Goal: Task Accomplishment & Management: Manage account settings

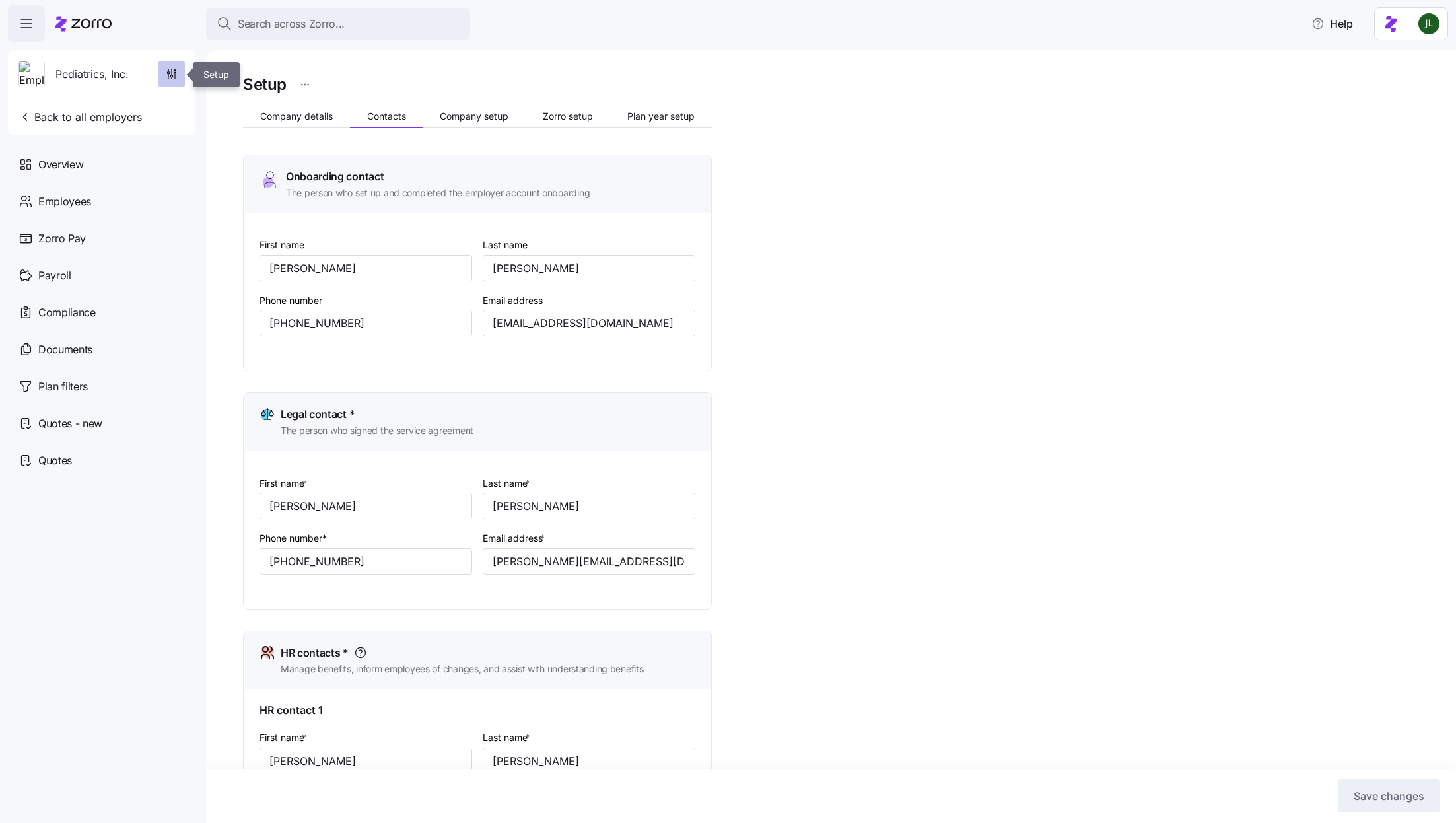
click at [165, 76] on span "button" at bounding box center [172, 74] width 25 height 25
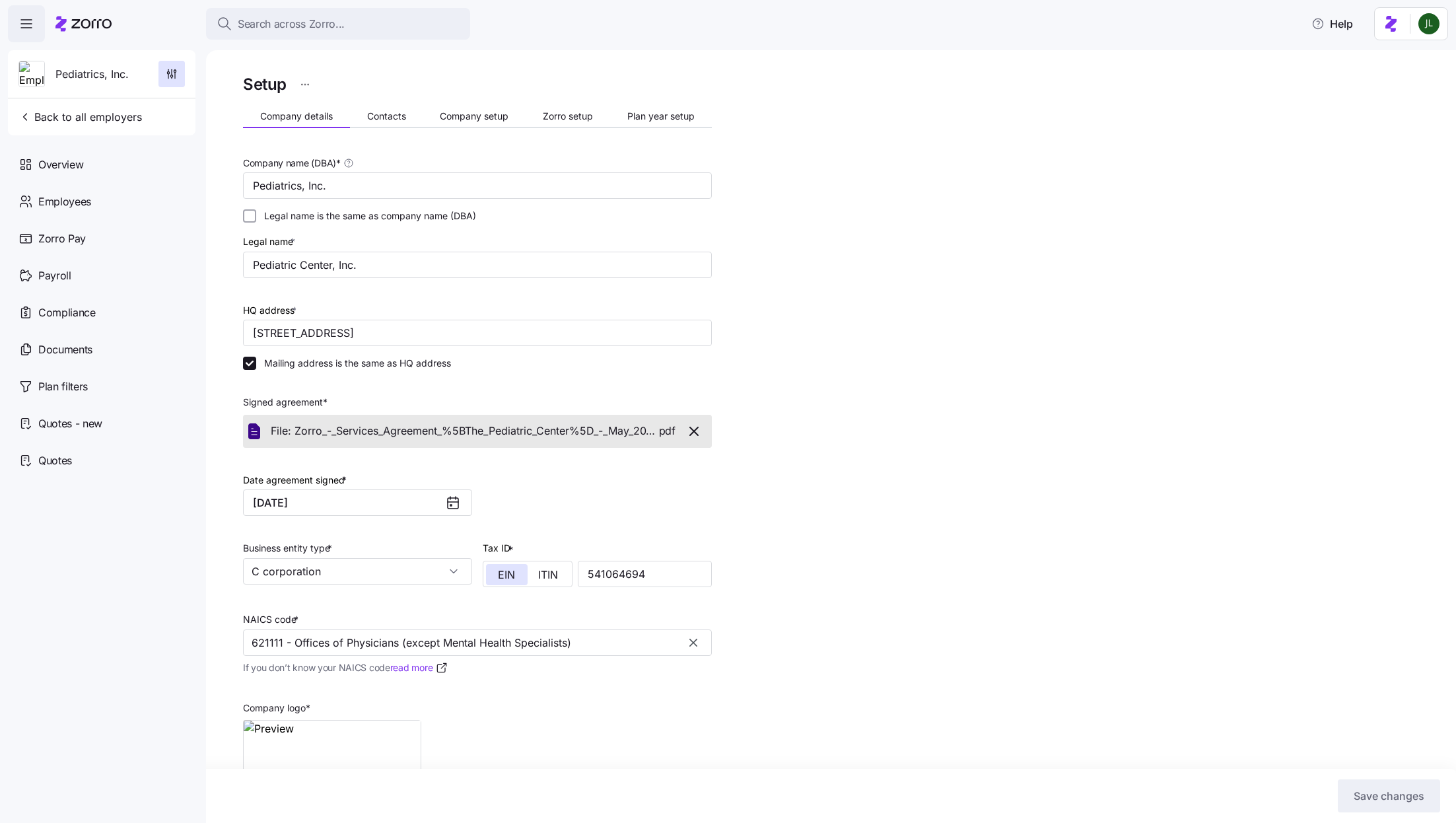
click at [25, 23] on icon "button" at bounding box center [26, 24] width 16 height 16
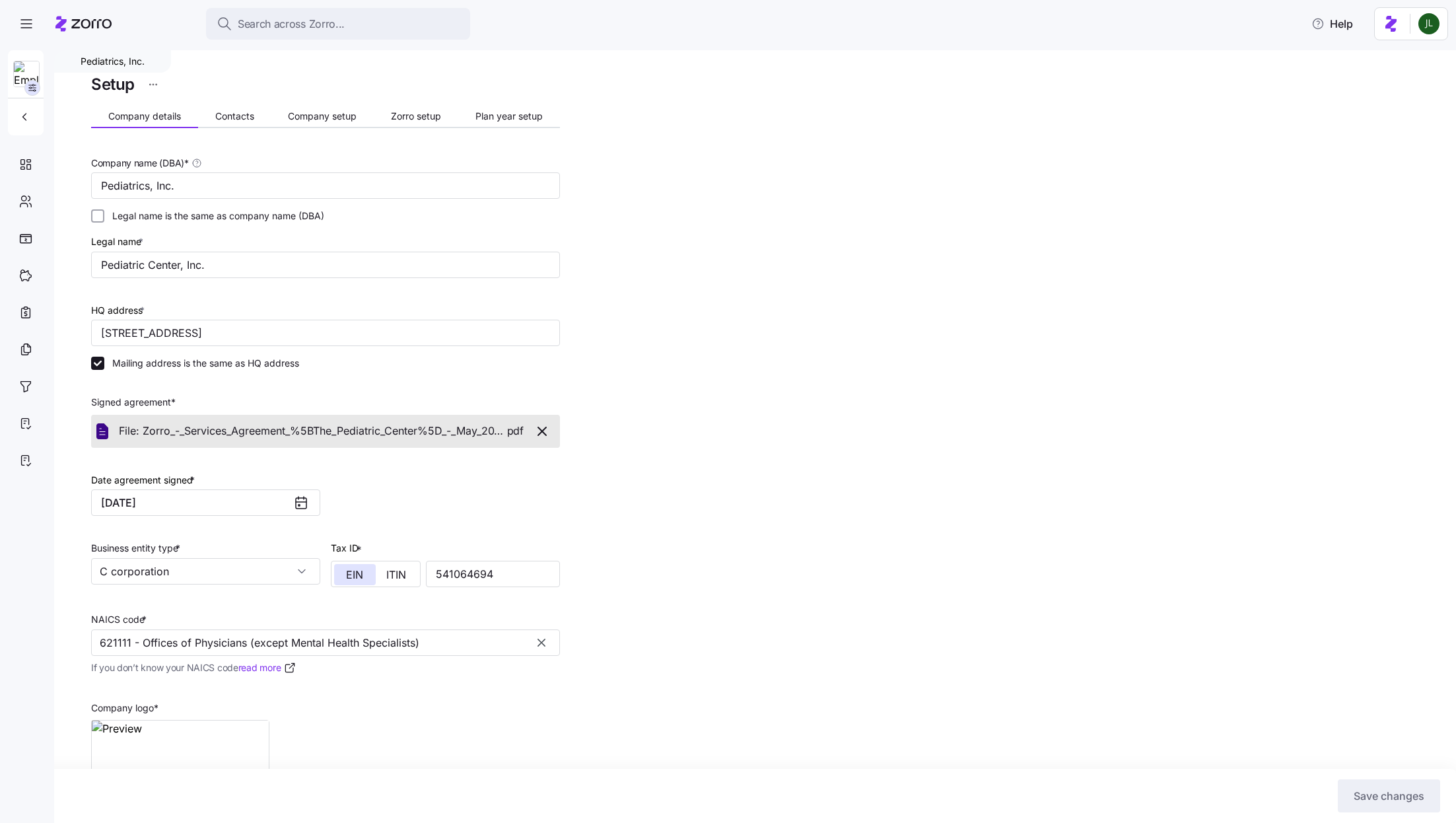
click at [80, 24] on icon at bounding box center [83, 24] width 56 height 16
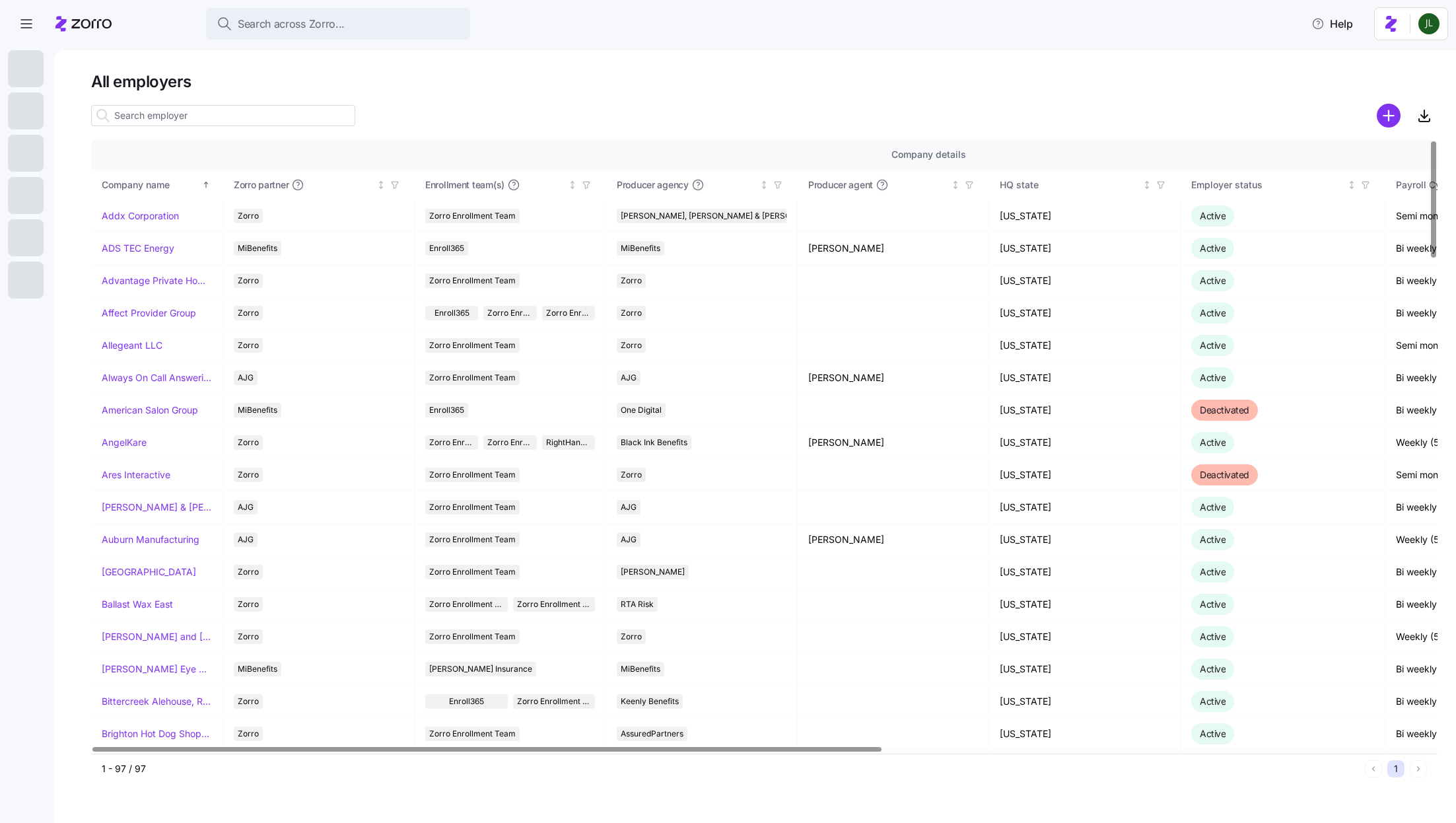
click at [181, 117] on input at bounding box center [223, 115] width 264 height 21
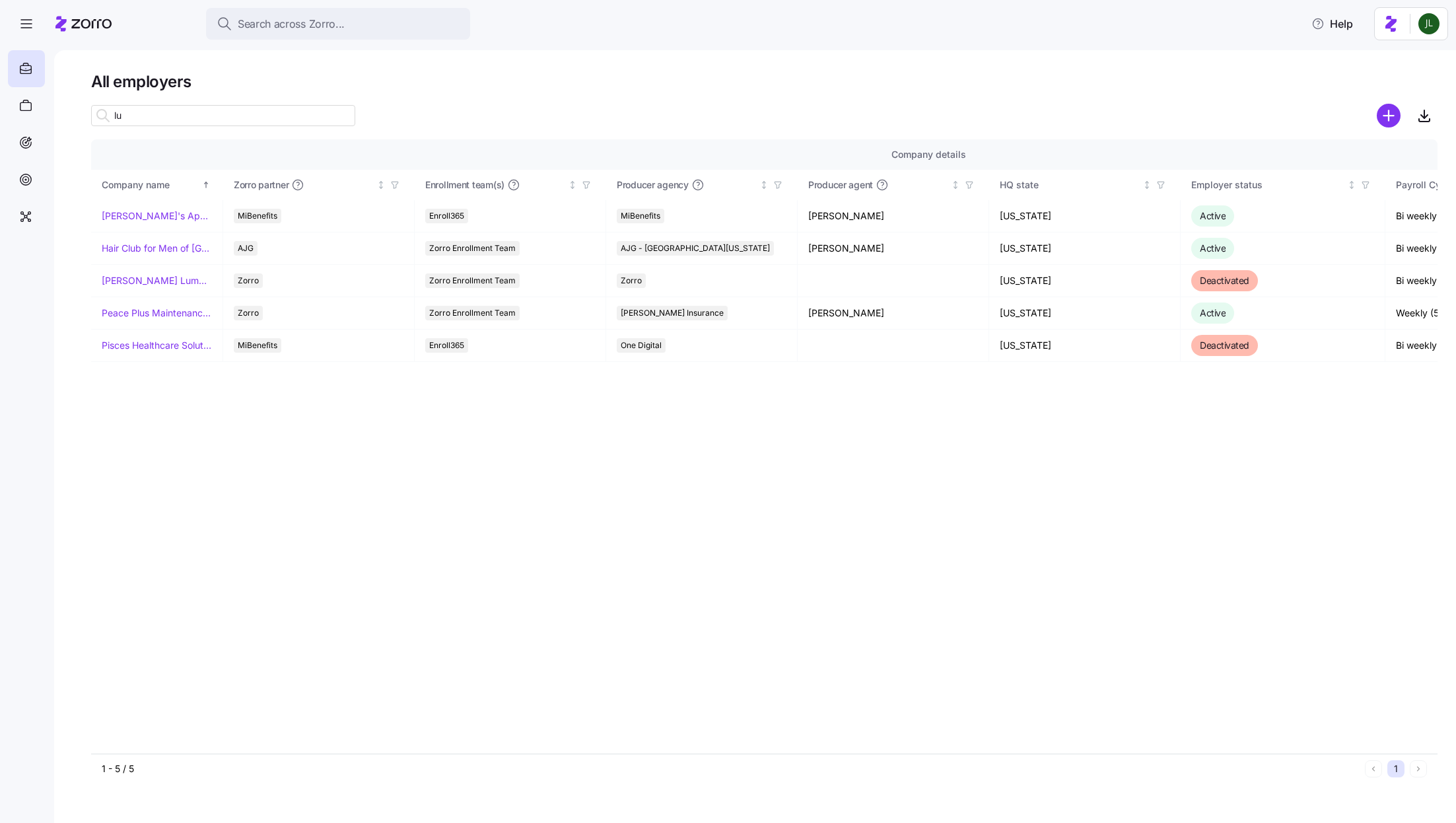
type input "l"
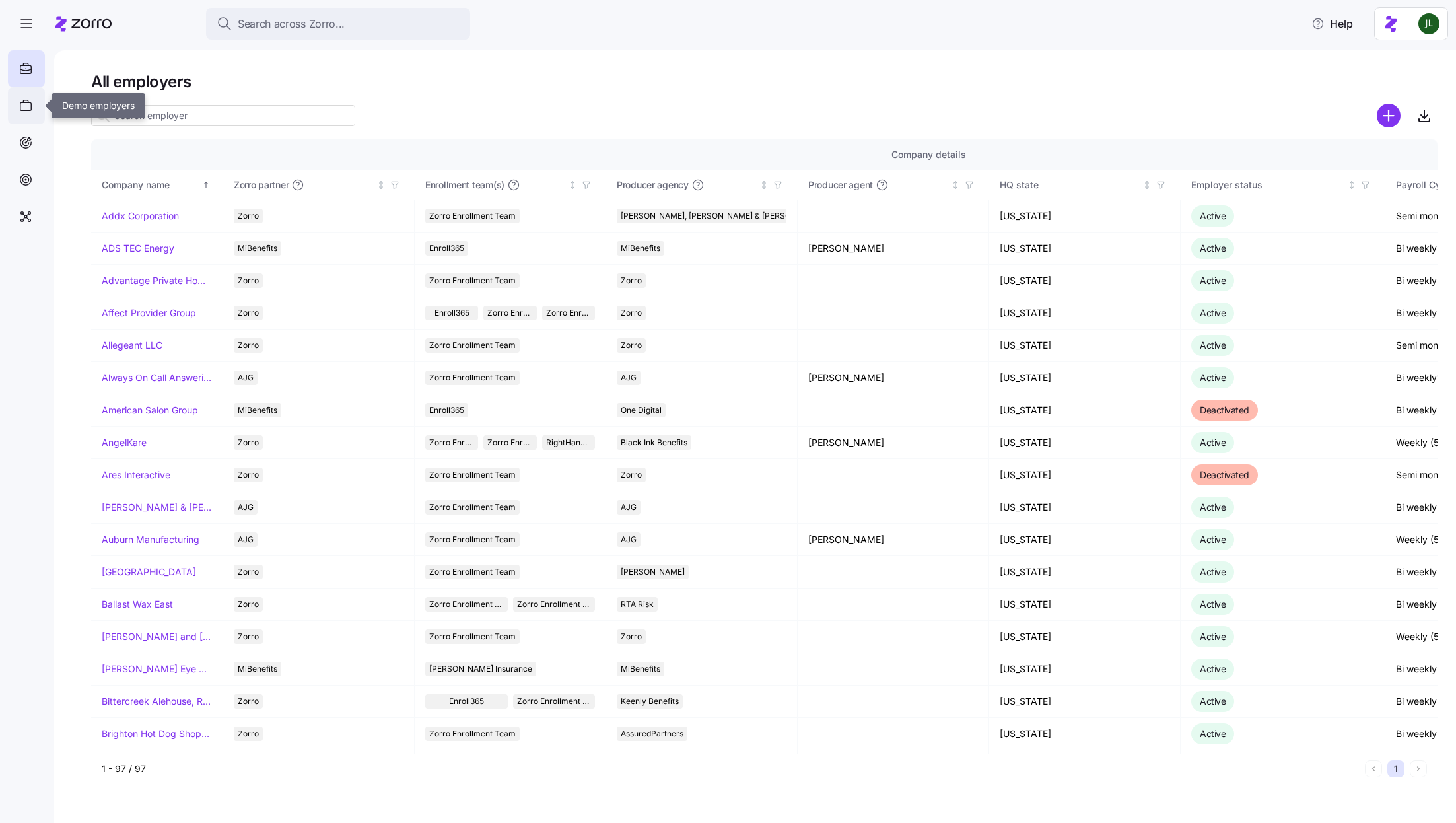
click at [25, 104] on icon at bounding box center [25, 106] width 14 height 16
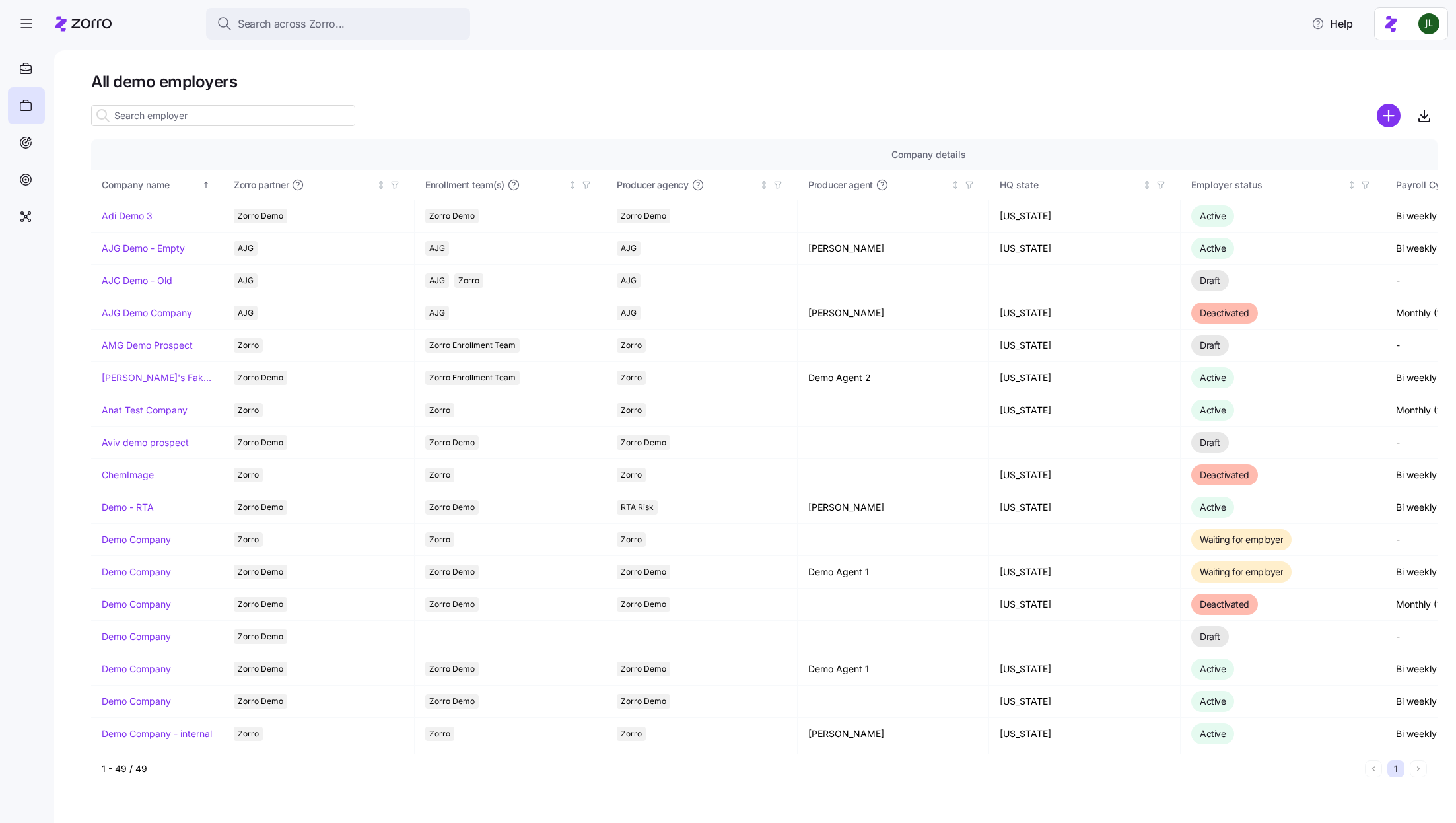
click at [172, 118] on input at bounding box center [223, 115] width 264 height 21
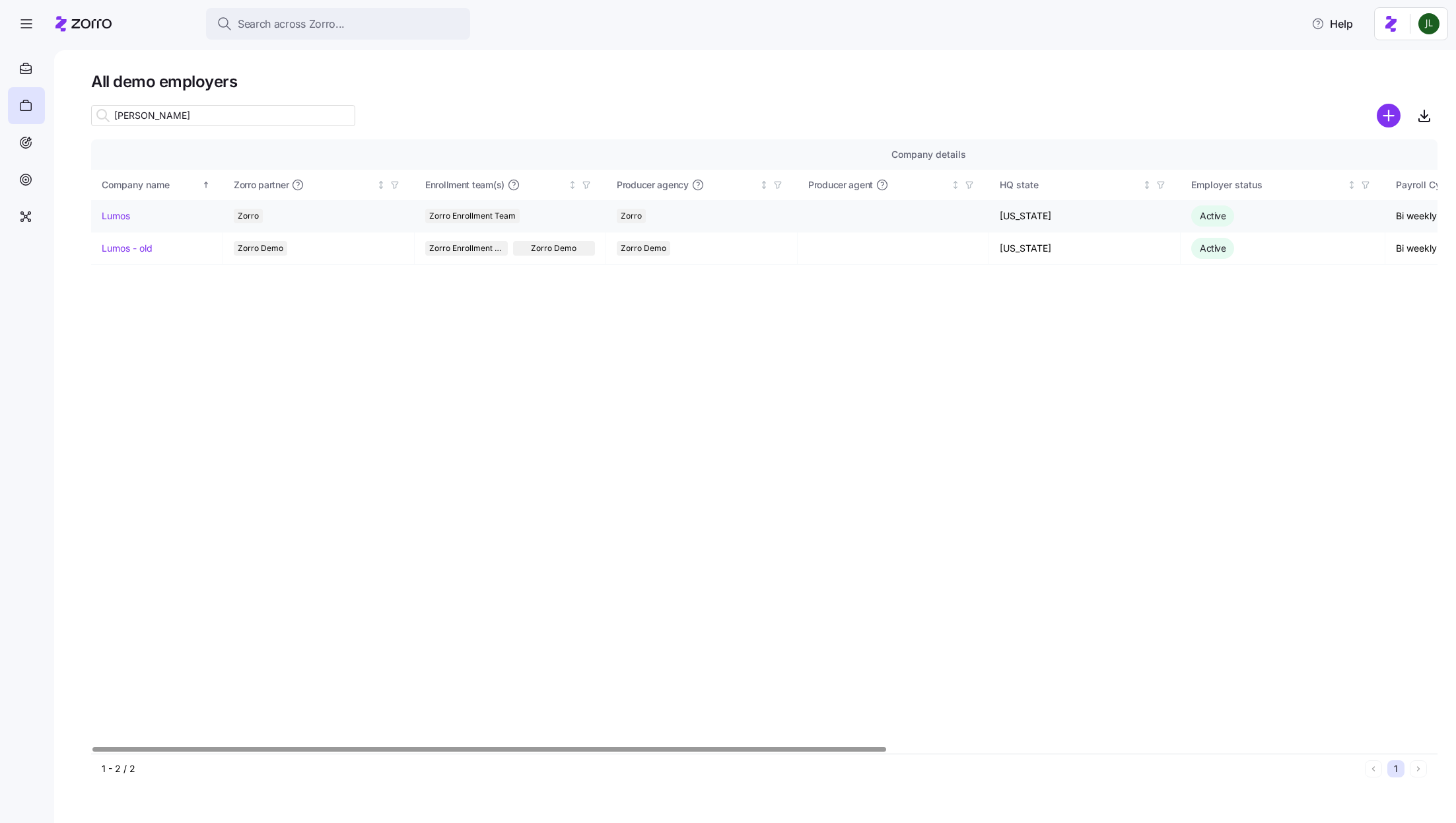
type input "lum"
click at [112, 213] on link "Lumos" at bounding box center [116, 216] width 28 height 13
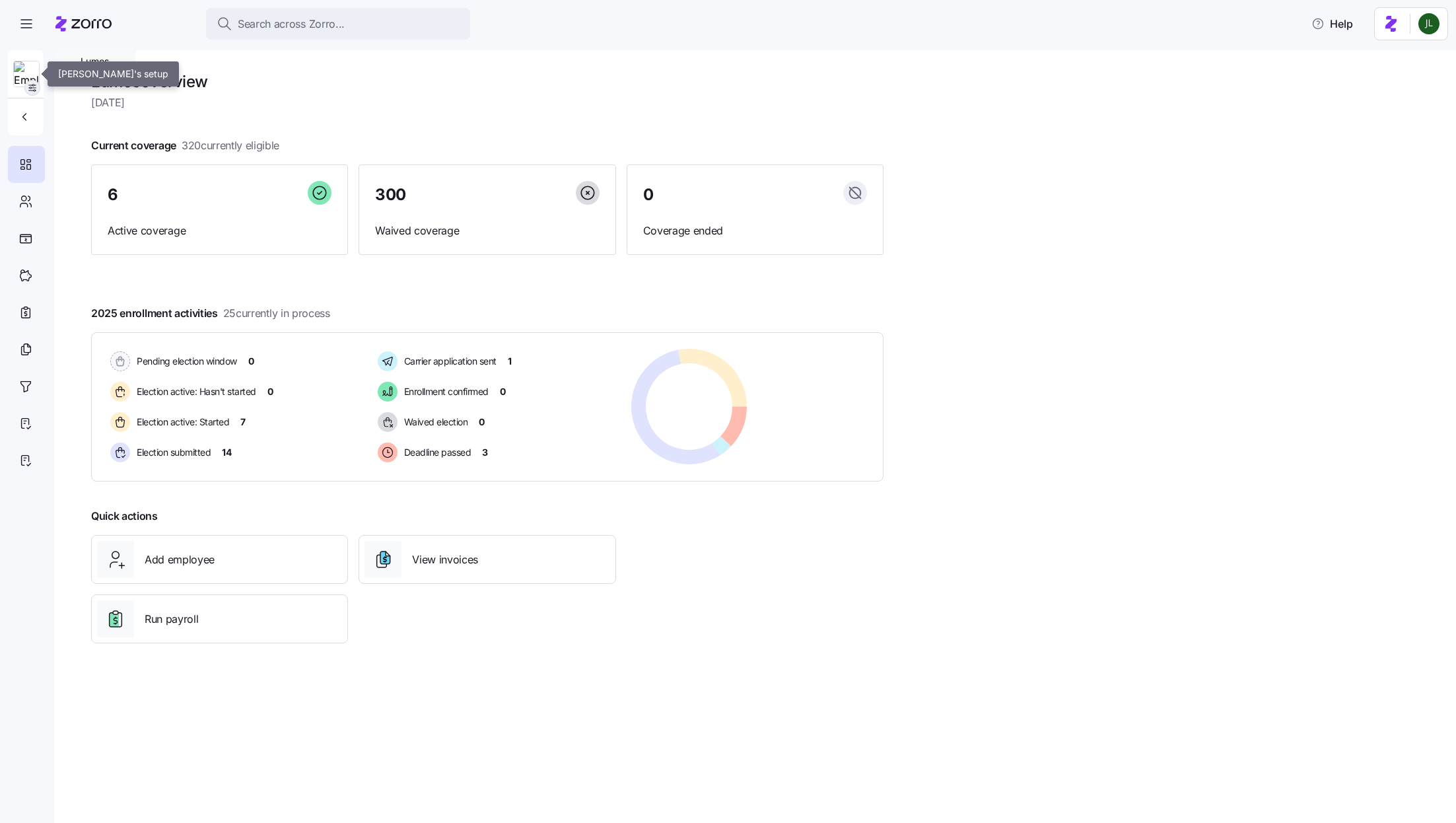
click at [35, 85] on icon "button" at bounding box center [31, 87] width 10 height 10
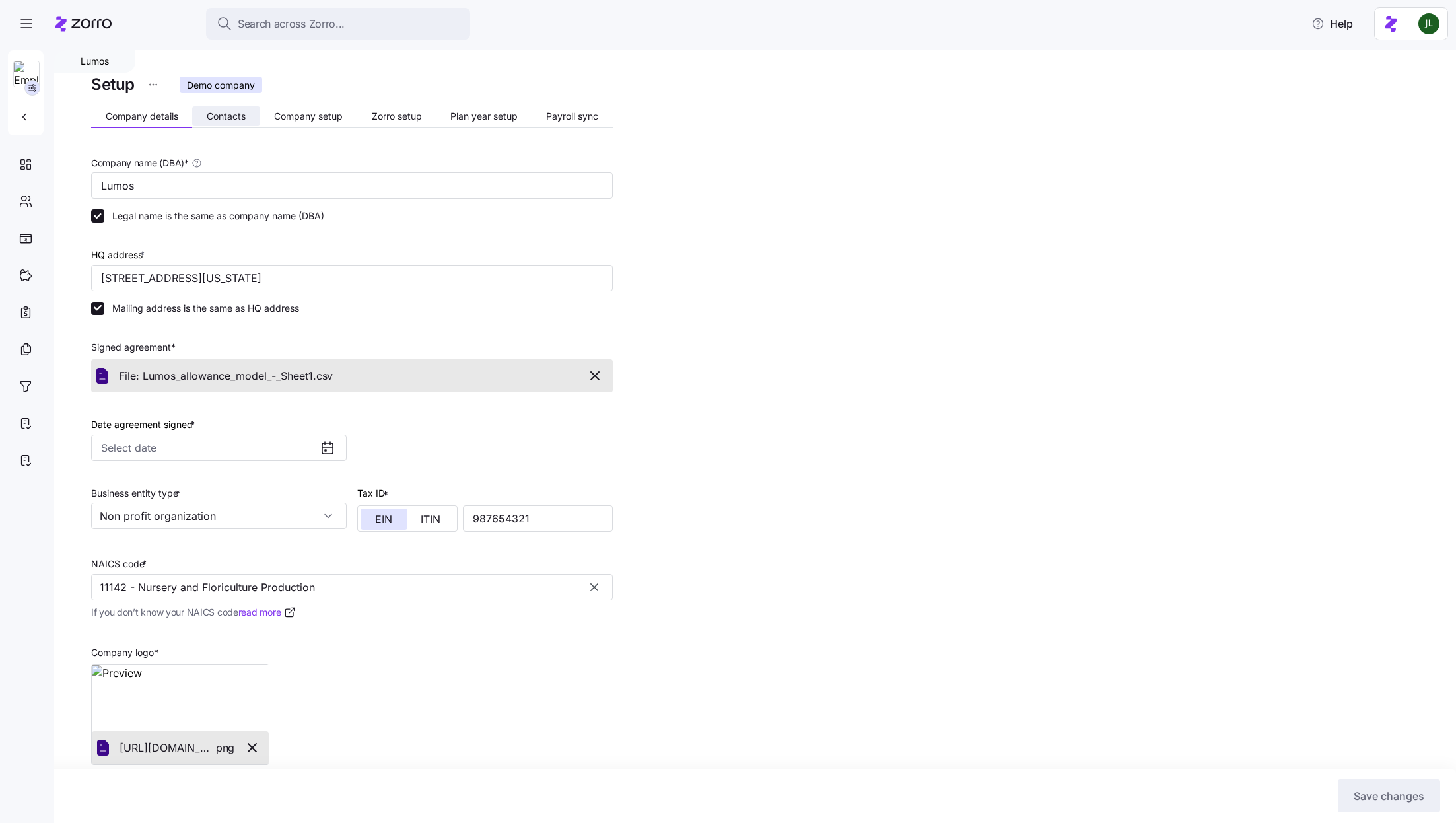
click at [220, 122] on button "Contacts" at bounding box center [226, 116] width 68 height 20
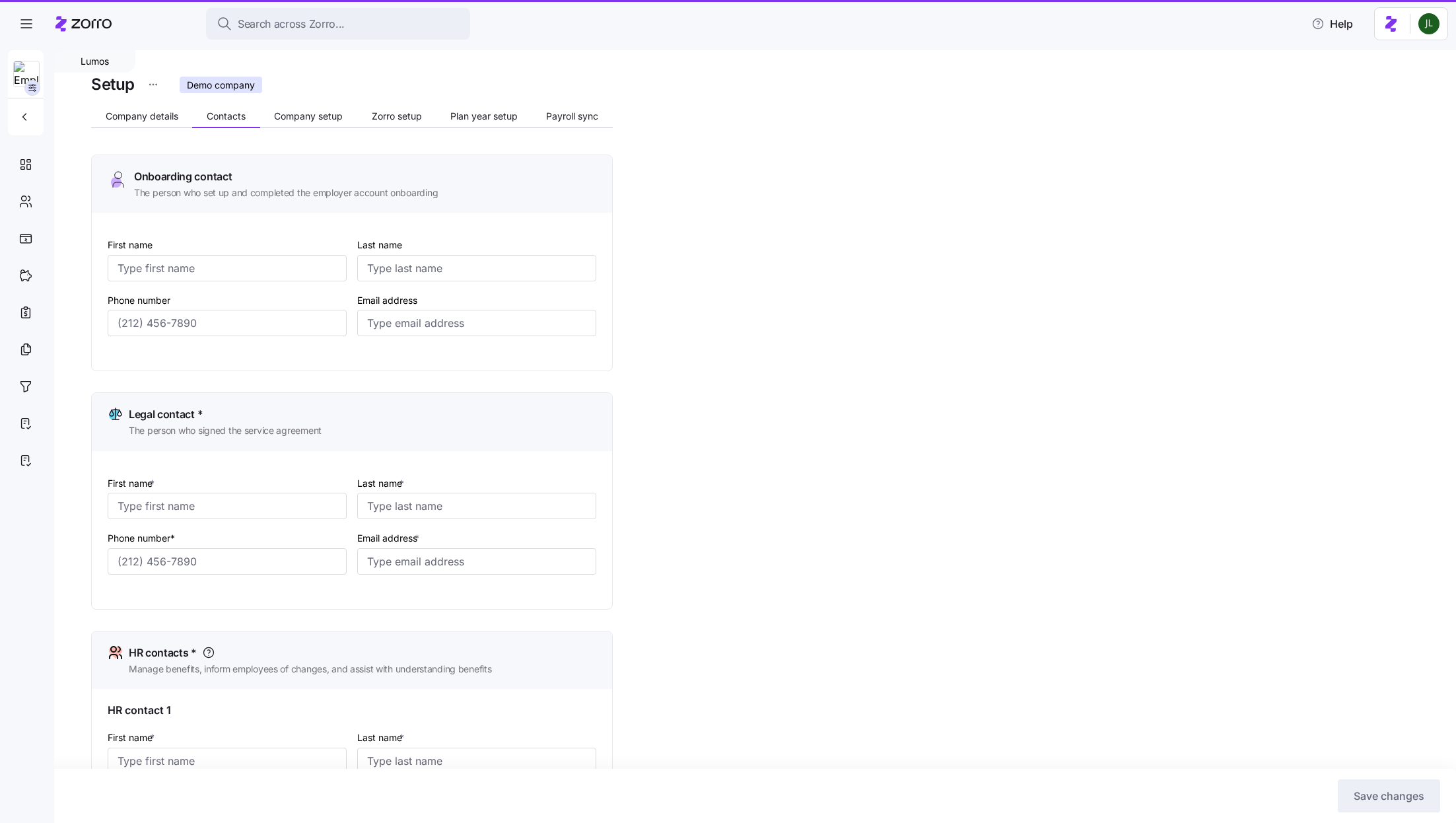
type input "[PERSON_NAME]"
type input "Doe"
type input "[EMAIL_ADDRESS][DOMAIN_NAME]"
type input "[PERSON_NAME]"
type input "Doe"
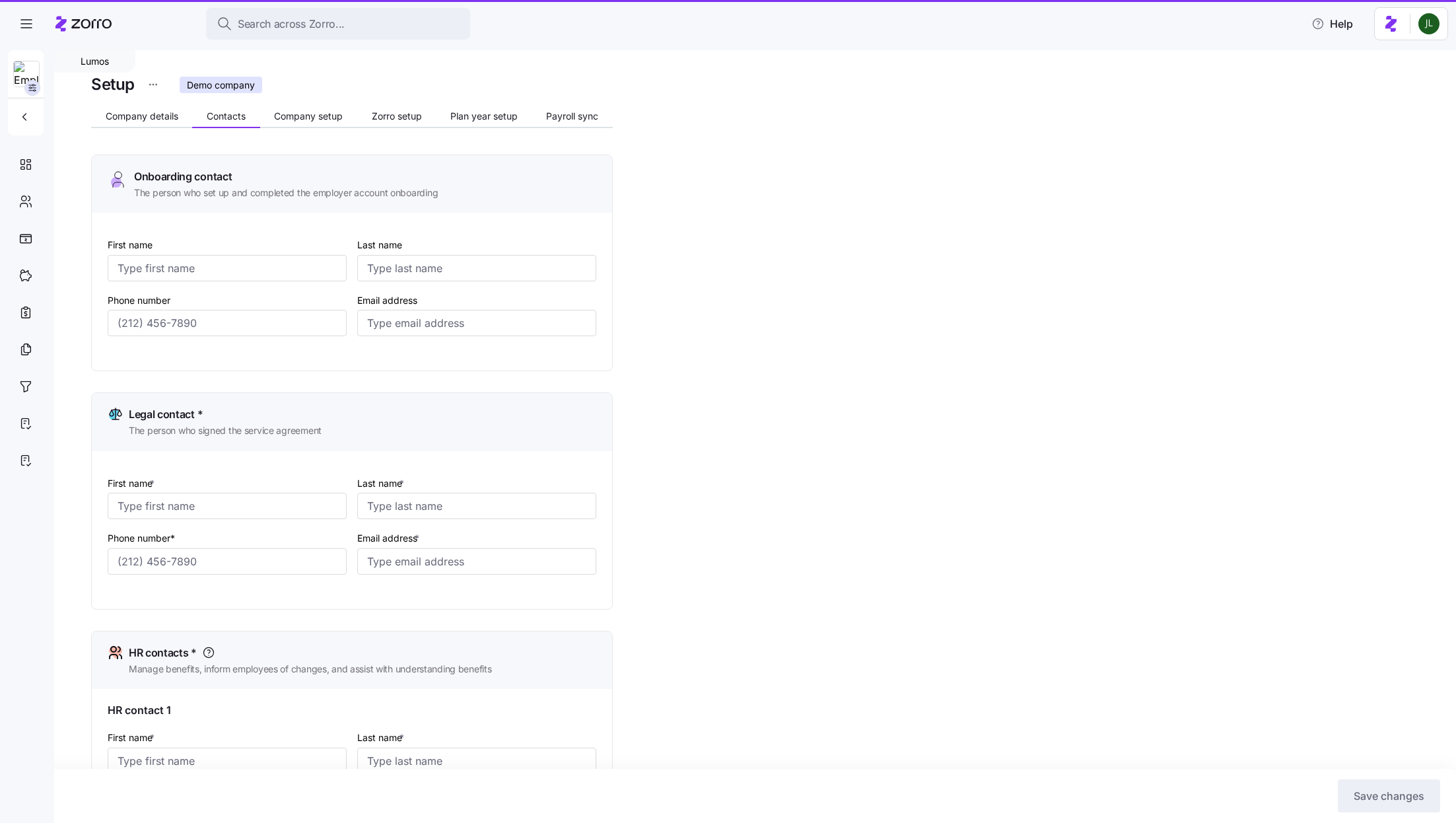
type input "[PERSON_NAME][EMAIL_ADDRESS][PERSON_NAME][DOMAIN_NAME]"
type input "[PERSON_NAME]"
type input "Doe"
type input "[PERSON_NAME][EMAIL_ADDRESS][PERSON_NAME][DOMAIN_NAME]"
type input "[PERSON_NAME]"
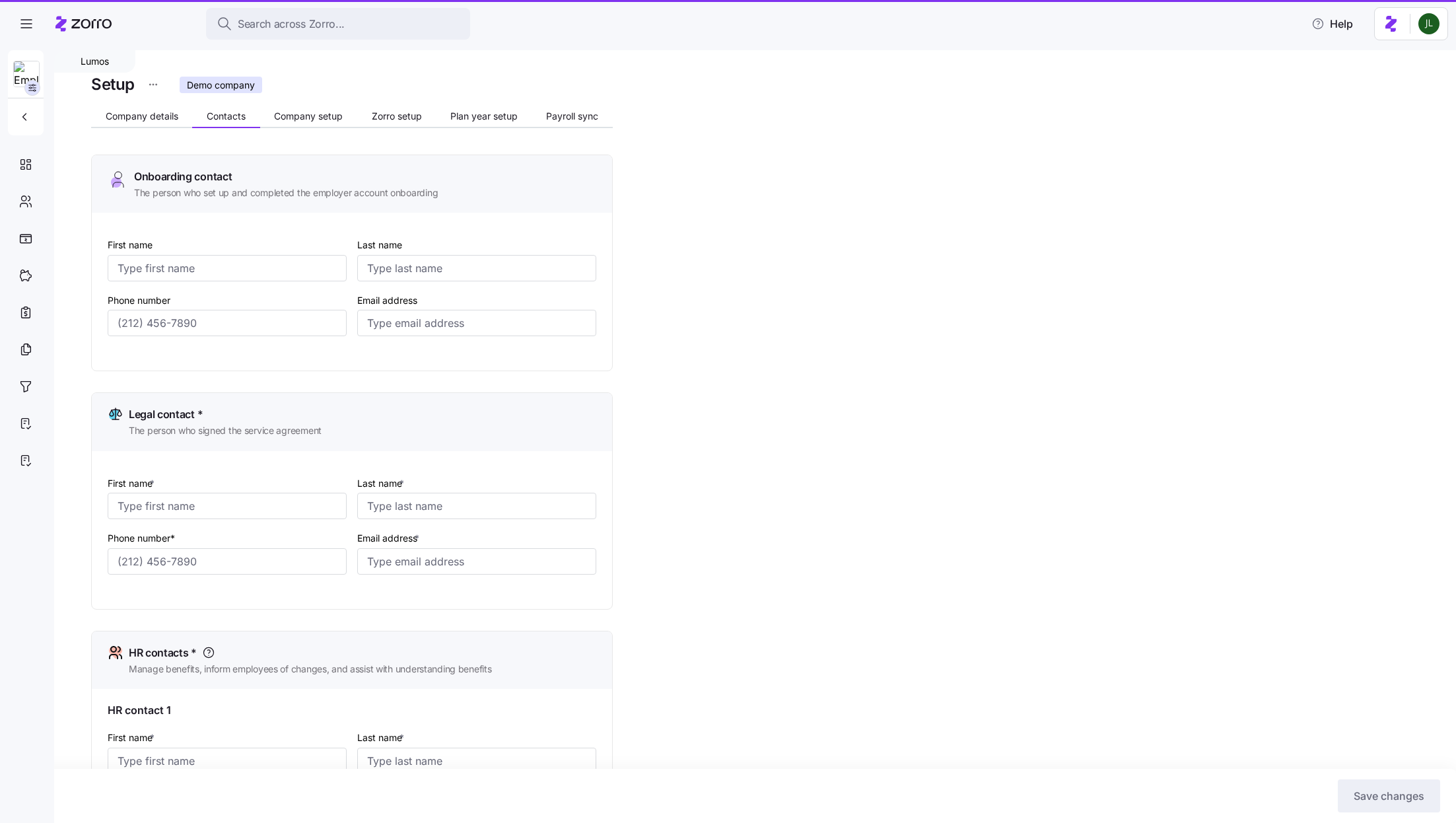
type input "Doe"
type input "[PERSON_NAME][EMAIL_ADDRESS][PERSON_NAME][DOMAIN_NAME]"
type input "[PHONE_NUMBER]"
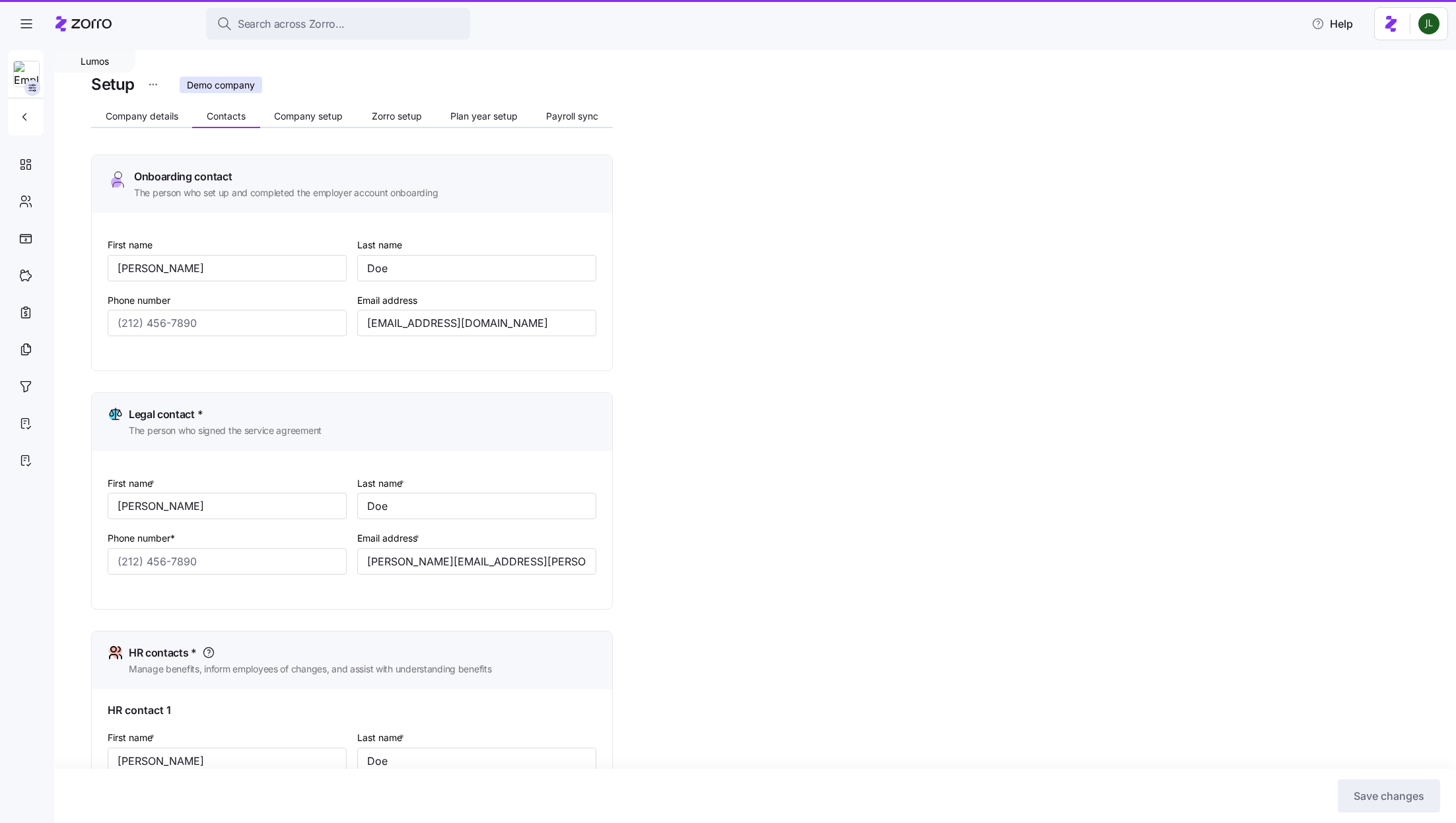
type input "[PHONE_NUMBER]"
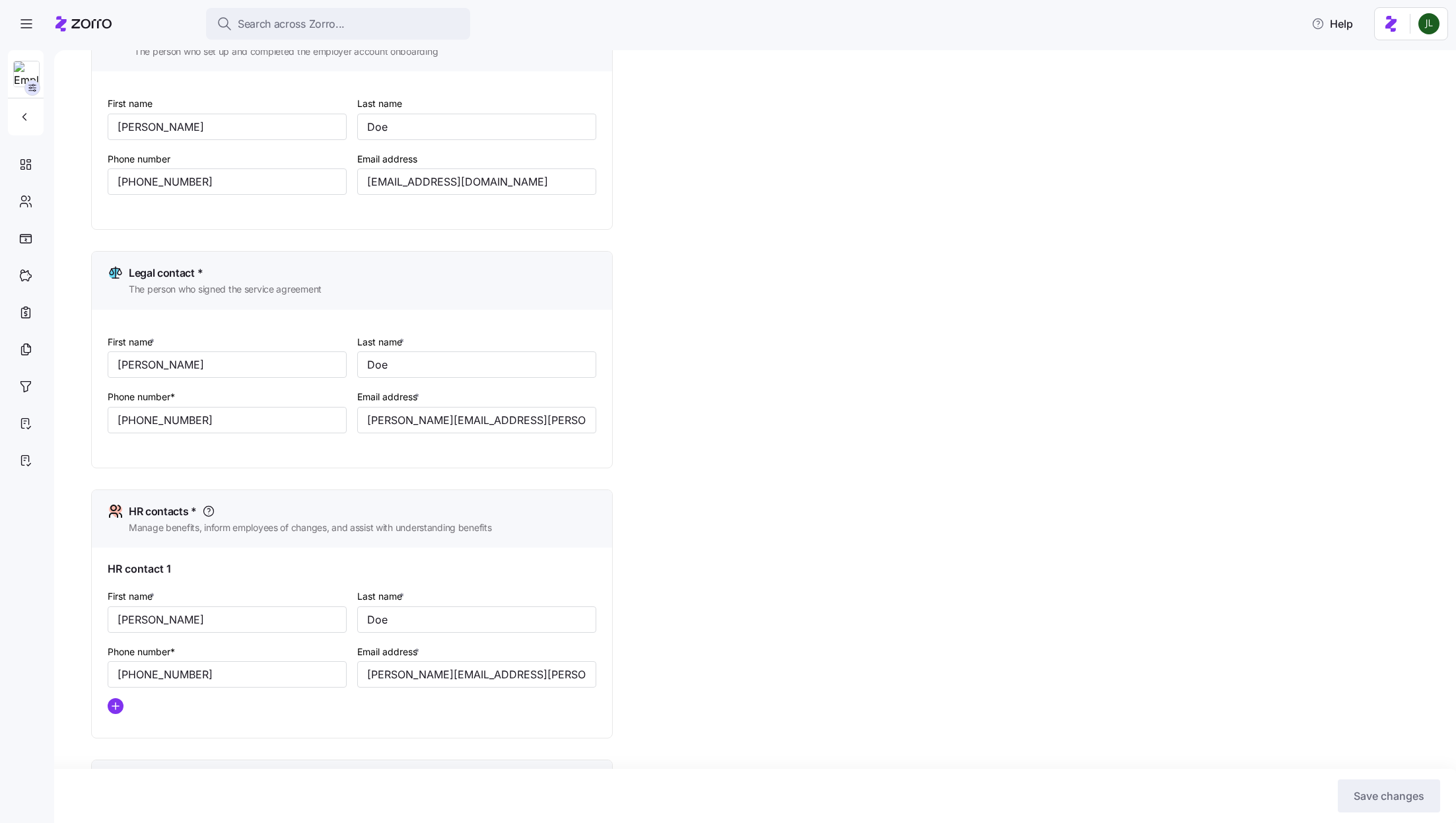
scroll to position [410, 0]
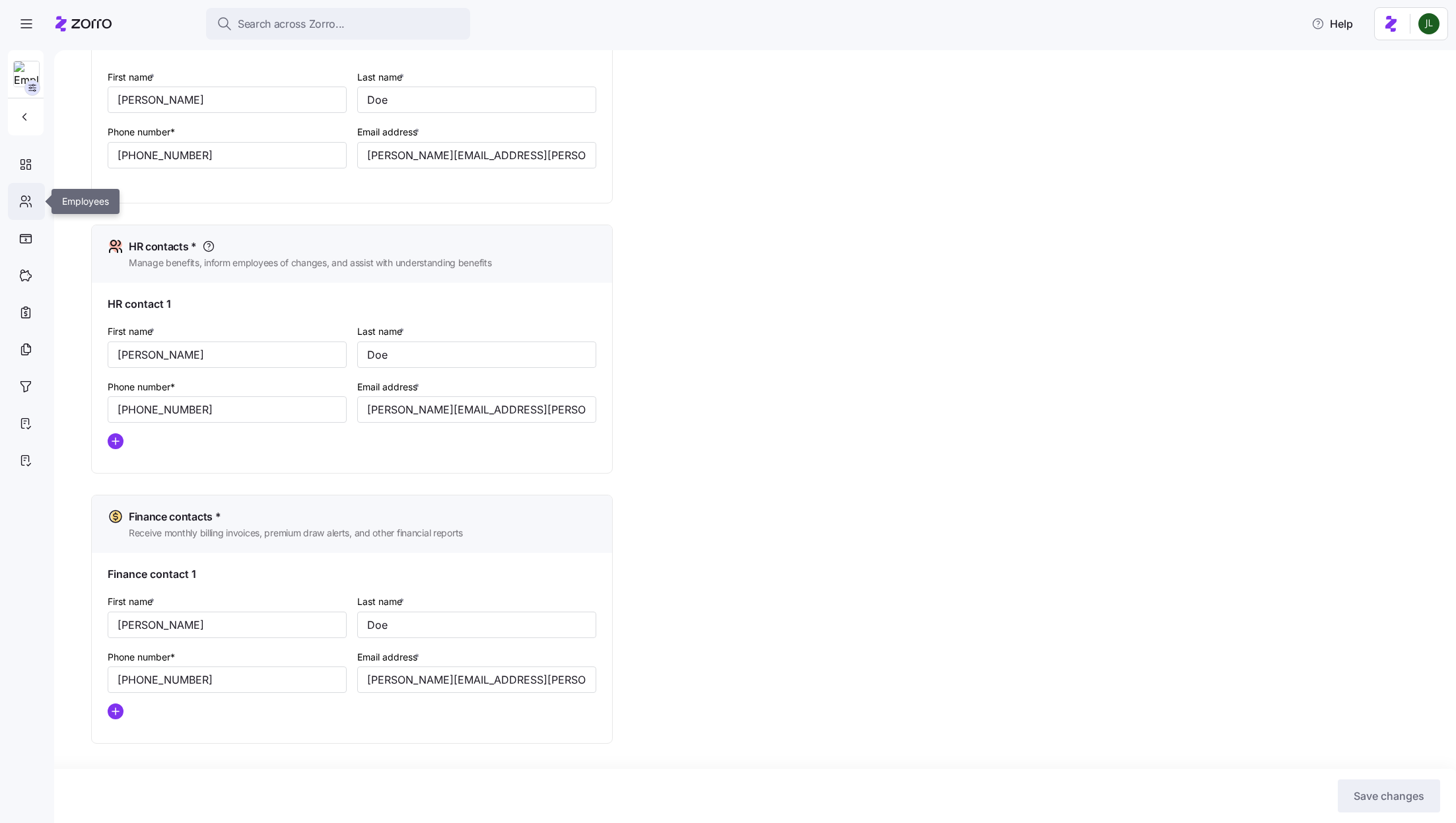
click at [24, 206] on icon at bounding box center [25, 202] width 14 height 16
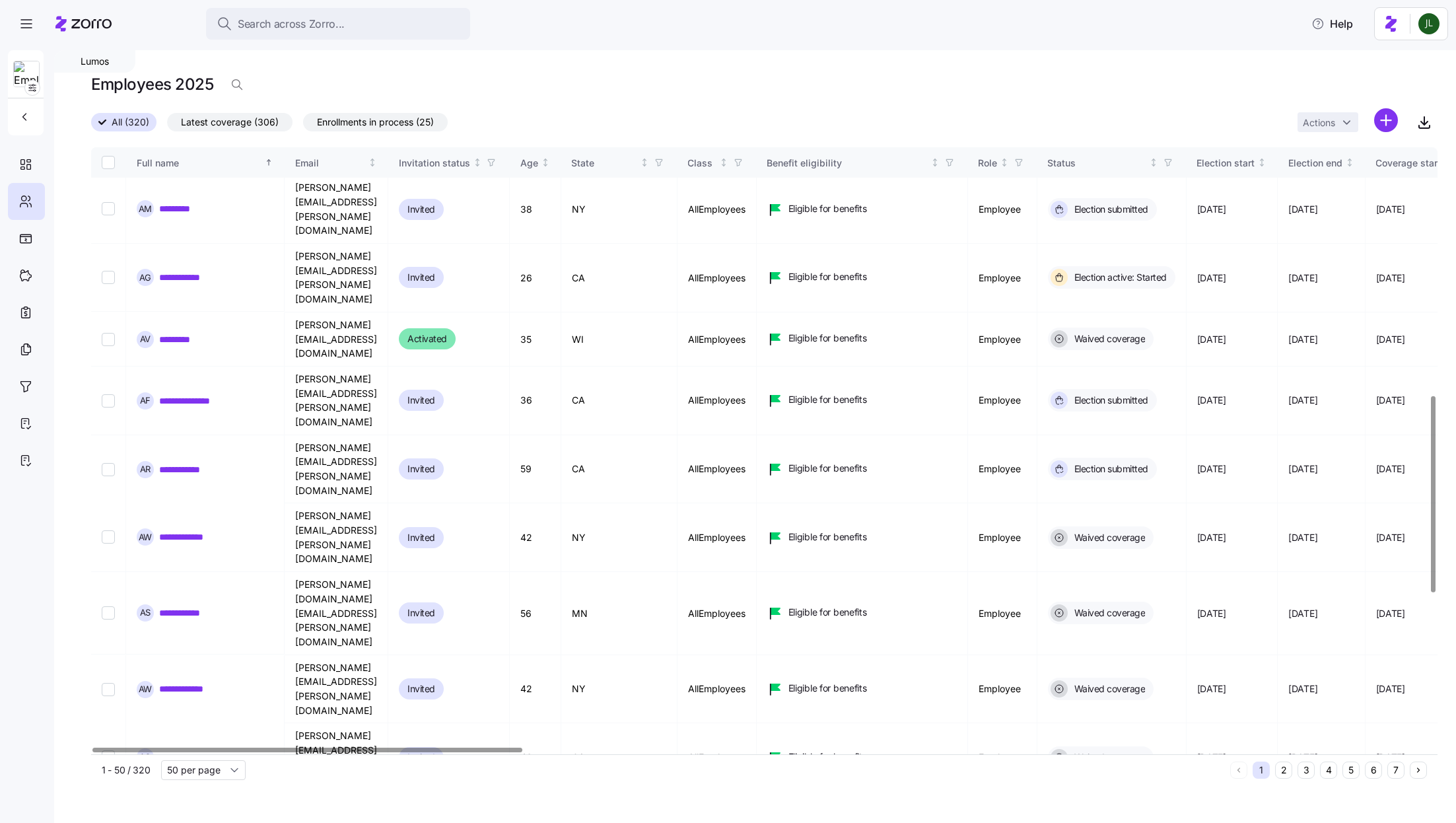
scroll to position [747, 0]
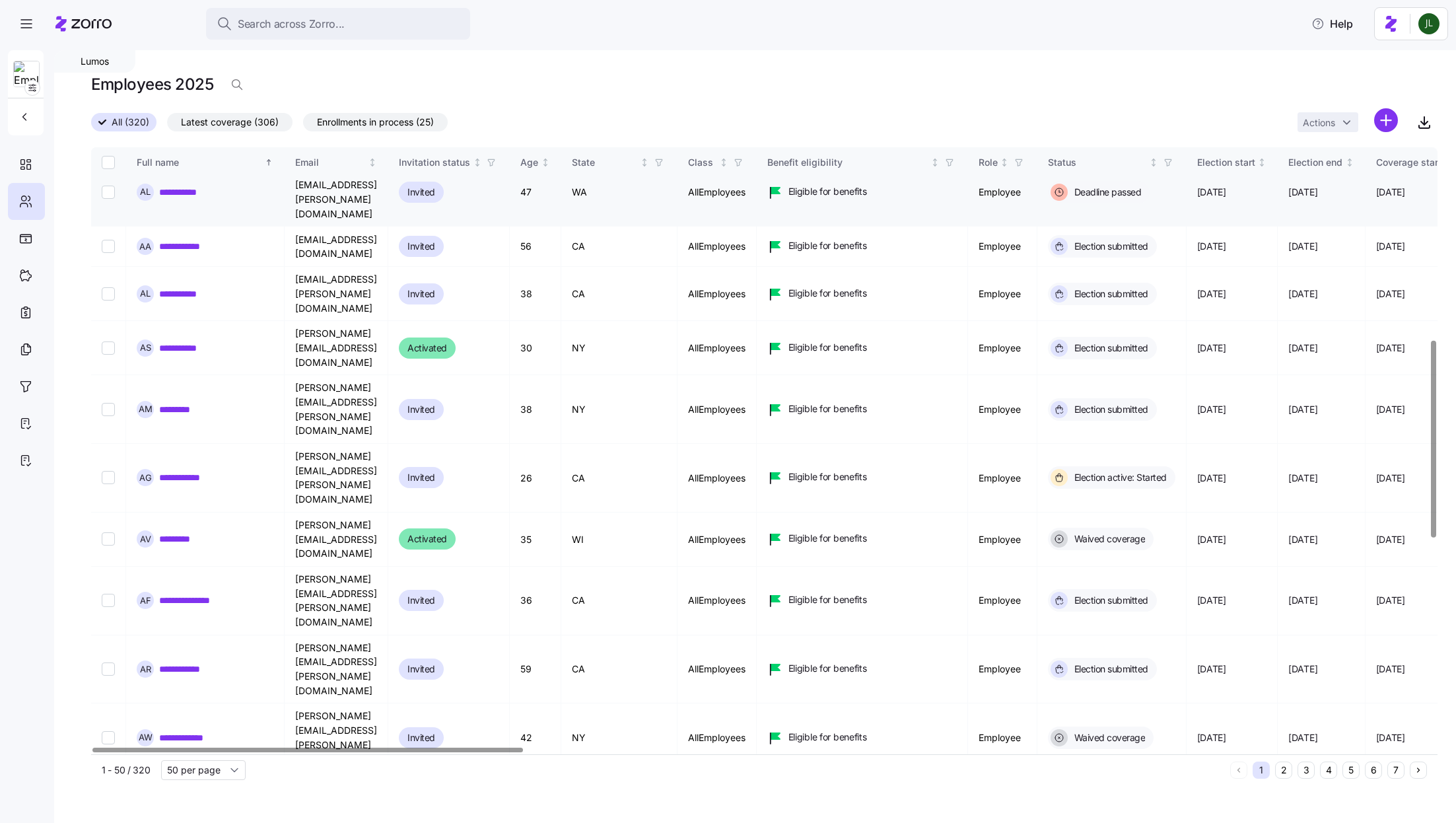
scroll to position [649, 0]
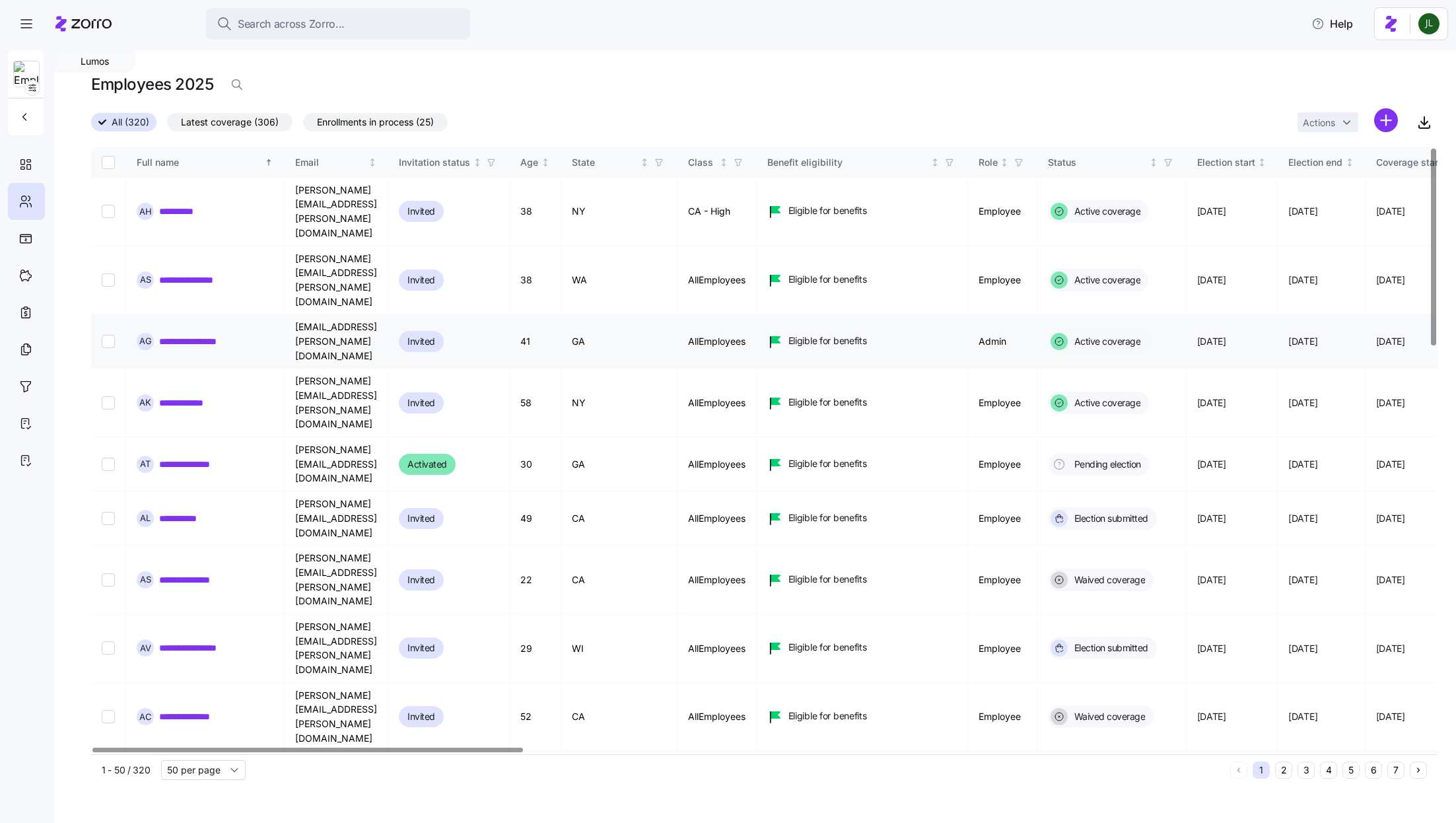
click at [223, 335] on link "**********" at bounding box center [199, 341] width 81 height 13
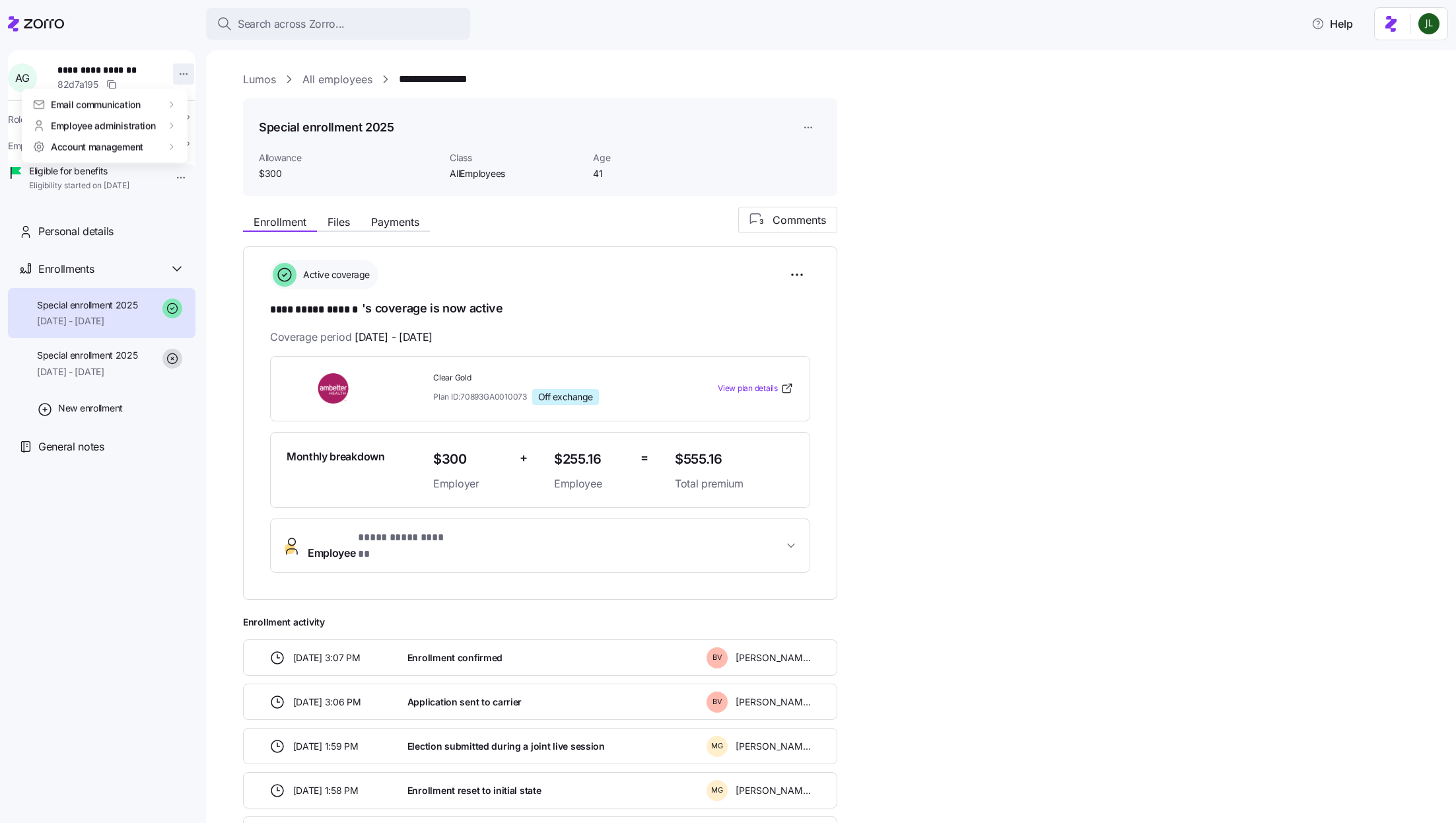
click at [177, 74] on html "**********" at bounding box center [728, 407] width 1456 height 815
click at [235, 167] on div "Log in as" at bounding box center [234, 168] width 95 height 21
click at [311, 11] on button "Search across Zorro..." at bounding box center [338, 24] width 264 height 32
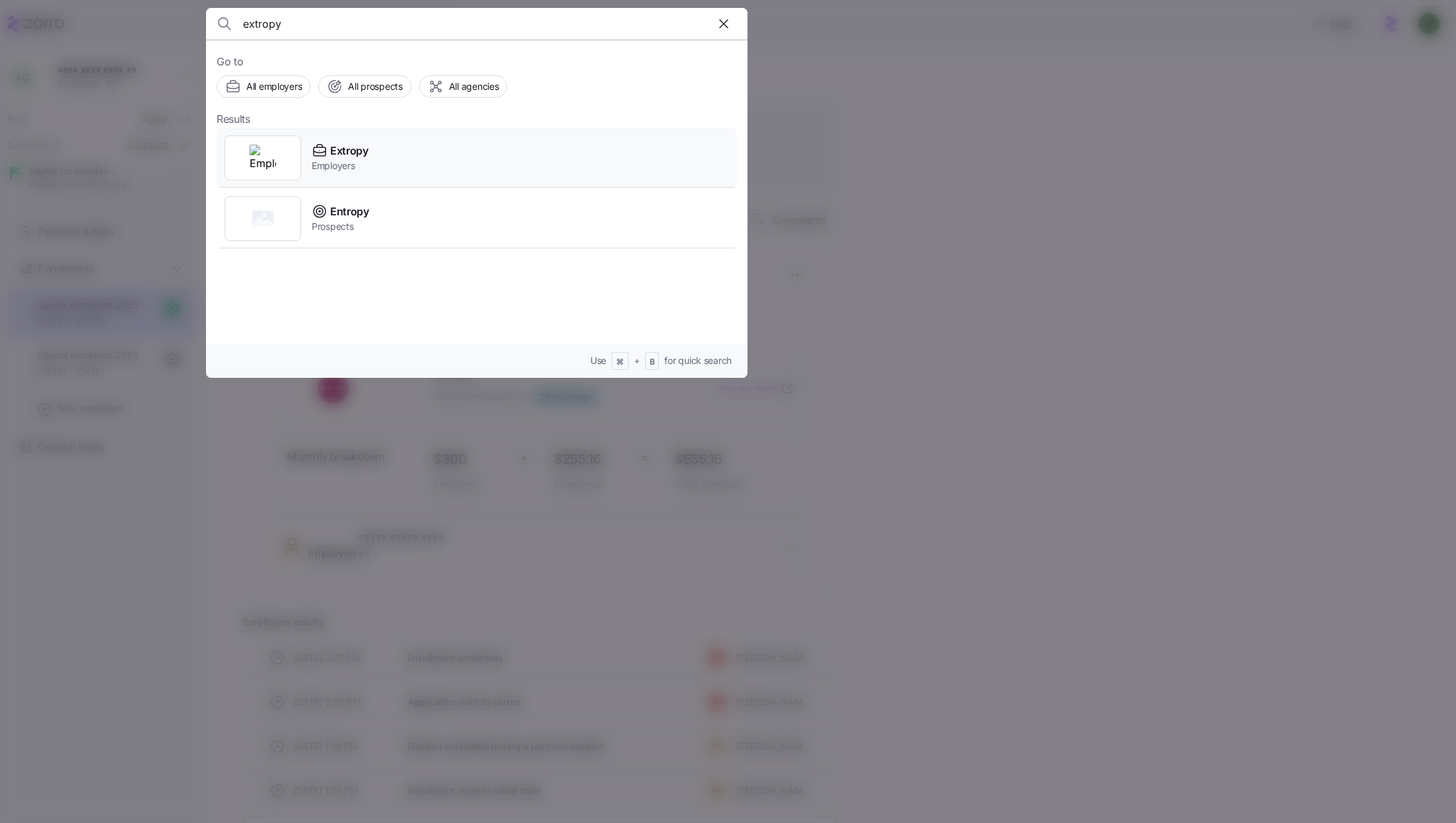
type input "extropy"
click at [352, 149] on span "Extropy" at bounding box center [349, 150] width 39 height 17
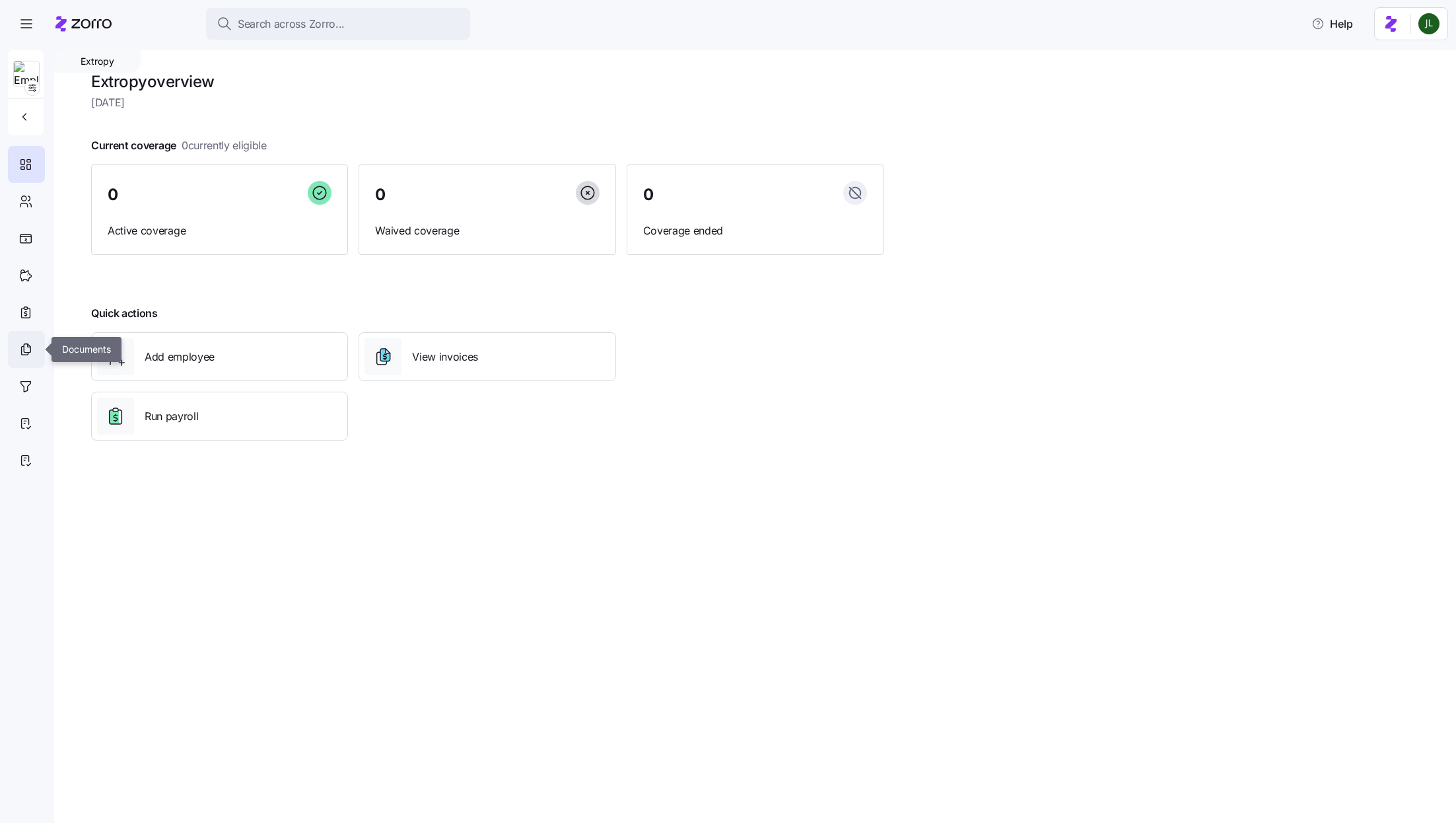
click at [27, 356] on icon at bounding box center [25, 350] width 14 height 16
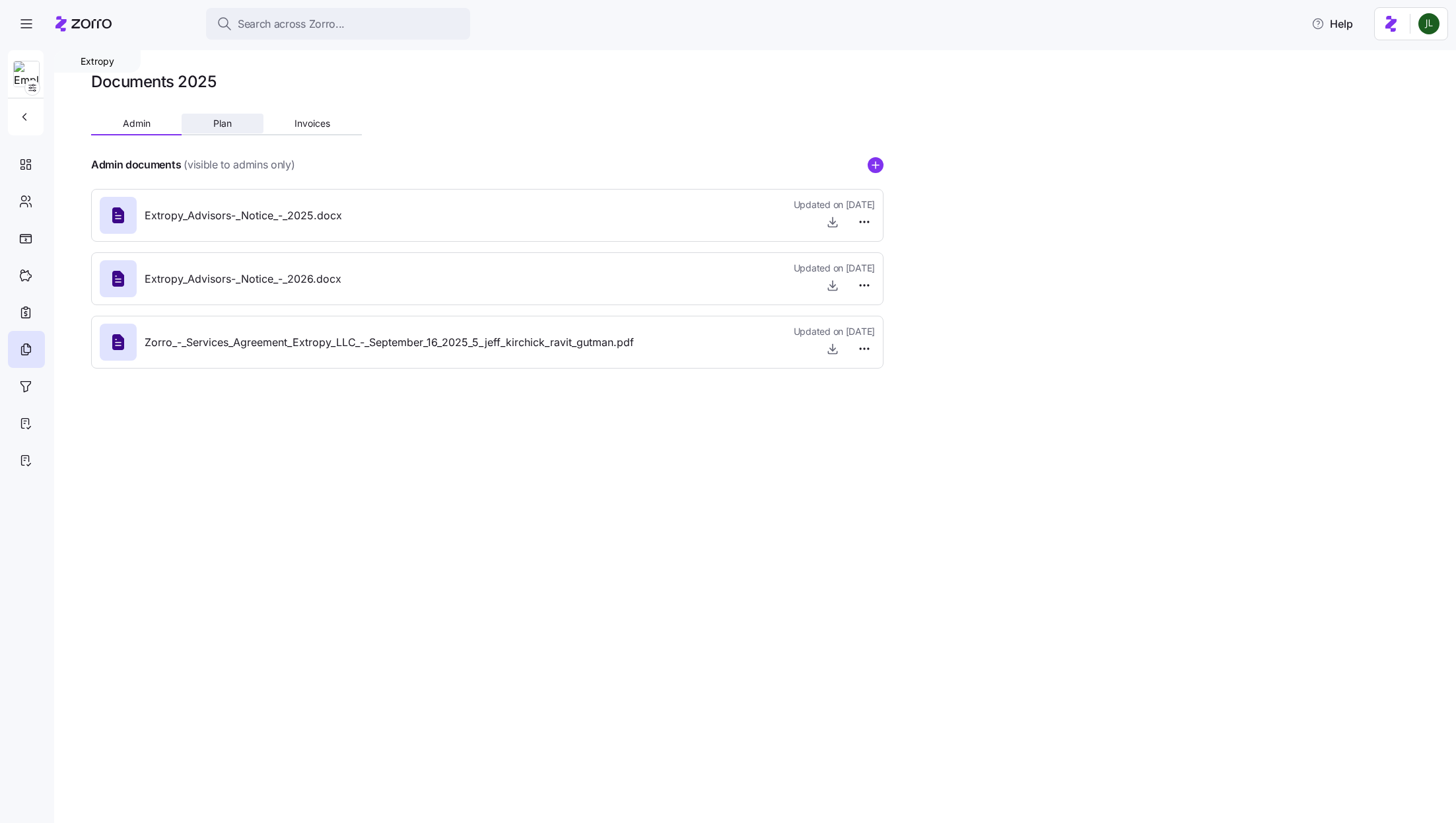
click at [237, 126] on button "Plan" at bounding box center [222, 123] width 81 height 20
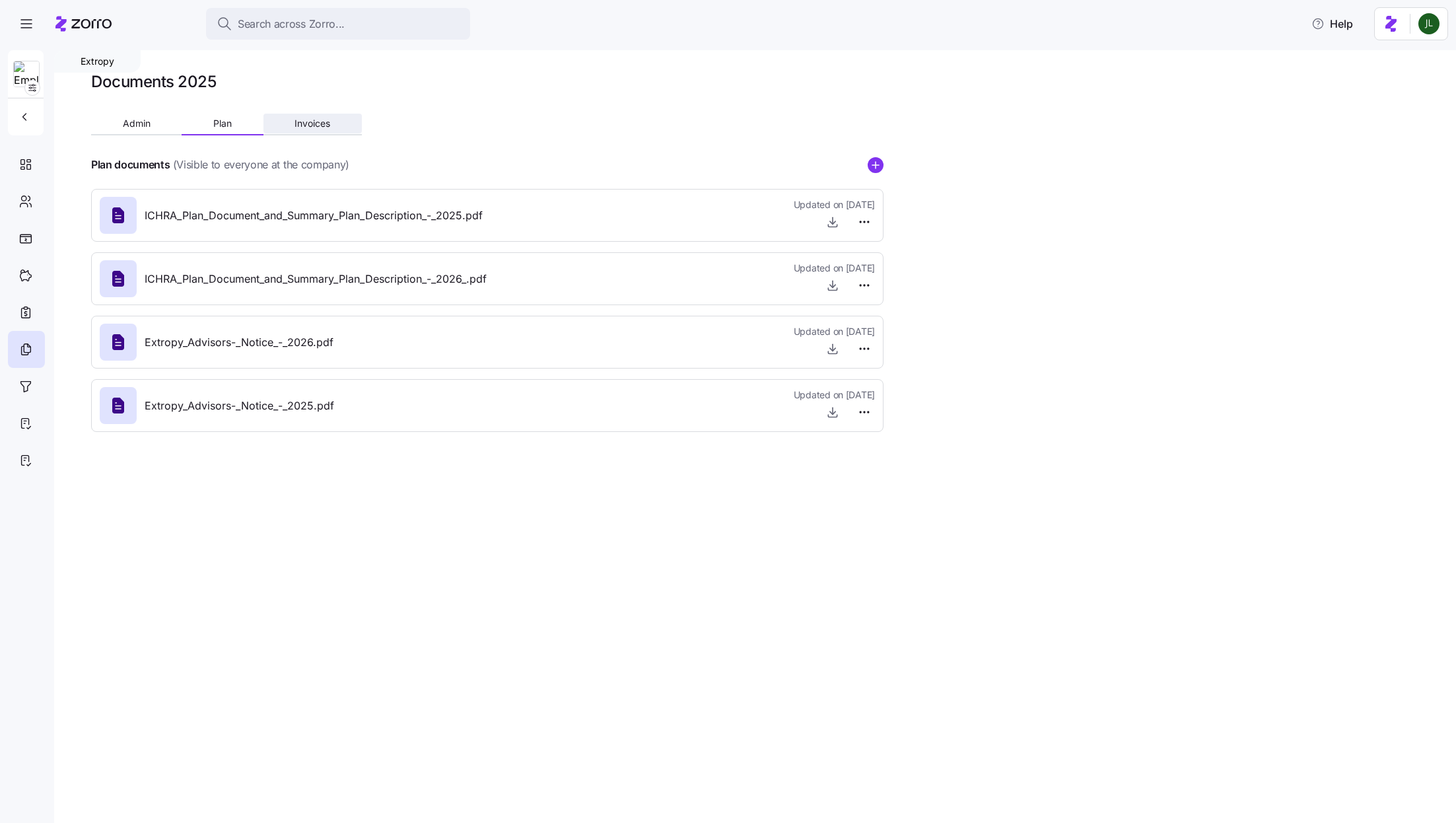
click at [340, 126] on button "Invoices" at bounding box center [313, 123] width 98 height 20
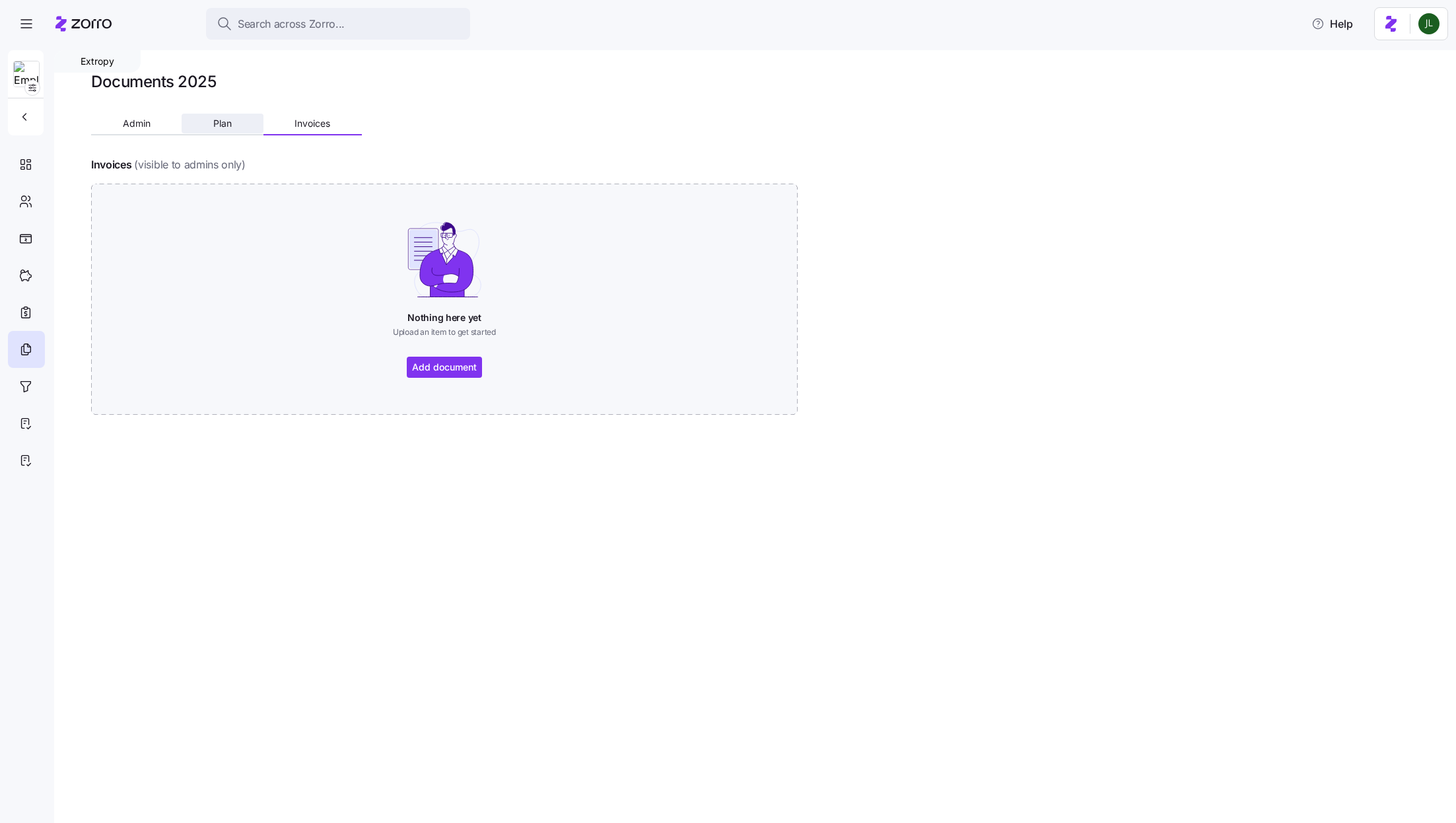
click at [211, 117] on button "Plan" at bounding box center [222, 123] width 81 height 20
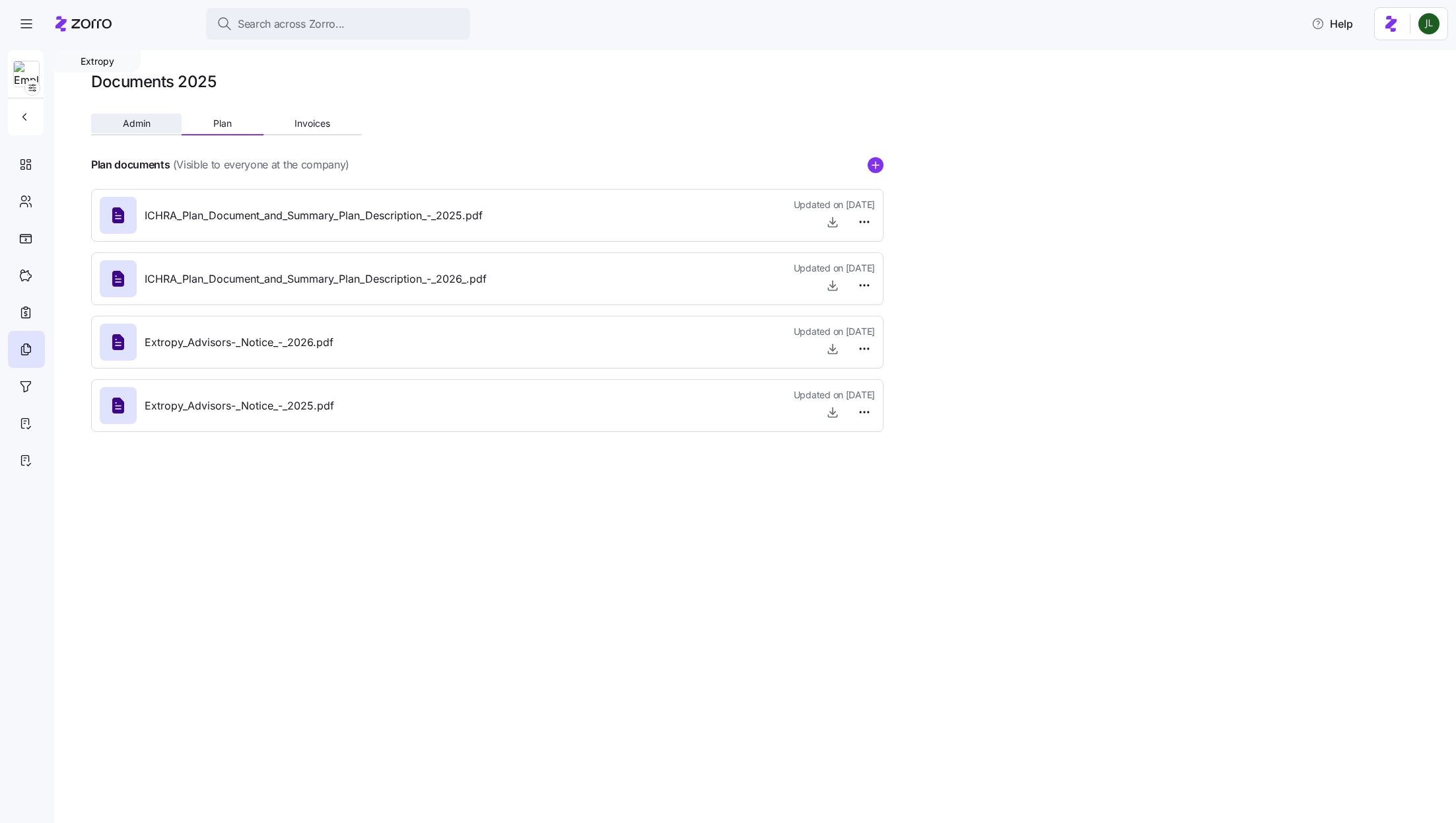
click at [132, 130] on button "Admin" at bounding box center [136, 123] width 91 height 20
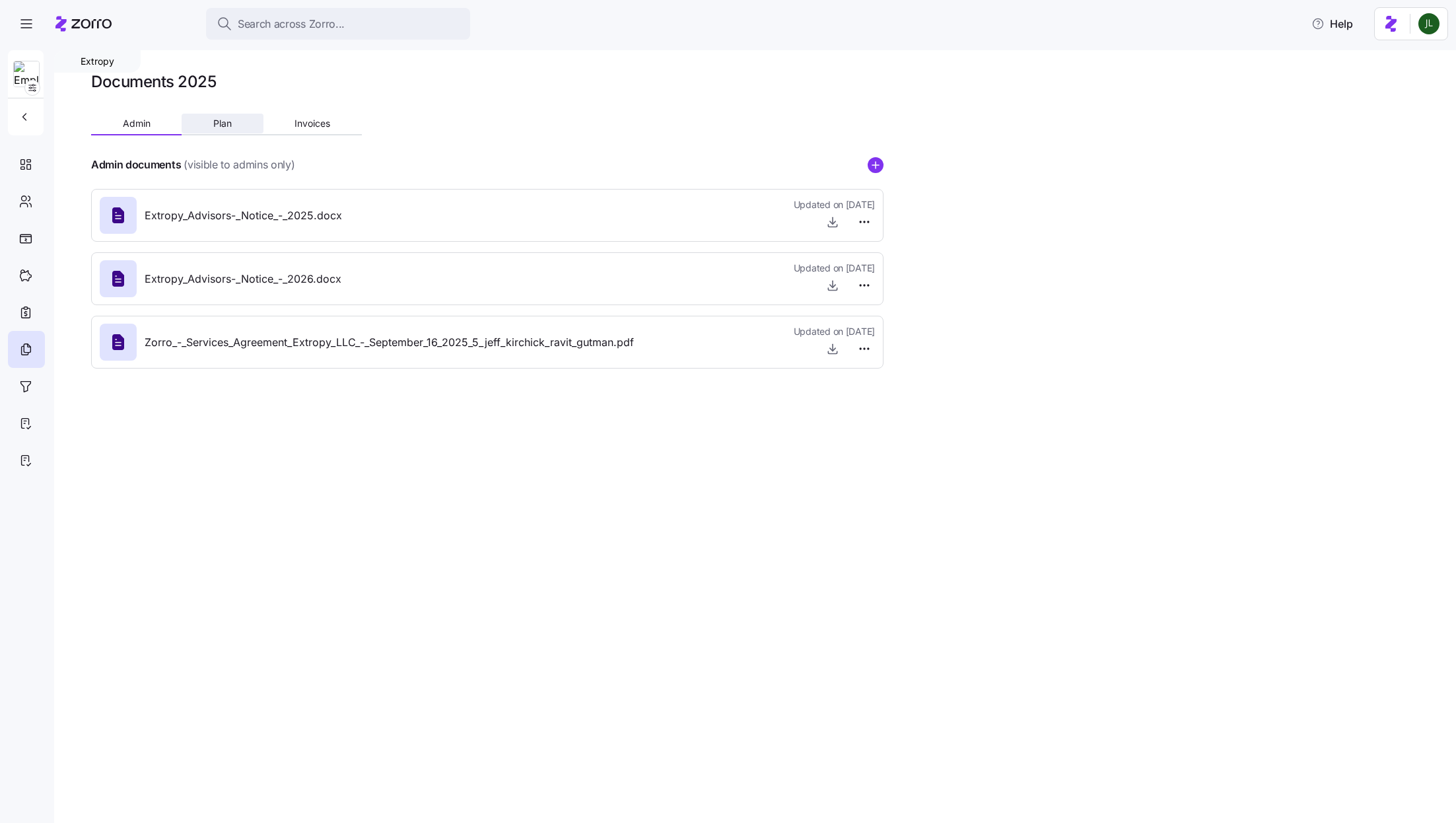
click at [237, 124] on button "Plan" at bounding box center [222, 123] width 81 height 20
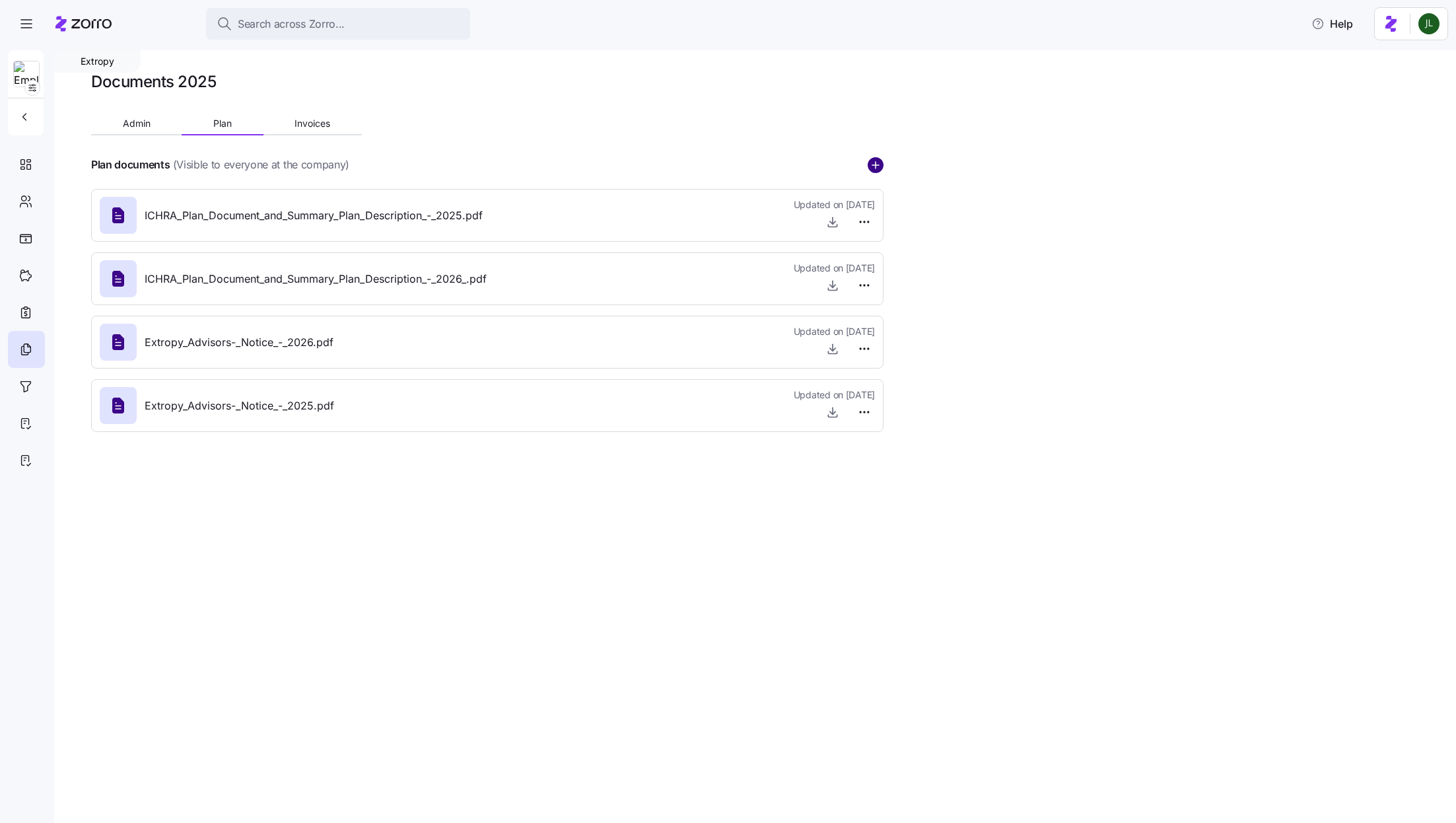
click at [879, 162] on circle "add icon" at bounding box center [876, 165] width 14 height 14
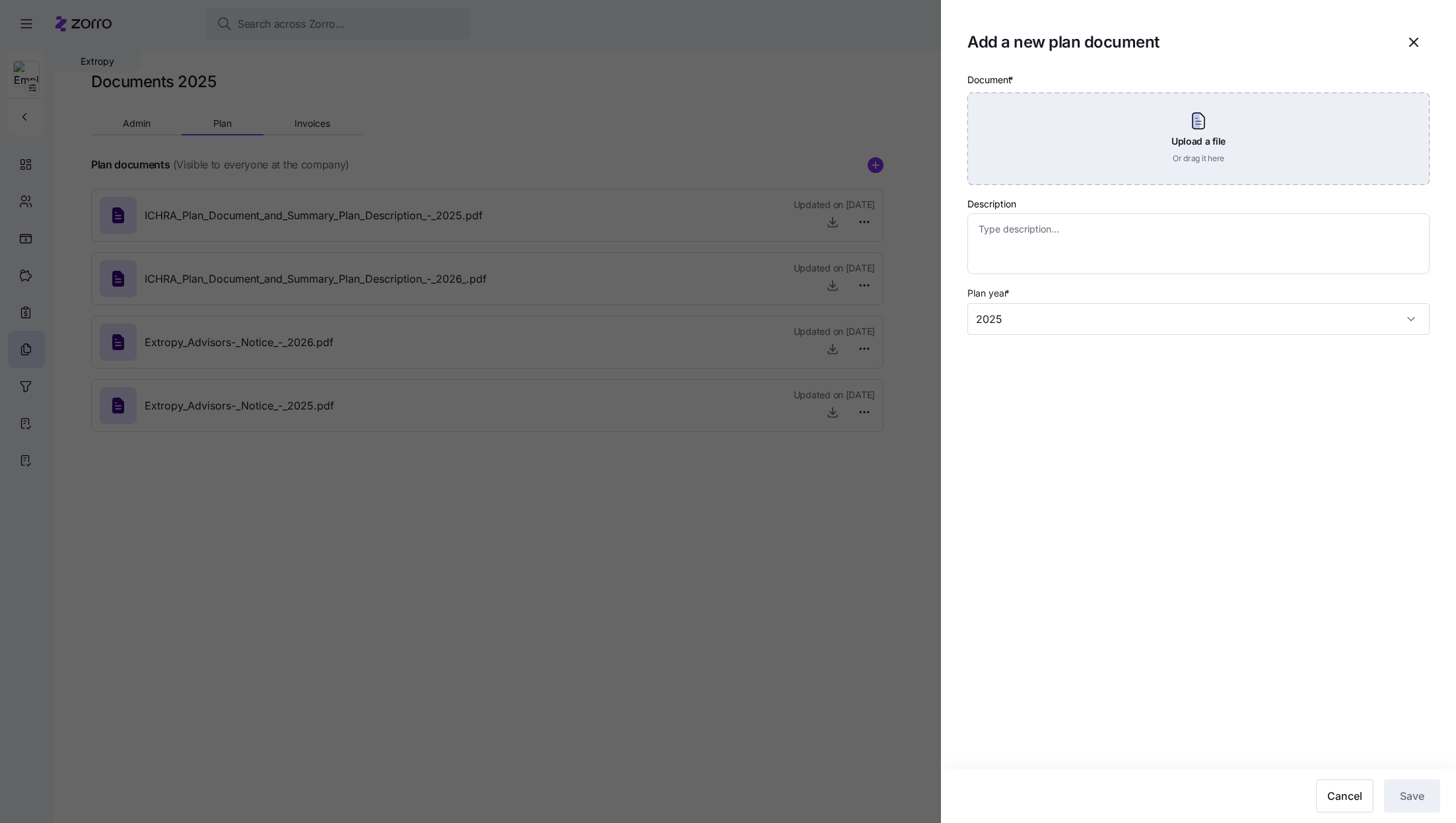
click at [1061, 139] on div "Upload a file Or drag it here" at bounding box center [1199, 138] width 462 height 92
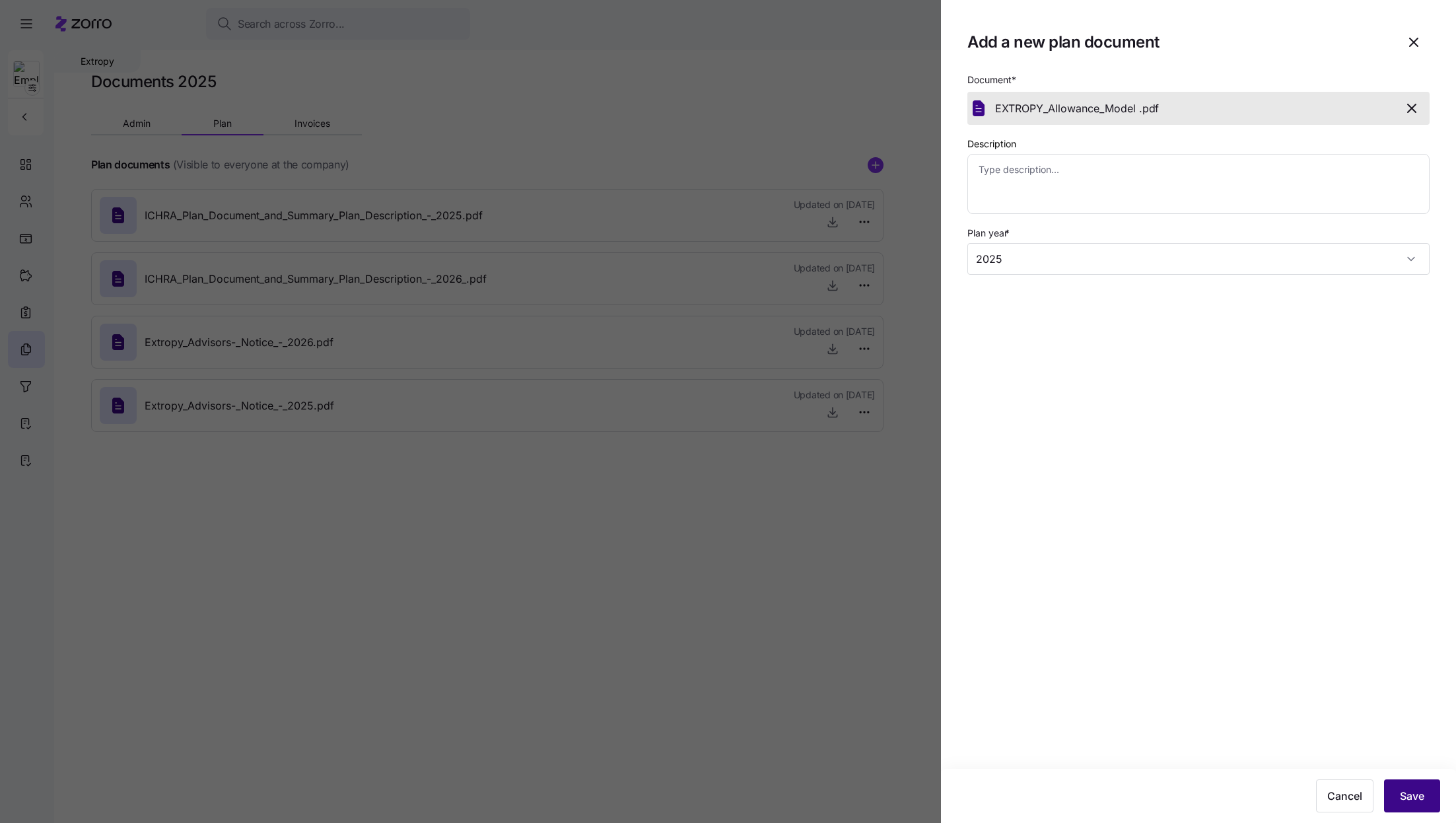
click at [1421, 792] on span "Save" at bounding box center [1412, 795] width 24 height 16
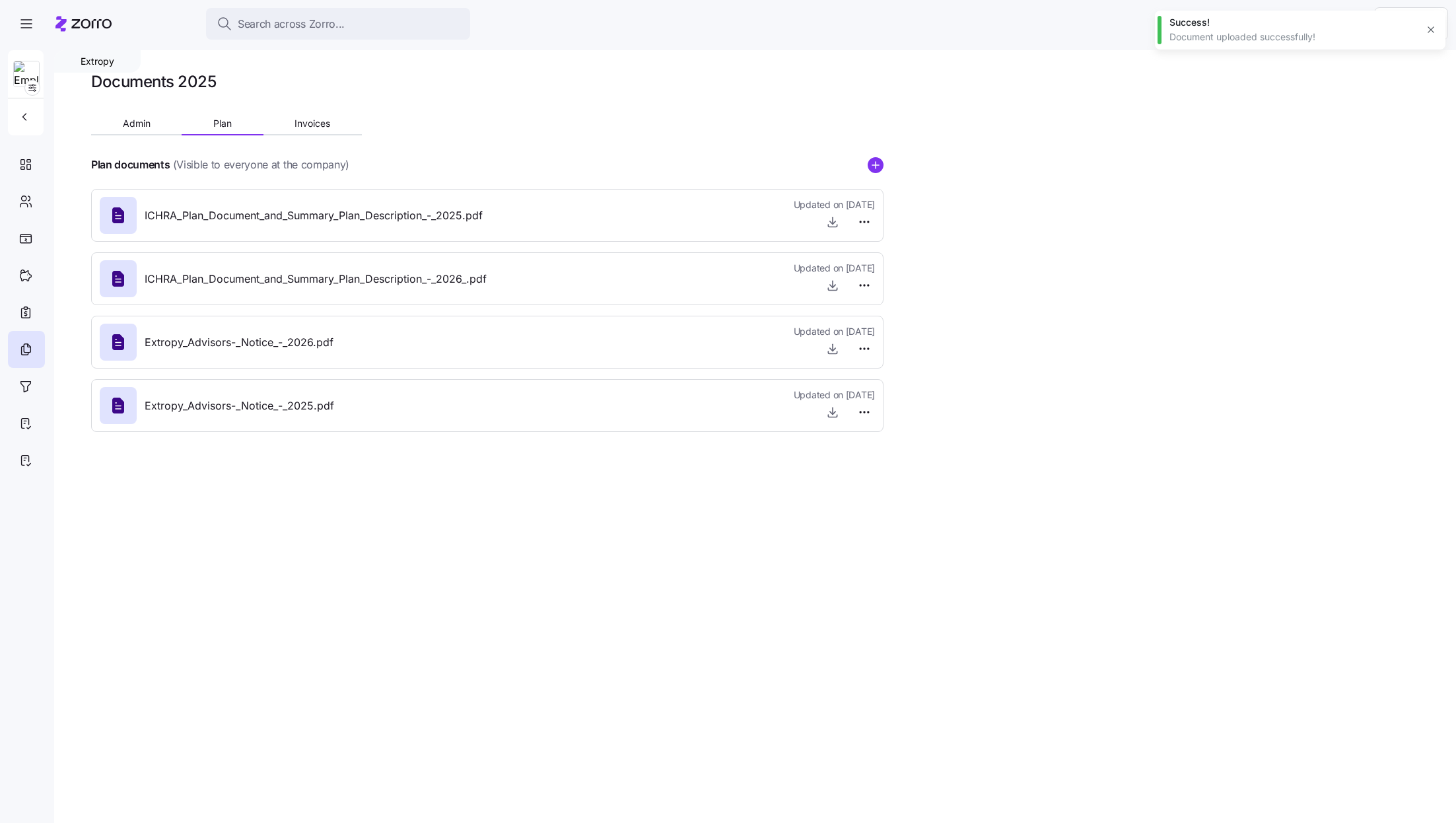
type textarea "x"
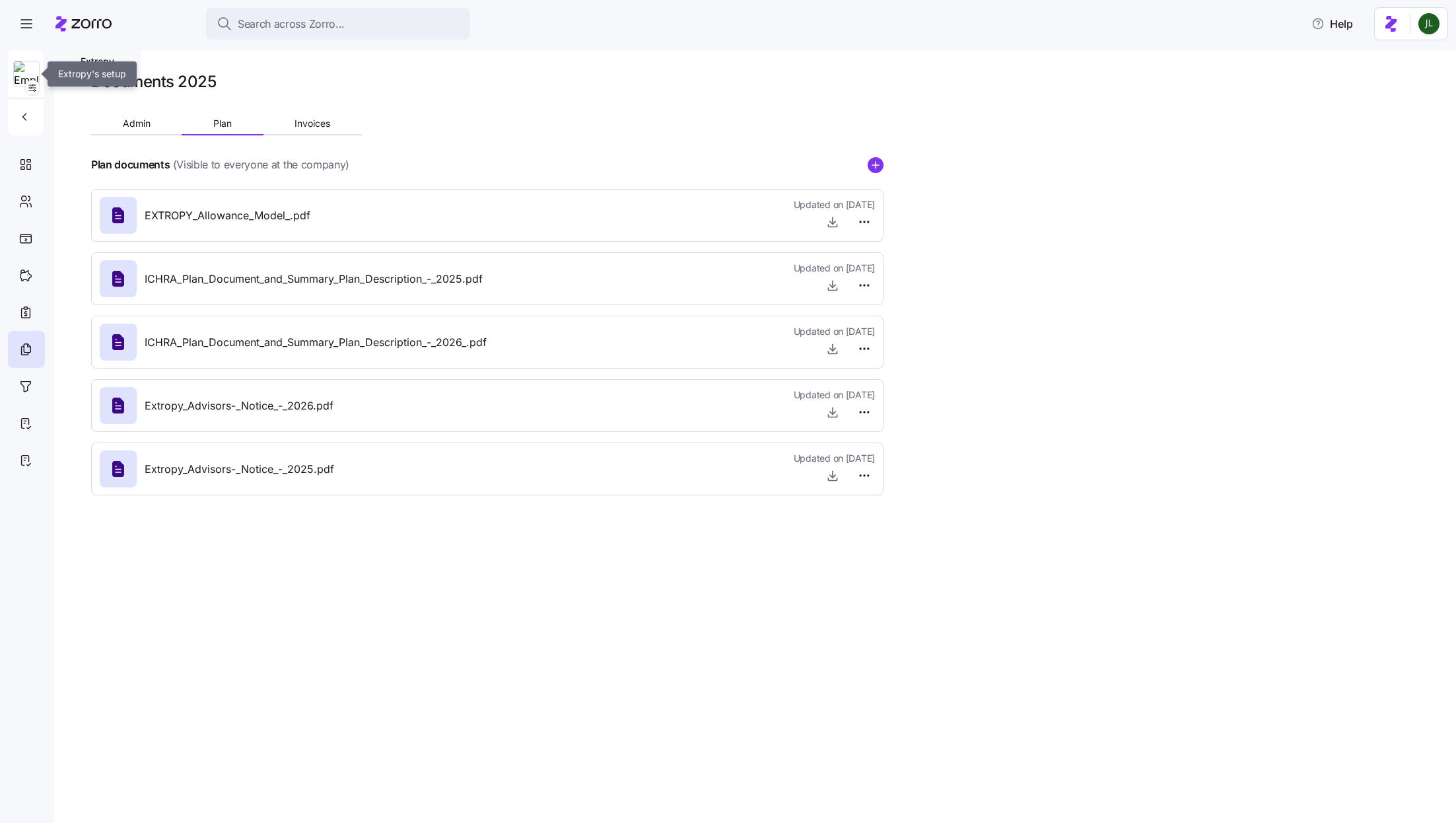
click at [28, 78] on img at bounding box center [27, 75] width 25 height 27
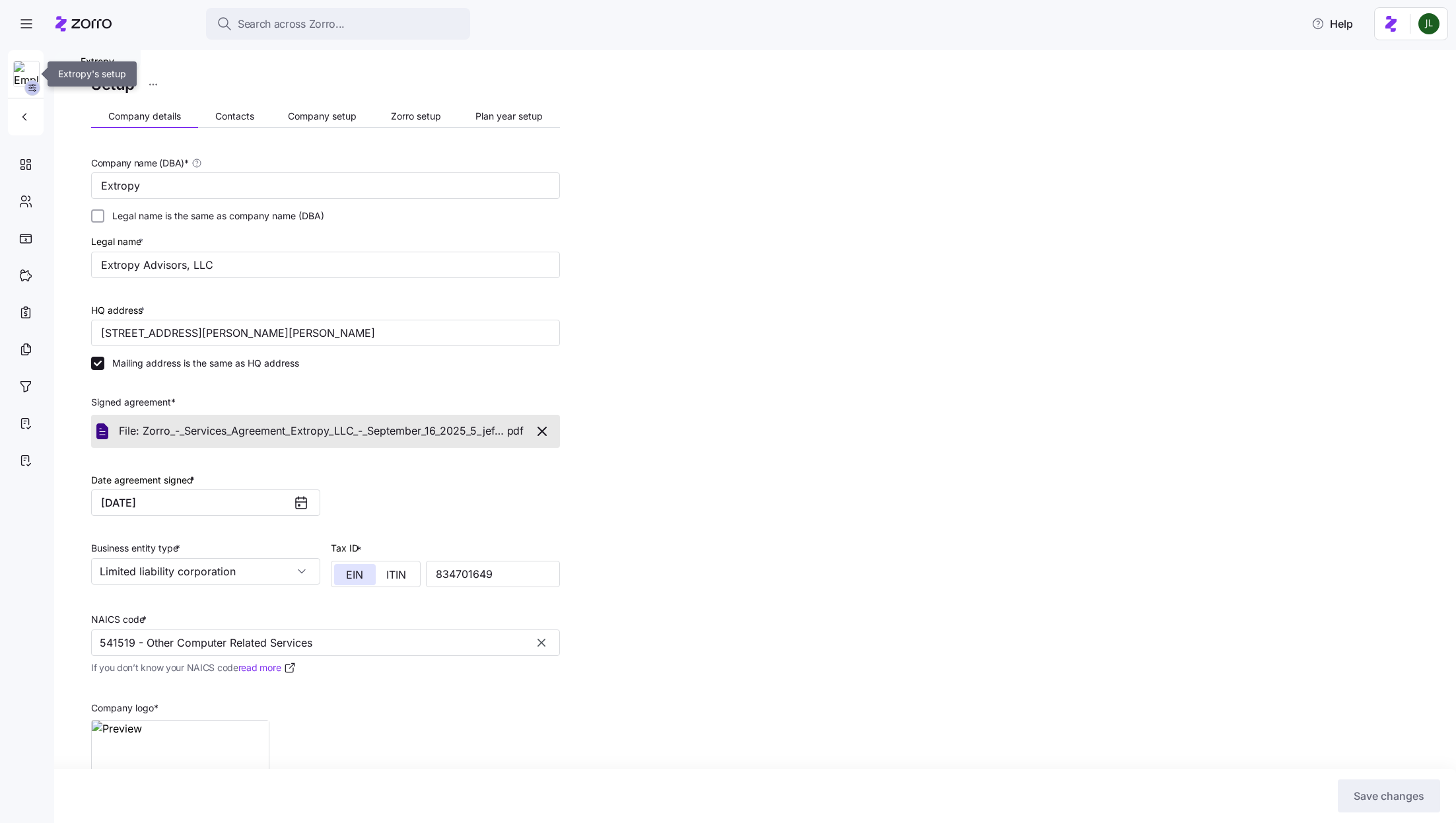
click at [28, 86] on icon "button" at bounding box center [31, 87] width 10 height 10
click at [81, 28] on icon at bounding box center [83, 24] width 56 height 16
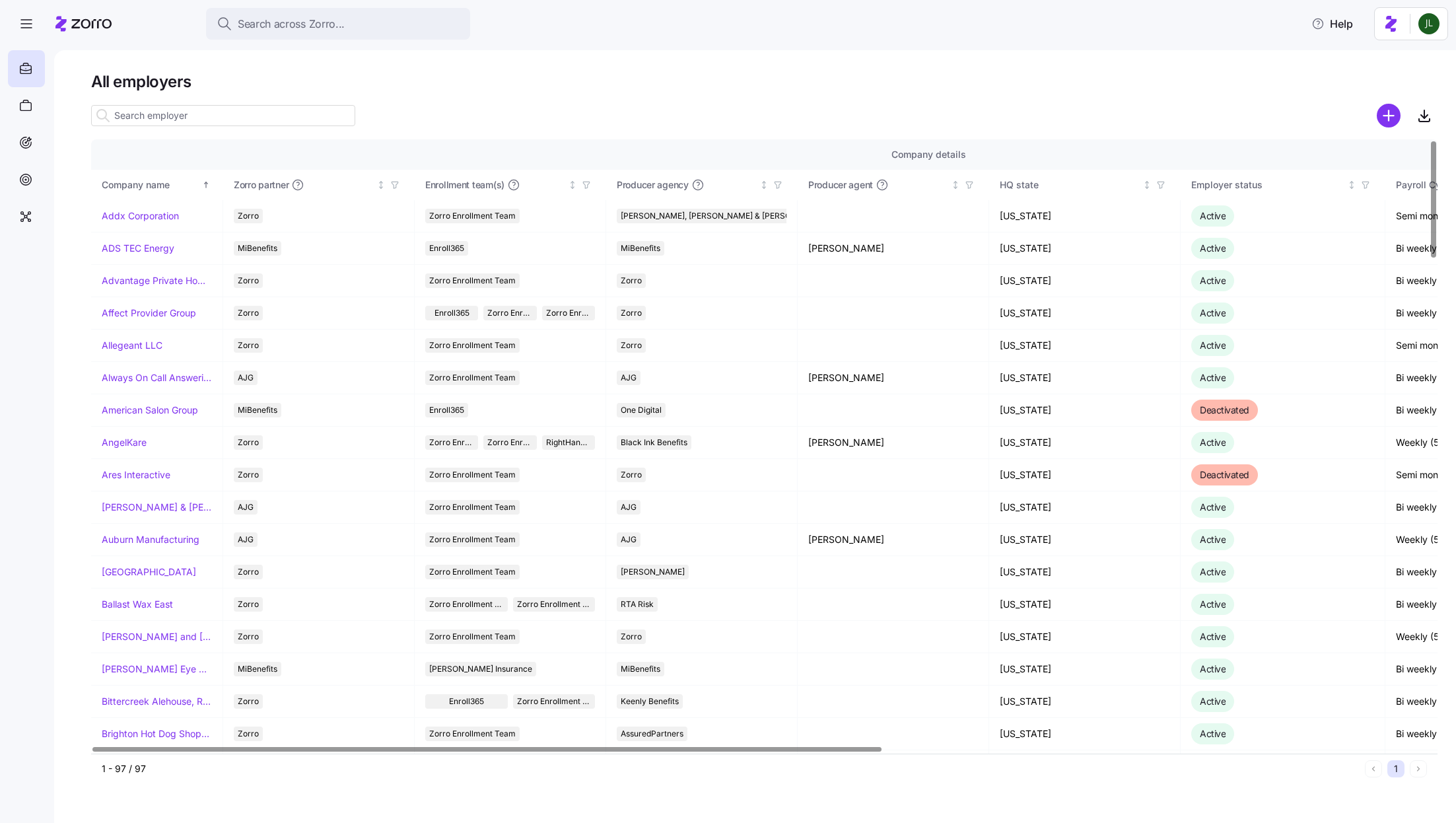
click at [255, 113] on input at bounding box center [223, 115] width 264 height 21
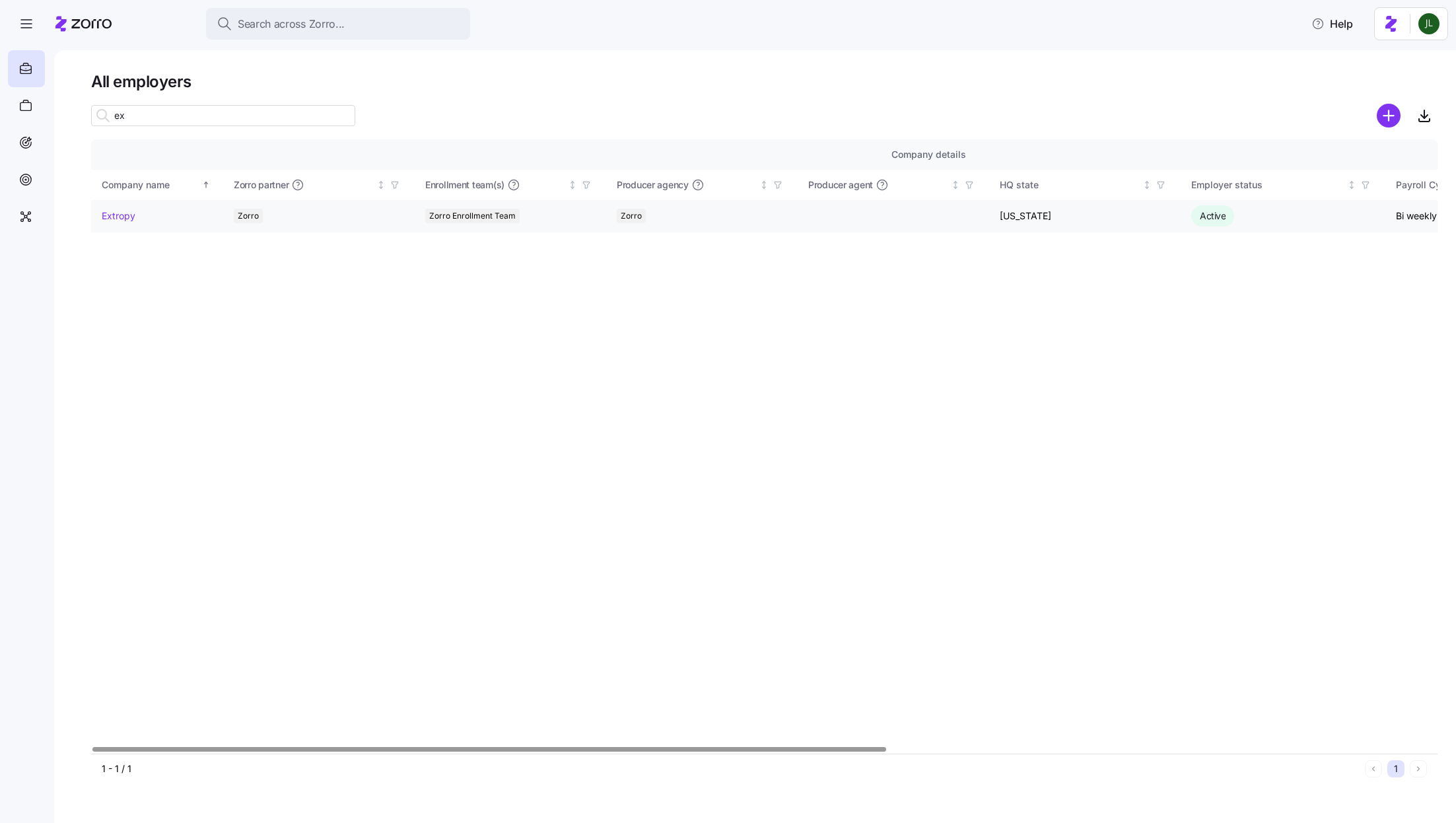
type input "ex"
click at [111, 215] on link "Extropy" at bounding box center [118, 216] width 34 height 13
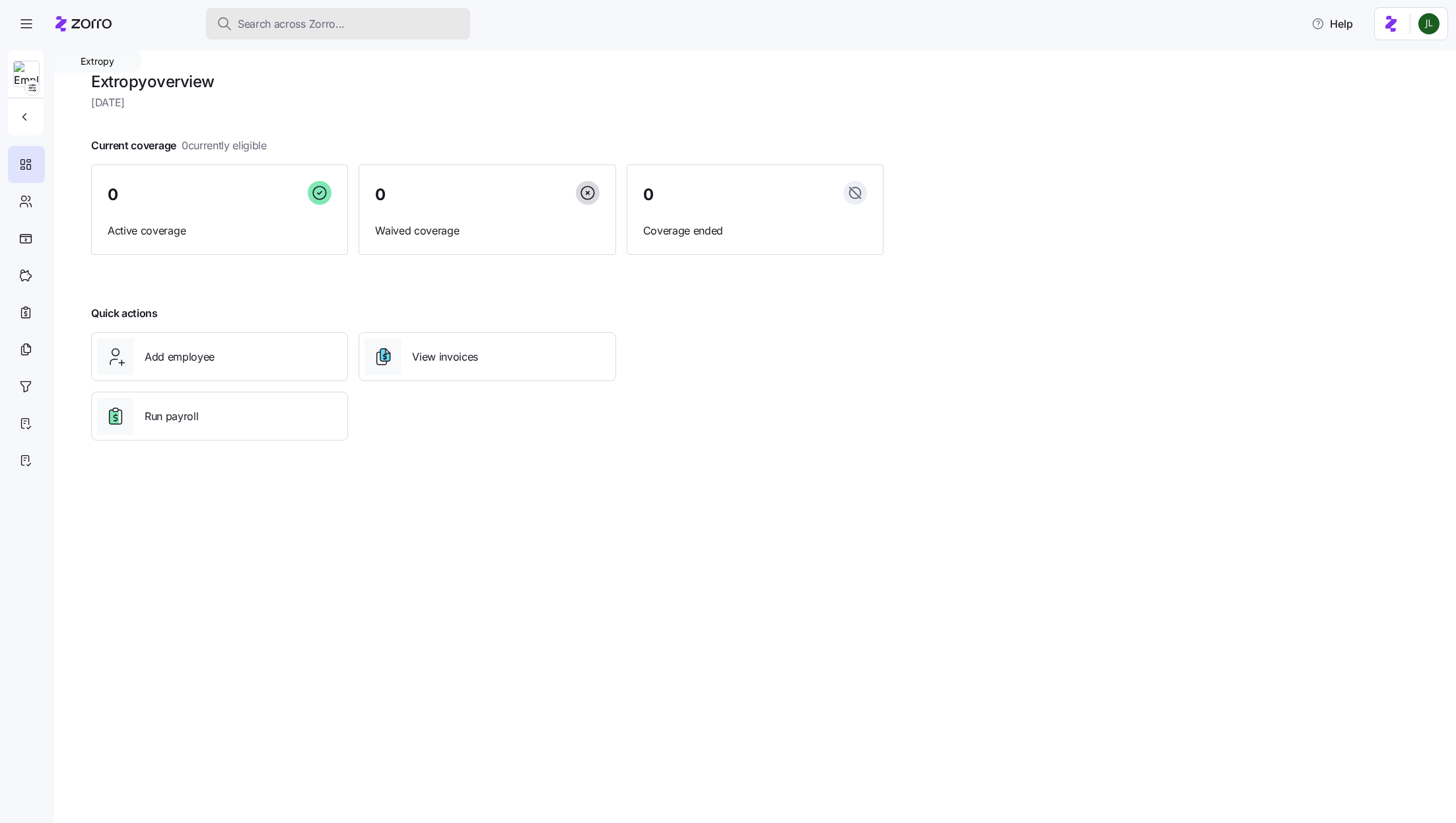
click at [314, 26] on span "Search across Zorro..." at bounding box center [291, 24] width 107 height 17
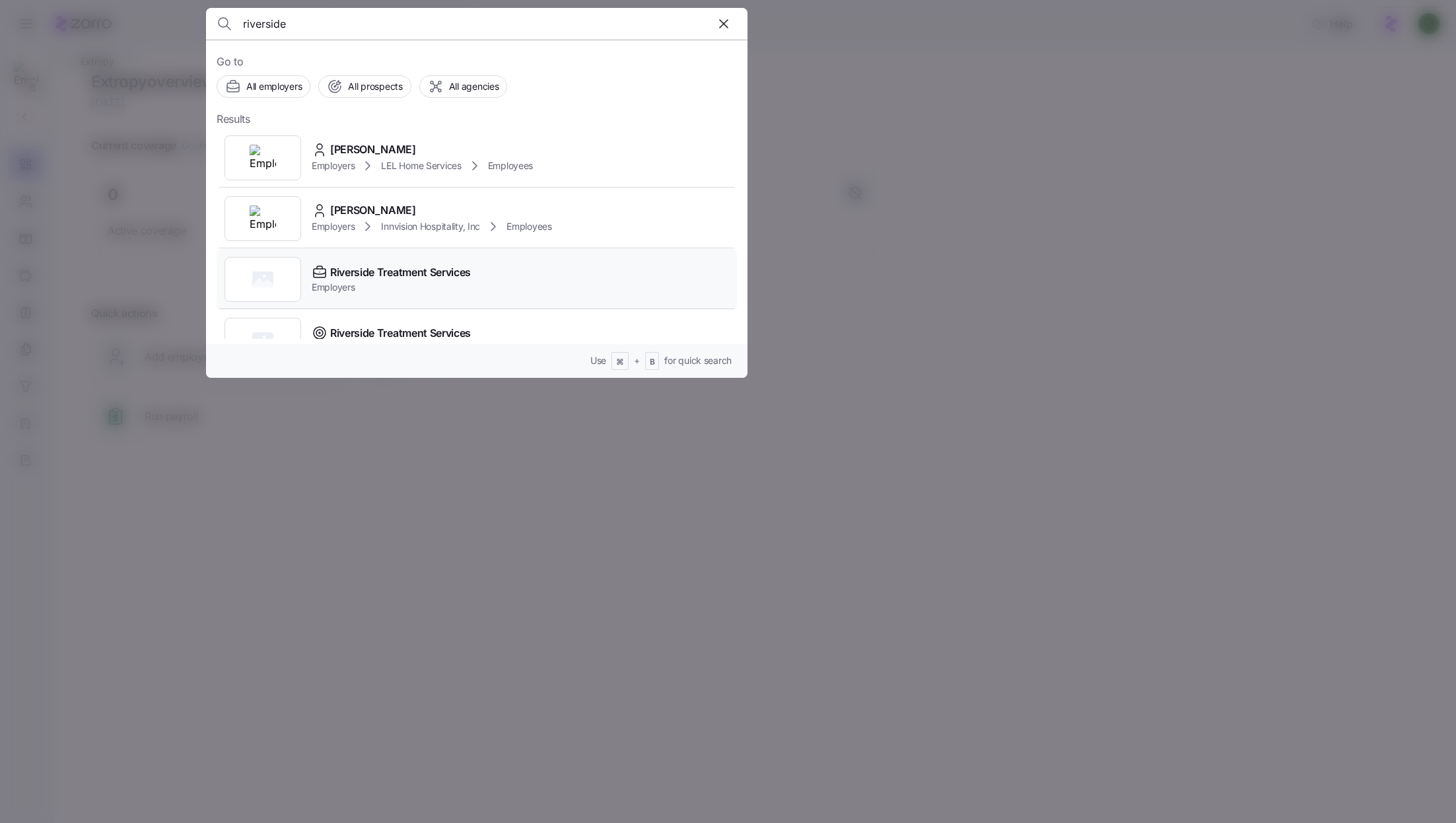
type input "riverside"
click at [424, 268] on span "Riverside Treatment Services" at bounding box center [400, 272] width 141 height 17
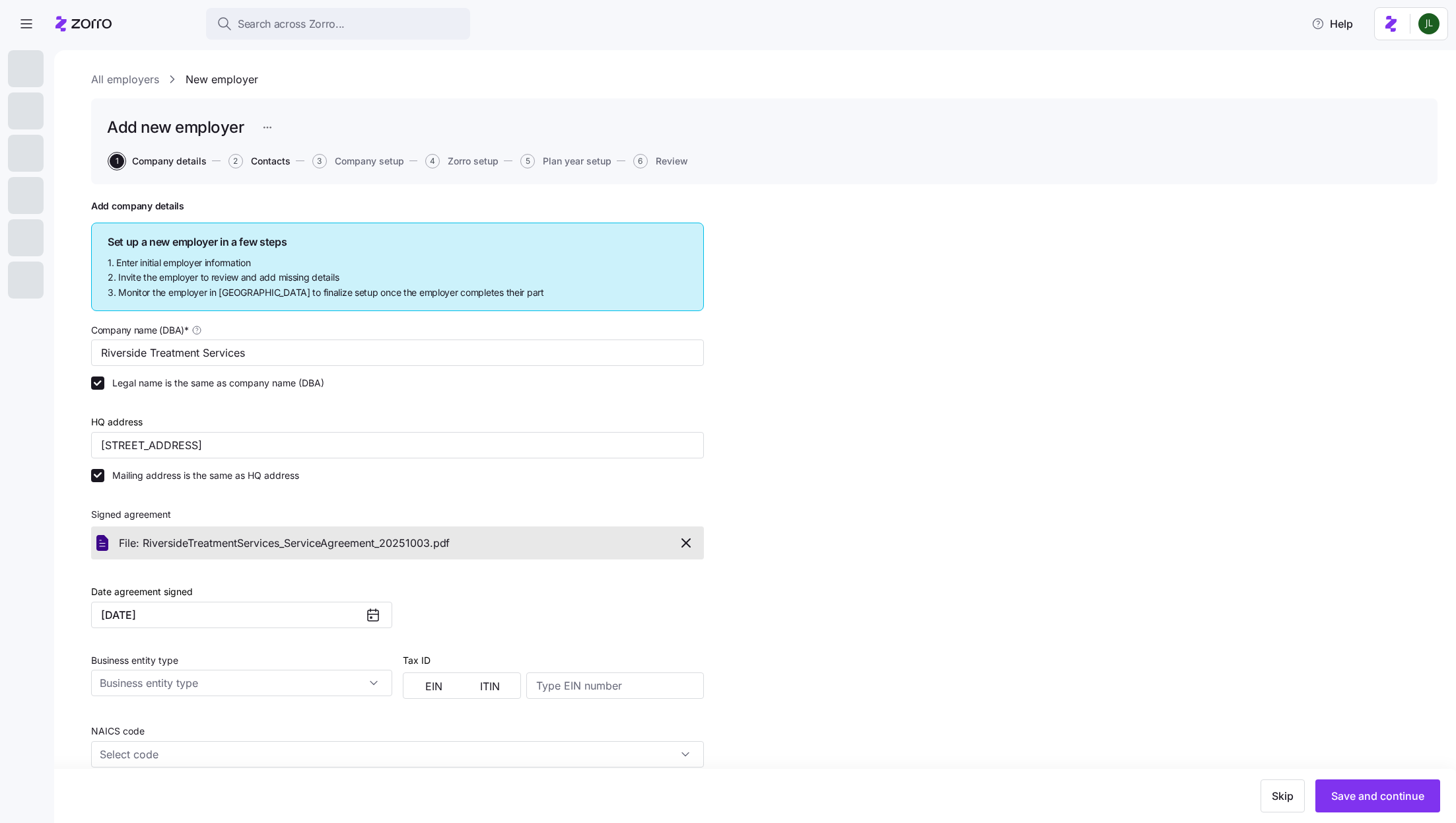
click at [260, 157] on span "Contacts" at bounding box center [271, 161] width 39 height 9
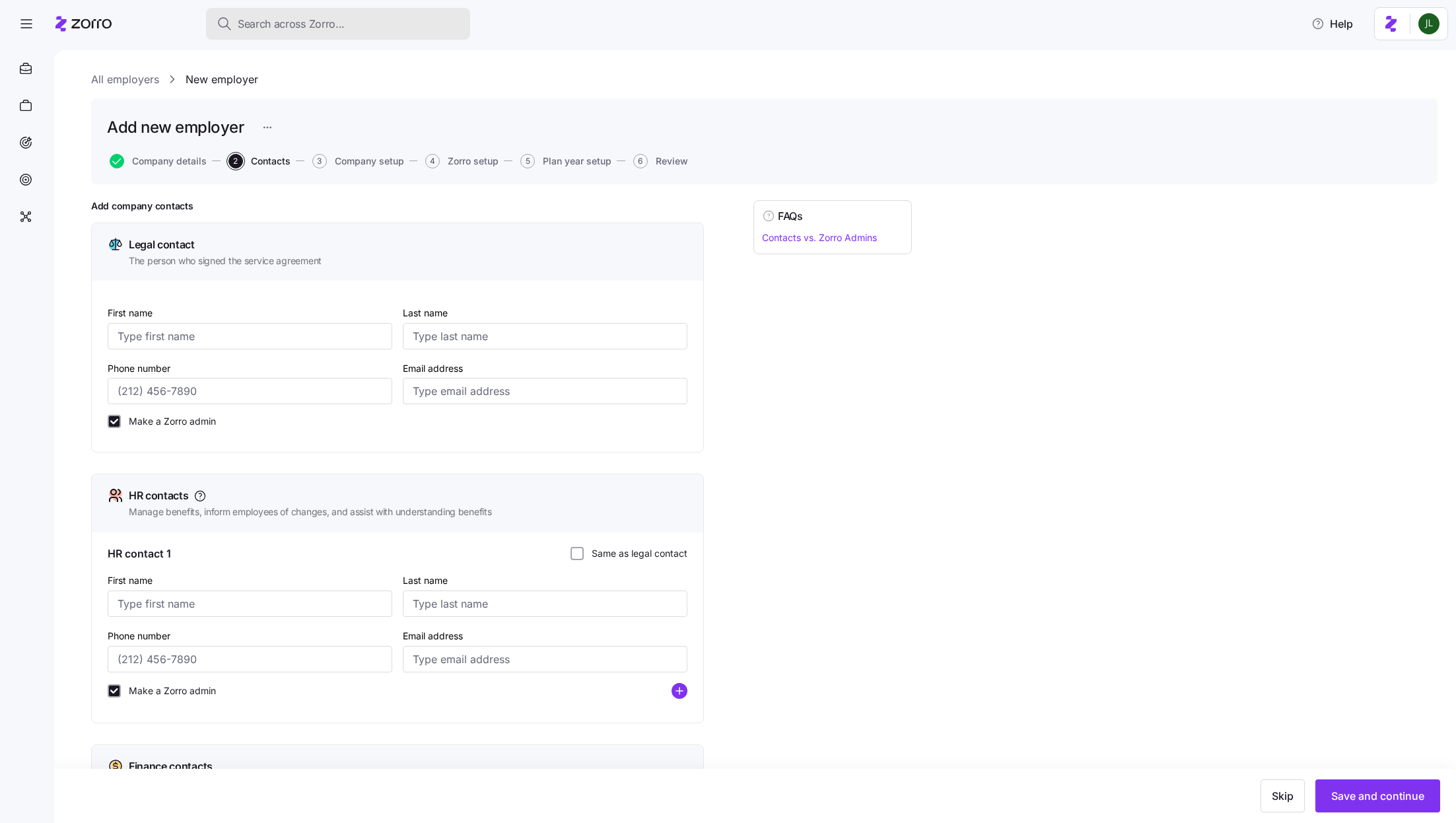
type input "Michael"
type input "Oliver"
type input "moliver416@yahoo.com"
checkbox input "true"
type input "Michael"
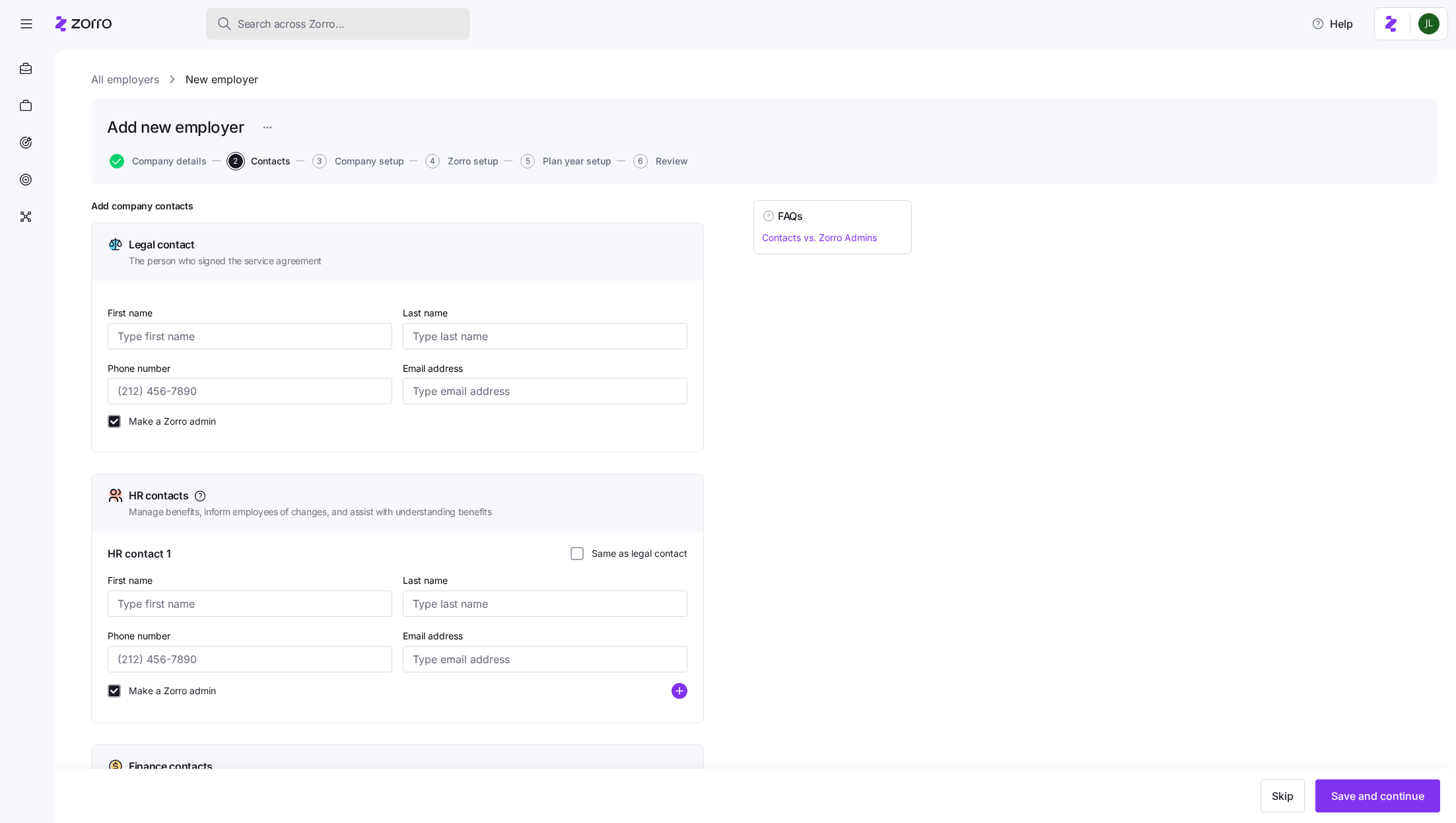
type input "Oliver"
type input "moliver416@yahoo.com"
checkbox input "true"
type input "Michael"
type input "Oliver"
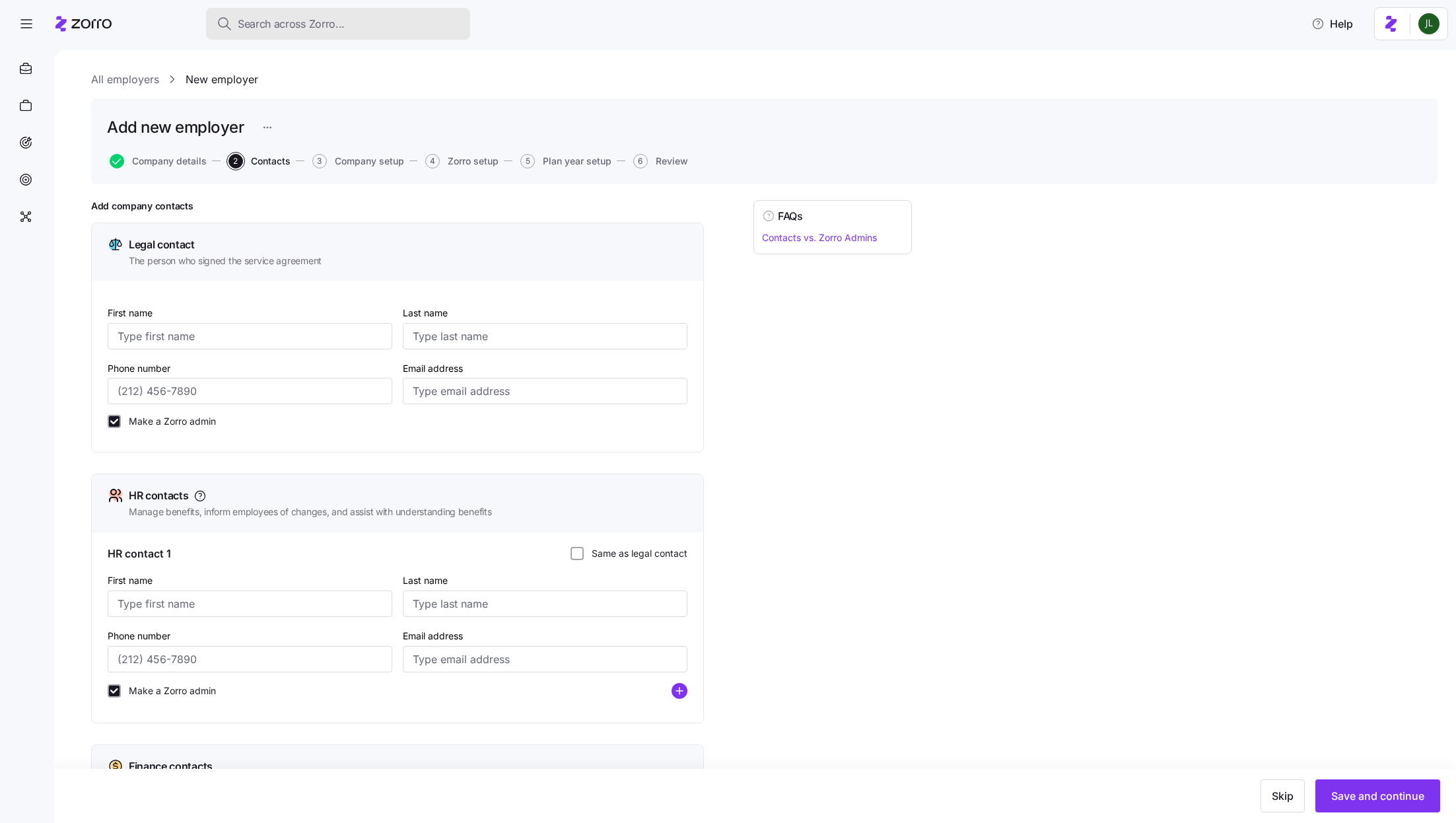
type input "moliver416@yahoo.com"
checkbox input "true"
click at [16, 14] on span "button" at bounding box center [26, 24] width 35 height 35
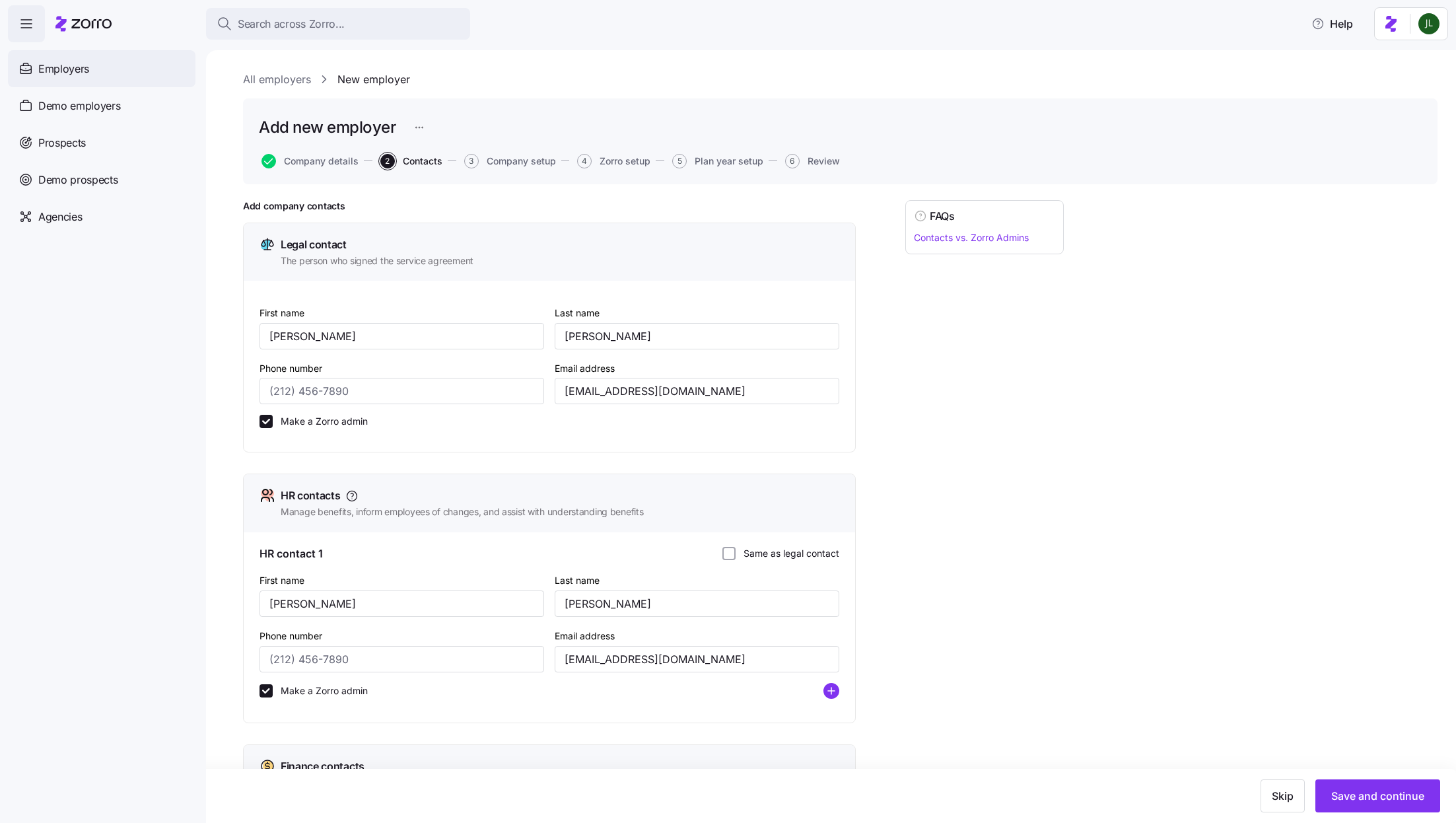
click at [75, 66] on span "Employers" at bounding box center [64, 69] width 51 height 17
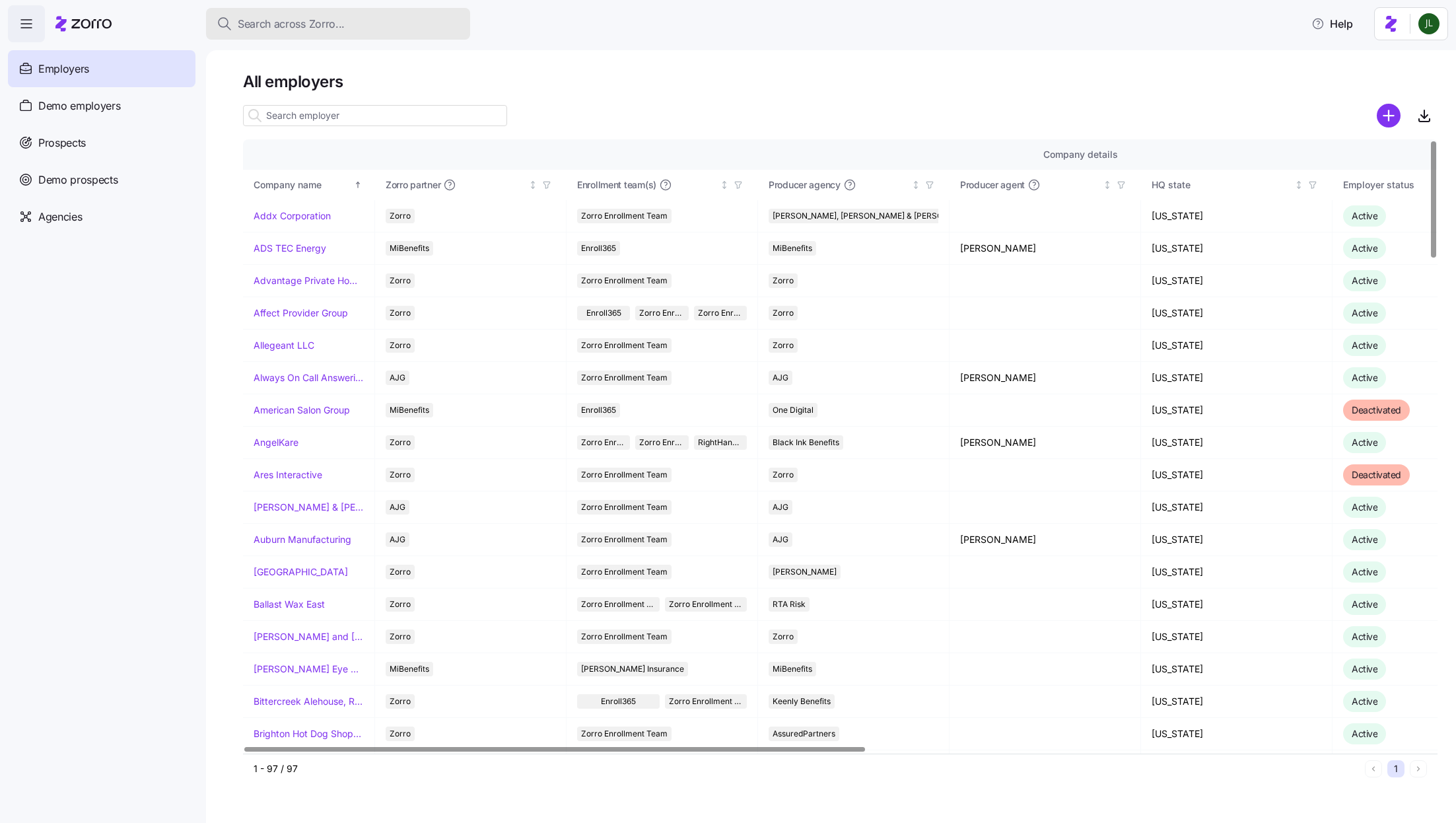
click at [375, 10] on button "Search across Zorro..." at bounding box center [338, 24] width 264 height 32
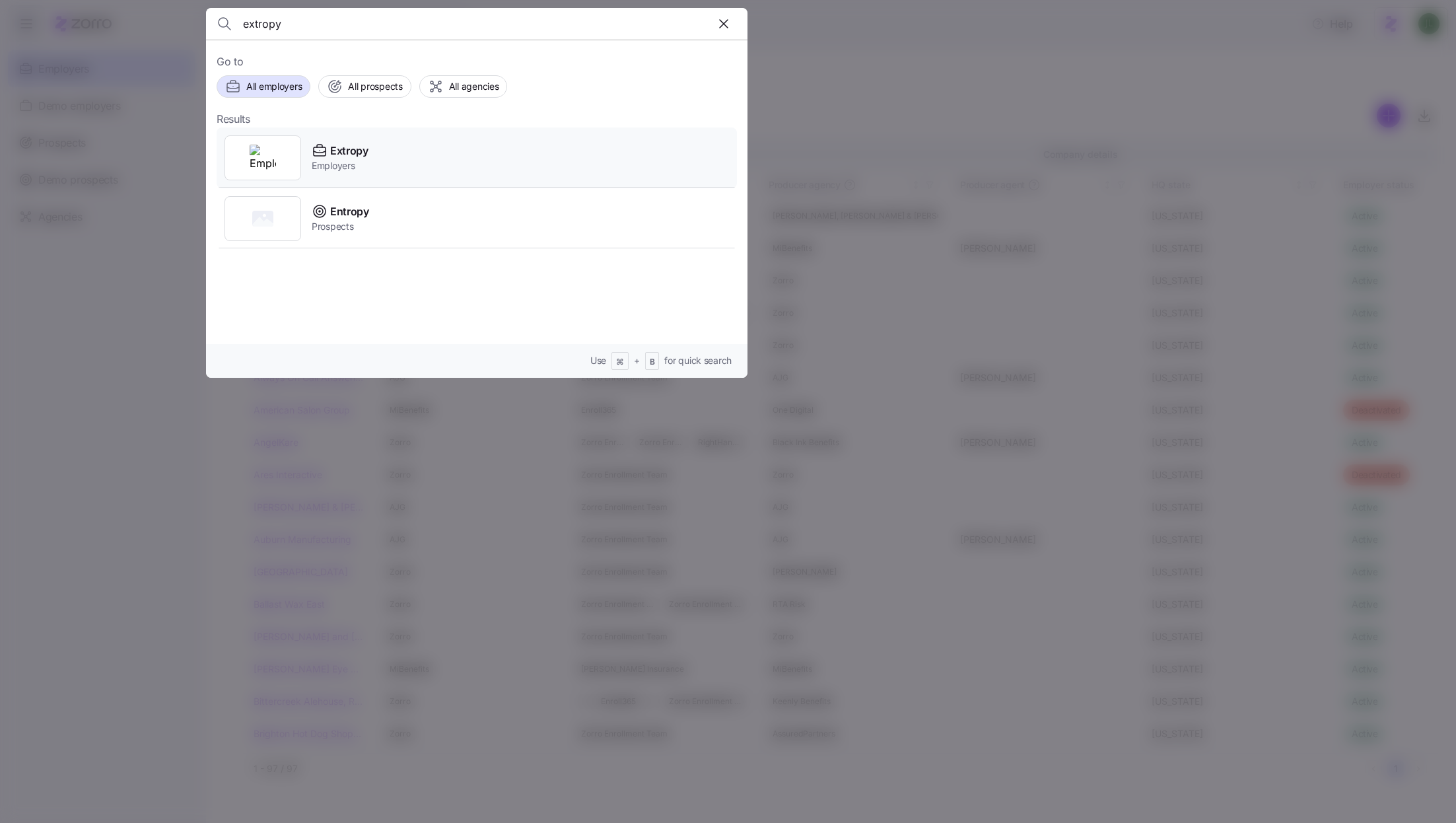
type input "extropy"
click at [378, 151] on div "Extropy Employers" at bounding box center [476, 158] width 521 height 61
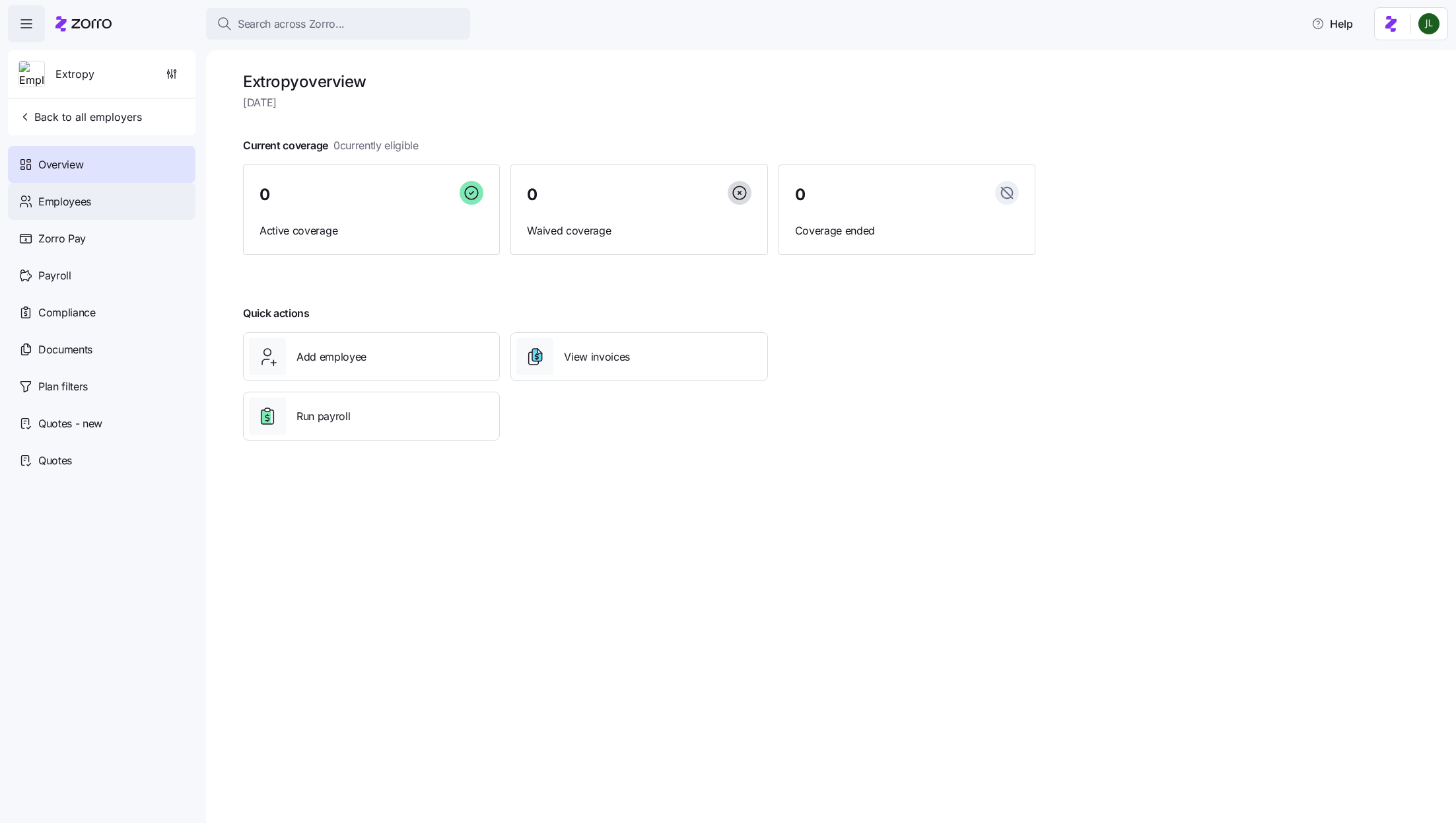
click at [122, 208] on div "Employees" at bounding box center [102, 201] width 187 height 37
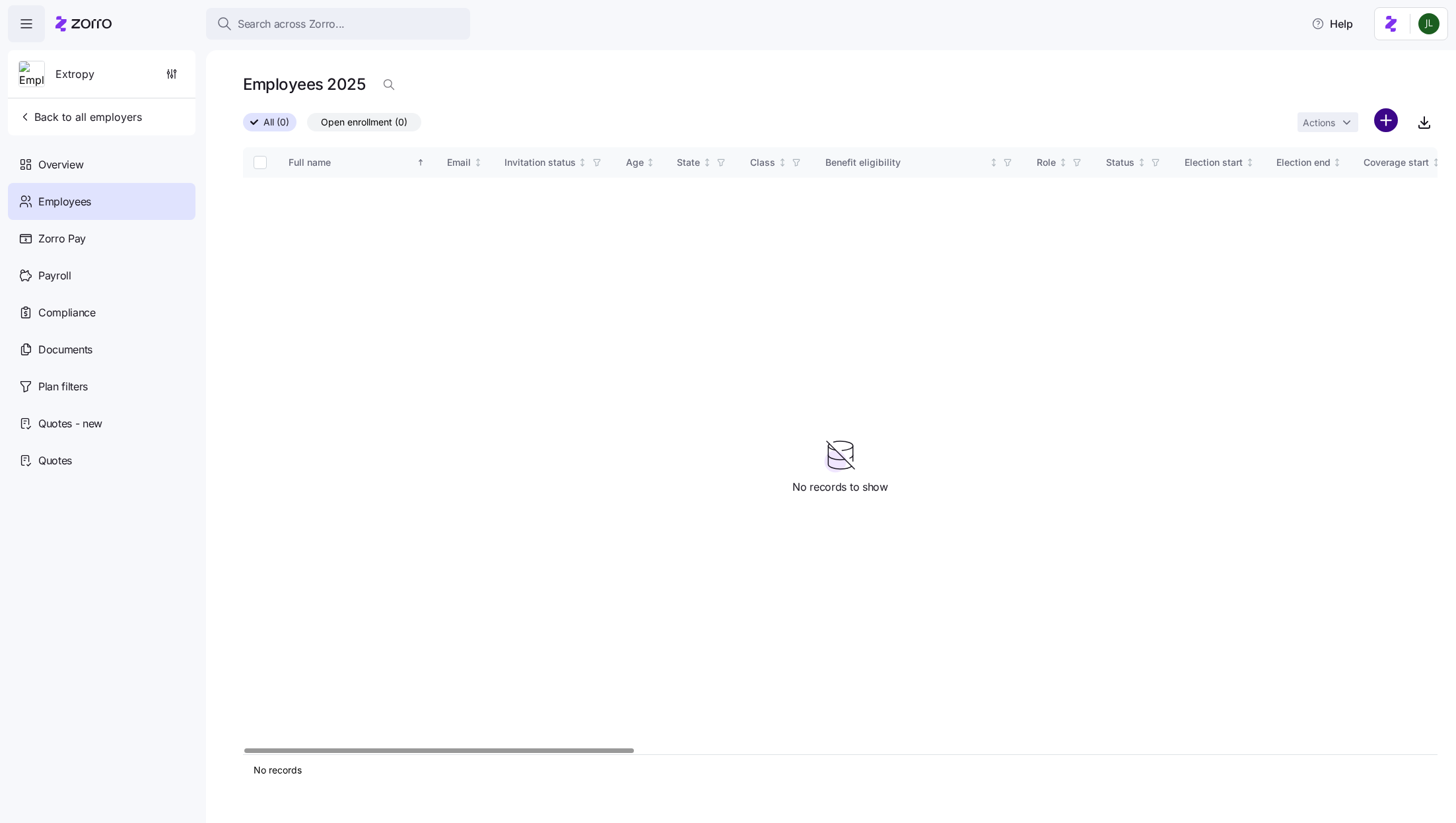
click at [1387, 117] on html "Search across Zorro... Help Extropy Back to all employers Overview Employees Zo…" at bounding box center [728, 407] width 1456 height 815
click at [1343, 157] on span "Upload roster" at bounding box center [1327, 155] width 56 height 13
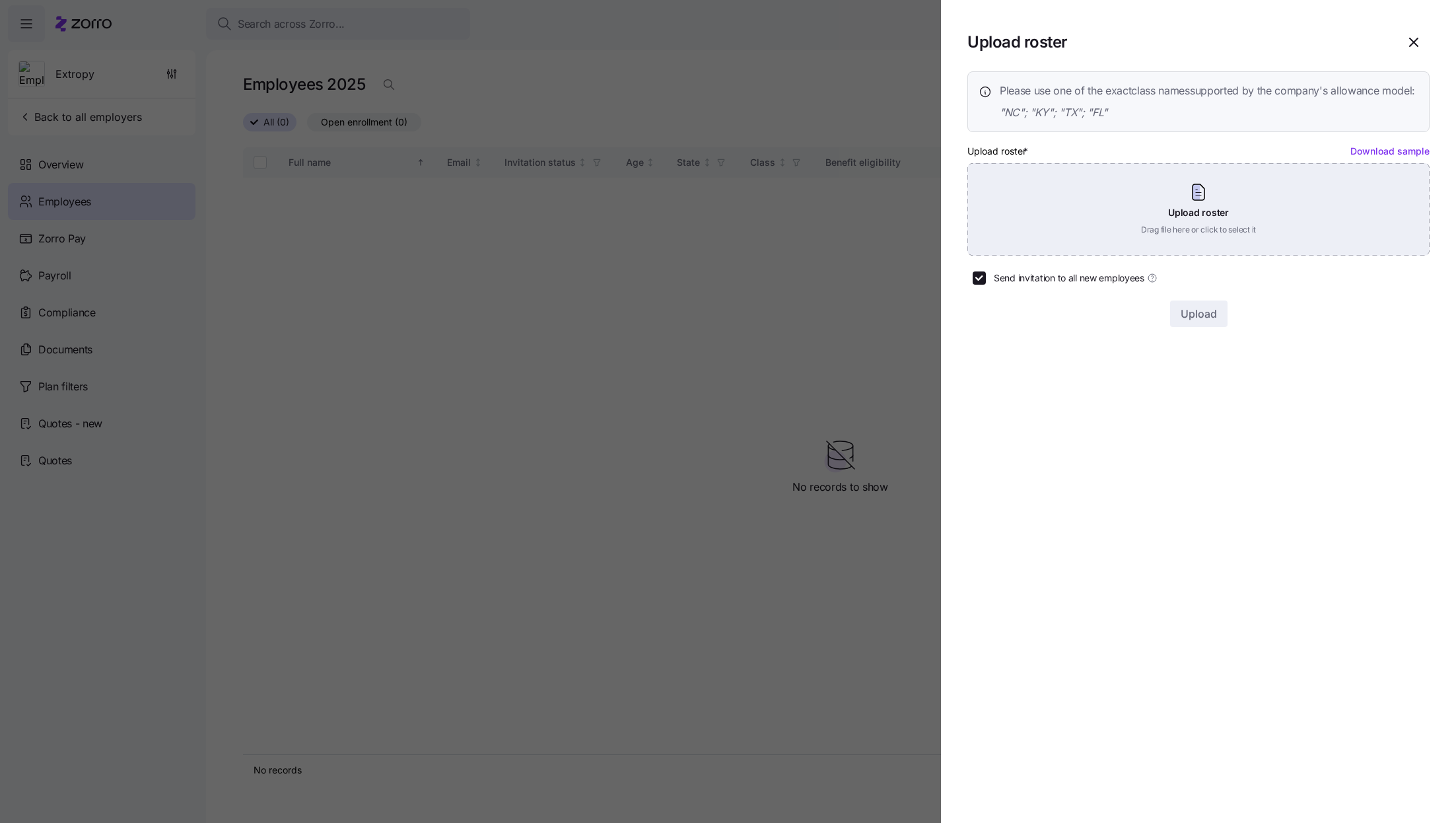
click at [1192, 212] on div "Upload roster Drag file here or click to select it" at bounding box center [1199, 209] width 462 height 92
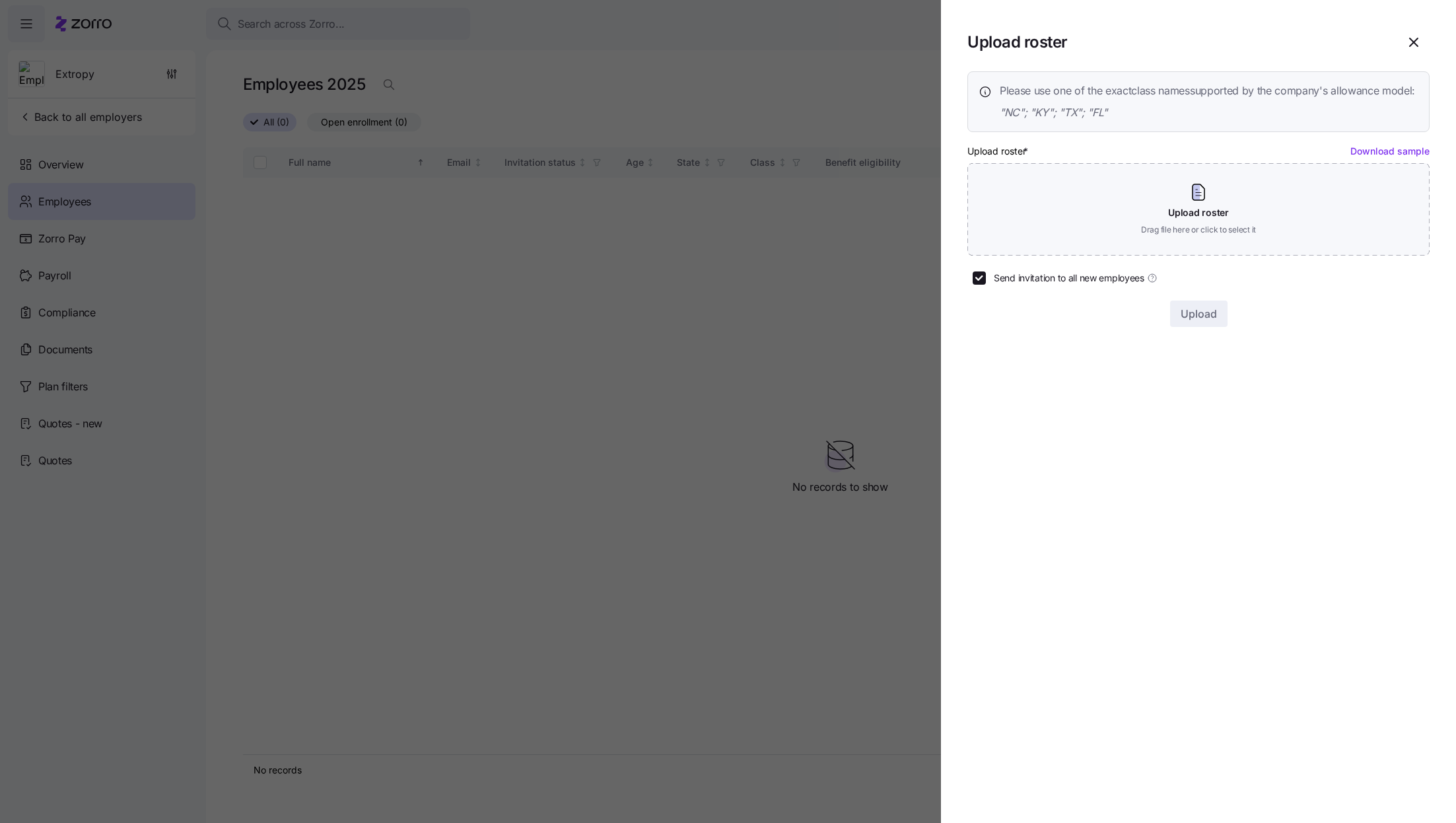
click at [445, 325] on div at bounding box center [728, 411] width 1456 height 823
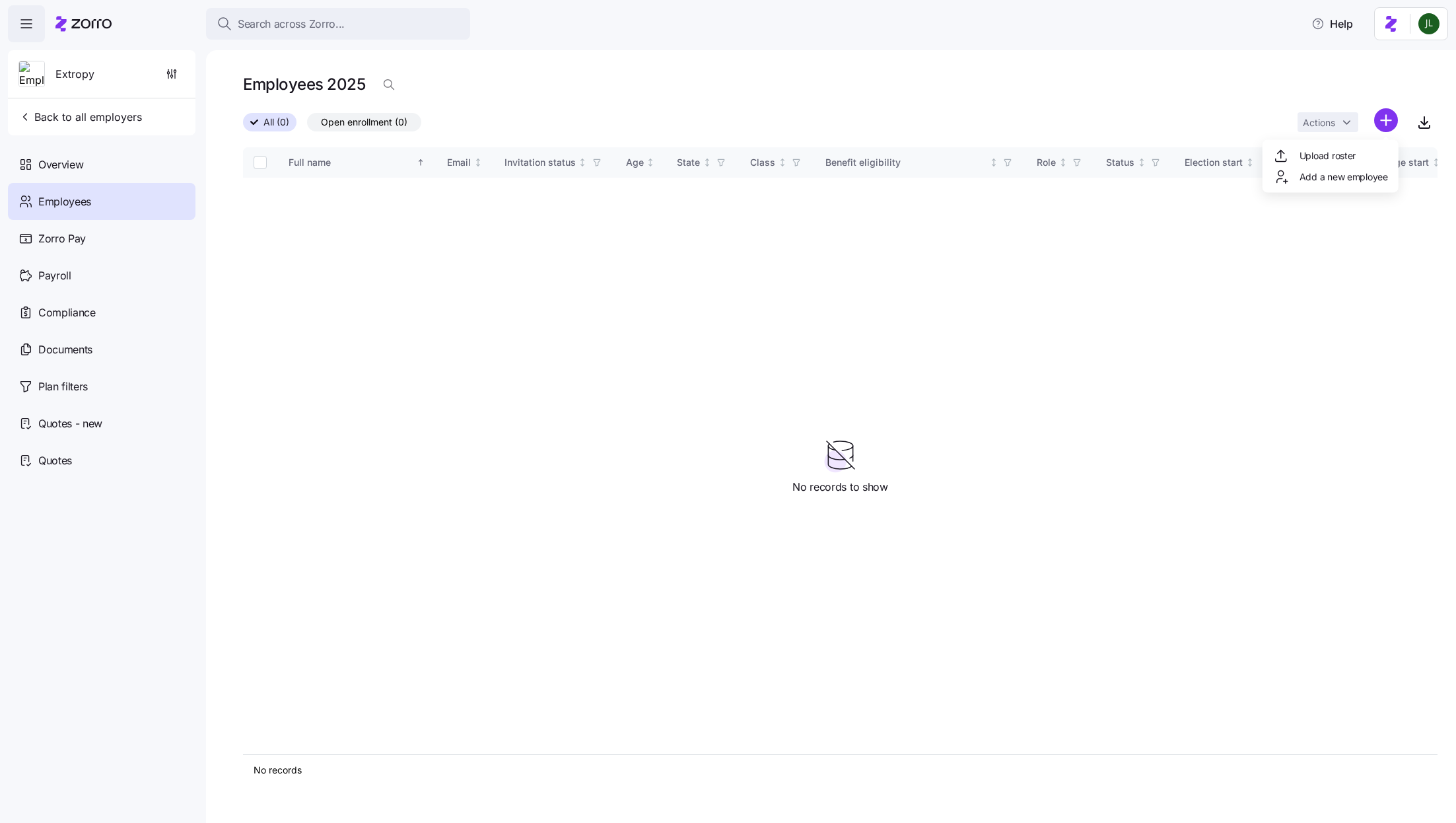
click at [1385, 117] on html "Search across Zorro... Help Extropy Back to all employers Overview Employees Zo…" at bounding box center [728, 407] width 1456 height 815
click at [1359, 157] on div "Upload roster" at bounding box center [1330, 155] width 125 height 21
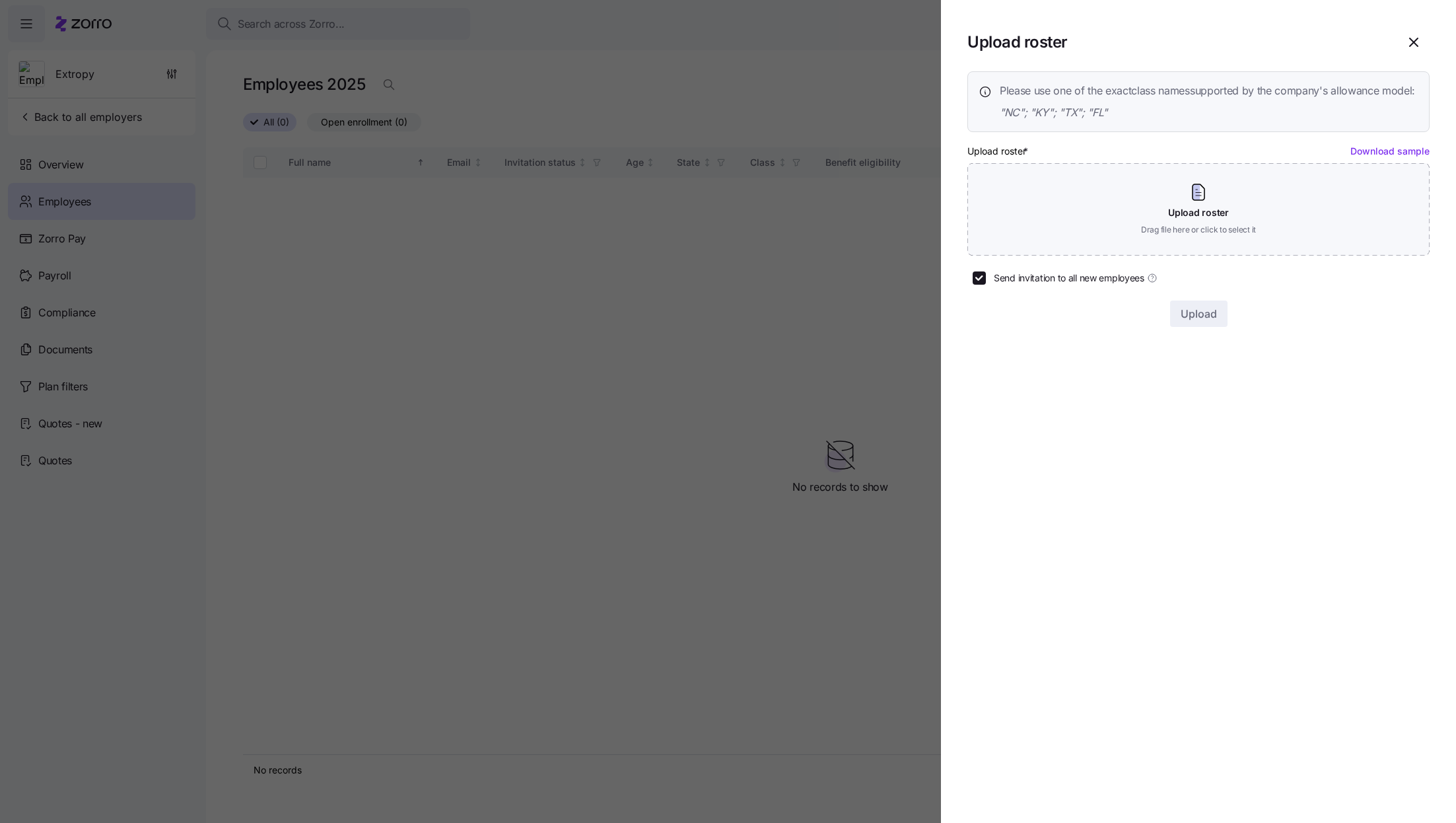
click at [422, 277] on div at bounding box center [728, 411] width 1456 height 823
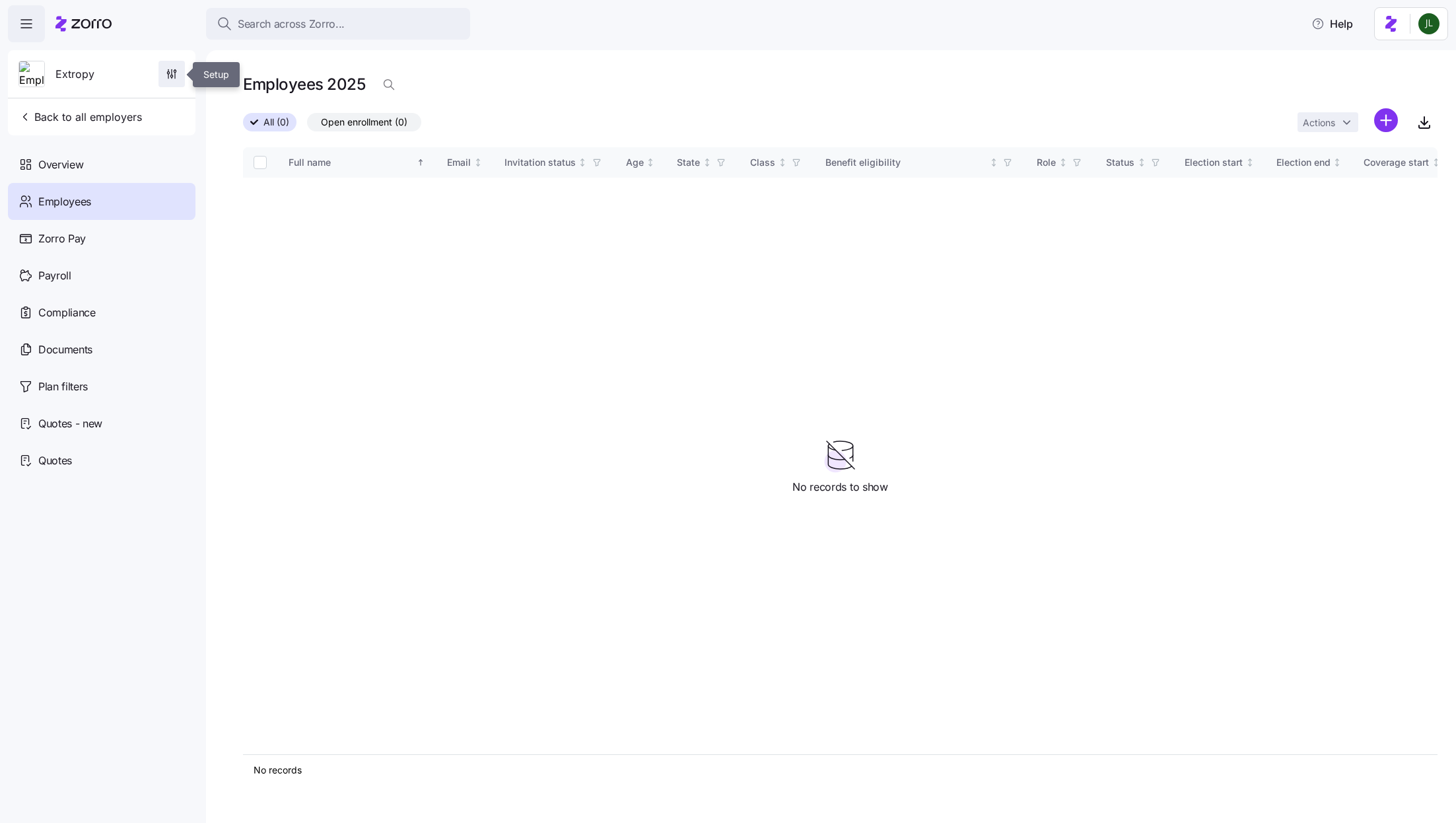
click at [162, 77] on span "button" at bounding box center [172, 74] width 25 height 25
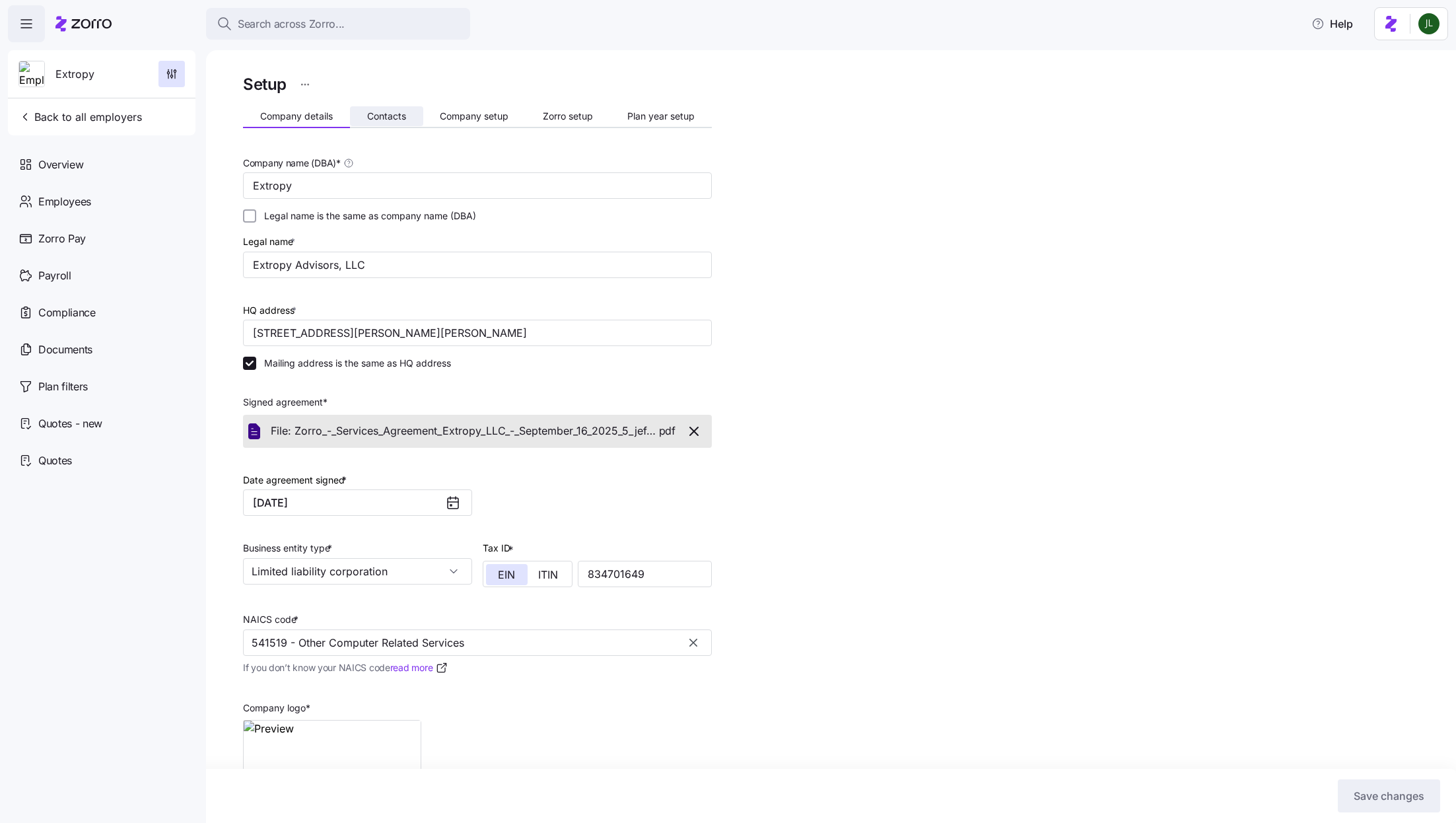
click at [407, 120] on button "Contacts" at bounding box center [386, 116] width 73 height 20
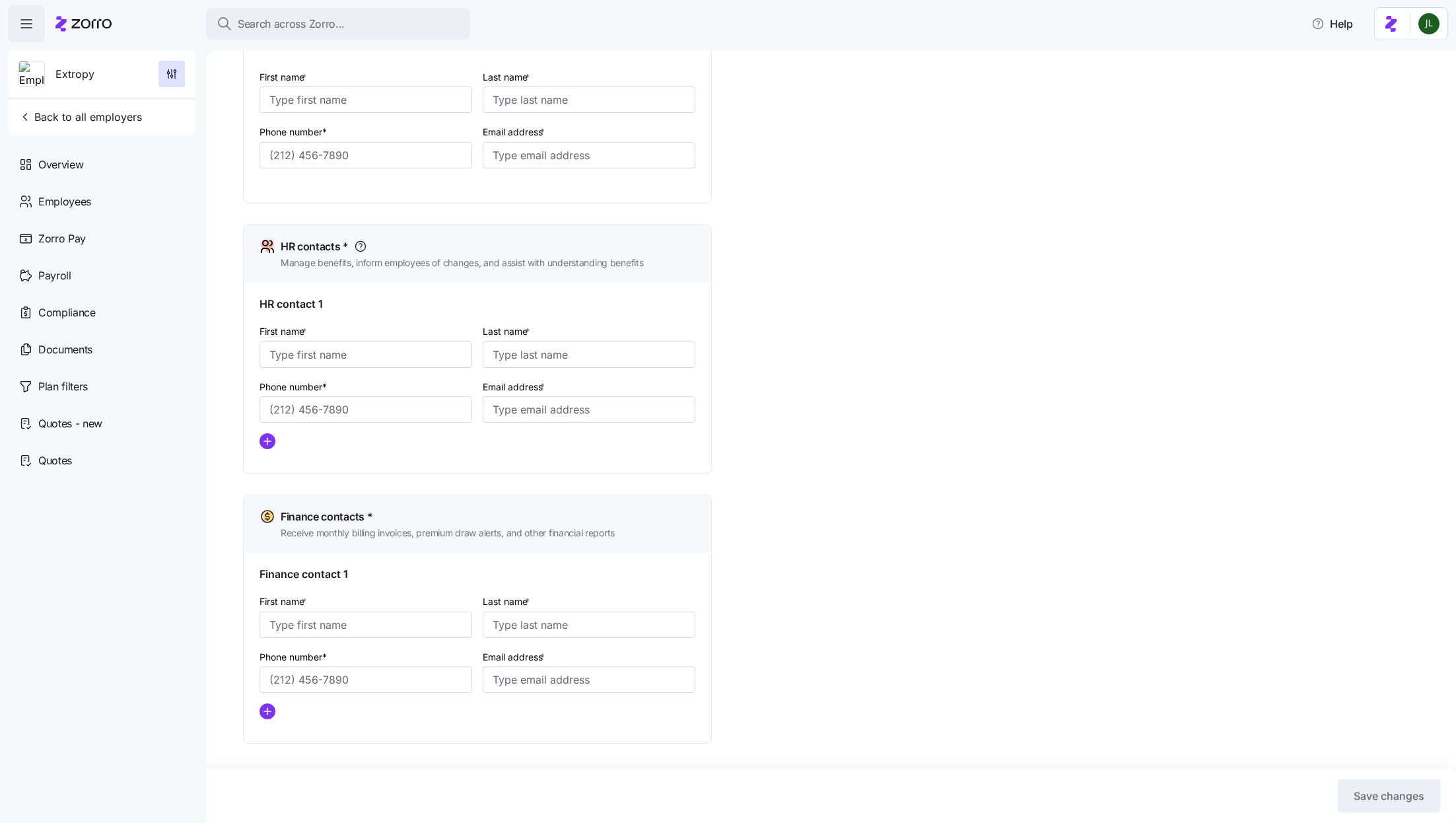
type input "April"
type input "Franklin"
type input "afranklin@hranew.com"
type input "Ravit"
type input "Gutman"
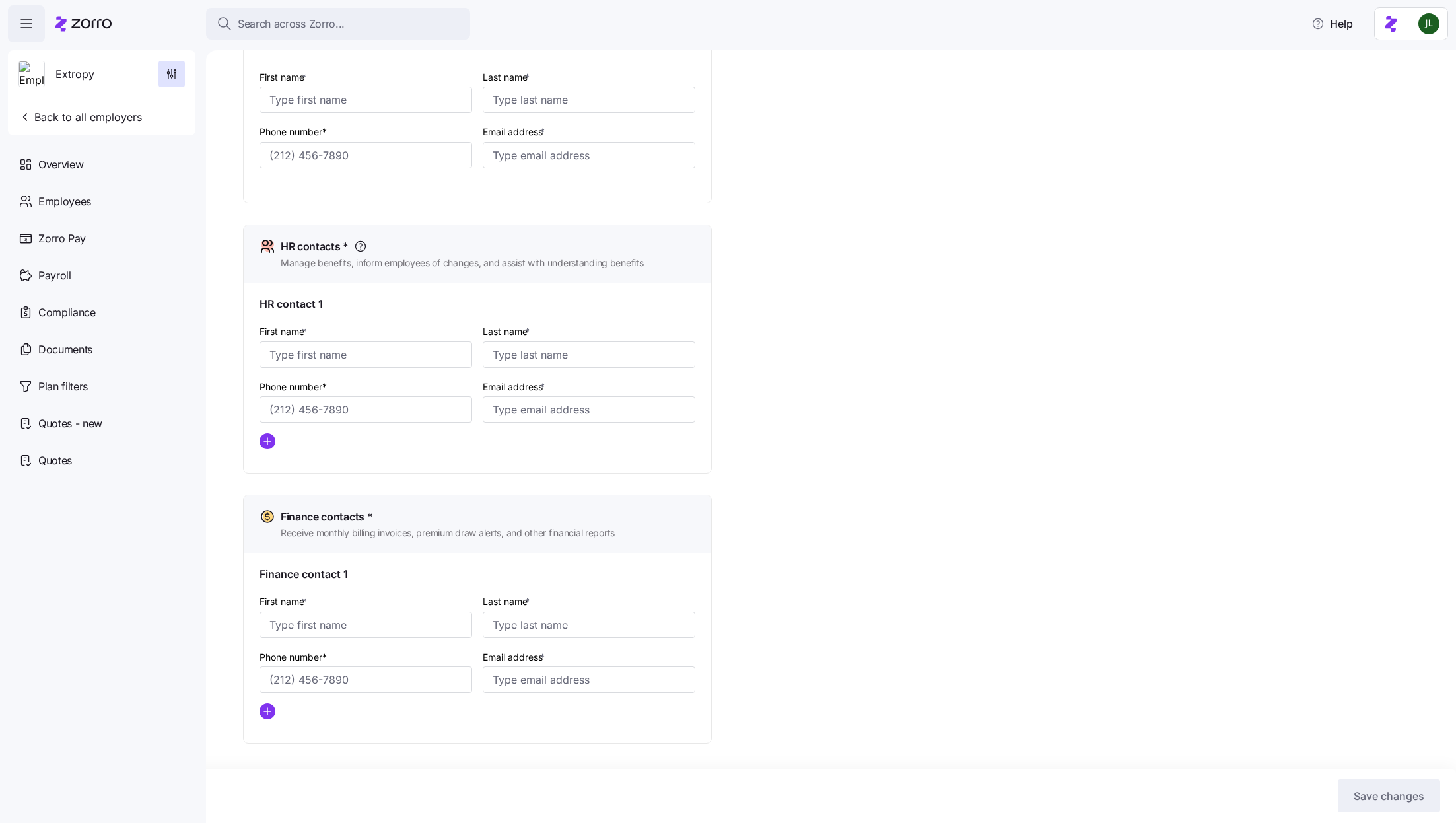
type input "rgutman@extropyadv.com"
type input "April"
type input "Franklin"
type input "afranklin@hranew.com"
type input "Meilyn"
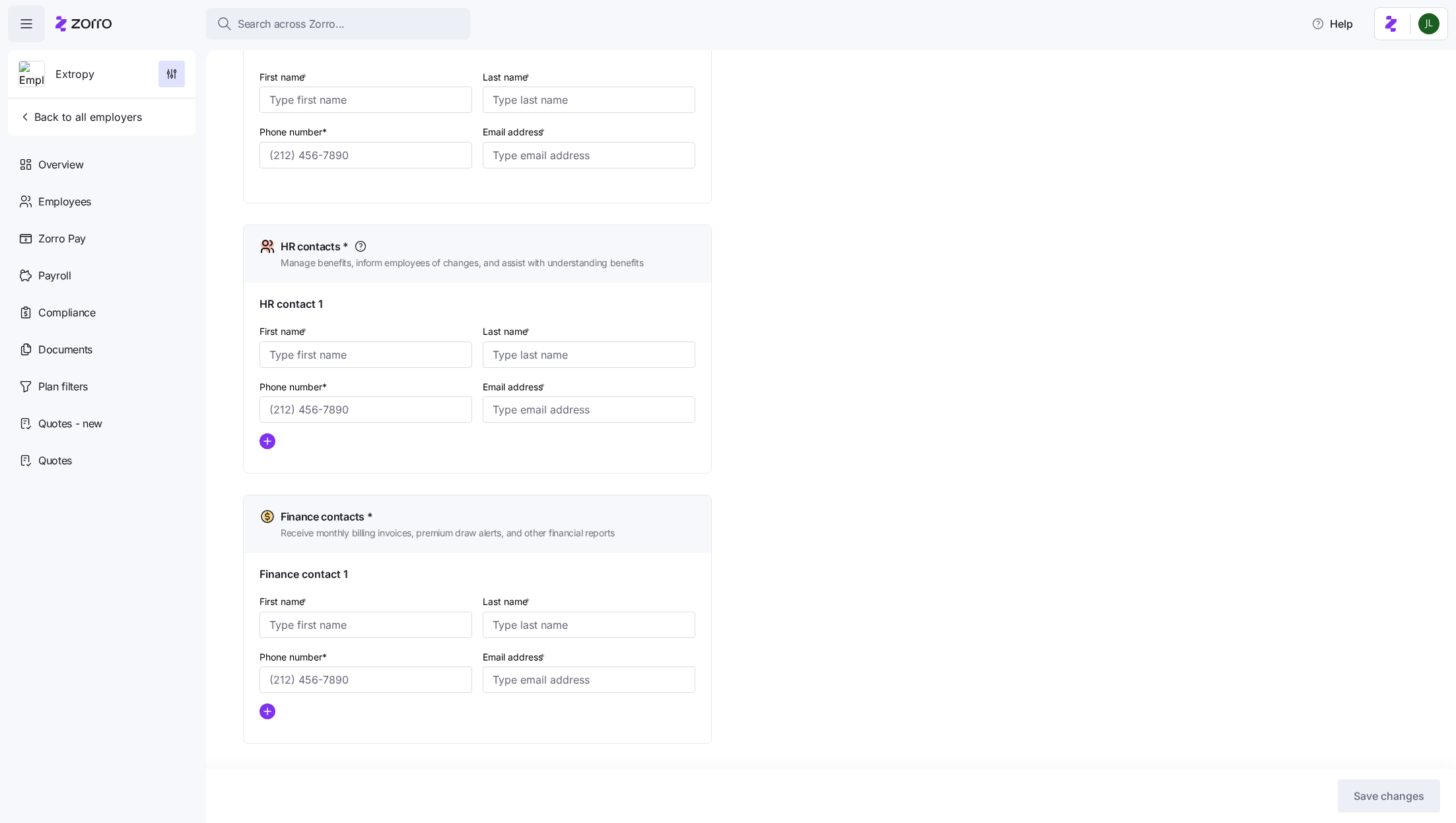
type input "Callego"
type input "mei@myomnifi.com"
type input "(443) 279-6246"
type input "(239) 961-5916"
type input "(443) 279-6246"
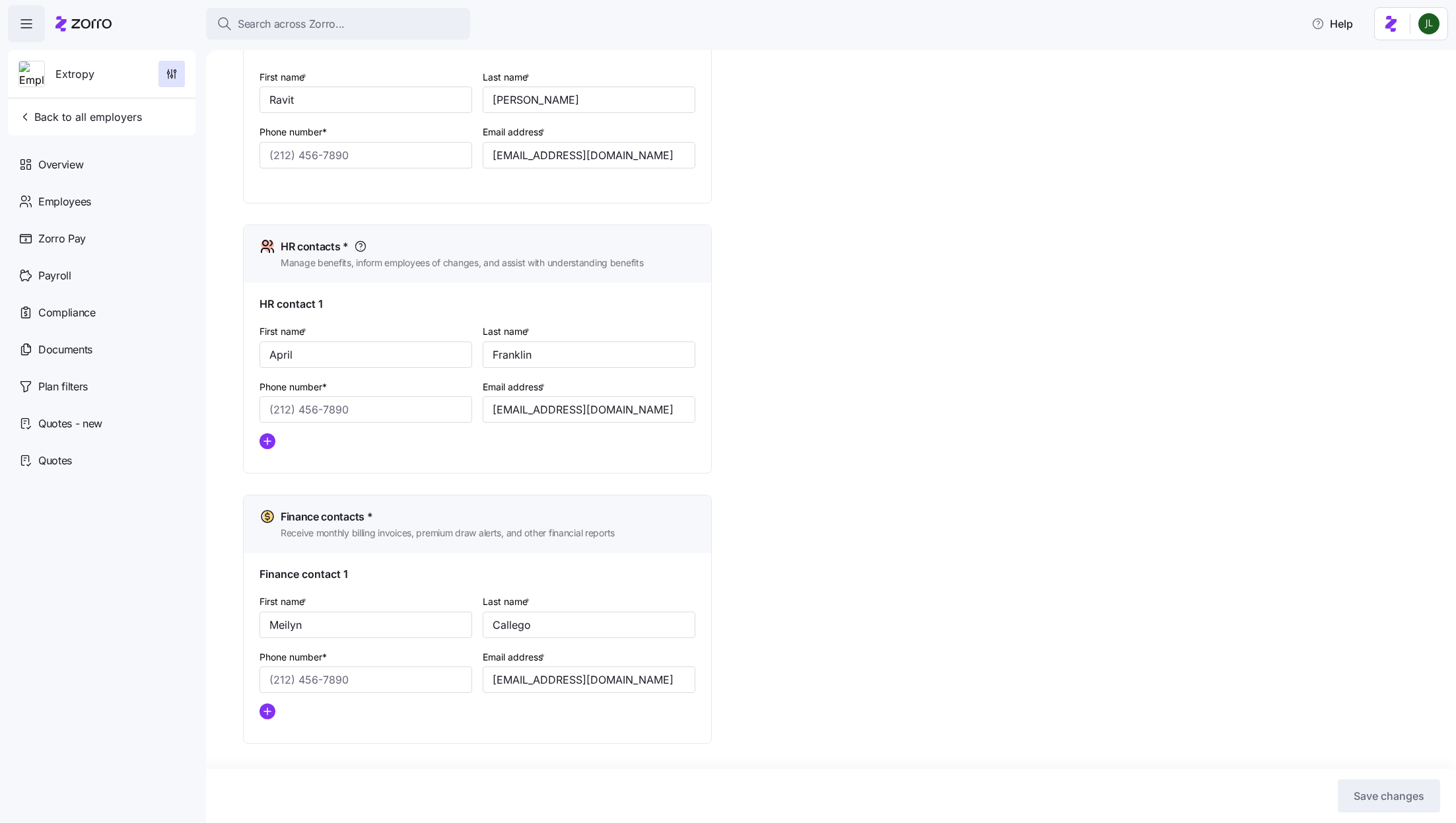
type input "(305) 402-4121"
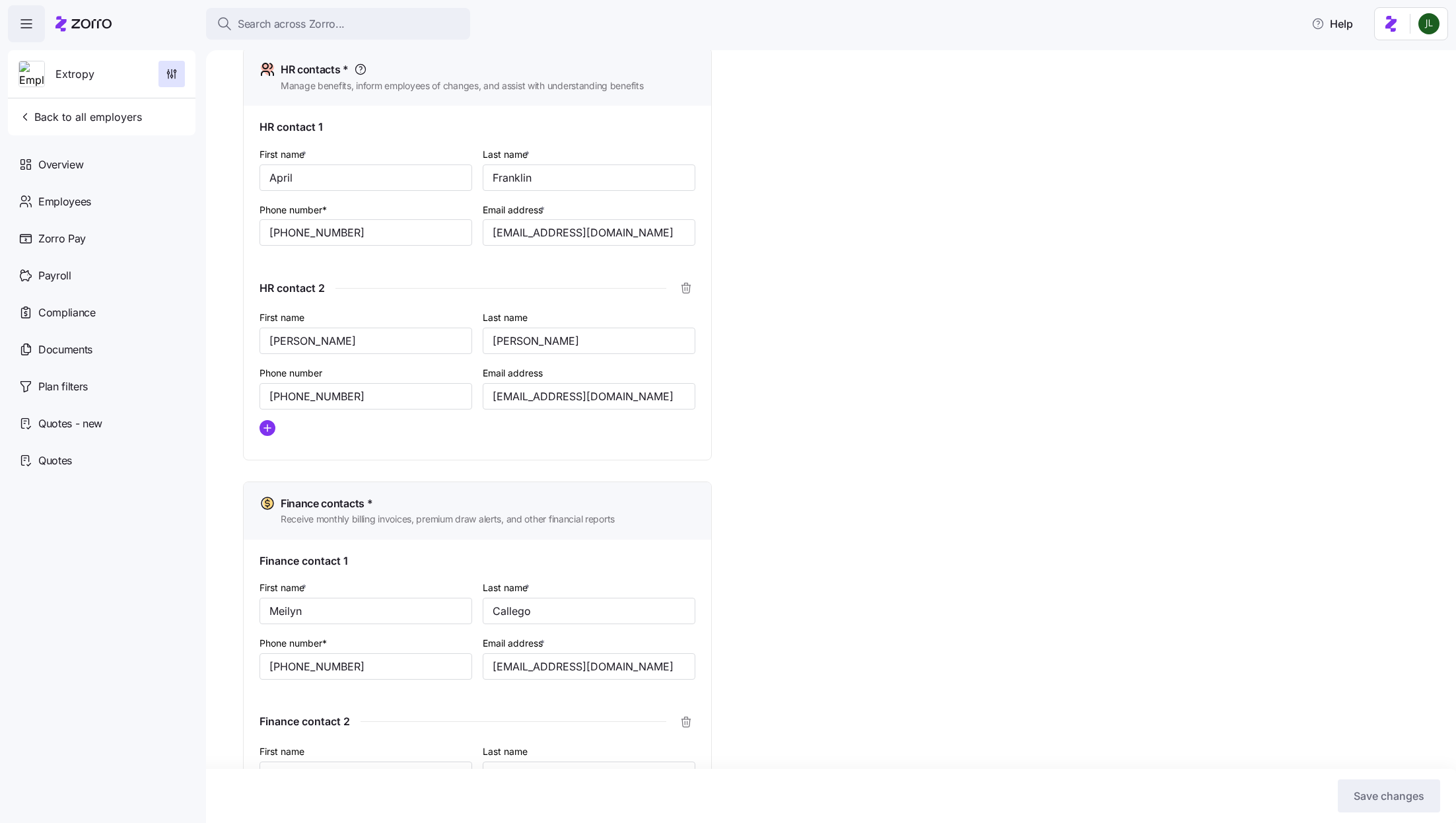
scroll to position [739, 0]
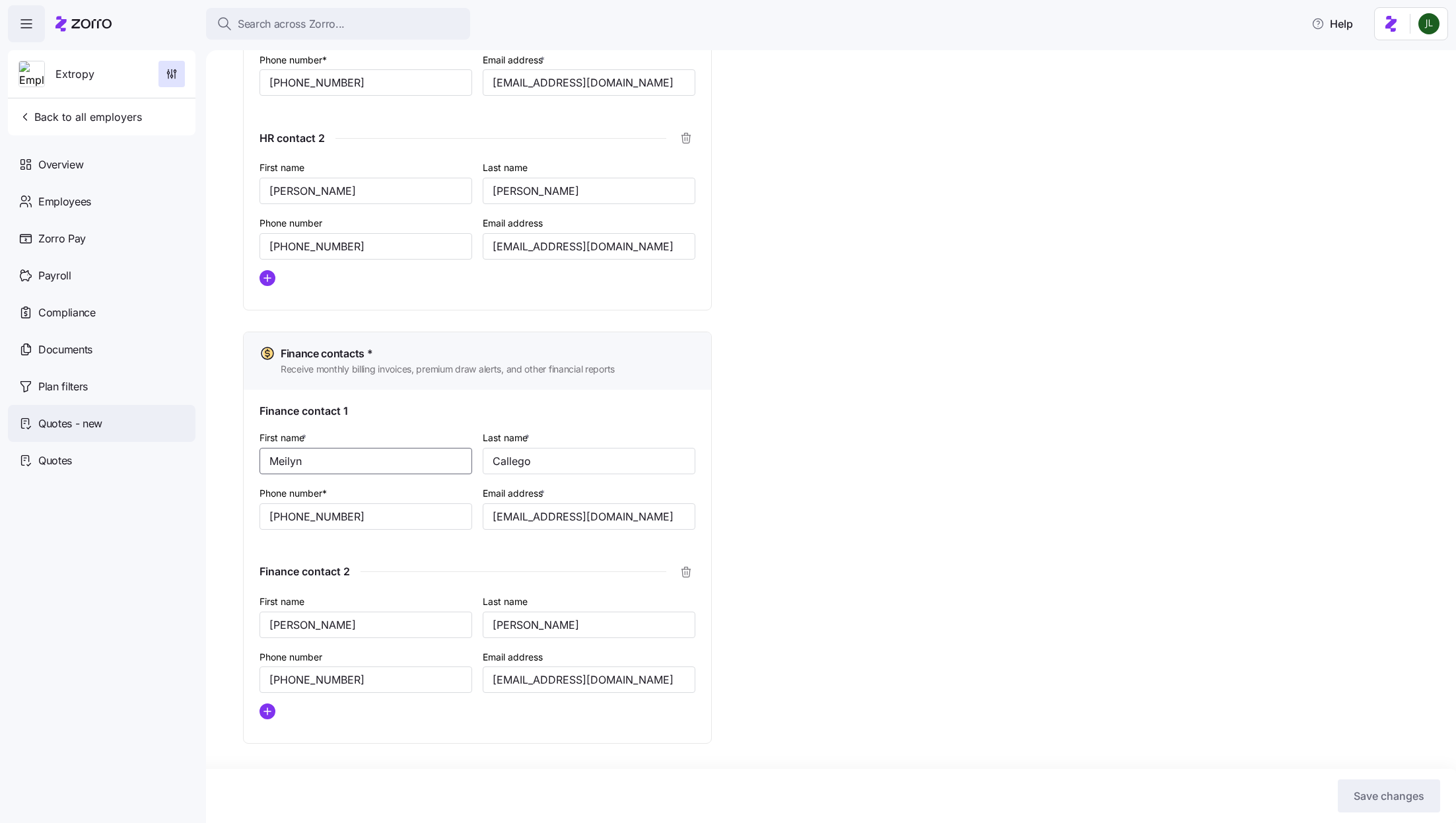
drag, startPoint x: 328, startPoint y: 460, endPoint x: 157, endPoint y: 428, distance: 174.0
click at [157, 428] on div "Search across Zorro... Help Extropy Back to all employers Overview Employees Zo…" at bounding box center [728, 407] width 1456 height 815
drag, startPoint x: 603, startPoint y: 455, endPoint x: 346, endPoint y: 417, distance: 259.8
click at [346, 417] on div "Finance contact 1 First name * Meilyn Last name * Callego Phone number* (305) 4…" at bounding box center [477, 566] width 468 height 354
drag, startPoint x: 379, startPoint y: 524, endPoint x: 96, endPoint y: 487, distance: 285.4
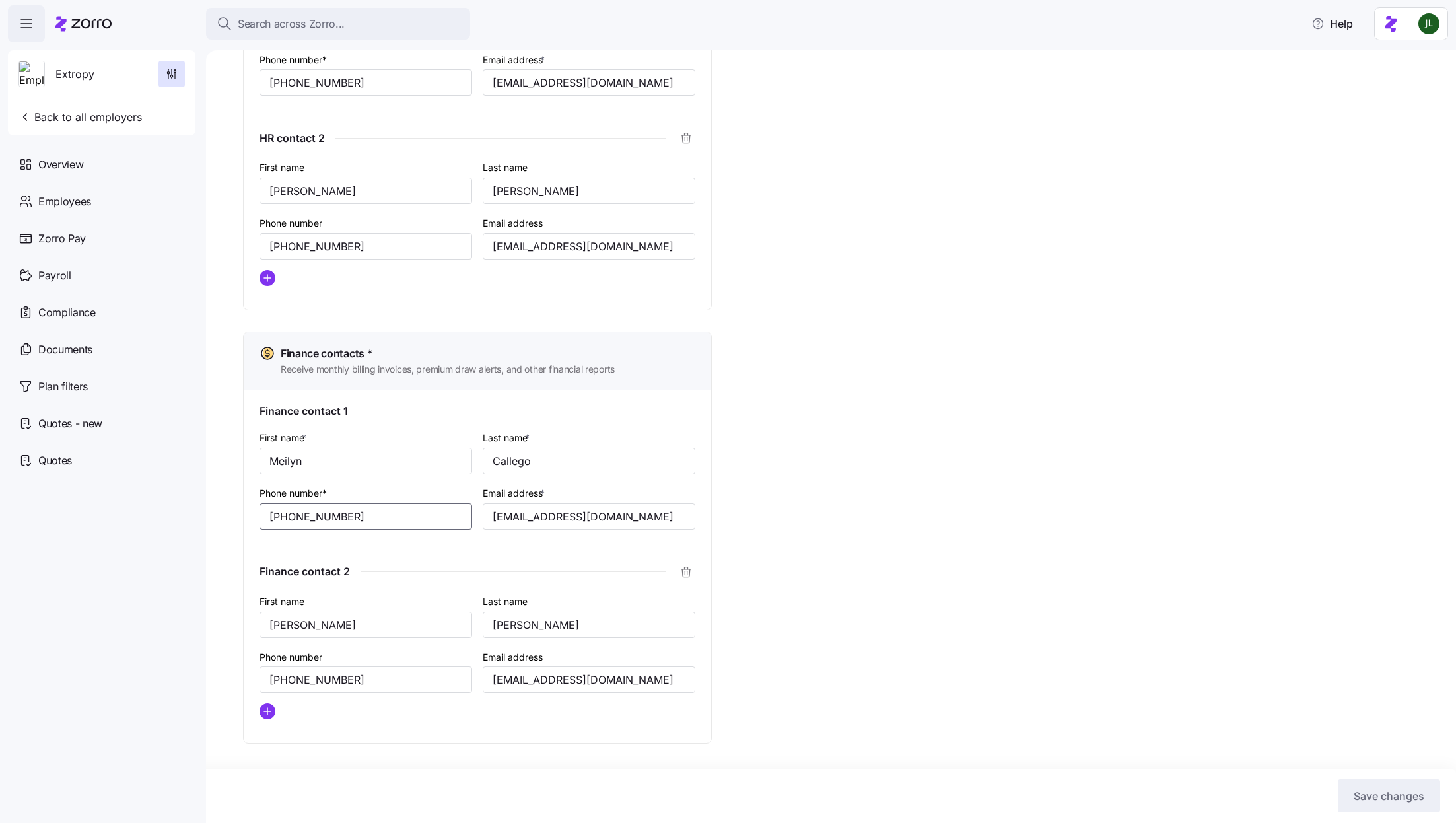
click at [96, 487] on div "Search across Zorro... Help Extropy Back to all employers Overview Employees Zo…" at bounding box center [728, 407] width 1456 height 815
drag, startPoint x: 602, startPoint y: 521, endPoint x: 419, endPoint y: 512, distance: 183.2
click at [419, 512] on div "First name * Meilyn Last name * Callego Phone number* (305) 402-4121 Email addr…" at bounding box center [477, 489] width 446 height 132
drag, startPoint x: 376, startPoint y: 513, endPoint x: 182, endPoint y: 491, distance: 195.2
click at [182, 491] on div "Search across Zorro... Help Extropy Back to all employers Overview Employees Zo…" at bounding box center [728, 407] width 1456 height 815
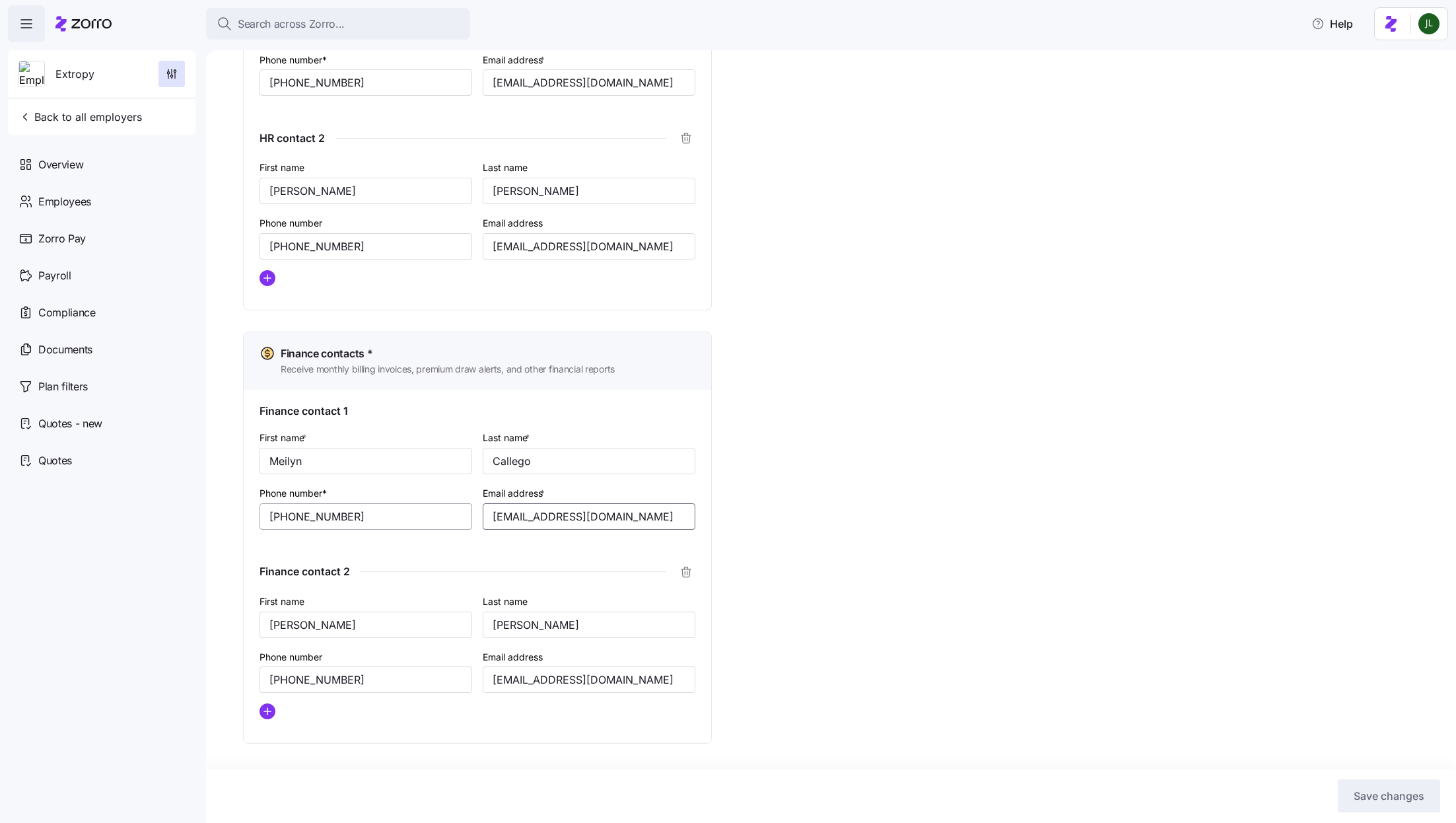
drag, startPoint x: 607, startPoint y: 521, endPoint x: 383, endPoint y: 513, distance: 224.1
click at [383, 513] on div "First name * Meilyn Last name * Callego Phone number* (305) 402-4121 Email addr…" at bounding box center [477, 489] width 446 height 132
drag, startPoint x: 354, startPoint y: 617, endPoint x: 182, endPoint y: 602, distance: 172.7
click at [182, 602] on div "Search across Zorro... Help Extropy Back to all employers Overview Employees Zo…" at bounding box center [728, 407] width 1456 height 815
click at [282, 620] on input "Julio" at bounding box center [366, 625] width 213 height 27
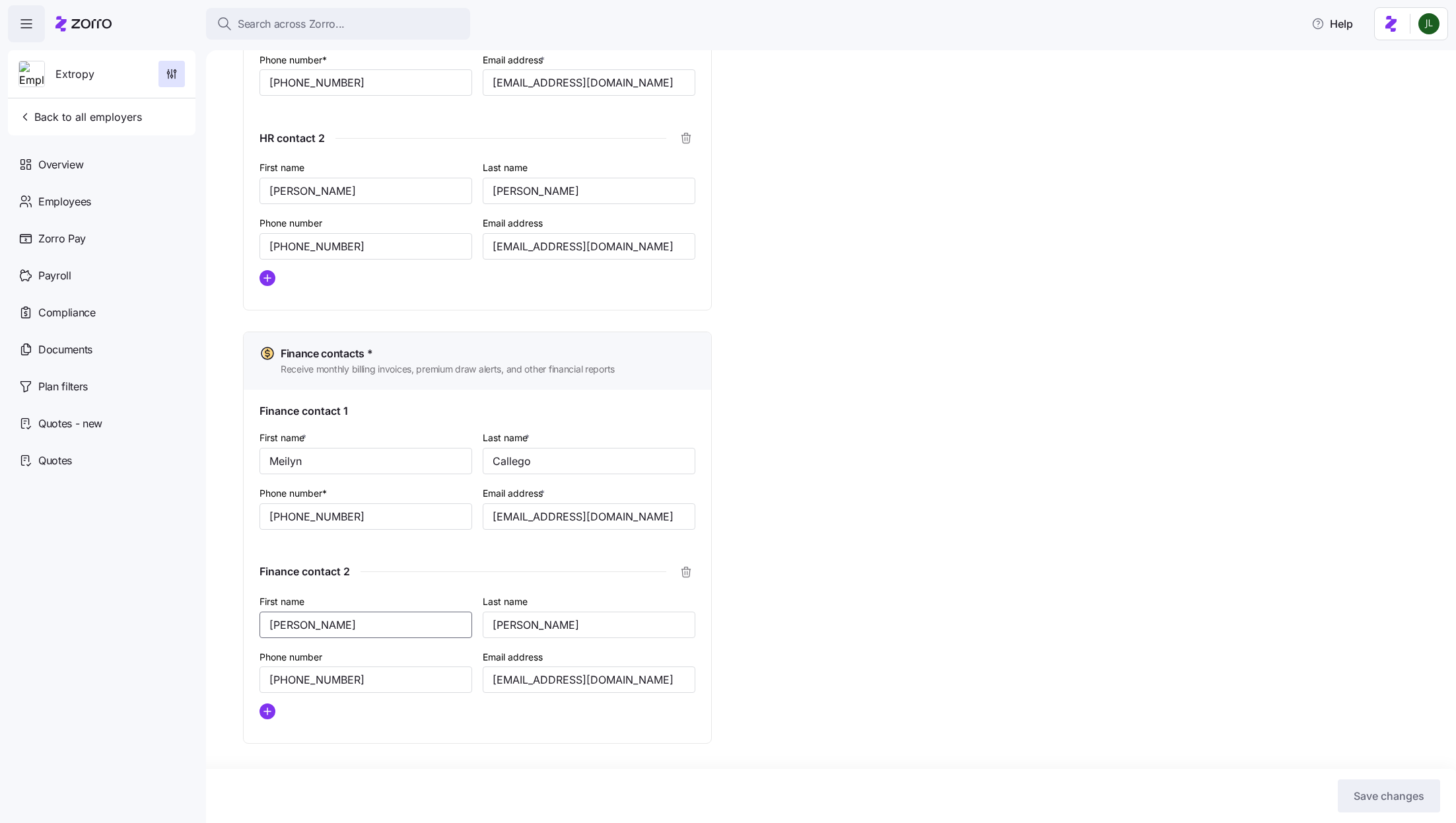
drag, startPoint x: 314, startPoint y: 620, endPoint x: 247, endPoint y: 620, distance: 67.0
click at [247, 620] on div "Finance contact 1 First name * Meilyn Last name * Callego Phone number* (305) 4…" at bounding box center [477, 566] width 468 height 354
drag, startPoint x: 535, startPoint y: 621, endPoint x: 443, endPoint y: 621, distance: 92.0
click at [443, 621] on div "First name Julio Last name Bocian Phone number (305) 402-4121 Email address jbo…" at bounding box center [477, 661] width 446 height 147
drag, startPoint x: 362, startPoint y: 676, endPoint x: 200, endPoint y: 671, distance: 162.1
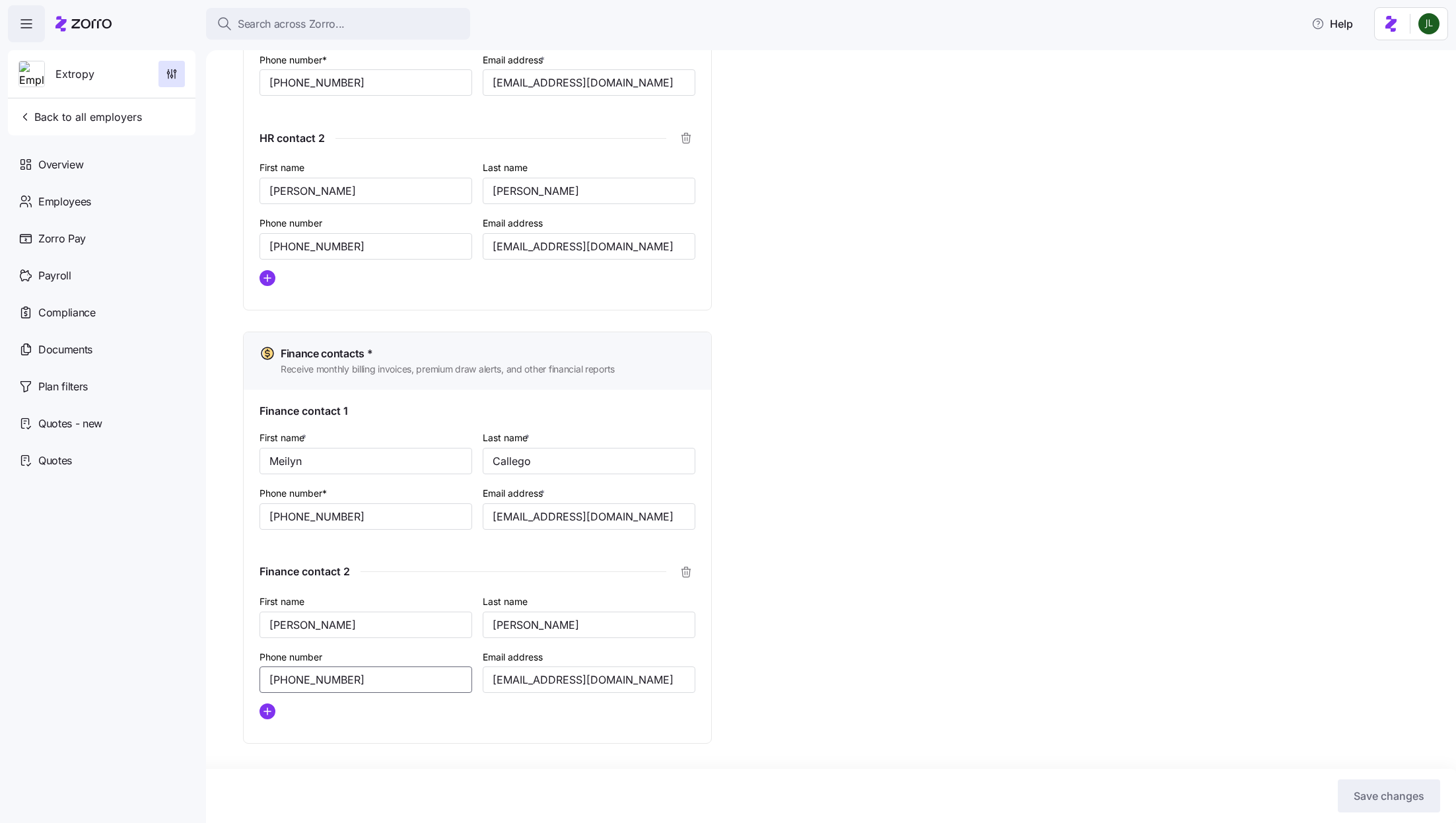
click at [200, 671] on div "Search across Zorro... Help Extropy Back to all employers Overview Employees Zo…" at bounding box center [728, 407] width 1456 height 815
drag, startPoint x: 619, startPoint y: 681, endPoint x: 473, endPoint y: 680, distance: 146.0
click at [473, 680] on div "First name Julio Last name Bocian Phone number (305) 402-4121 Email address jbo…" at bounding box center [477, 661] width 446 height 147
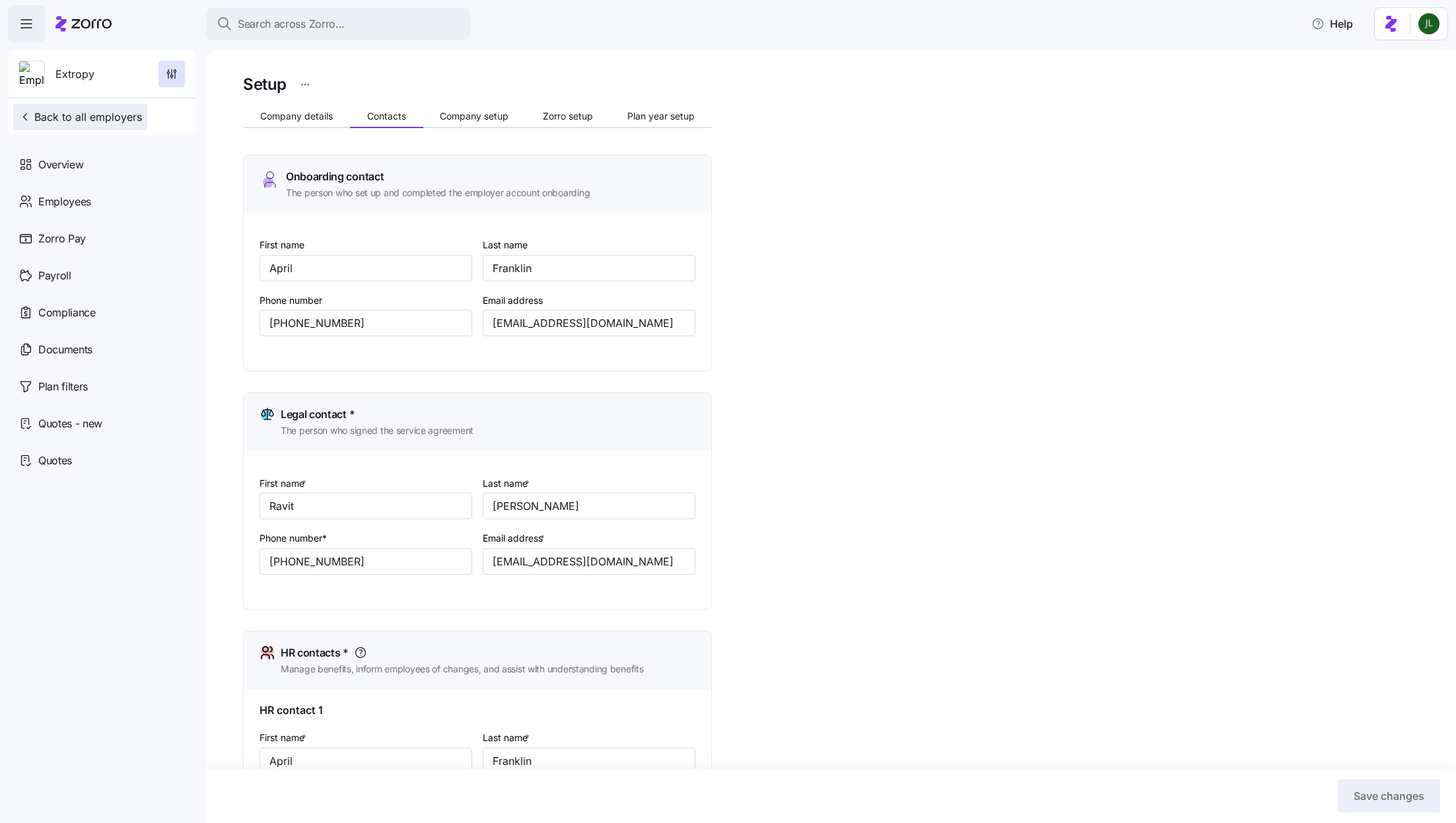
click at [102, 114] on span "Back to all employers" at bounding box center [80, 117] width 124 height 16
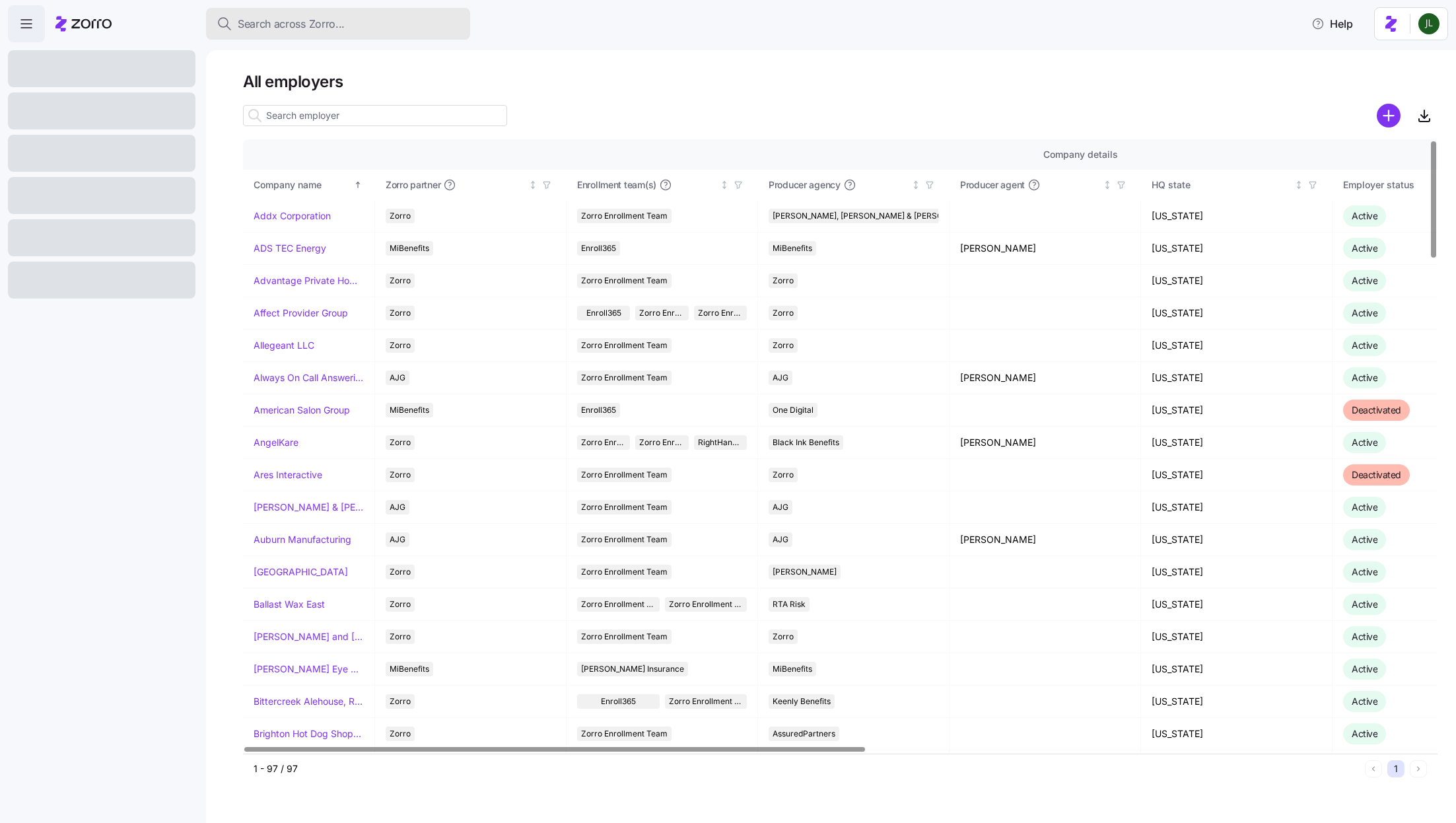
click at [286, 30] on span "Search across Zorro..." at bounding box center [291, 24] width 107 height 17
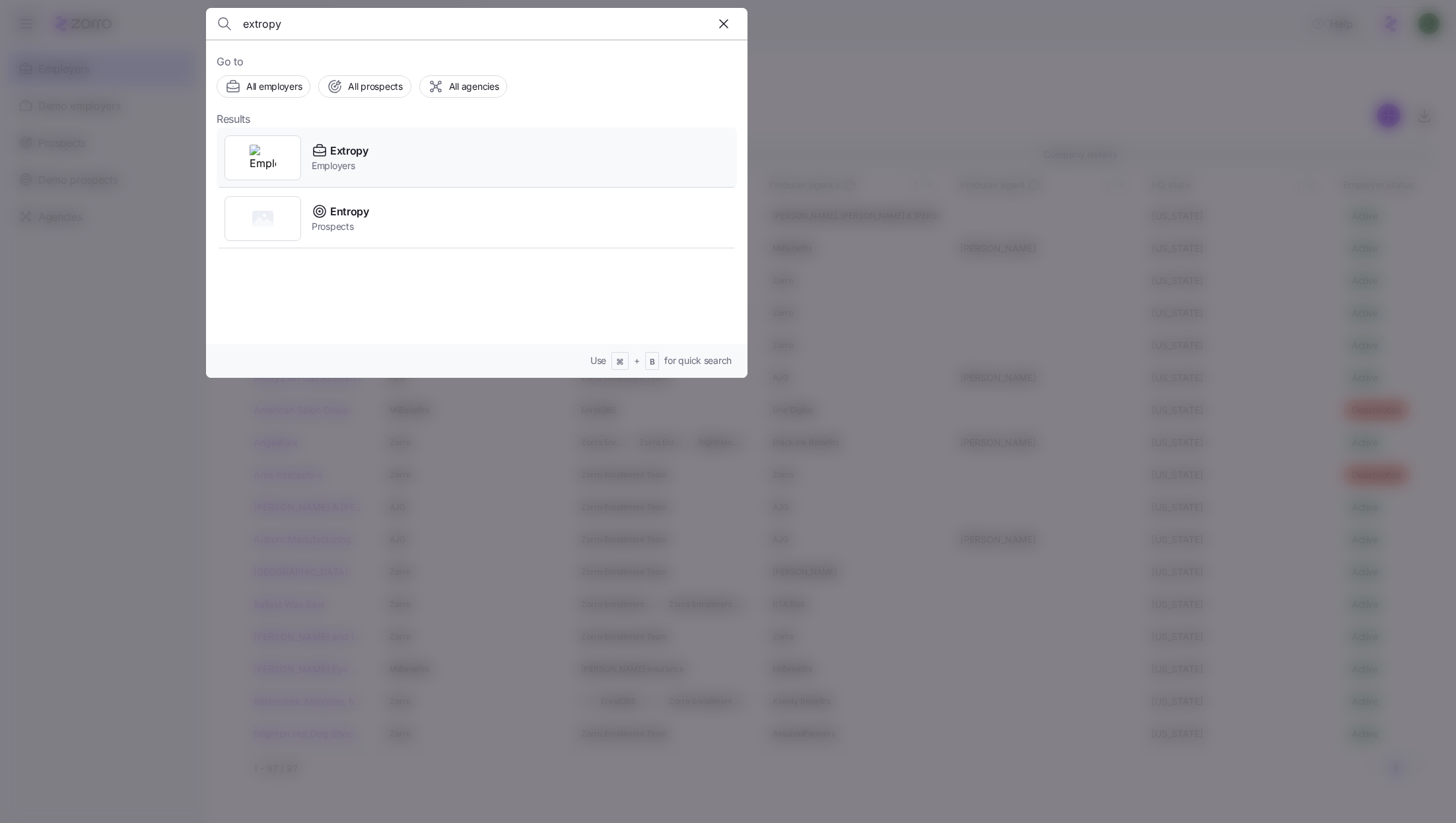
type input "extropy"
click at [343, 159] on span "Employers" at bounding box center [340, 165] width 57 height 13
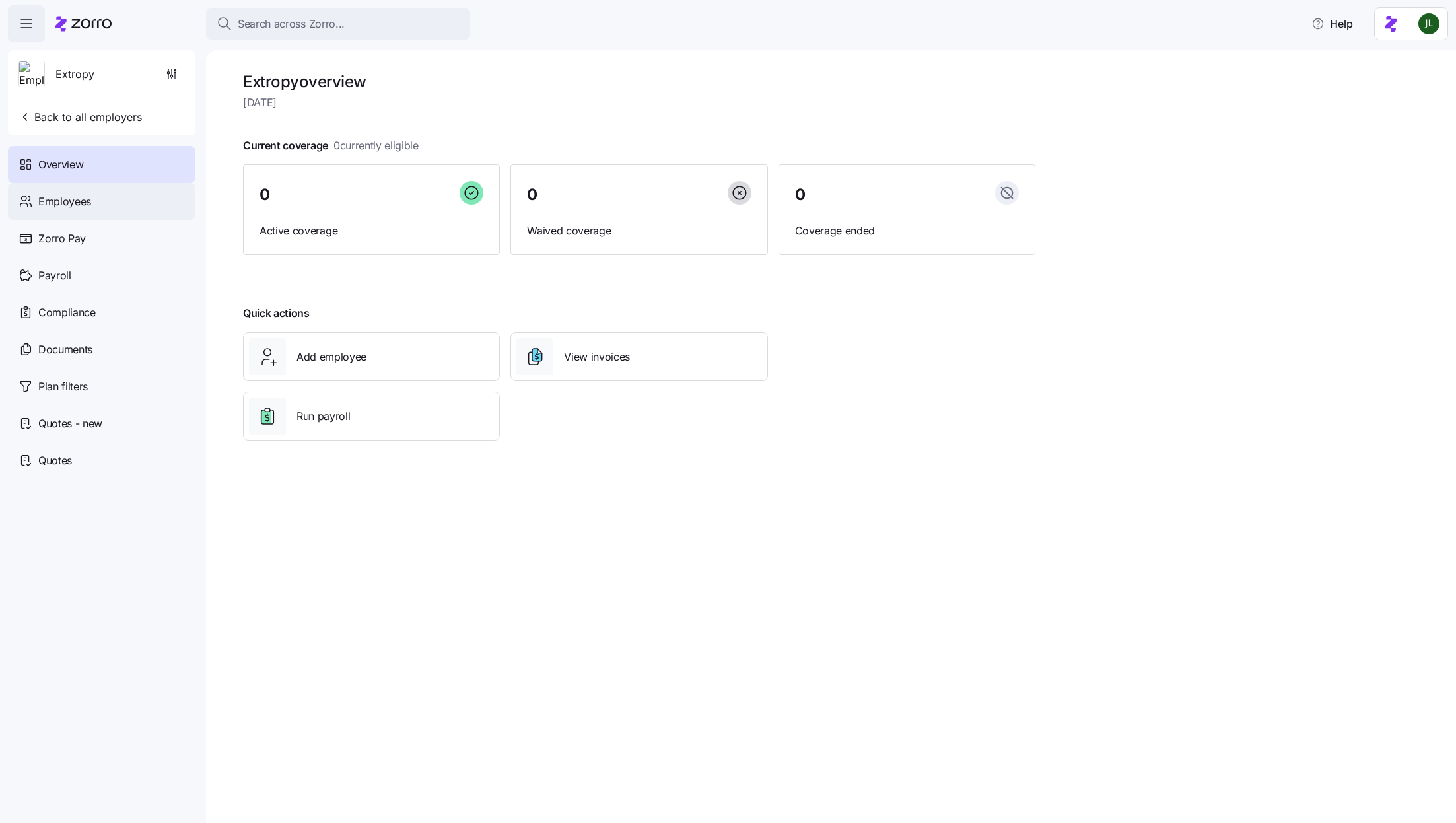
click at [97, 187] on div "Employees" at bounding box center [102, 201] width 187 height 37
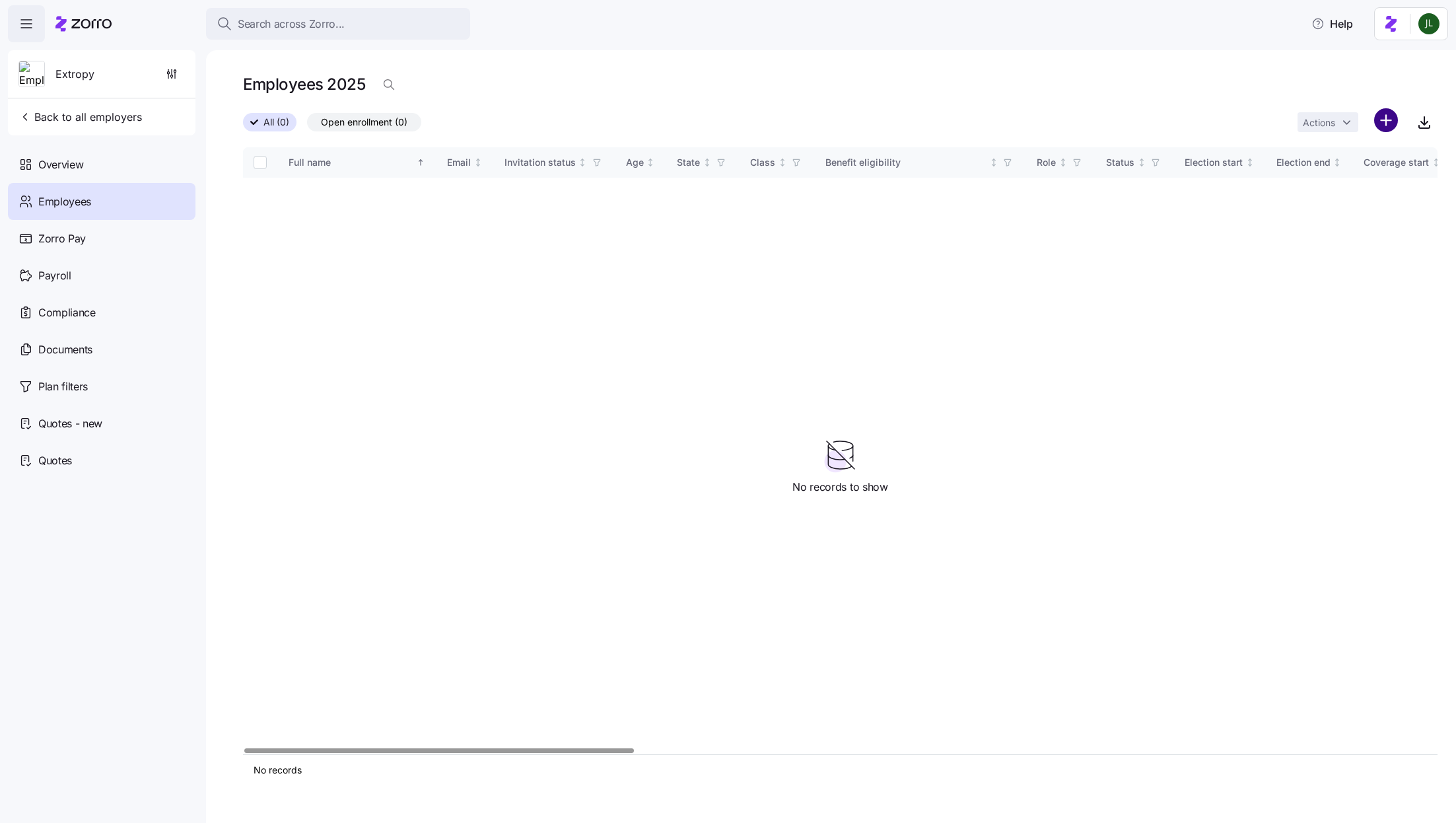
click at [1393, 124] on html "Search across Zorro... Help Extropy Back to all employers Overview Employees Zo…" at bounding box center [728, 407] width 1456 height 815
click at [1361, 154] on div "Upload roster" at bounding box center [1330, 155] width 125 height 21
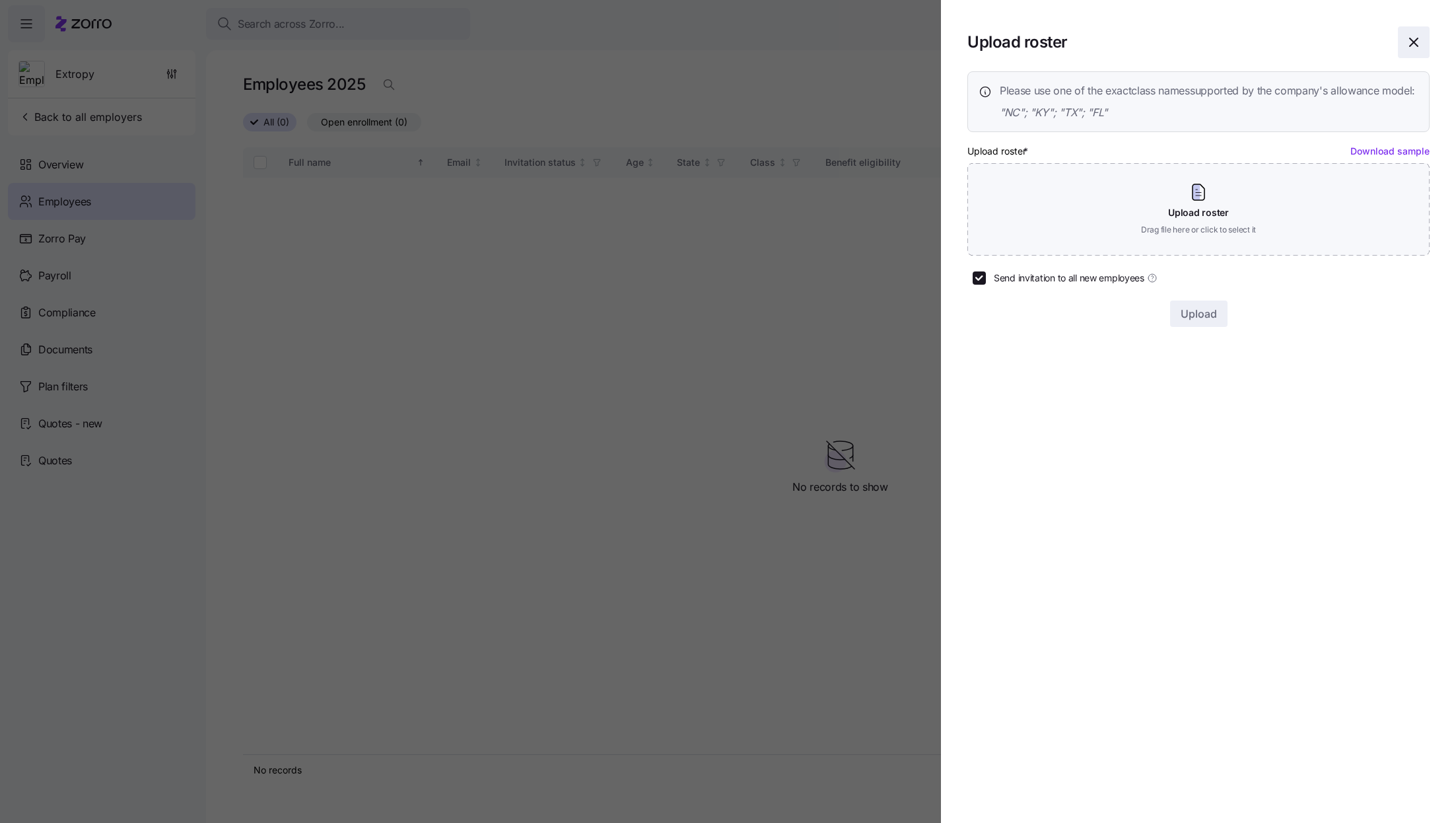
click at [1410, 39] on icon "button" at bounding box center [1413, 43] width 8 height 8
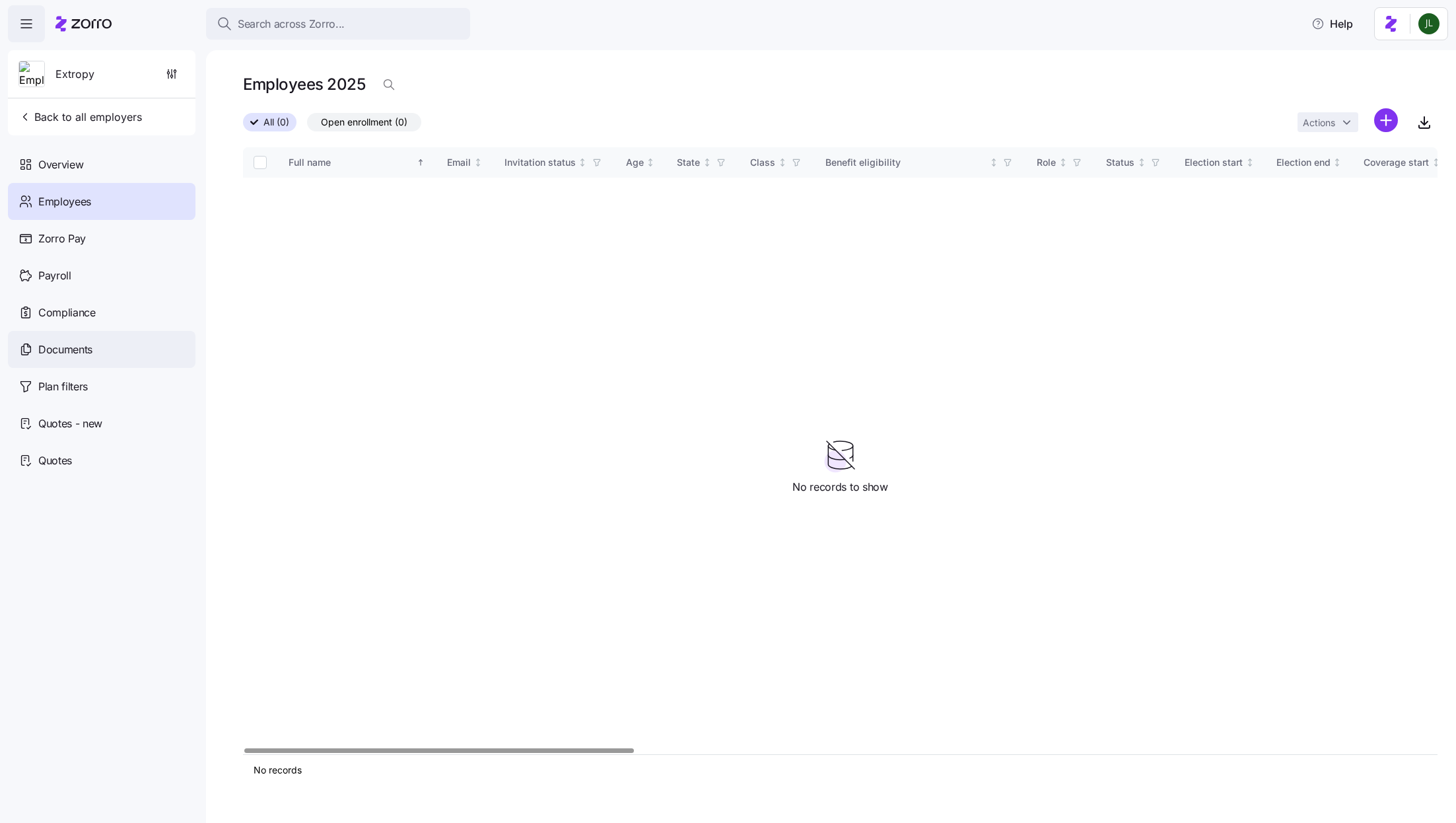
click at [76, 342] on span "Documents" at bounding box center [65, 350] width 54 height 17
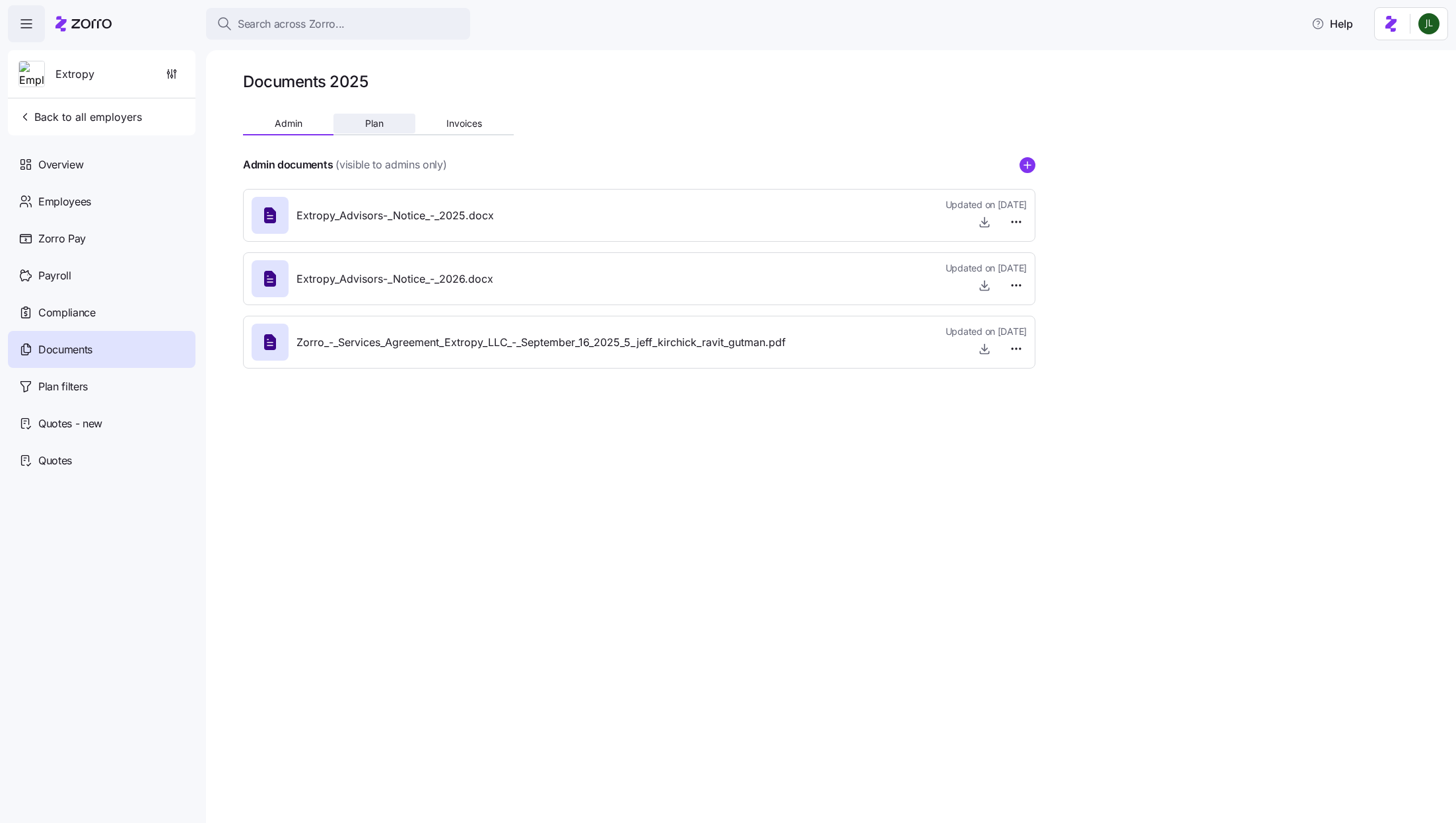
click at [376, 125] on span "Plan" at bounding box center [374, 124] width 18 height 9
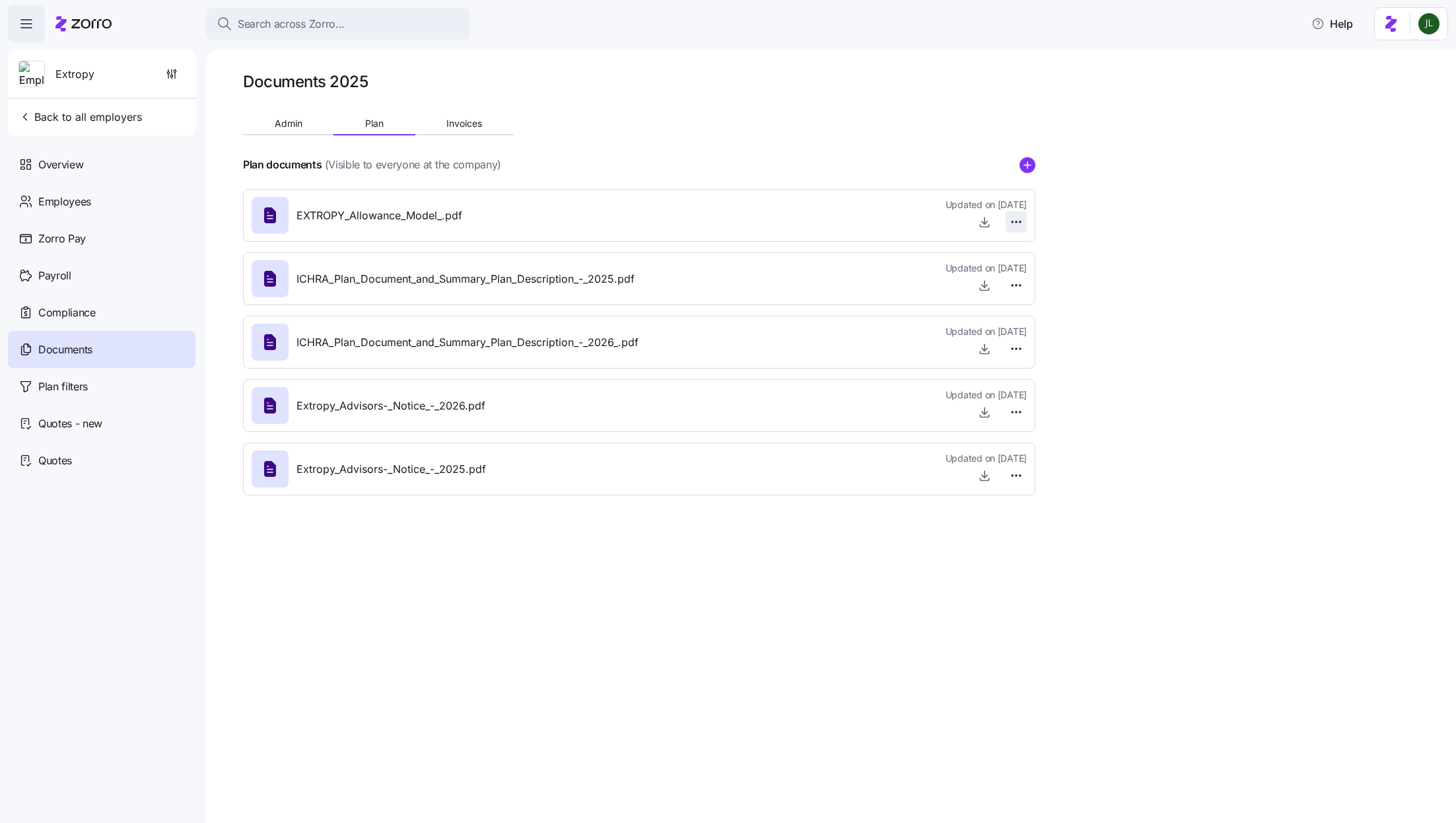
click at [1021, 217] on html "Search across Zorro... Help Extropy Back to all employers Overview Employees Zo…" at bounding box center [728, 407] width 1456 height 815
click at [1002, 275] on div "Delete" at bounding box center [994, 272] width 55 height 21
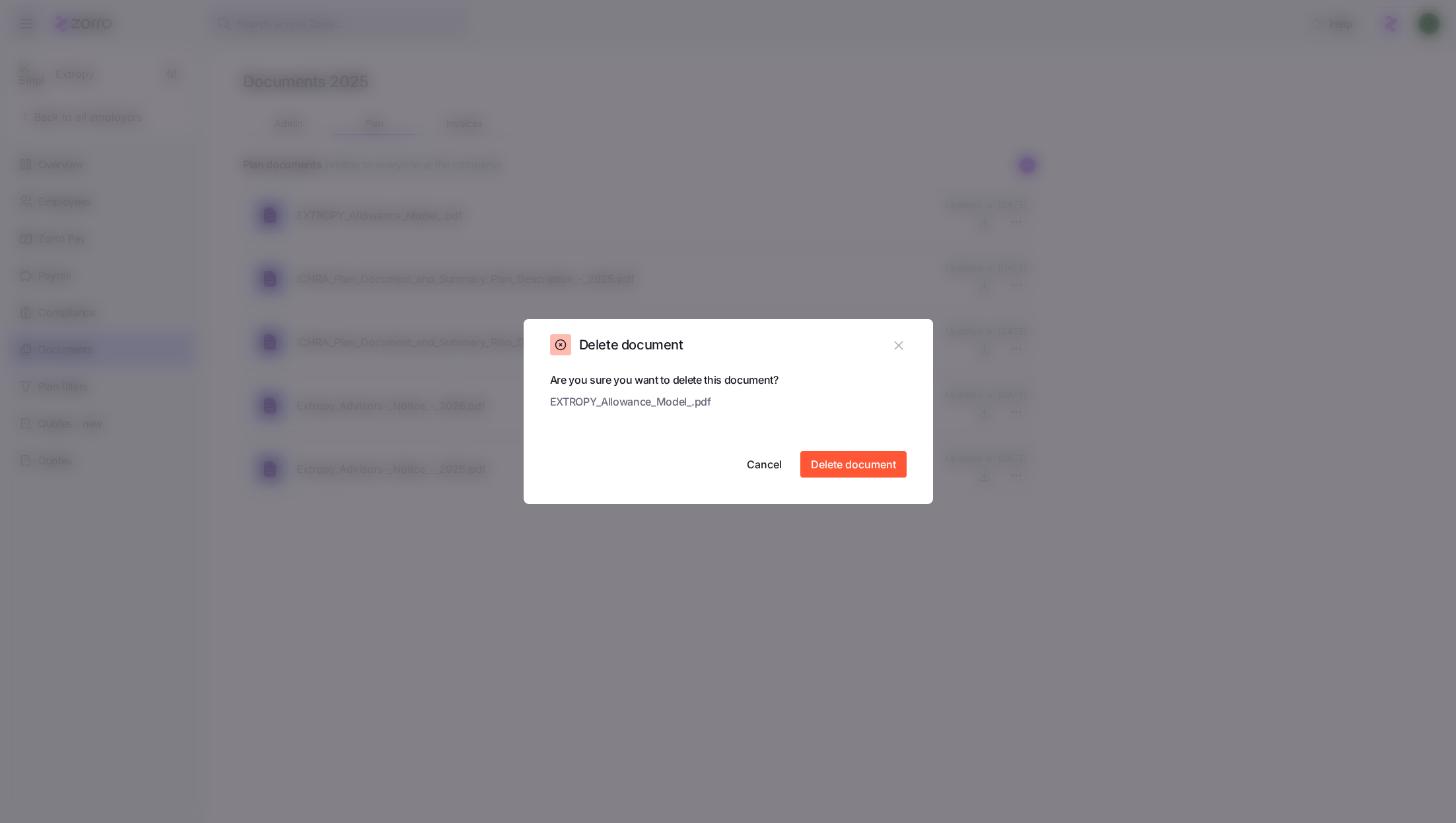
click at [862, 450] on div "Are you sure you want to delete this document? EXTROPY_Allowance_Model_.pdf Can…" at bounding box center [728, 424] width 357 height 106
click at [861, 469] on span "Delete document" at bounding box center [854, 464] width 85 height 16
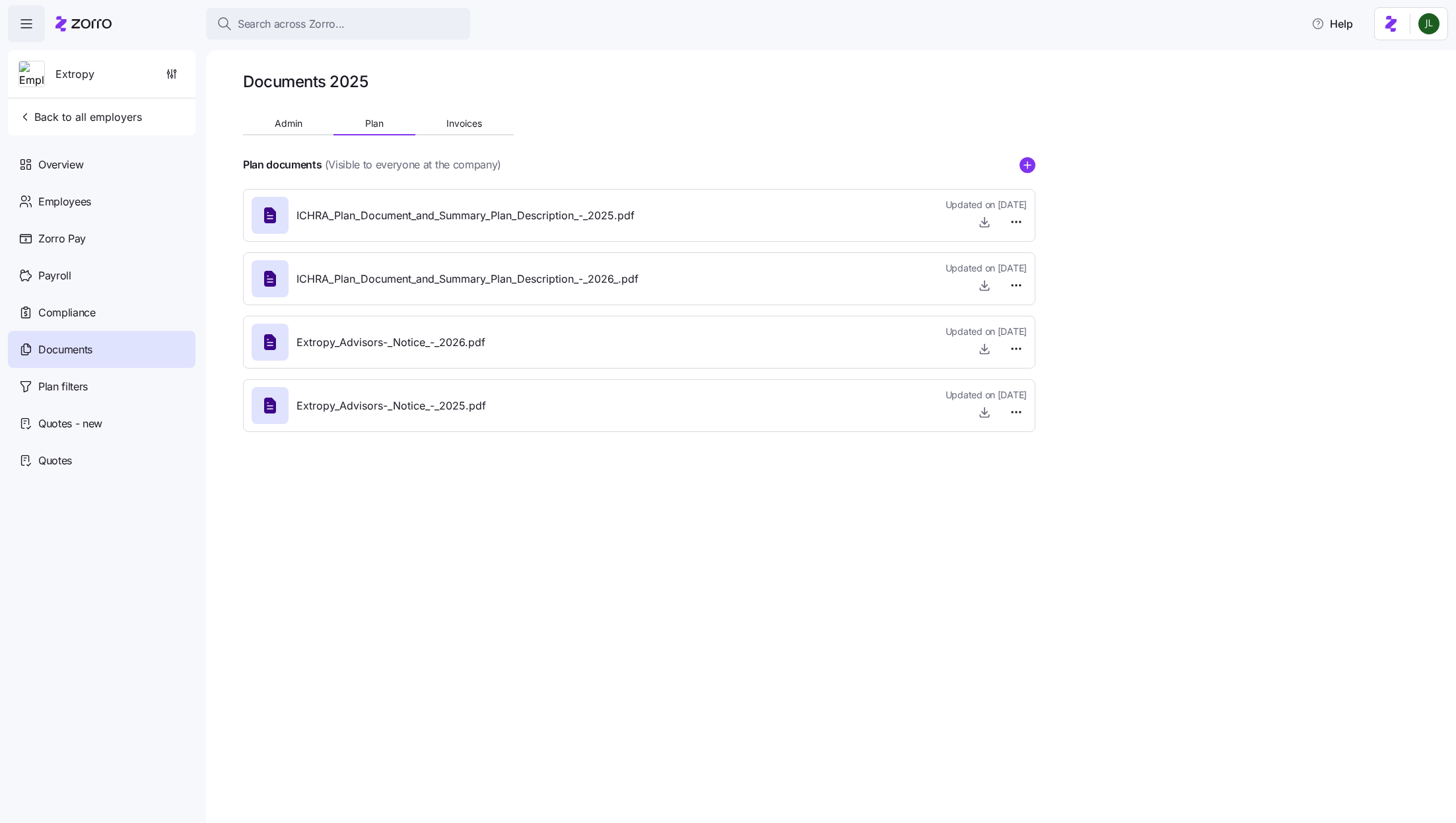
click at [1036, 164] on div "Documents 2025 Admin Plan Invoices Plan documents (Visible to everyone at the c…" at bounding box center [831, 436] width 1250 height 773
click at [1024, 164] on icon "add icon" at bounding box center [1028, 165] width 16 height 16
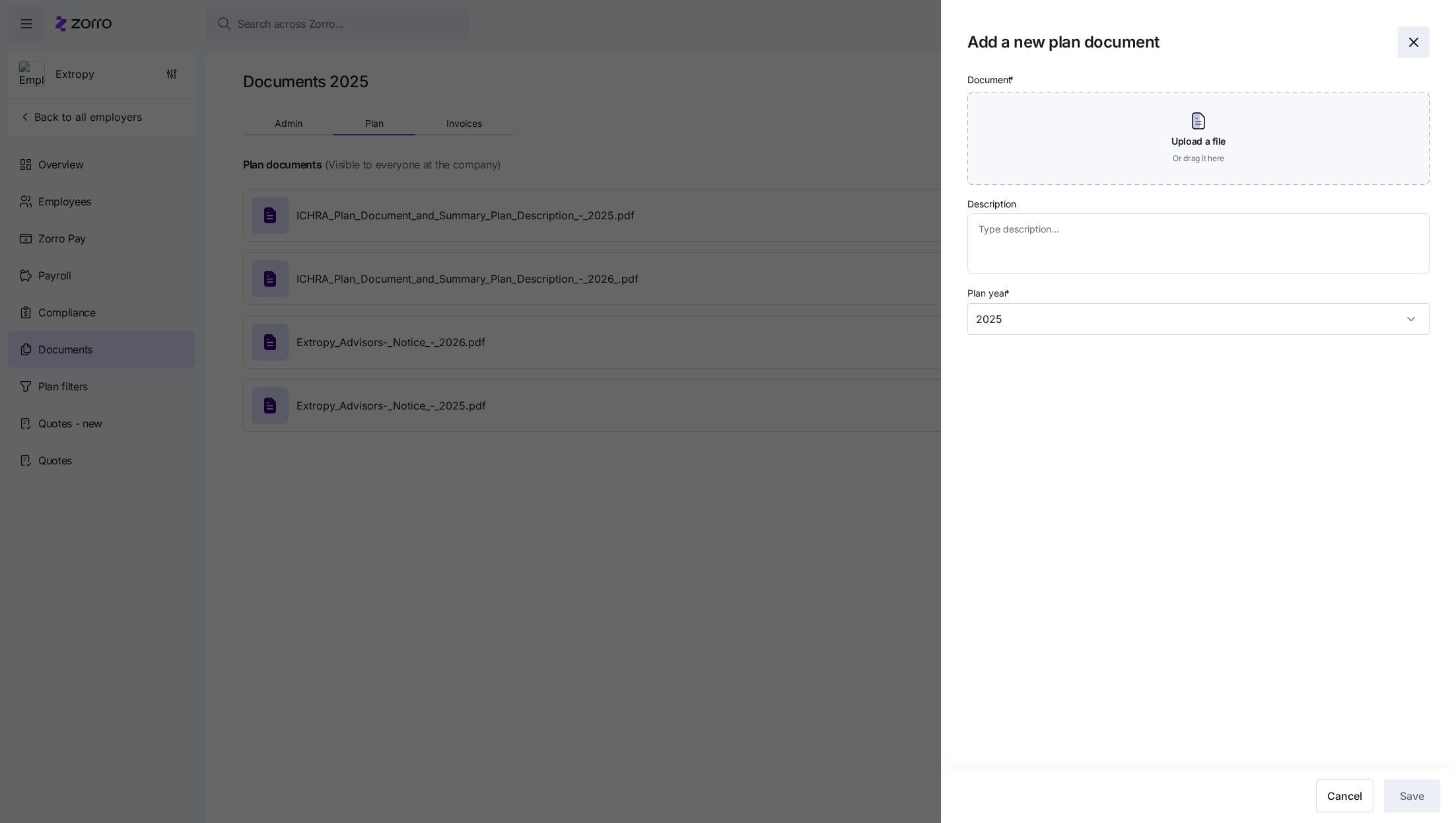
click at [1415, 39] on icon "button" at bounding box center [1413, 43] width 8 height 8
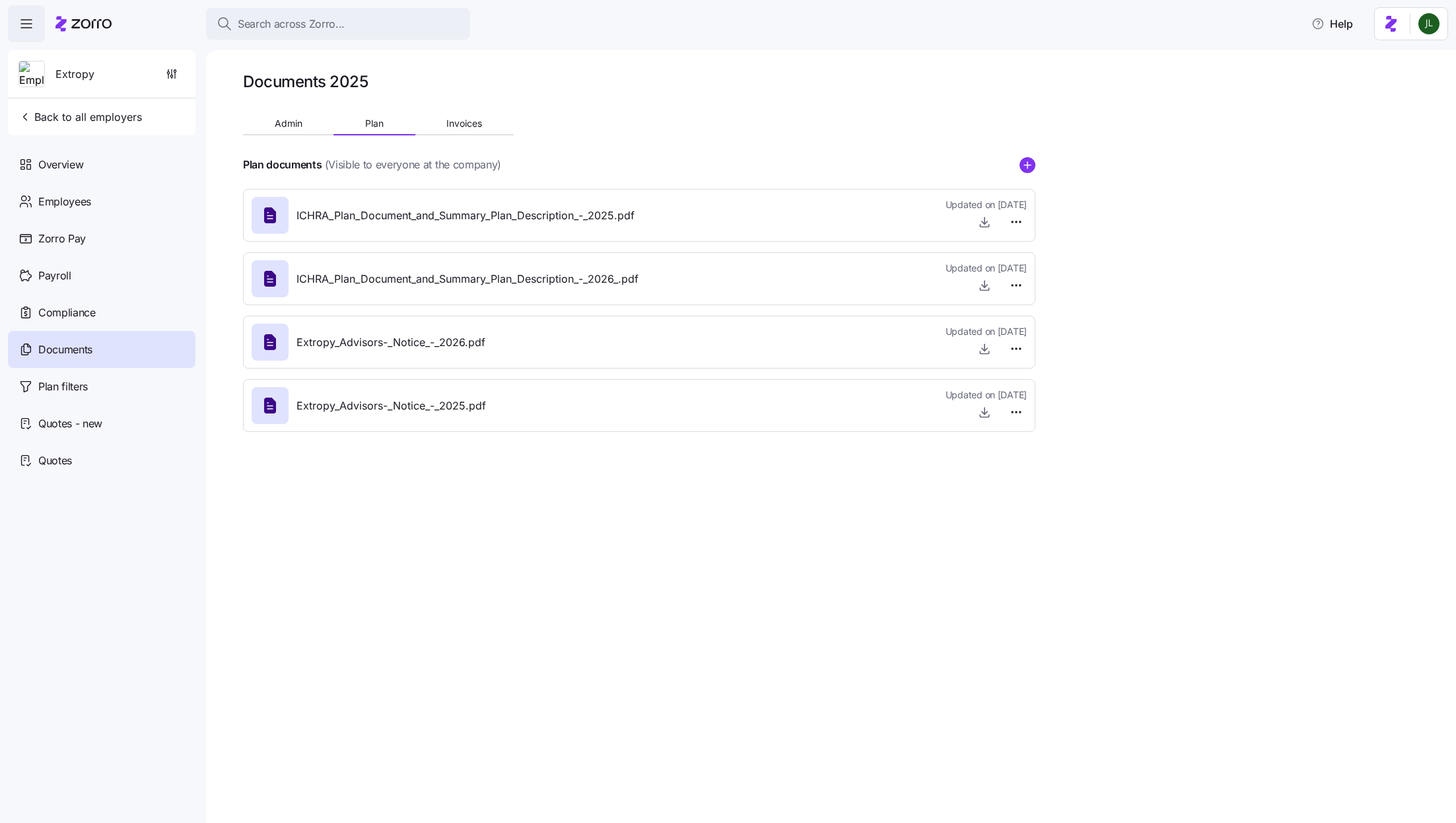
click at [1027, 165] on icon "add icon" at bounding box center [1028, 165] width 6 height 0
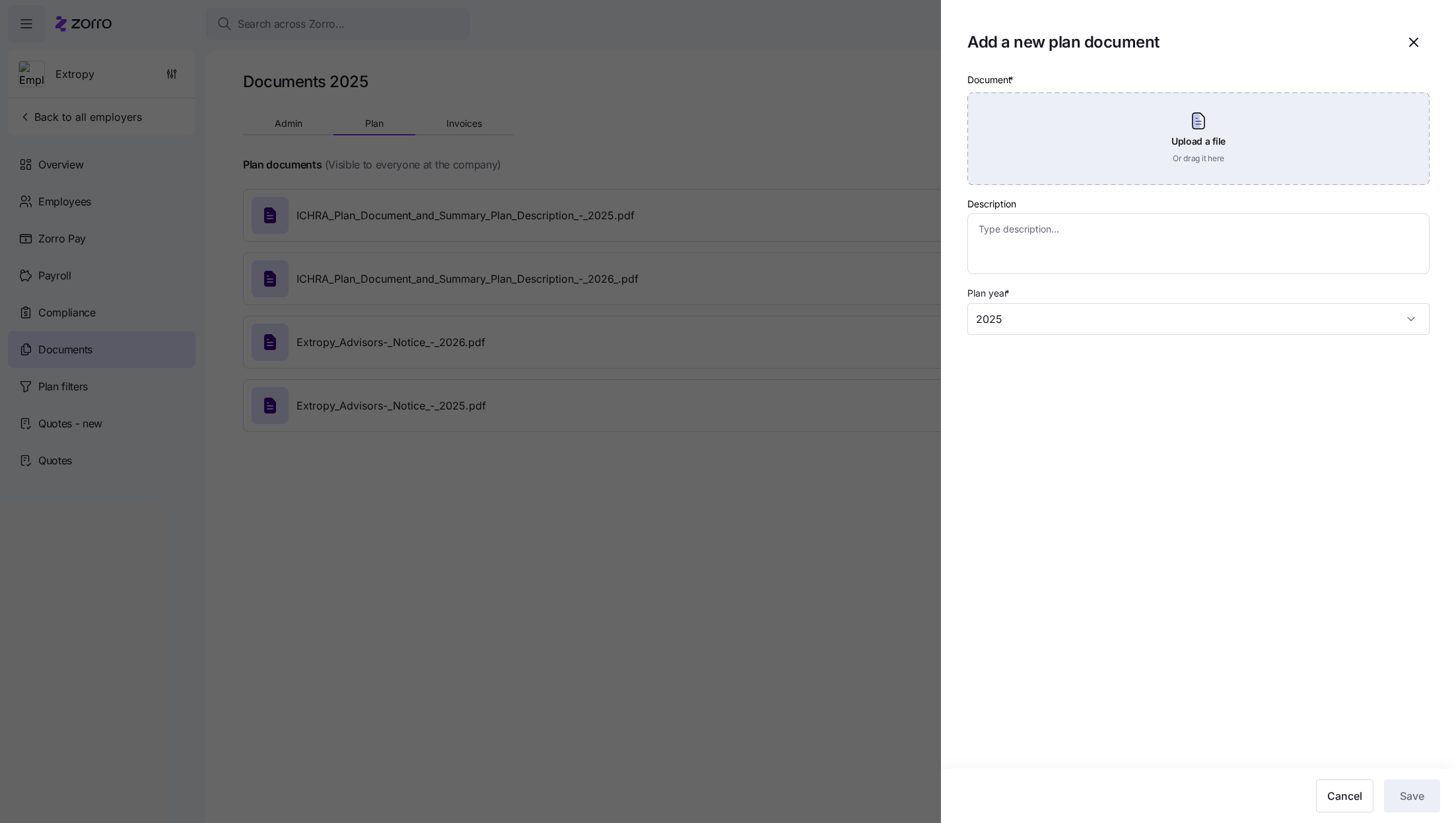
click at [1074, 143] on div "Upload a file Or drag it here" at bounding box center [1199, 138] width 462 height 92
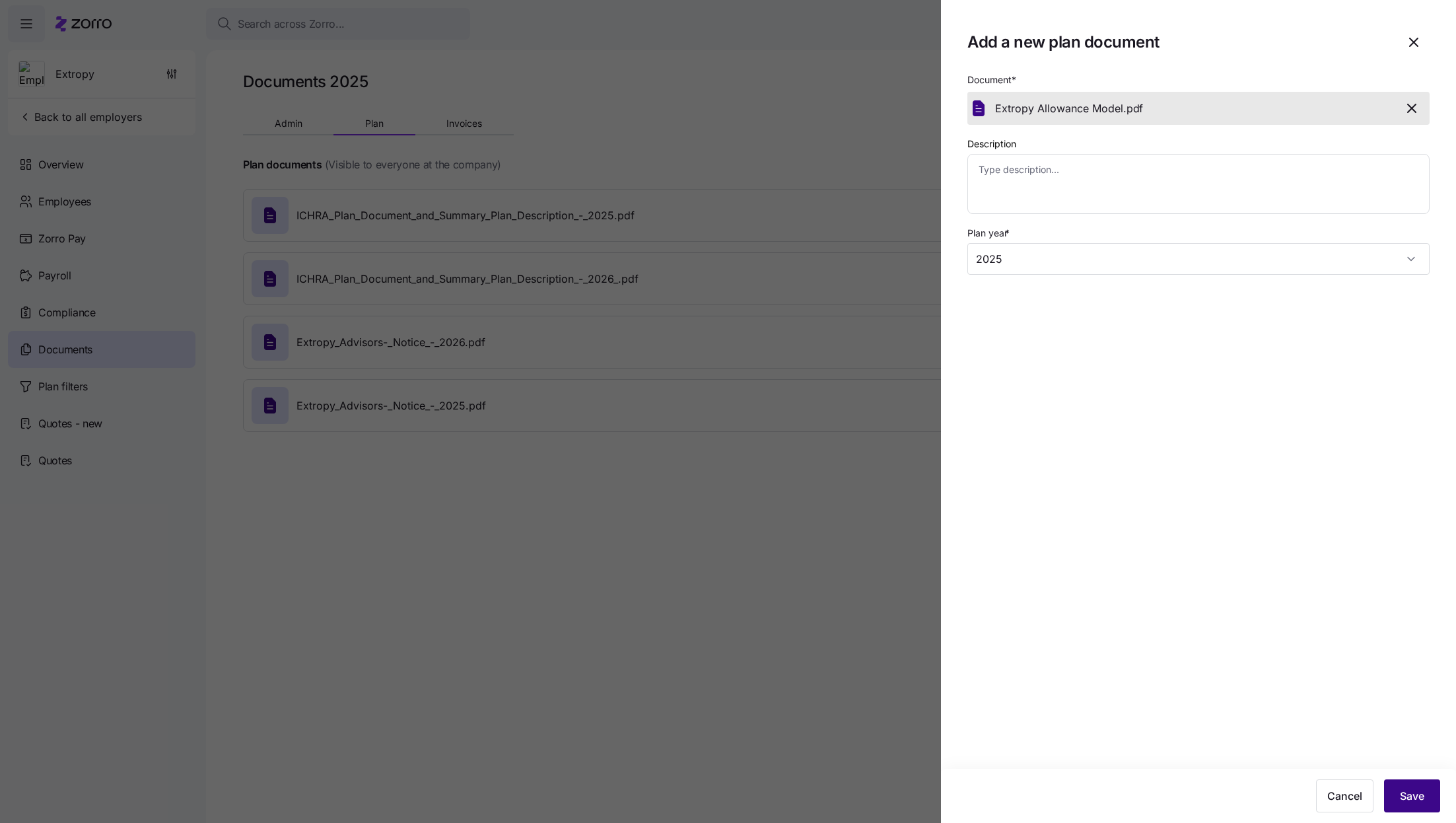
click at [1391, 783] on button "Save" at bounding box center [1412, 796] width 56 height 33
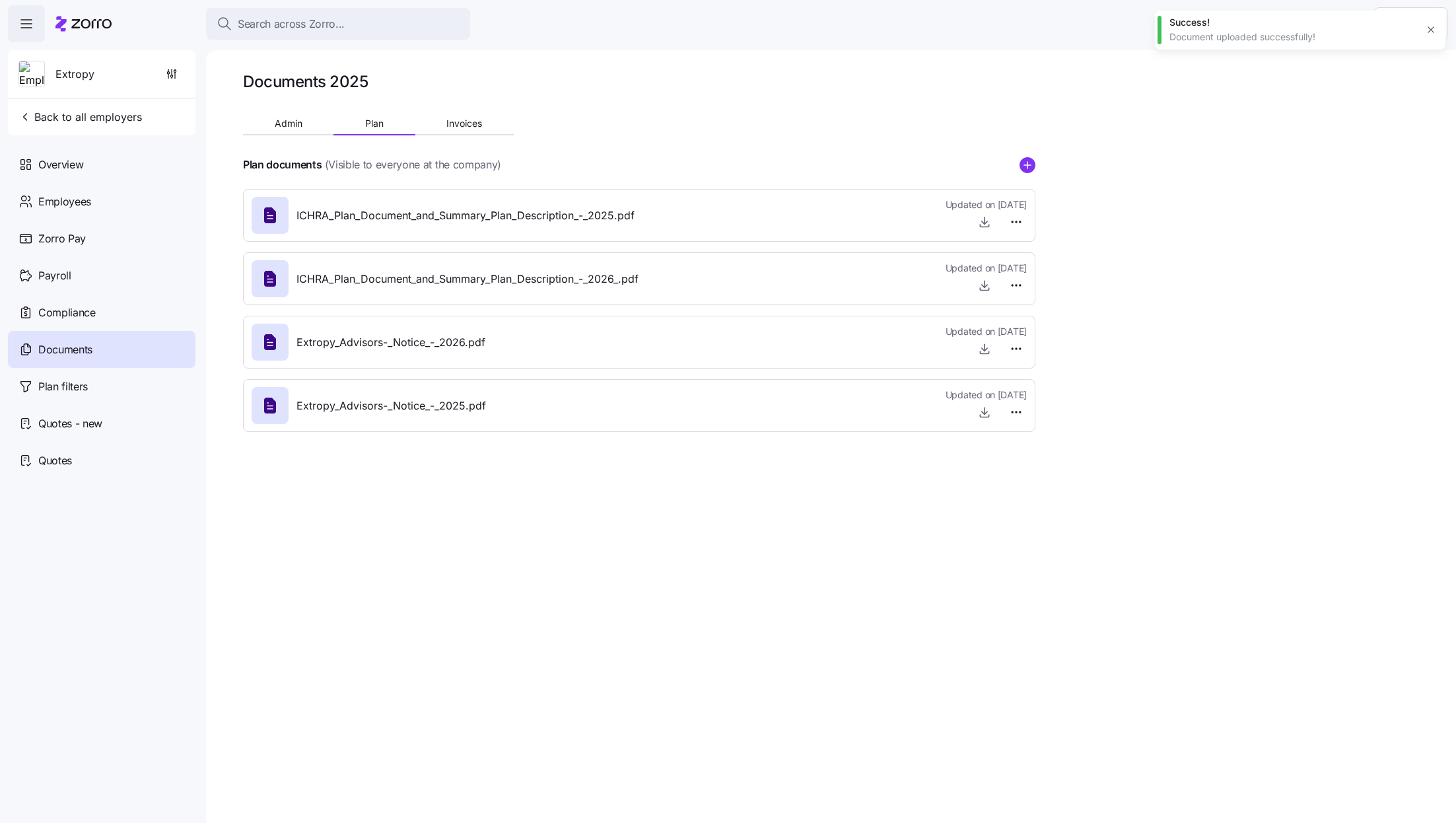
type textarea "x"
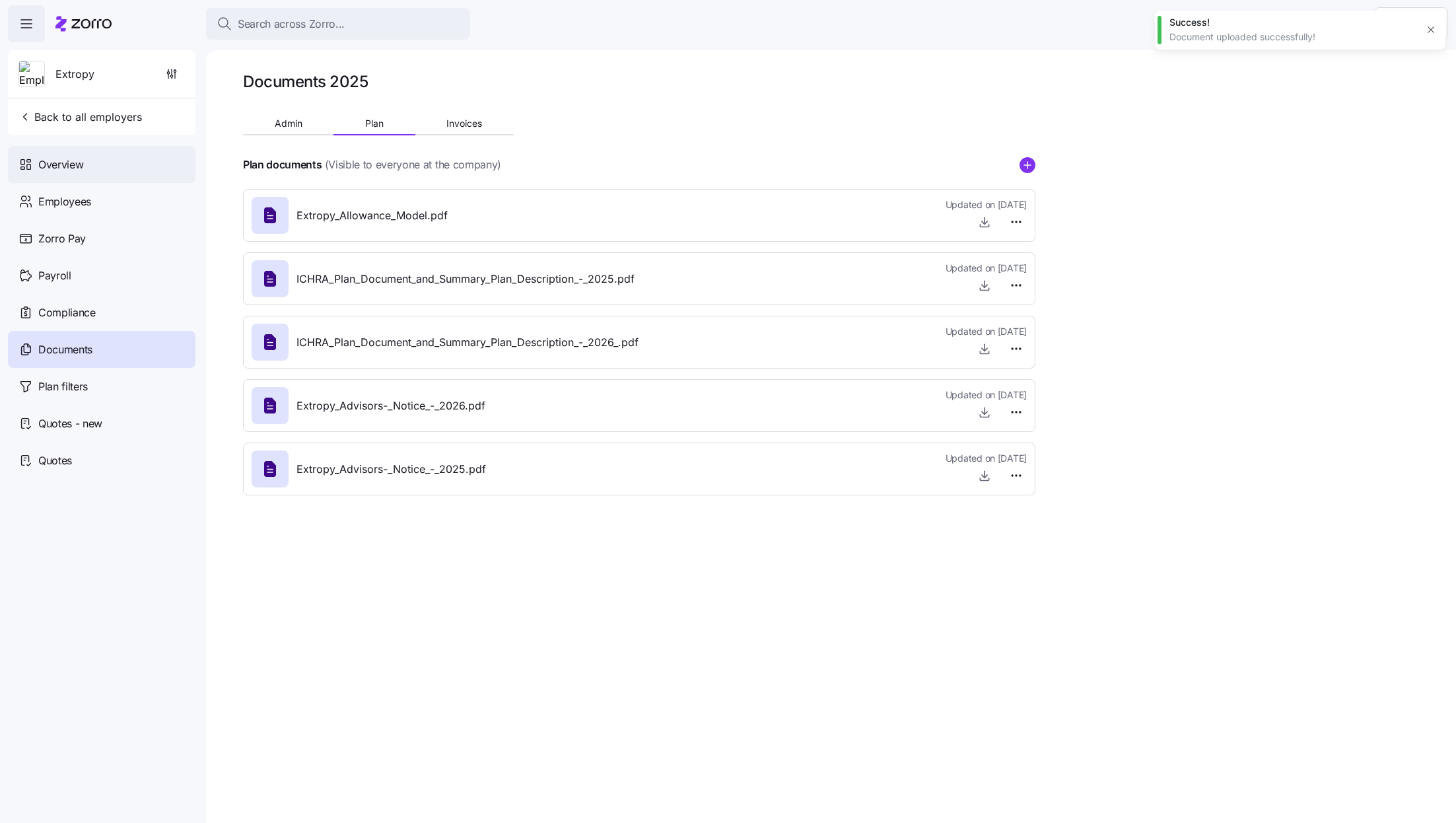
click at [92, 180] on div "Overview" at bounding box center [102, 164] width 187 height 37
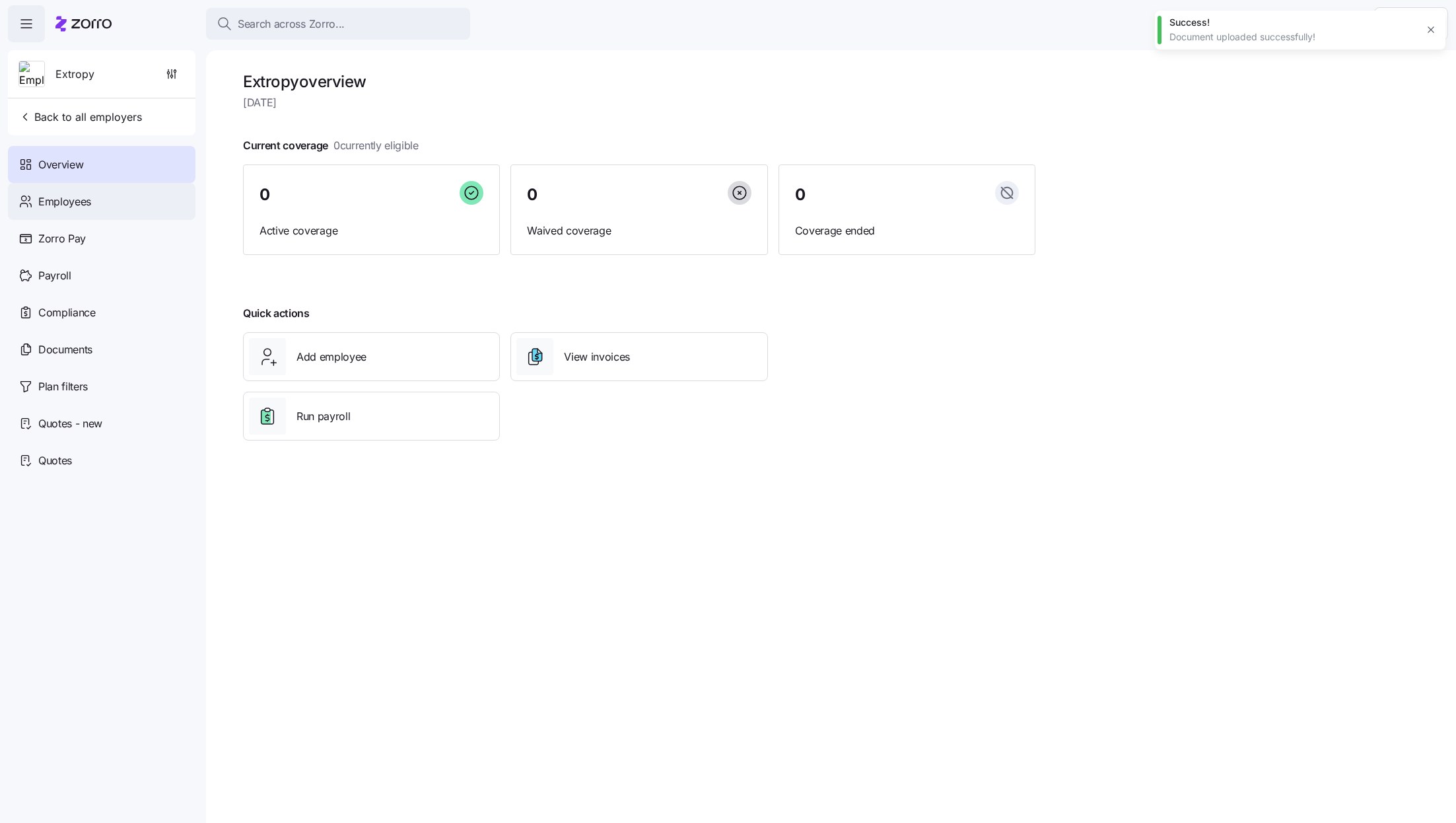
click at [92, 199] on div "Employees" at bounding box center [102, 201] width 187 height 37
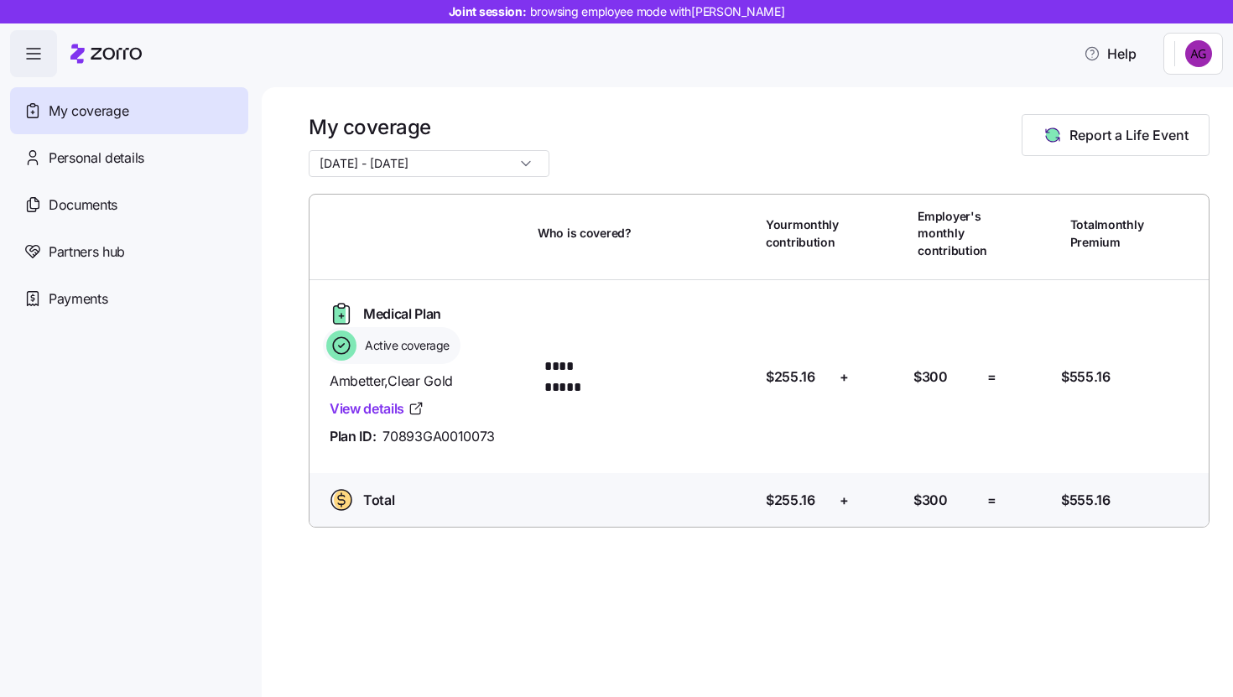
click at [1206, 55] on html "**********" at bounding box center [616, 343] width 1233 height 687
click at [1167, 96] on div "Admin view" at bounding box center [1142, 100] width 87 height 18
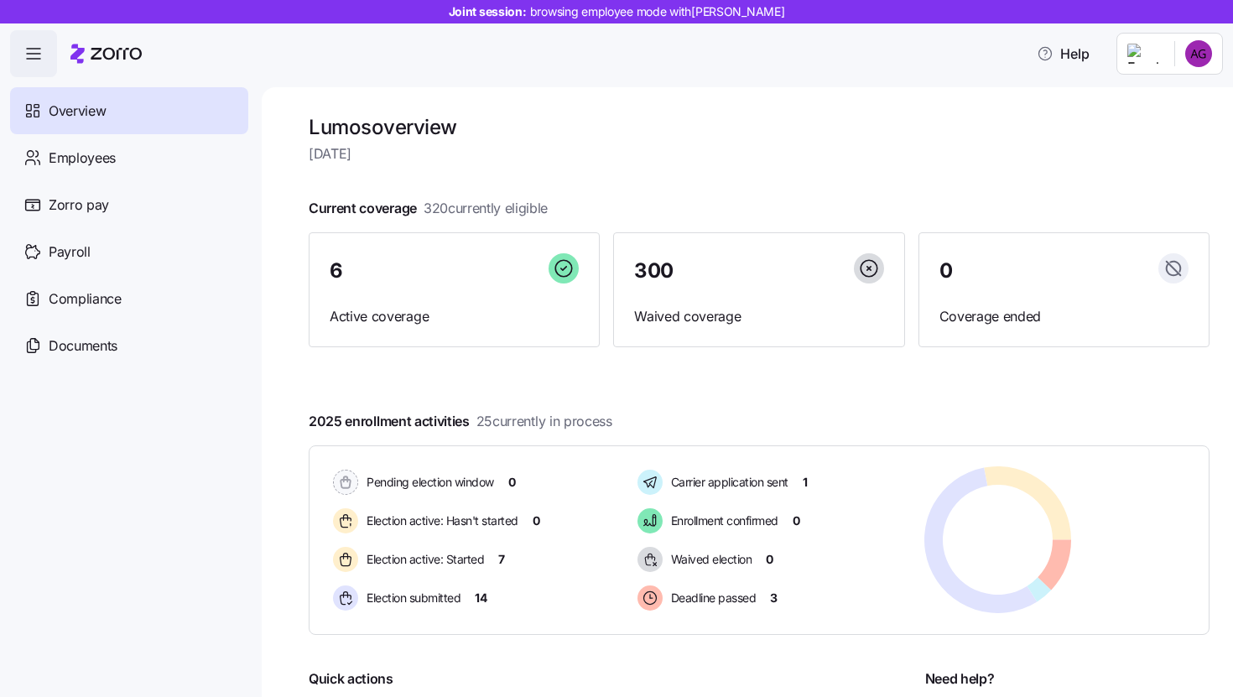
click at [1203, 63] on html "Joint session: browsing employee mode with Alexandria Gordon Help Overview Empl…" at bounding box center [616, 343] width 1233 height 687
click at [929, 120] on html "Joint session: browsing employee mode with Alexandria Gordon Help Overview Empl…" at bounding box center [616, 343] width 1233 height 687
click at [1199, 58] on html "Joint session: browsing employee mode with Alexandria Gordon Help Overview Empl…" at bounding box center [616, 343] width 1233 height 687
click at [1180, 92] on div "Personal view" at bounding box center [1148, 100] width 99 height 18
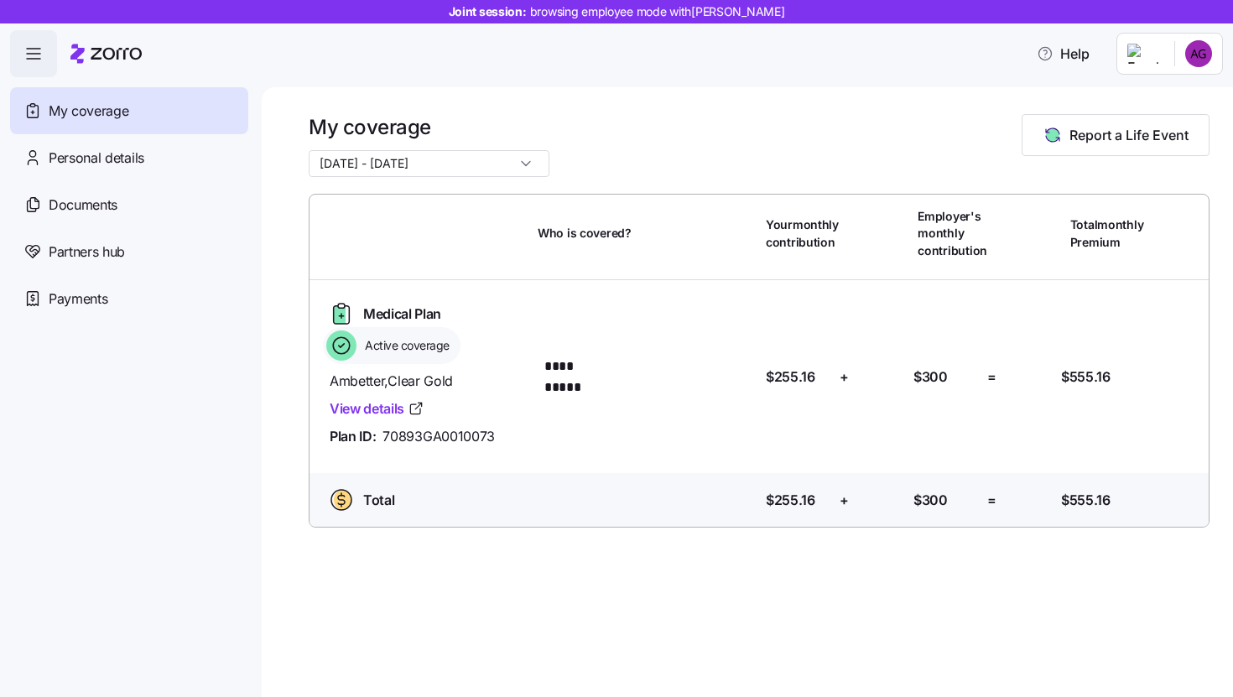
click at [478, 160] on input "[DATE] - [DATE]" at bounding box center [429, 163] width 241 height 27
click at [413, 230] on span "[DATE] - [DATE]" at bounding box center [368, 233] width 89 height 18
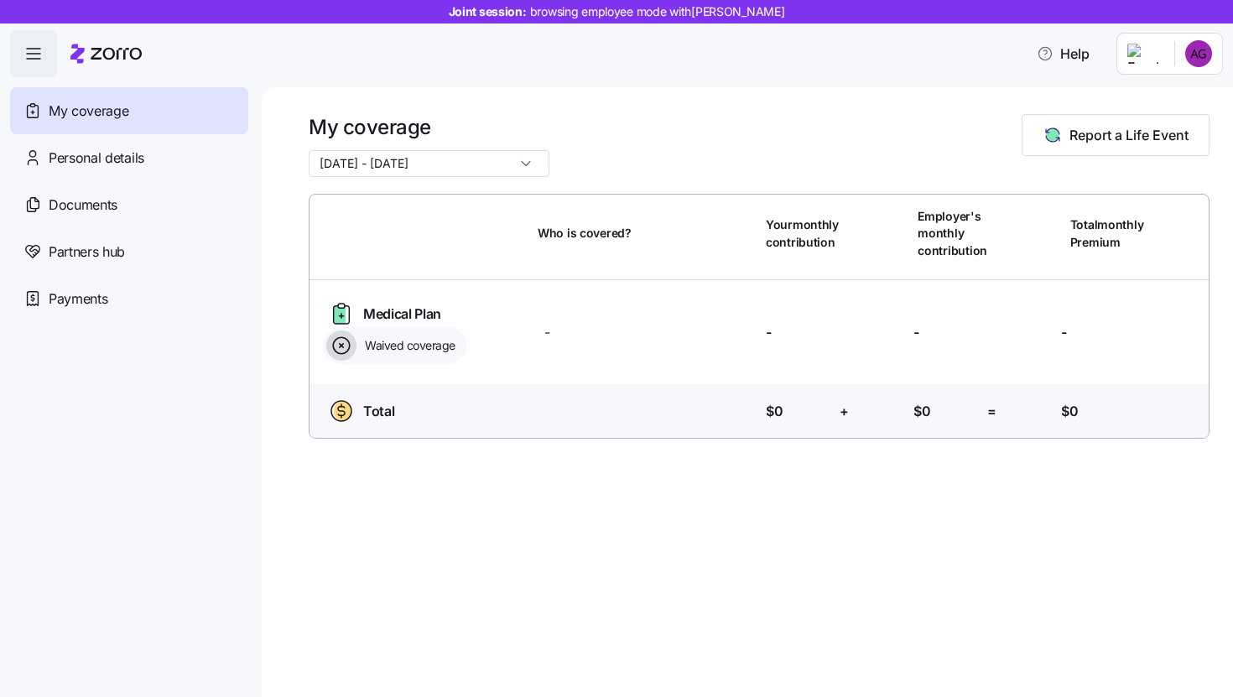
click at [478, 160] on input "[DATE] - [DATE]" at bounding box center [429, 163] width 241 height 27
click at [413, 202] on span "[DATE] - [DATE]" at bounding box center [368, 204] width 89 height 18
type input "[DATE] - [DATE]"
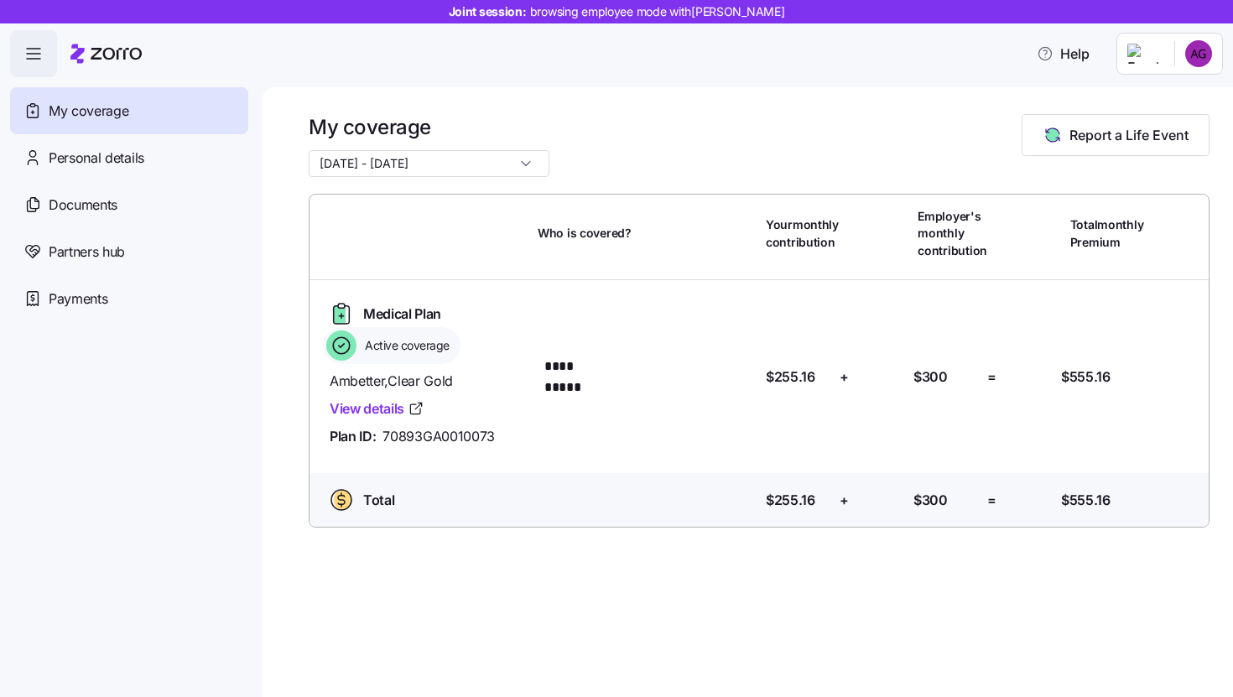
click at [1205, 63] on html "**********" at bounding box center [616, 343] width 1233 height 687
click at [1177, 95] on div "Admin view" at bounding box center [1142, 100] width 87 height 18
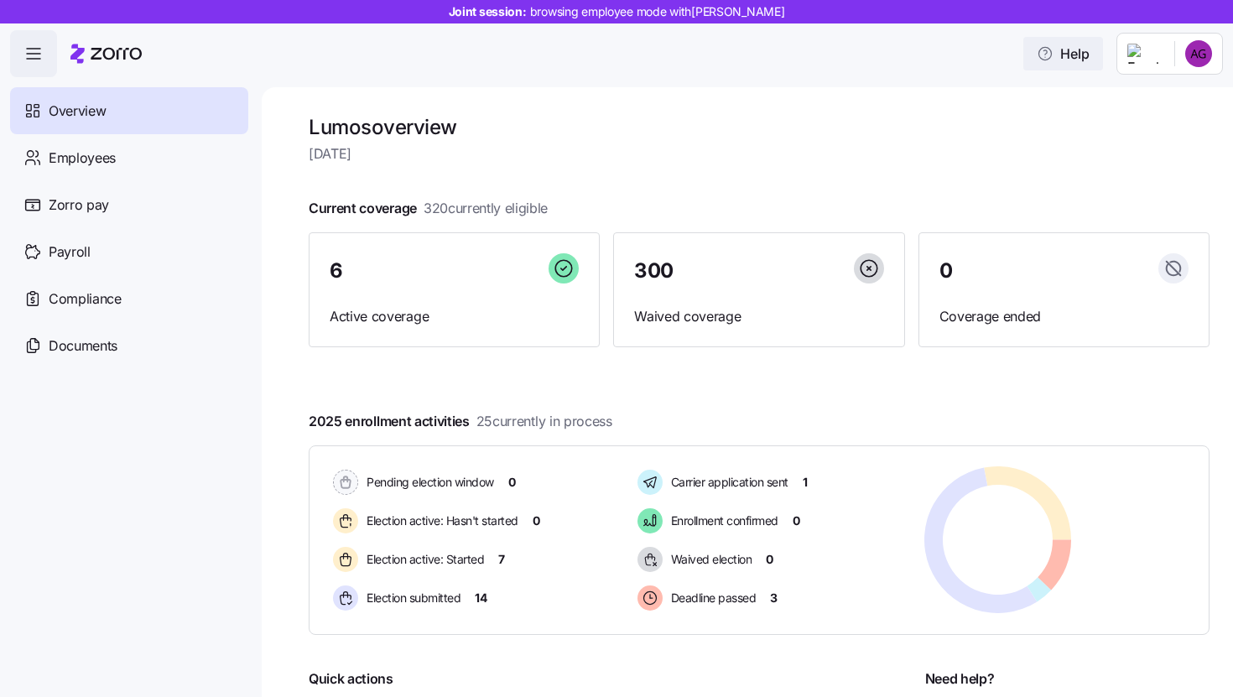
click at [1073, 48] on span "Help" at bounding box center [1063, 54] width 53 height 20
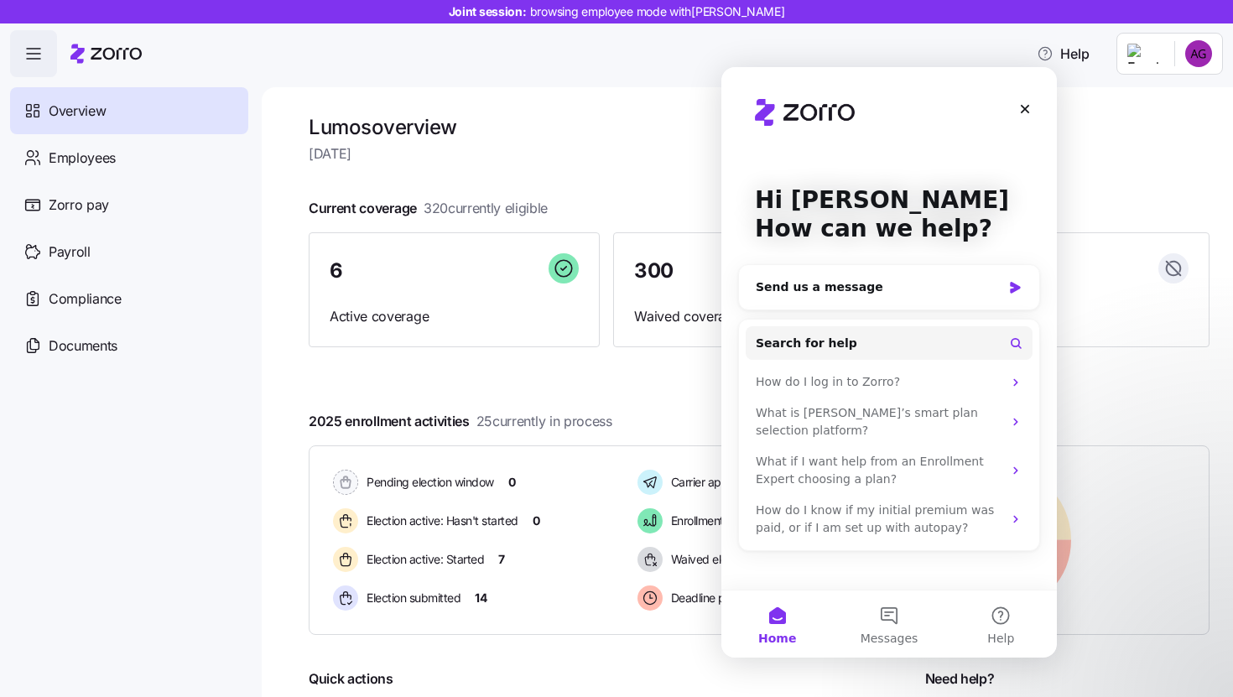
click at [1137, 178] on div at bounding box center [759, 181] width 901 height 27
click at [1027, 112] on icon "Close" at bounding box center [1025, 109] width 9 height 9
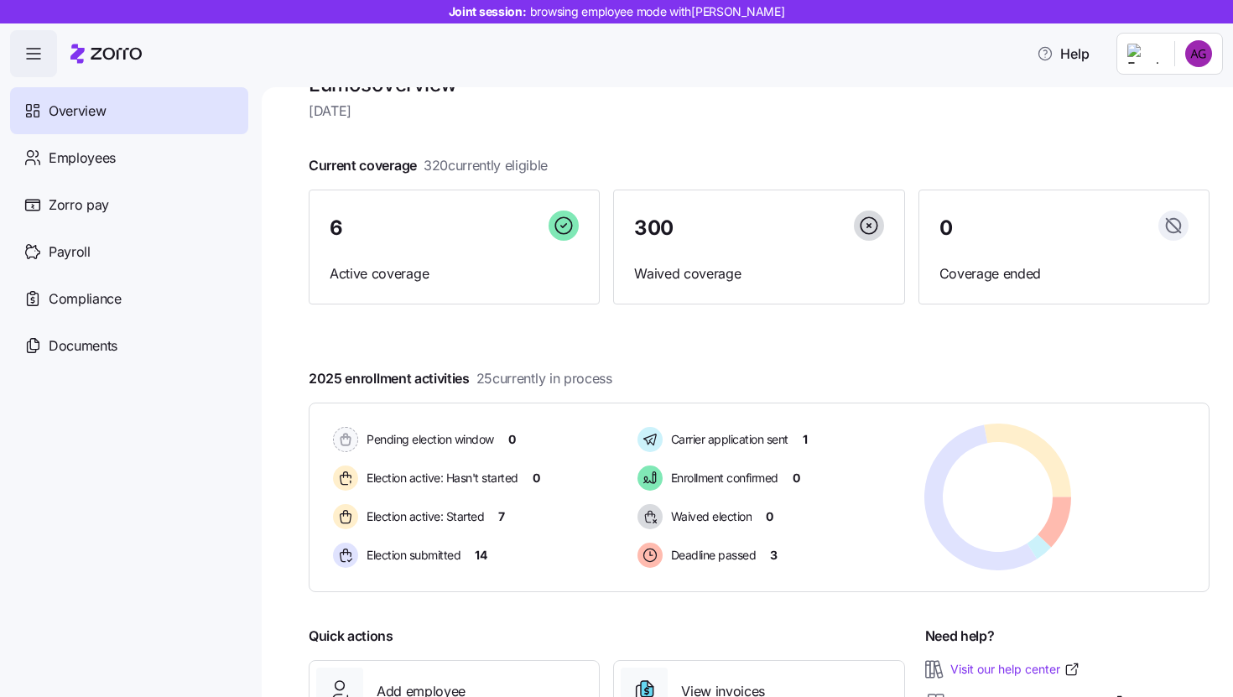
scroll to position [40, 0]
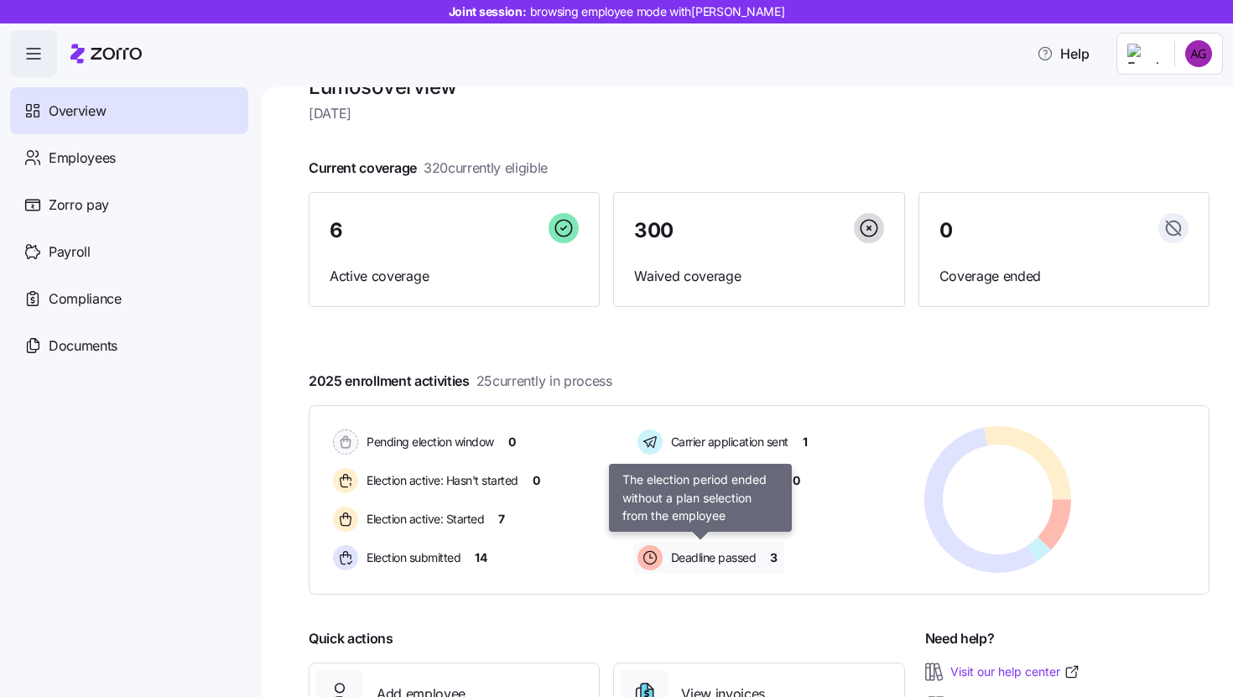
click at [747, 552] on span "Deadline passed" at bounding box center [711, 557] width 91 height 17
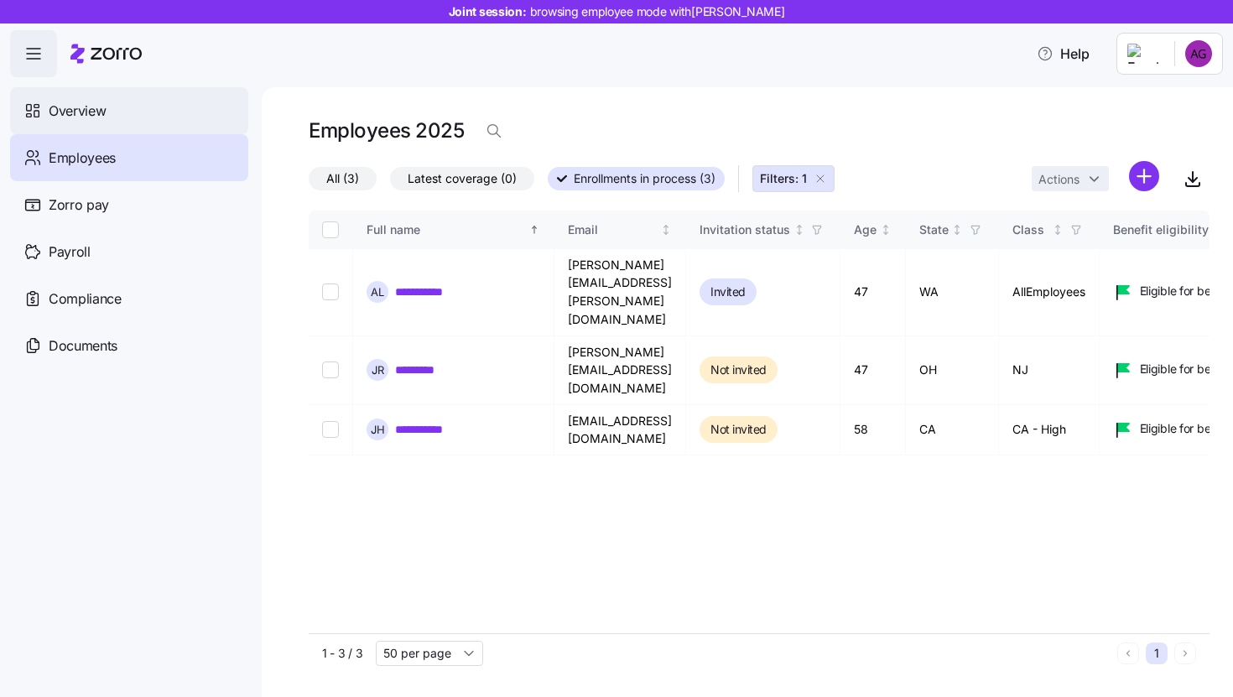
click at [81, 113] on span "Overview" at bounding box center [77, 111] width 57 height 21
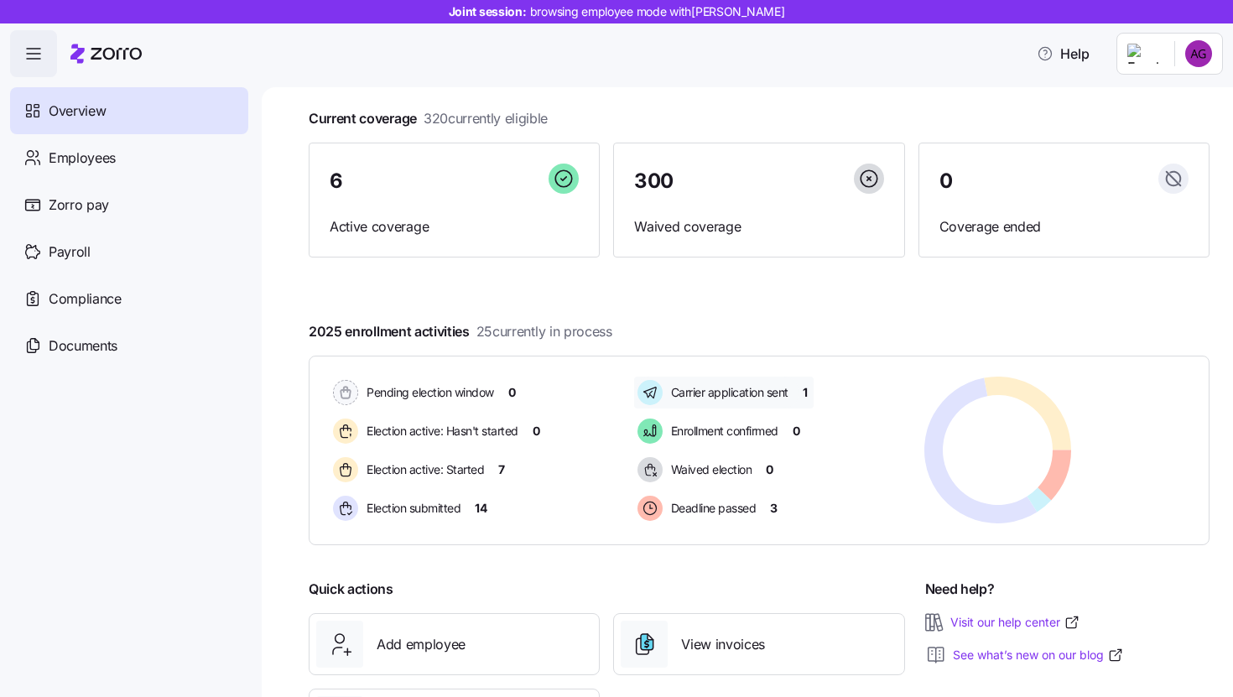
scroll to position [137, 0]
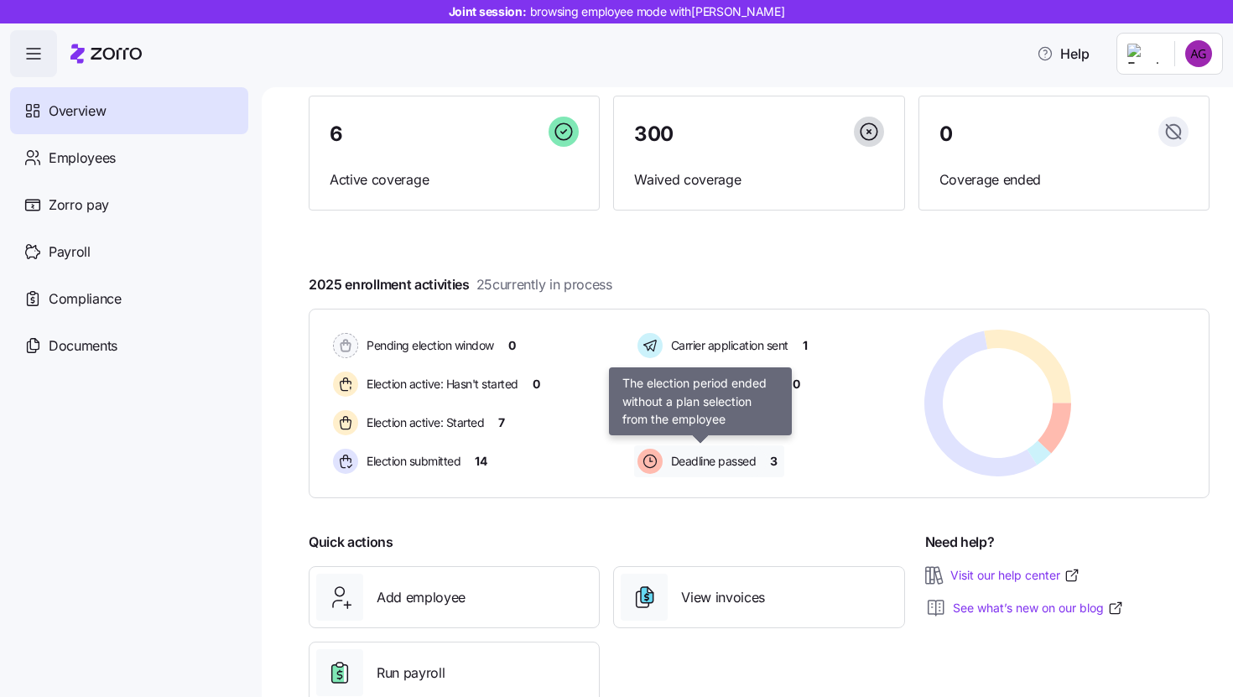
click at [709, 465] on span "Deadline passed" at bounding box center [711, 461] width 91 height 17
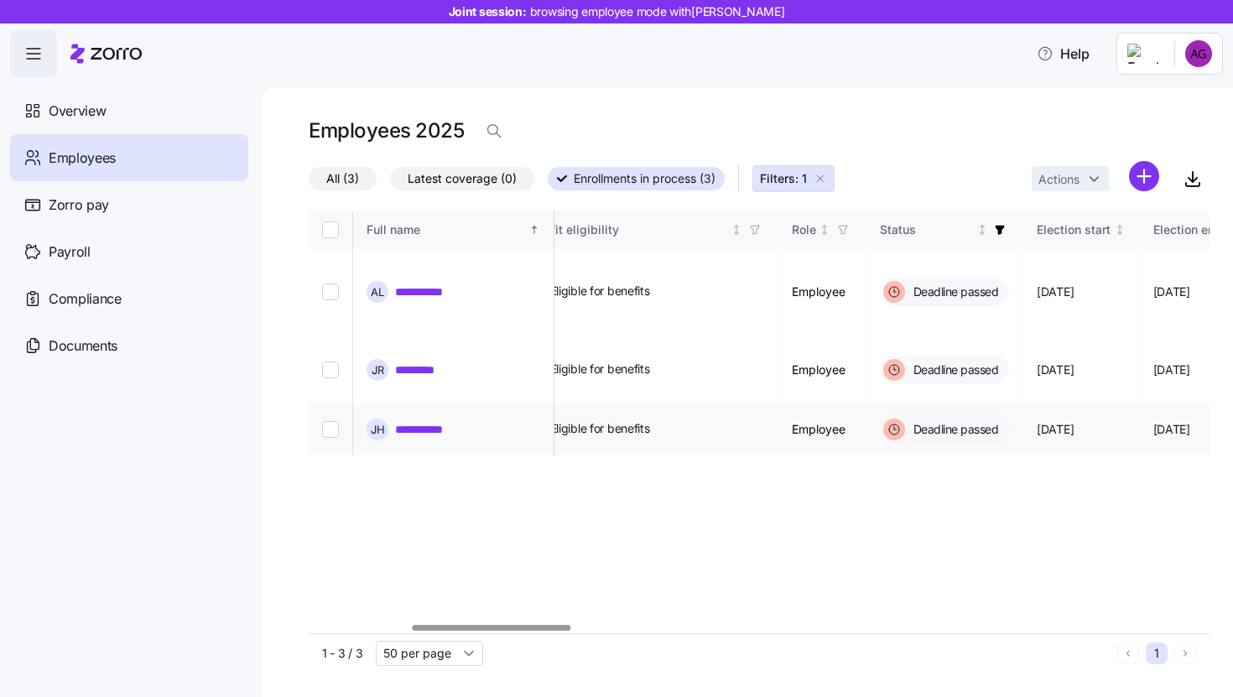
scroll to position [0, 589]
click at [88, 117] on span "Overview" at bounding box center [77, 111] width 57 height 21
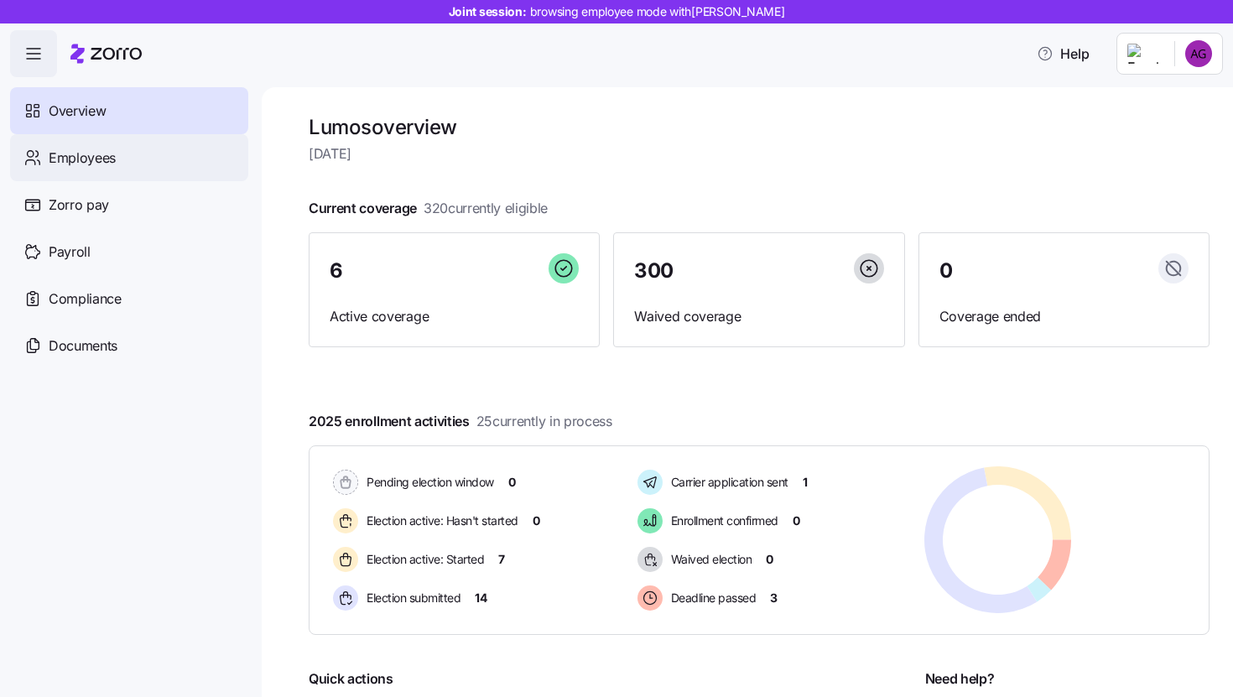
click at [124, 148] on div "Employees" at bounding box center [129, 157] width 238 height 47
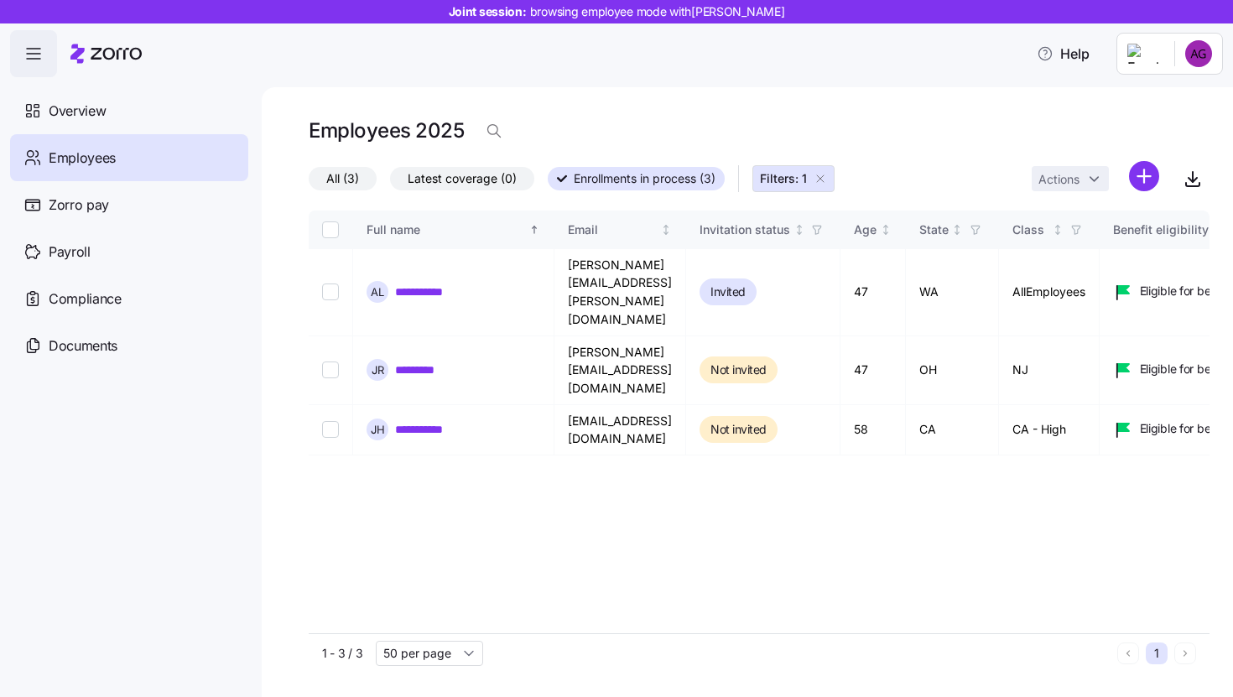
click at [49, 63] on span "button" at bounding box center [33, 53] width 45 height 45
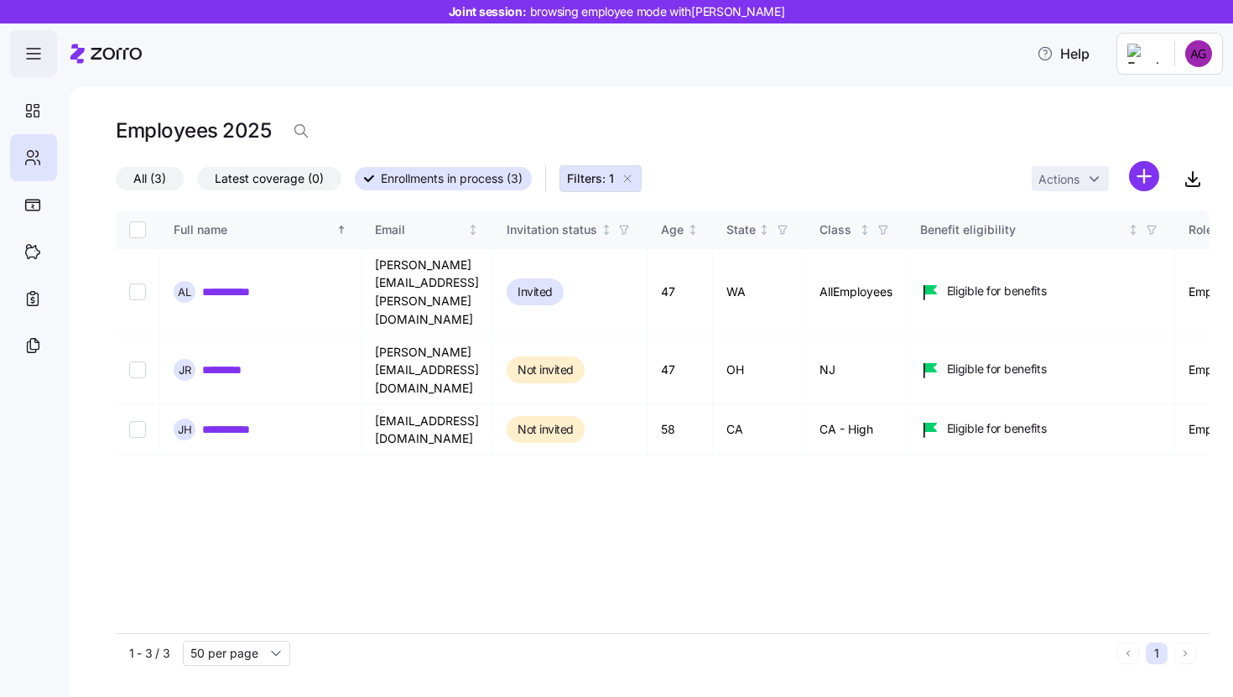
click at [49, 63] on span "button" at bounding box center [33, 53] width 45 height 45
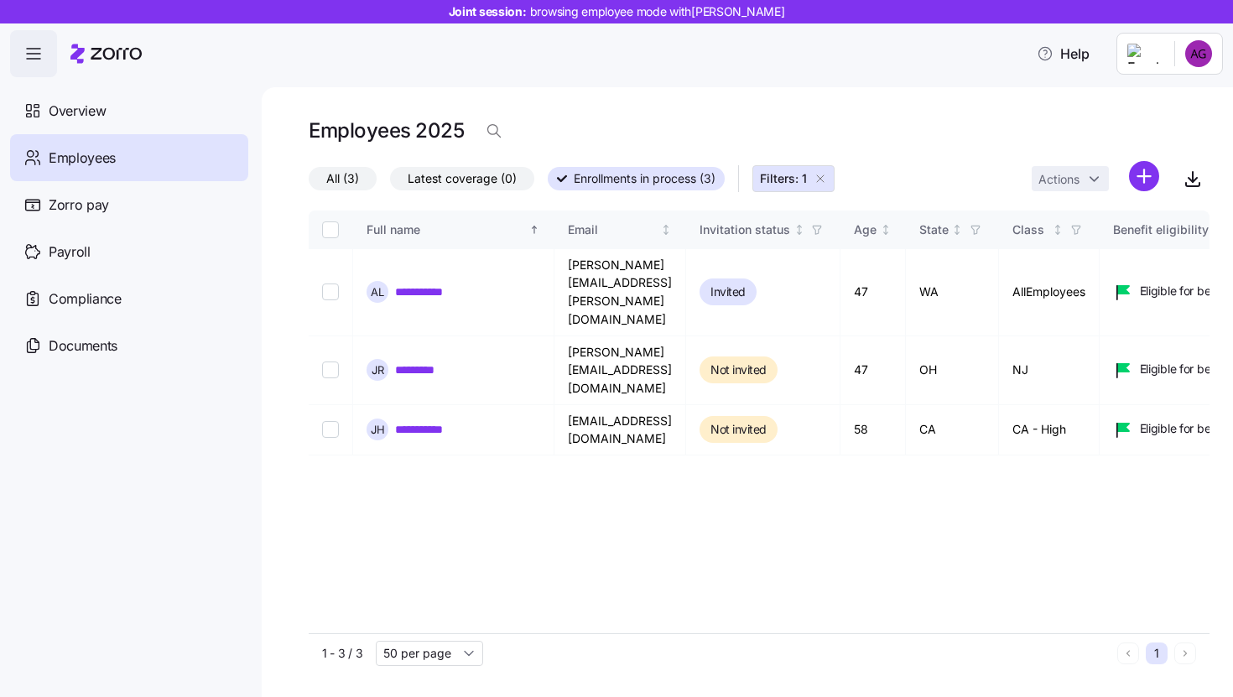
click at [819, 179] on icon "button" at bounding box center [819, 178] width 13 height 13
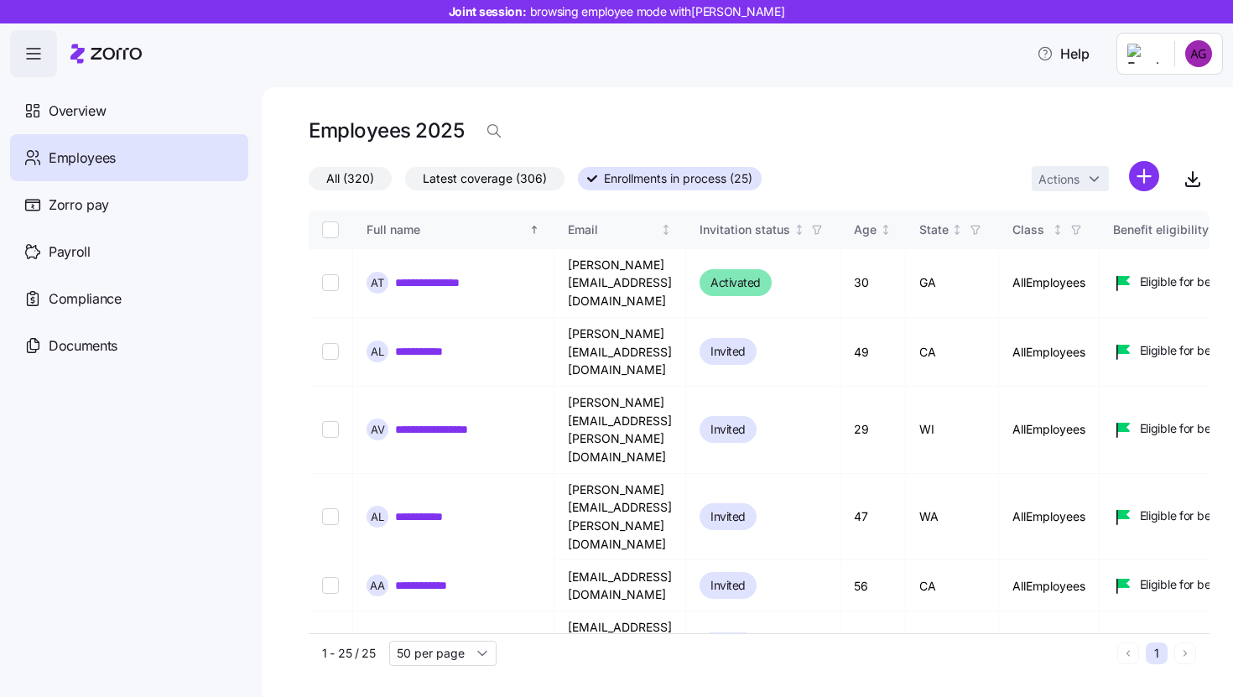
click at [688, 179] on span "Enrollments in process (25)" at bounding box center [678, 179] width 148 height 22
click at [578, 184] on input "Enrollments in process (25)" at bounding box center [578, 184] width 0 height 0
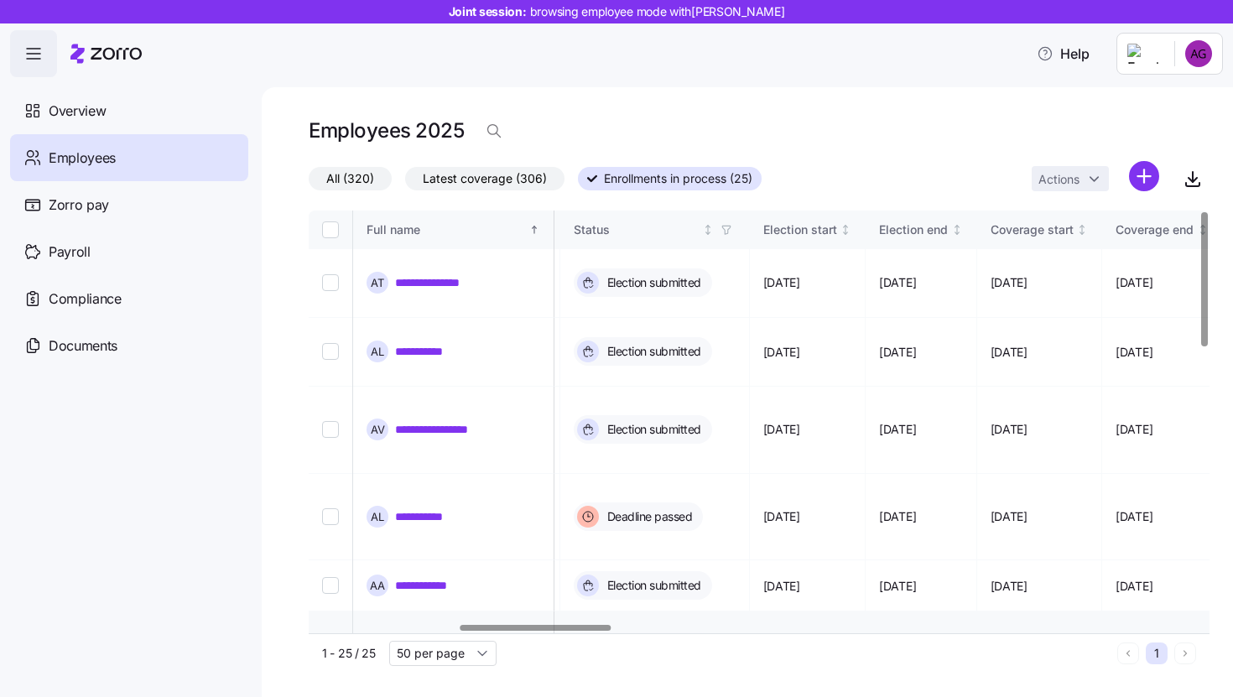
scroll to position [0, 895]
click at [733, 226] on icon "button" at bounding box center [727, 230] width 12 height 12
click at [828, 205] on div at bounding box center [759, 203] width 901 height 13
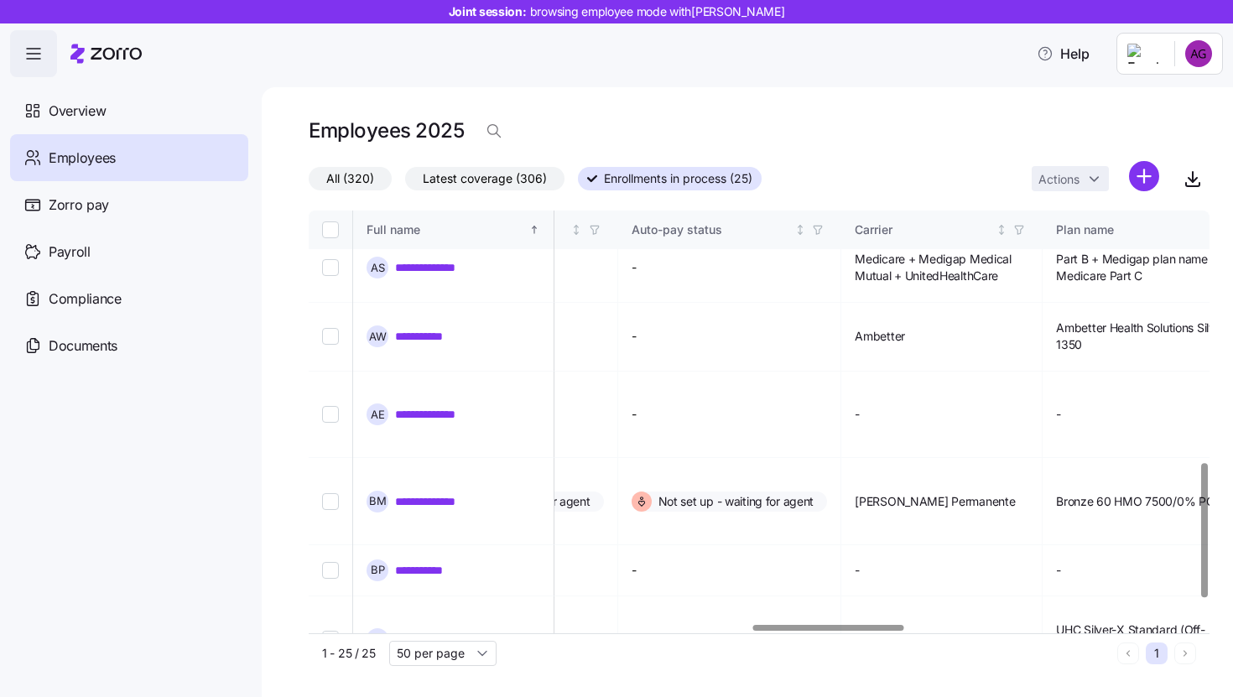
scroll to position [0, 2647]
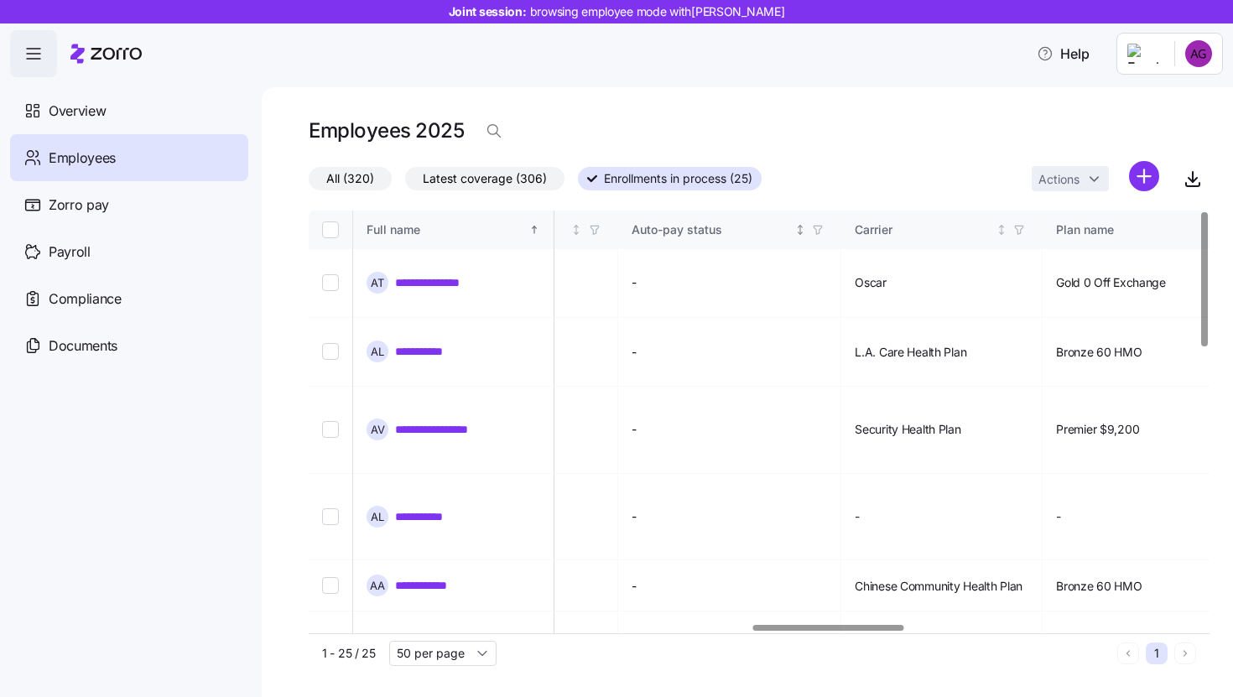
click at [824, 226] on icon "button" at bounding box center [818, 230] width 12 height 12
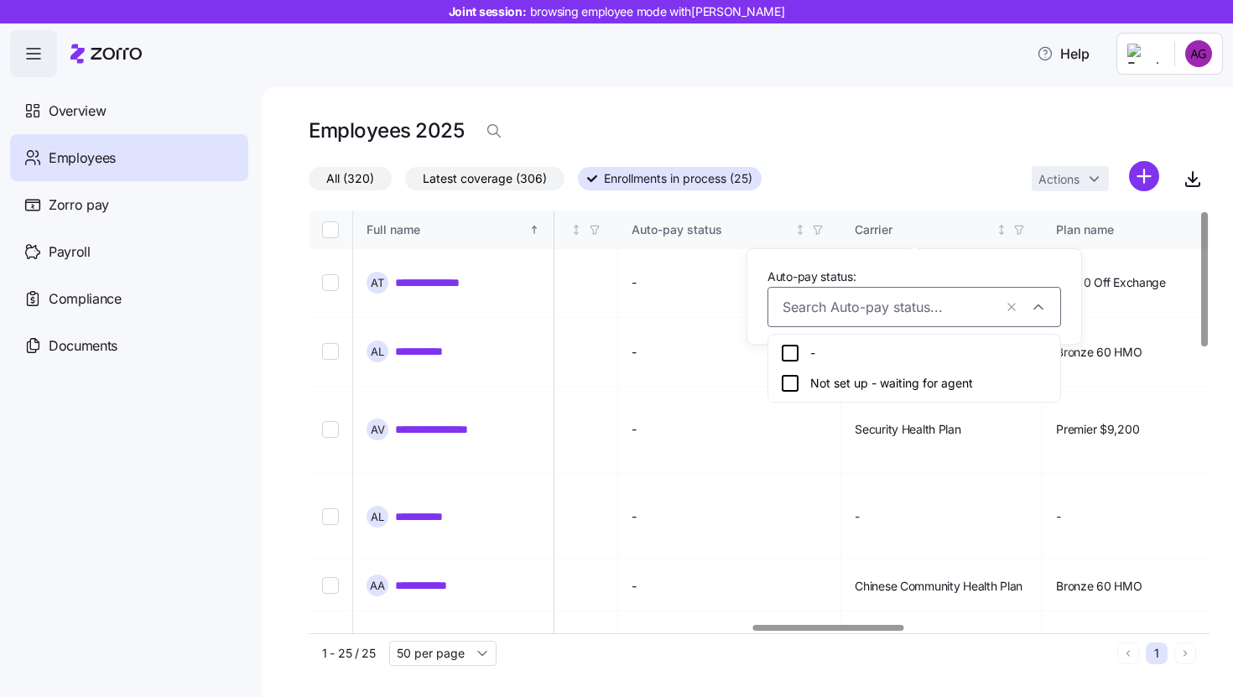
click at [876, 174] on div "All (320) Latest coverage (306) Enrollments in process (25) Actions" at bounding box center [759, 179] width 901 height 36
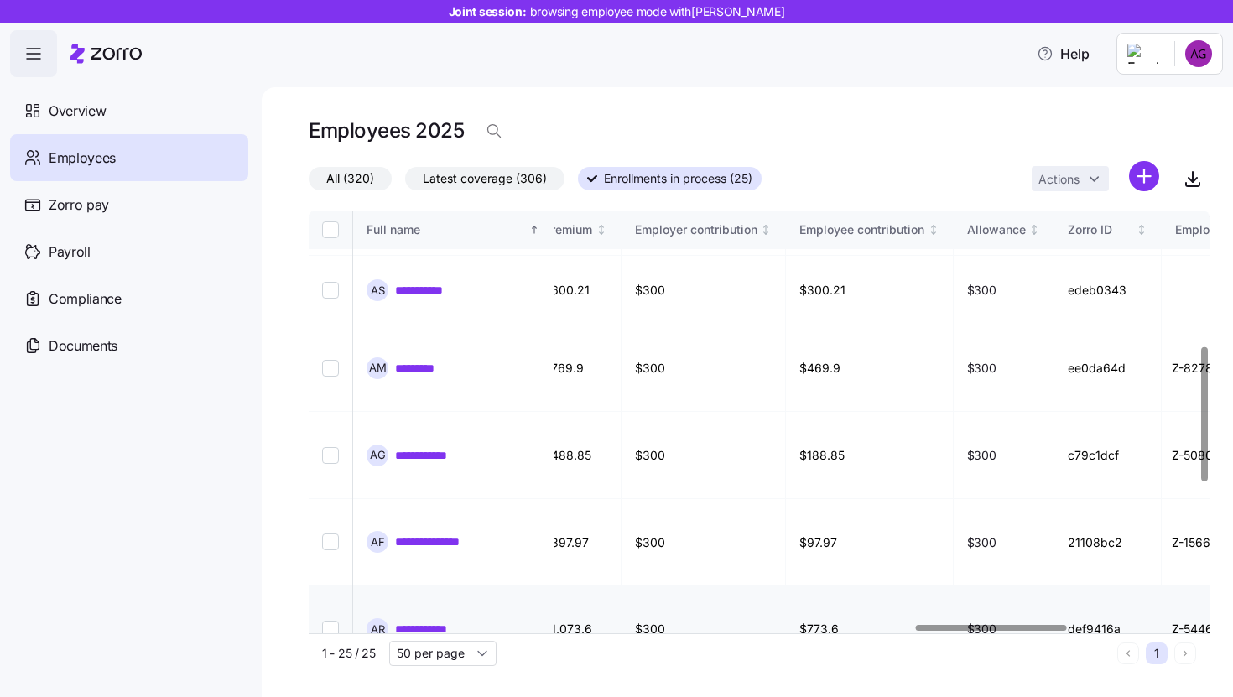
scroll to position [424, 4409]
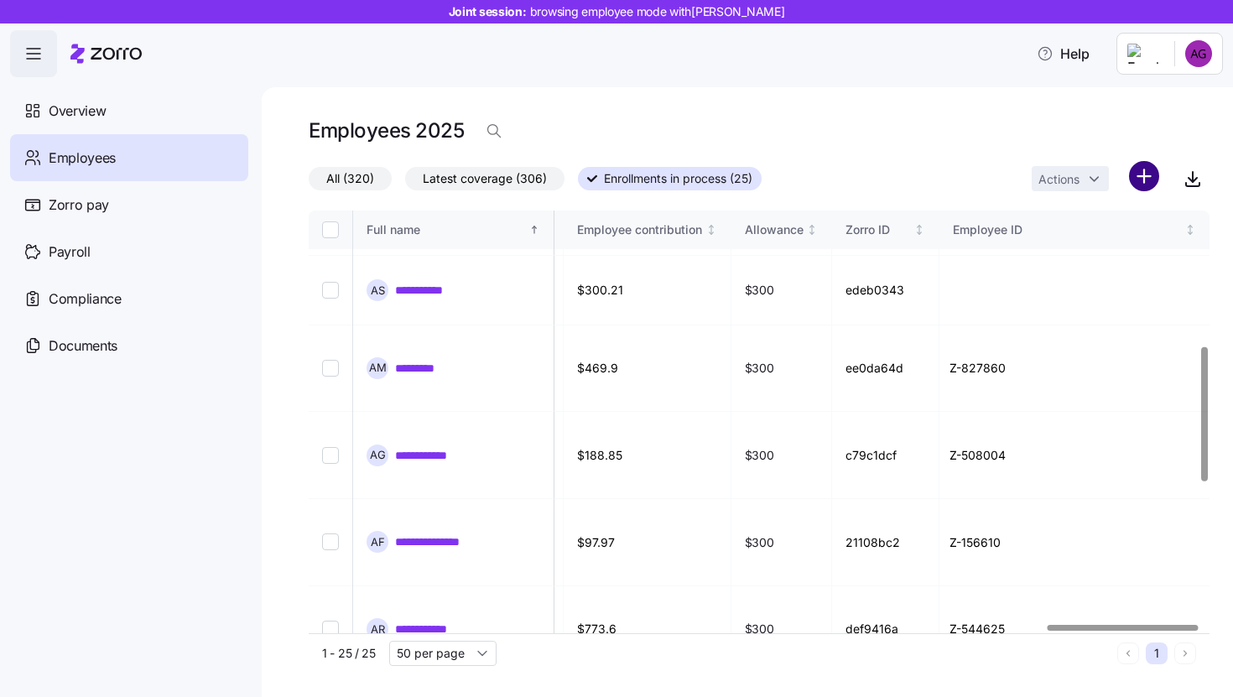
click at [1156, 177] on html "**********" at bounding box center [616, 343] width 1233 height 687
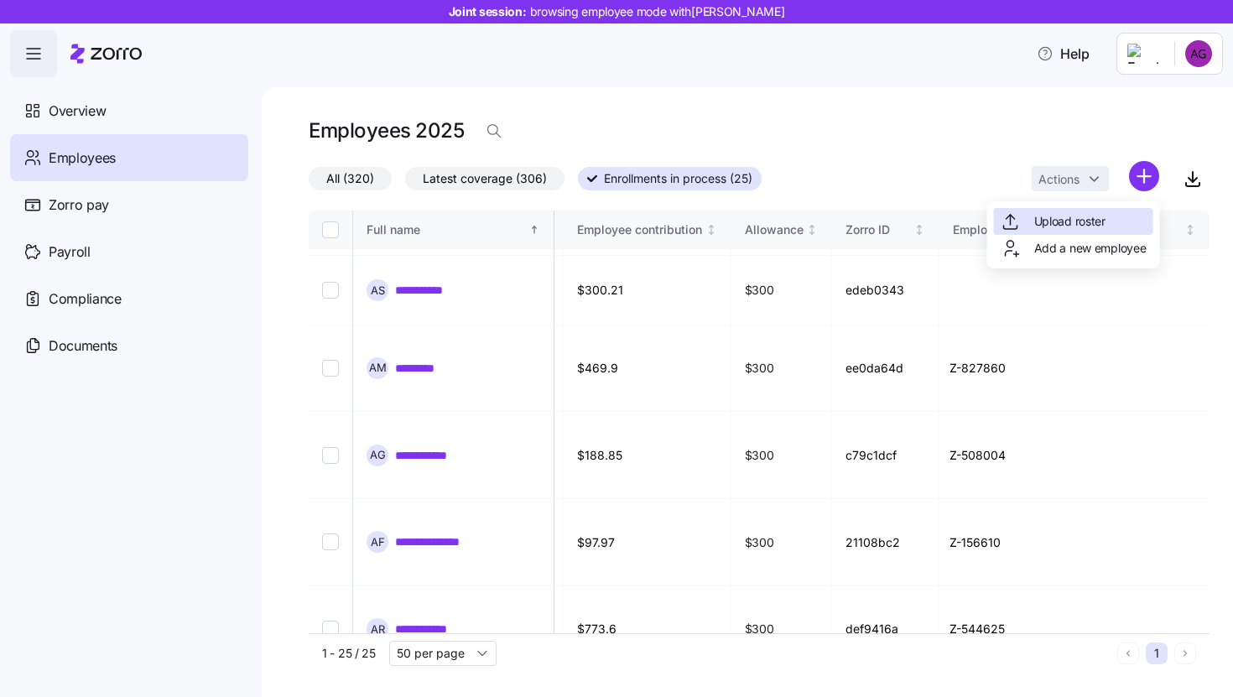
click at [1074, 221] on span "Upload roster" at bounding box center [1069, 221] width 71 height 17
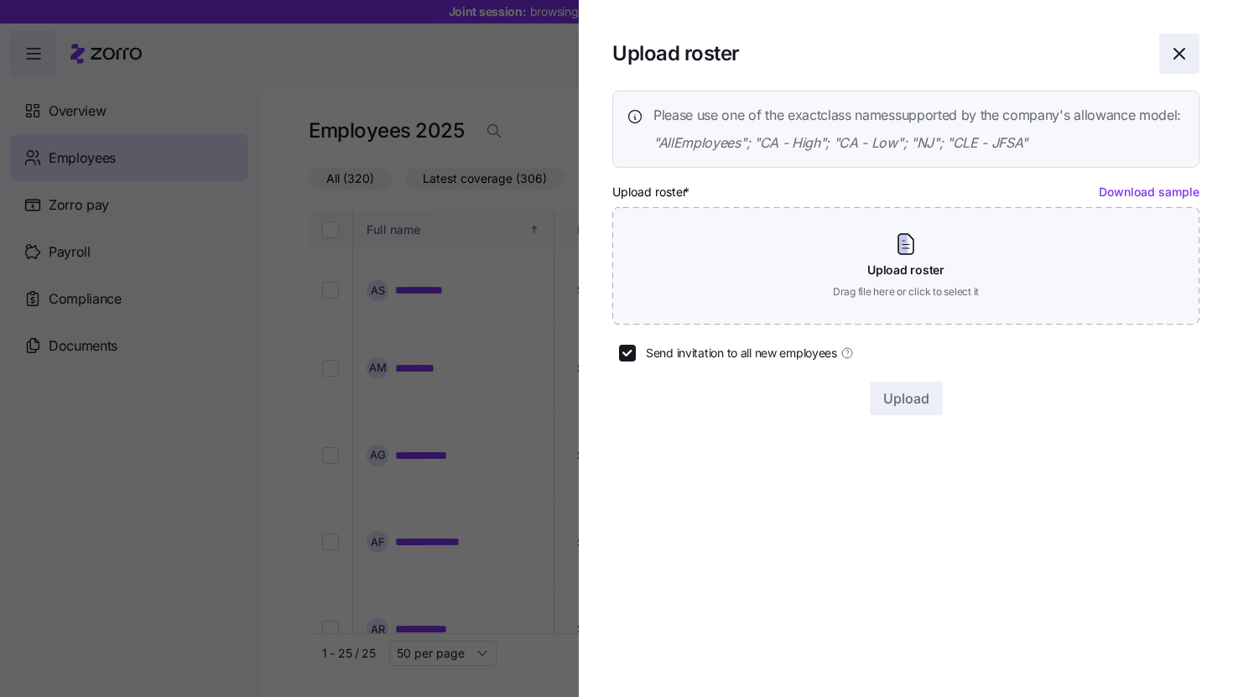
click at [1183, 57] on icon "button" at bounding box center [1179, 54] width 20 height 20
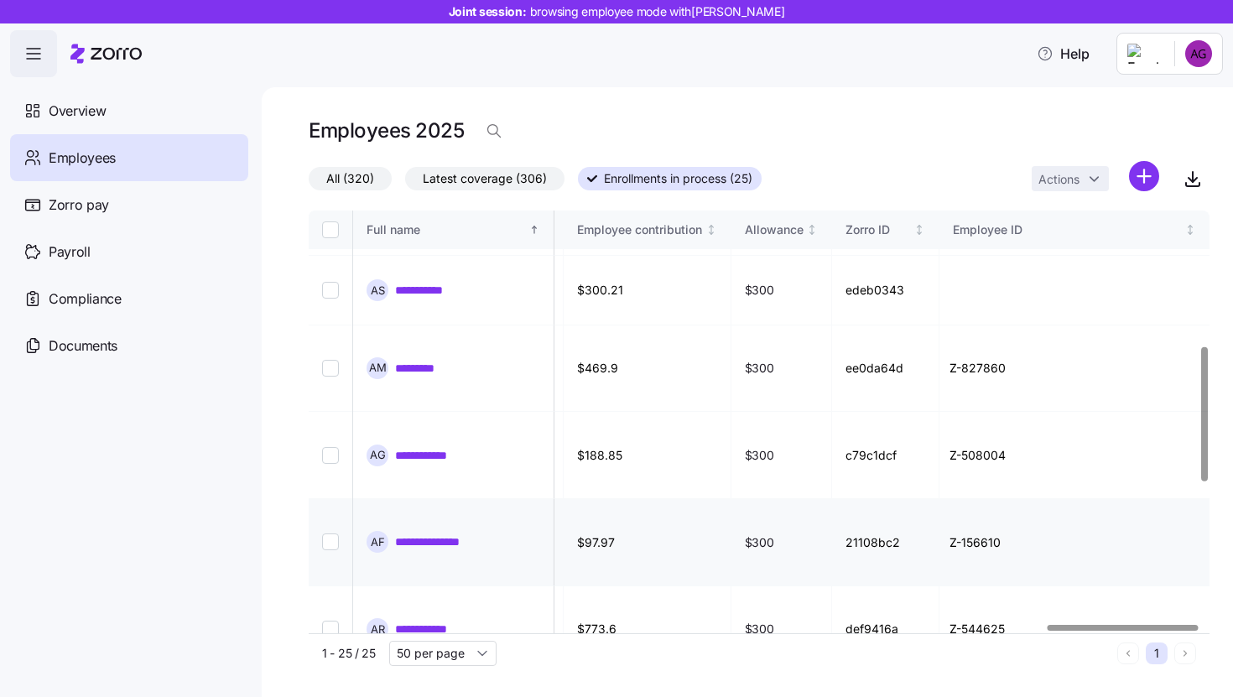
click at [329, 533] on input "Select record 10" at bounding box center [330, 541] width 17 height 17
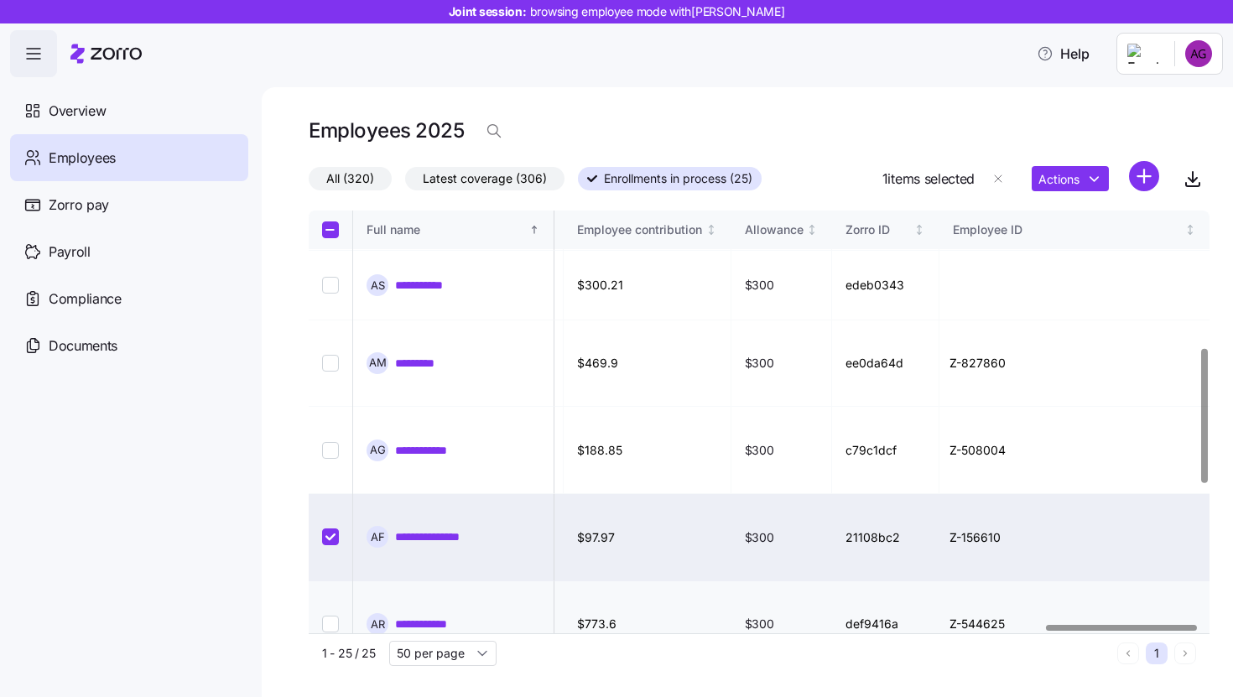
scroll to position [432, 4401]
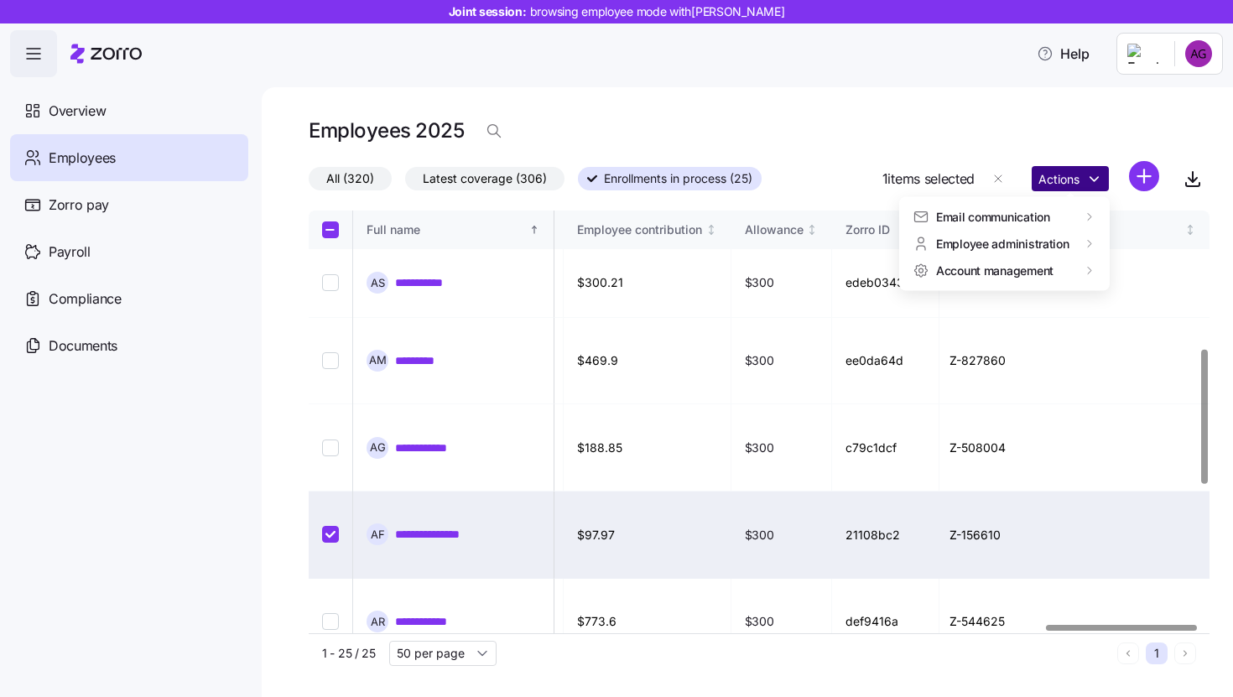
click at [1097, 183] on html "**********" at bounding box center [616, 343] width 1233 height 687
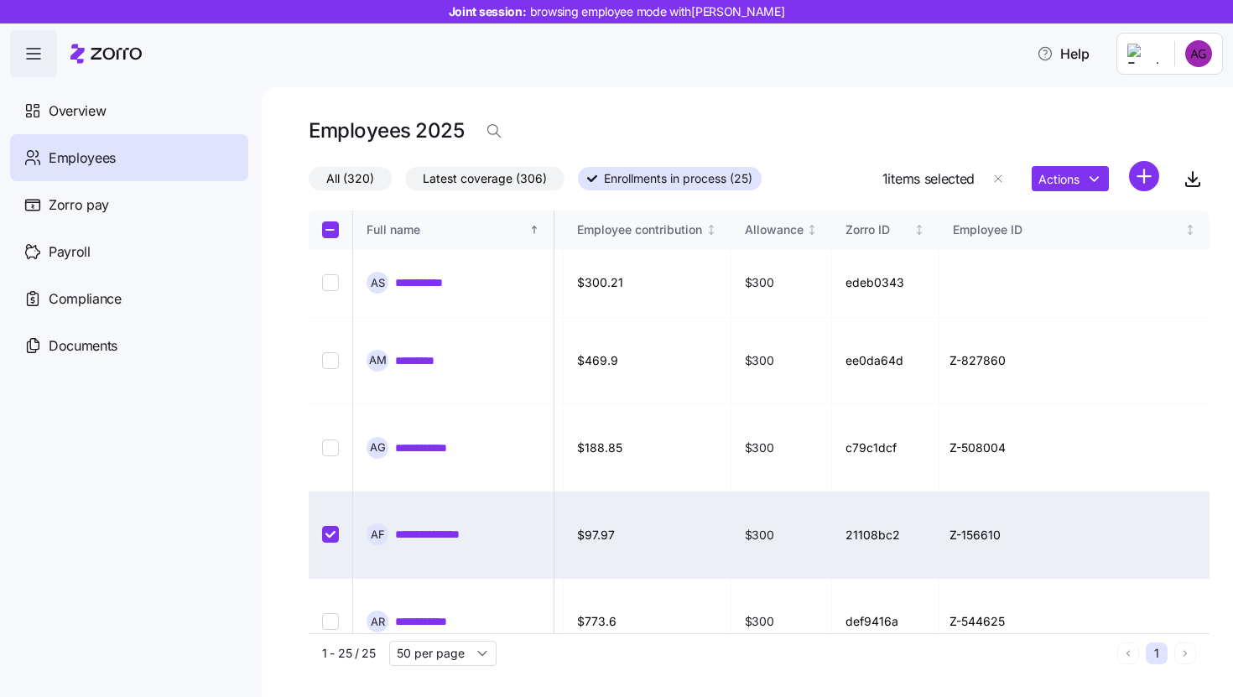
click at [842, 145] on html "**********" at bounding box center [616, 343] width 1233 height 687
click at [989, 175] on span "button" at bounding box center [998, 179] width 32 height 32
checkbox input "false"
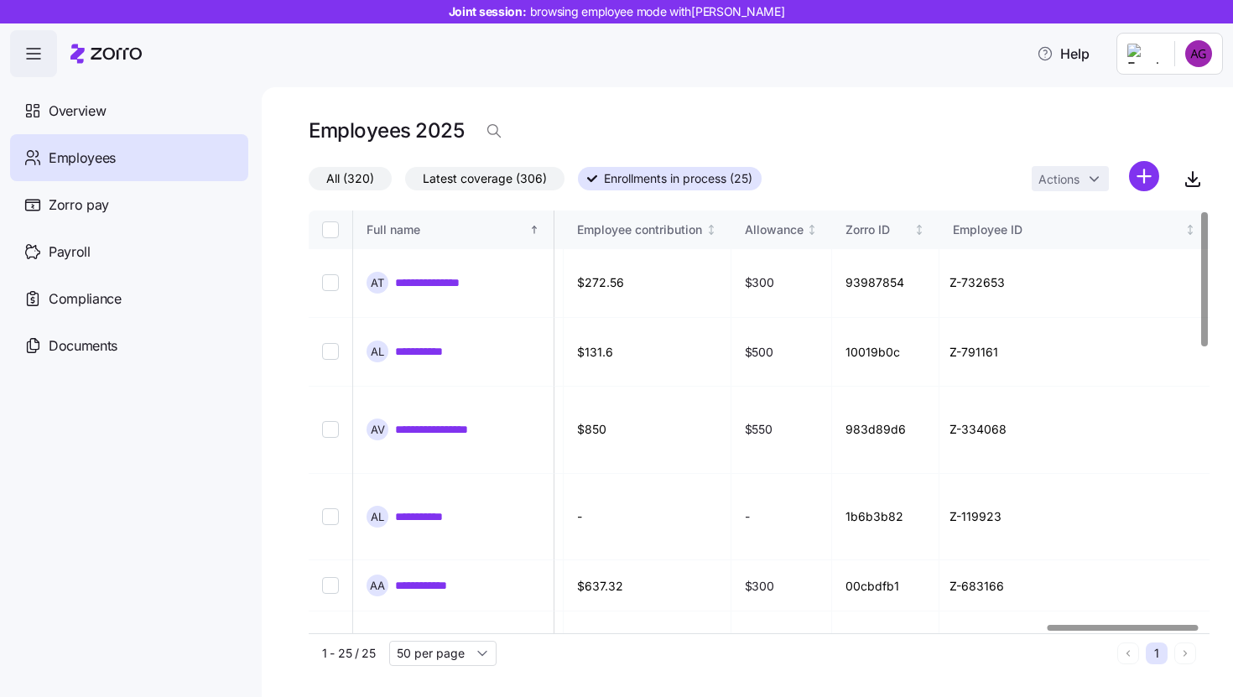
scroll to position [0, 4409]
click at [115, 207] on div "Zorro pay" at bounding box center [129, 204] width 238 height 47
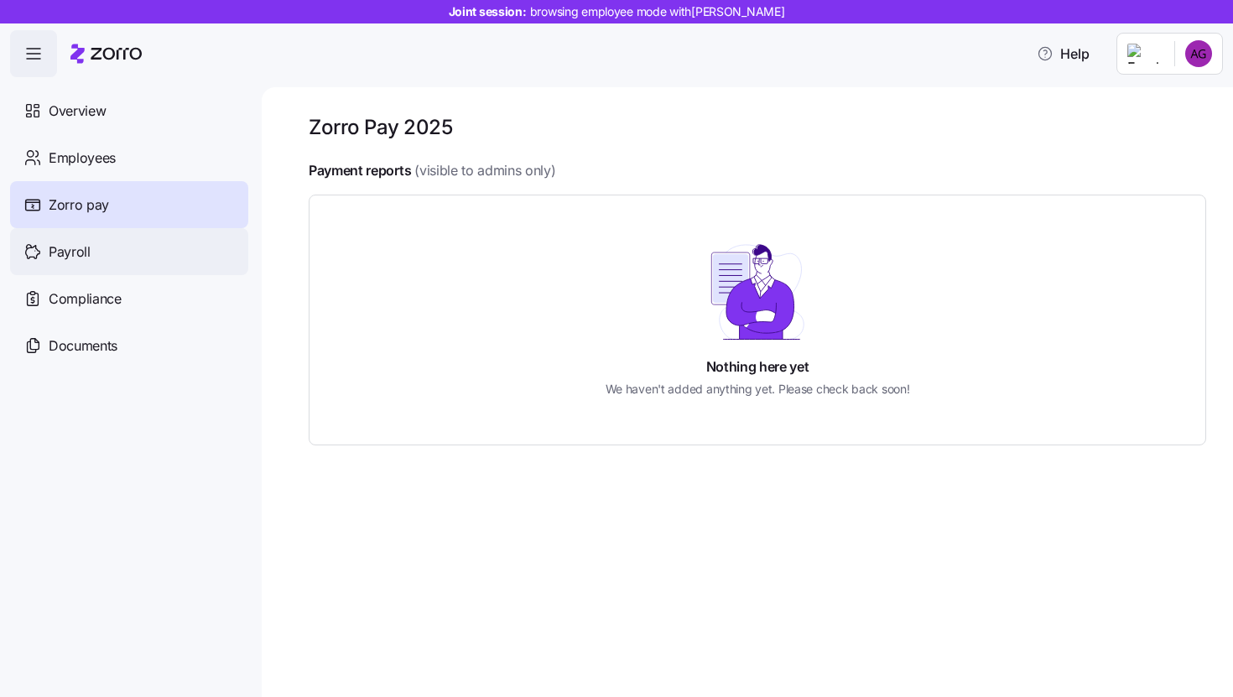
click at [99, 246] on div "Payroll" at bounding box center [129, 251] width 238 height 47
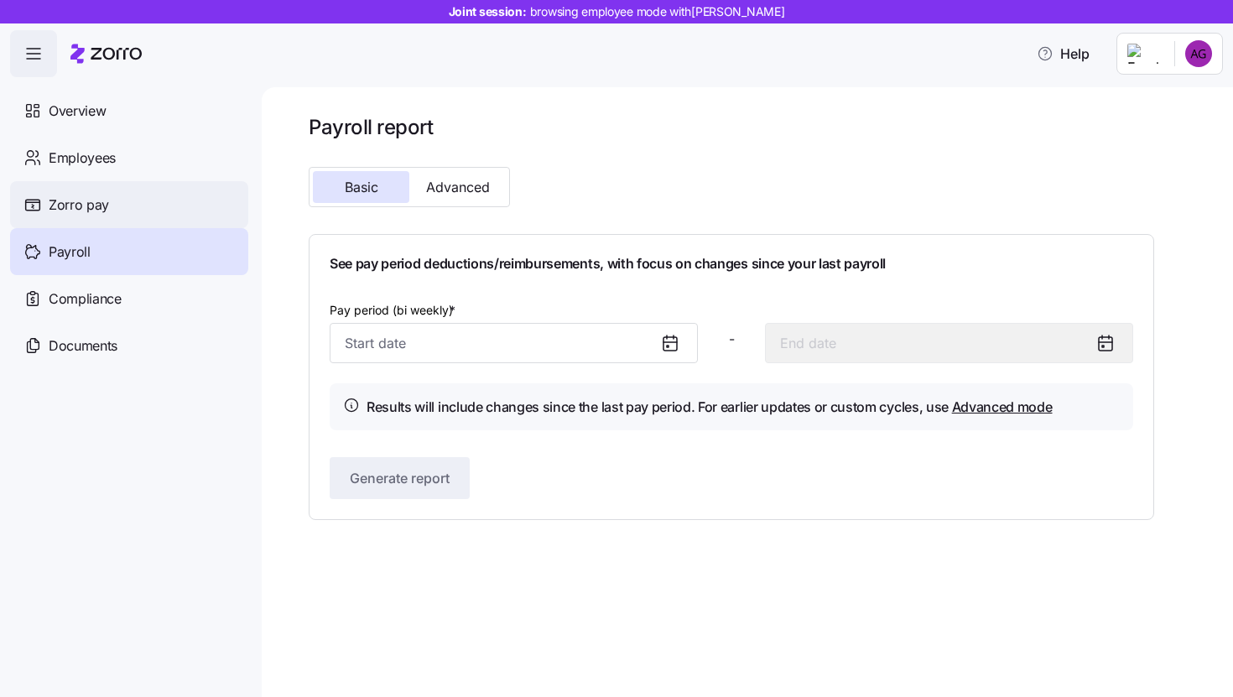
click at [119, 220] on div "Zorro pay" at bounding box center [129, 204] width 238 height 47
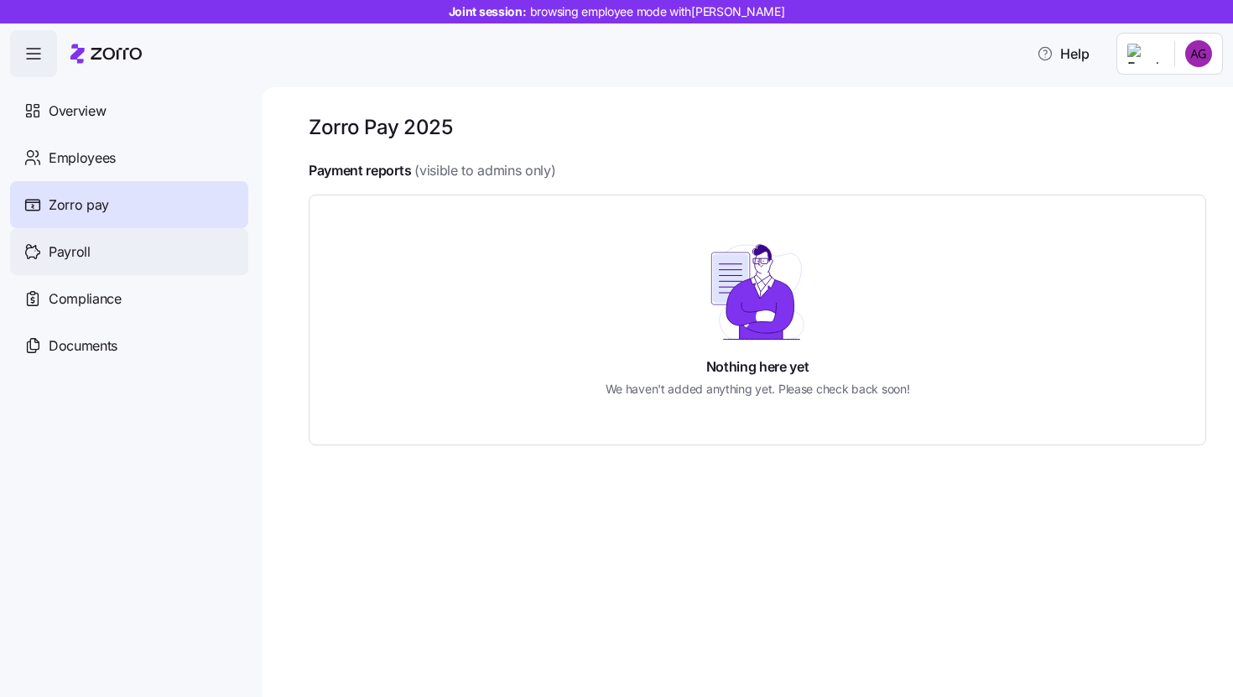
click at [72, 248] on span "Payroll" at bounding box center [70, 252] width 42 height 21
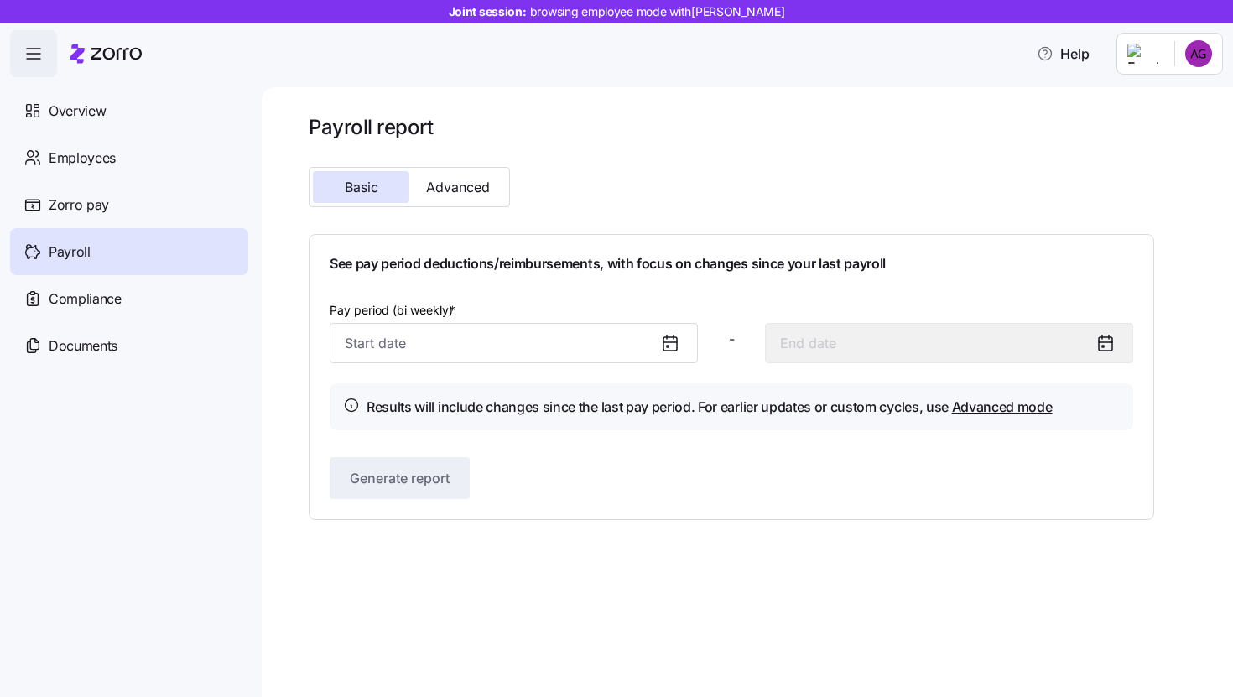
click at [678, 346] on icon at bounding box center [670, 343] width 20 height 20
click at [668, 347] on icon at bounding box center [668, 347] width 2 height 2
click at [566, 330] on input "Pay period (bi weekly) *" at bounding box center [514, 343] width 368 height 40
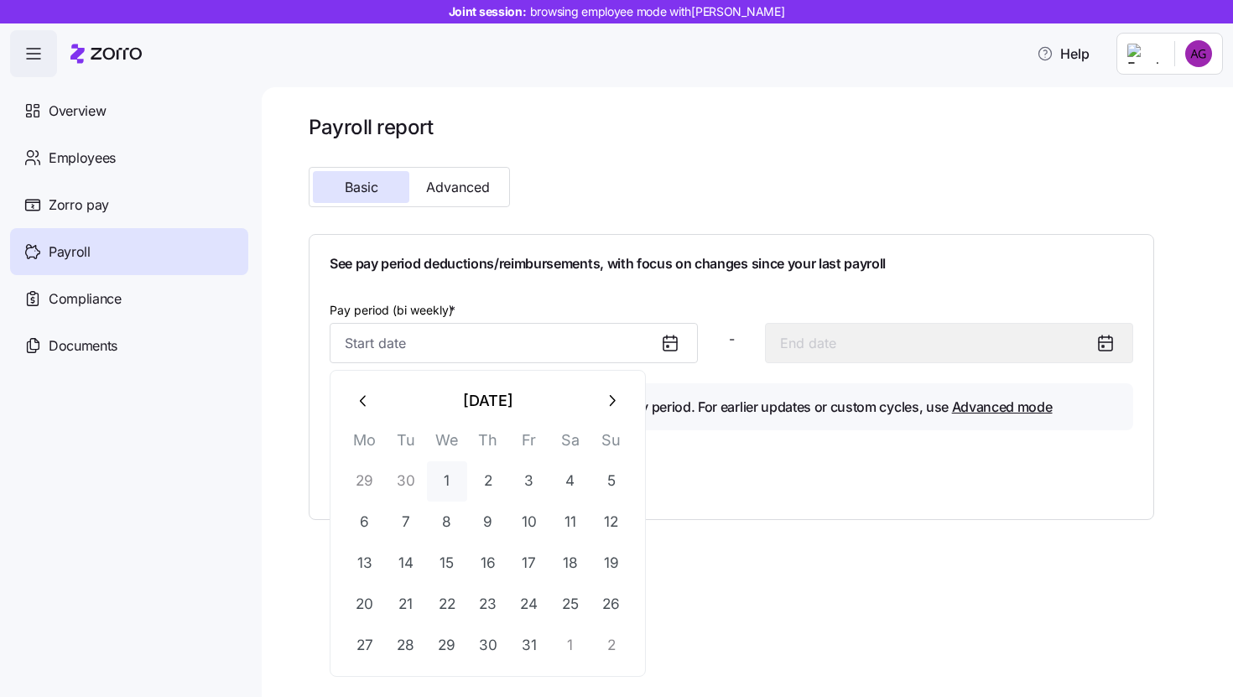
click at [446, 491] on button "1" at bounding box center [447, 481] width 40 height 40
type input "October 1, 2025"
type input "October 14, 2025"
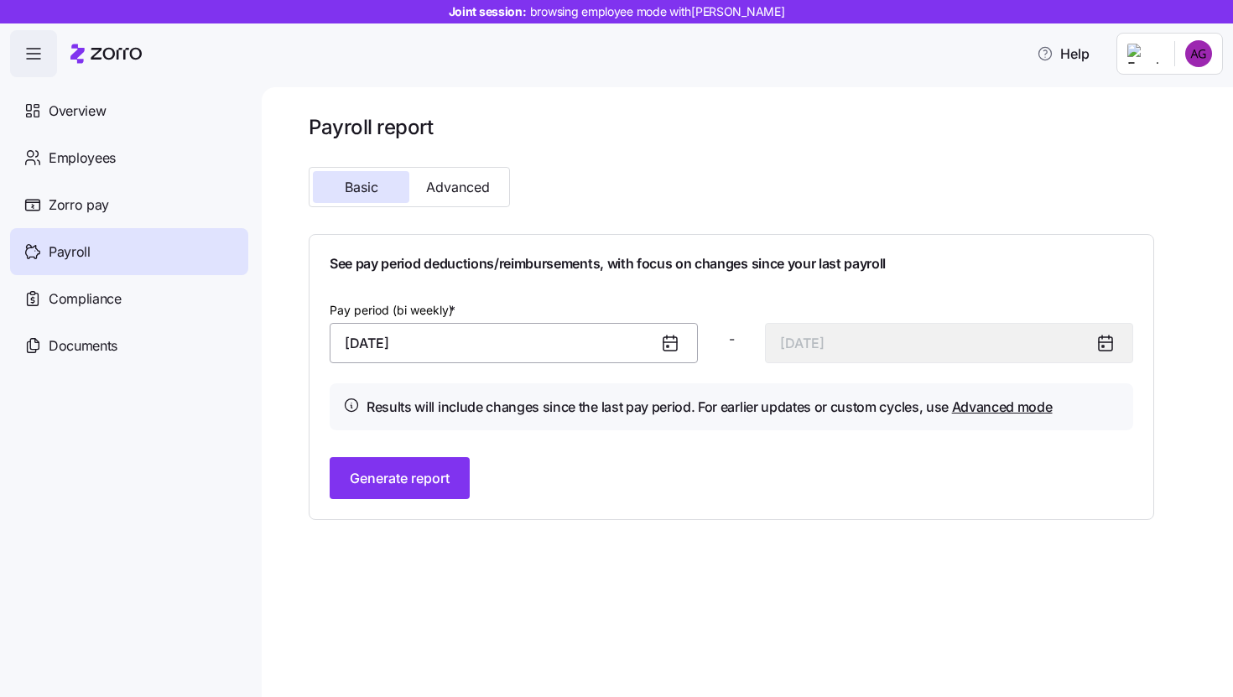
click at [480, 345] on input "October 1, 2025" at bounding box center [514, 343] width 368 height 40
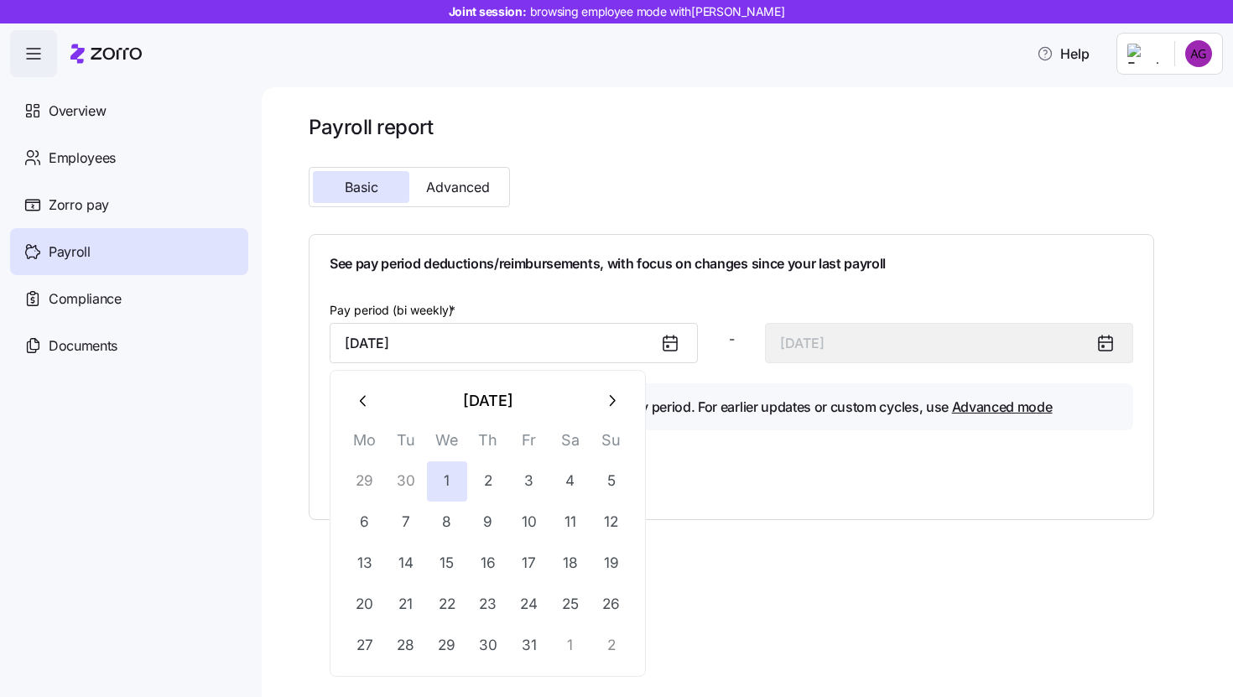
click at [367, 390] on button "button" at bounding box center [364, 401] width 40 height 40
click at [368, 566] on button "15" at bounding box center [365, 563] width 40 height 40
type input "September 15, 2025"
type input "September 28, 2025"
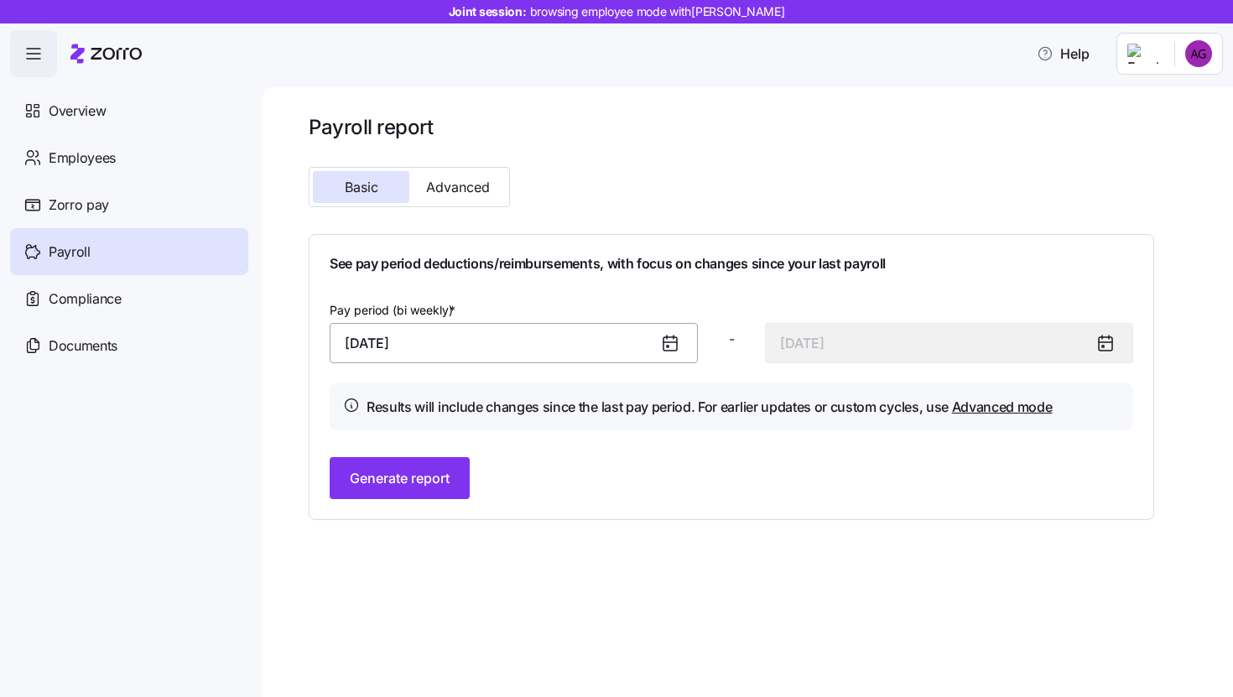
click at [595, 331] on input "September 15, 2025" at bounding box center [514, 343] width 368 height 40
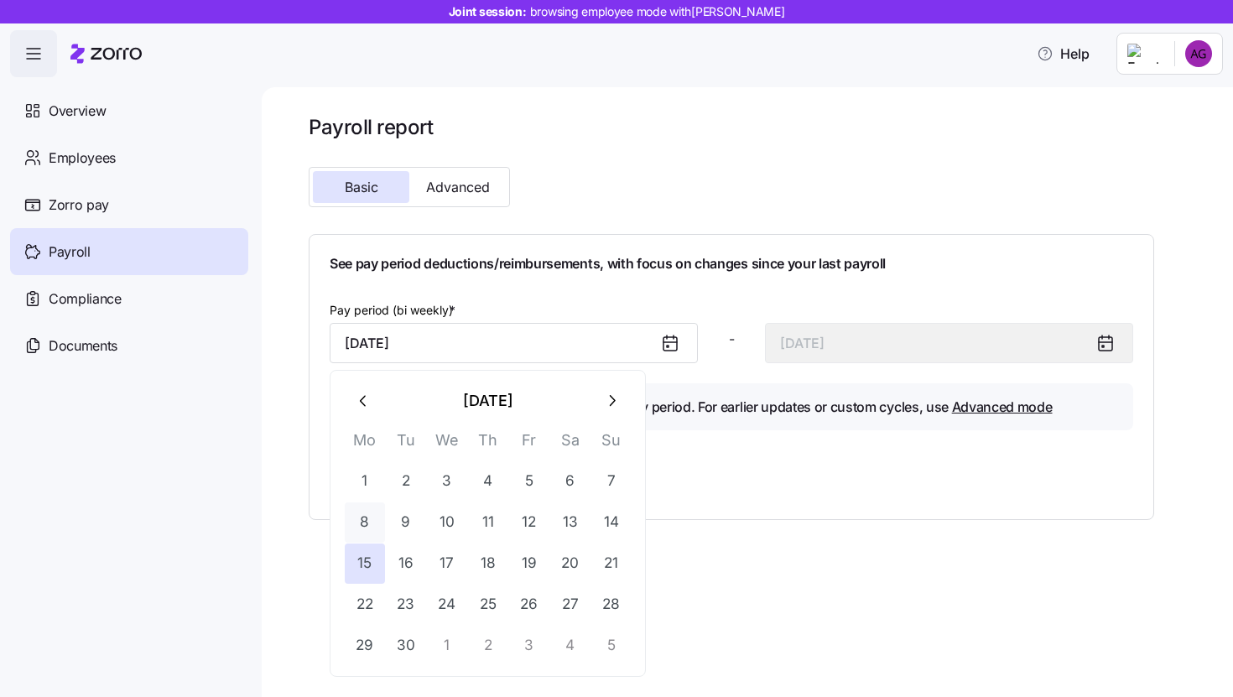
click at [353, 515] on button "8" at bounding box center [365, 522] width 40 height 40
type input "September 8, 2025"
type input "September 21, 2025"
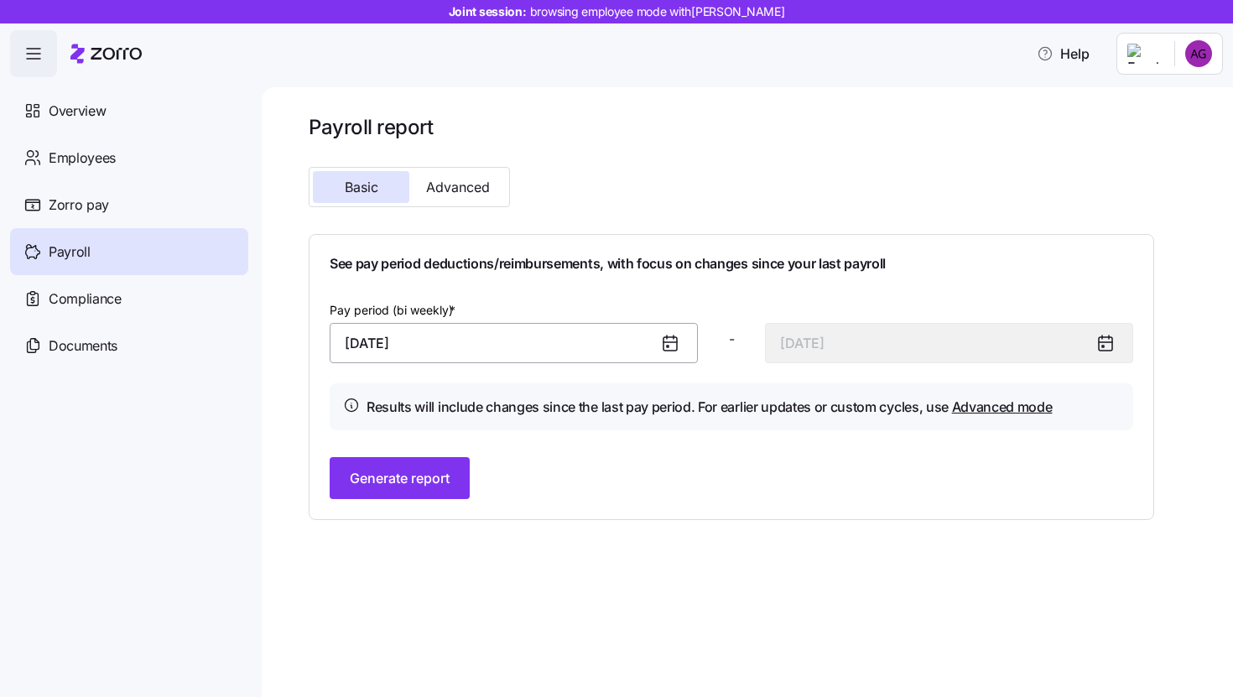
click at [496, 351] on input "September 8, 2025" at bounding box center [514, 343] width 368 height 40
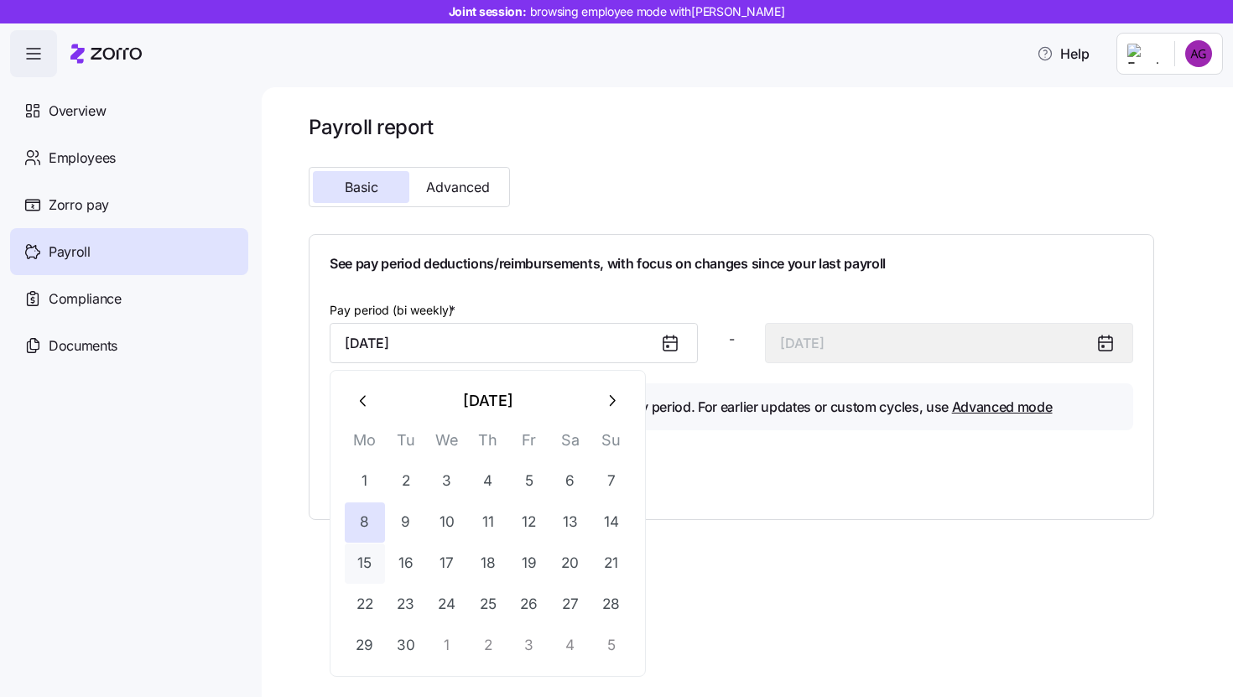
click at [371, 570] on button "15" at bounding box center [365, 563] width 40 height 40
type input "September 15, 2025"
type input "September 28, 2025"
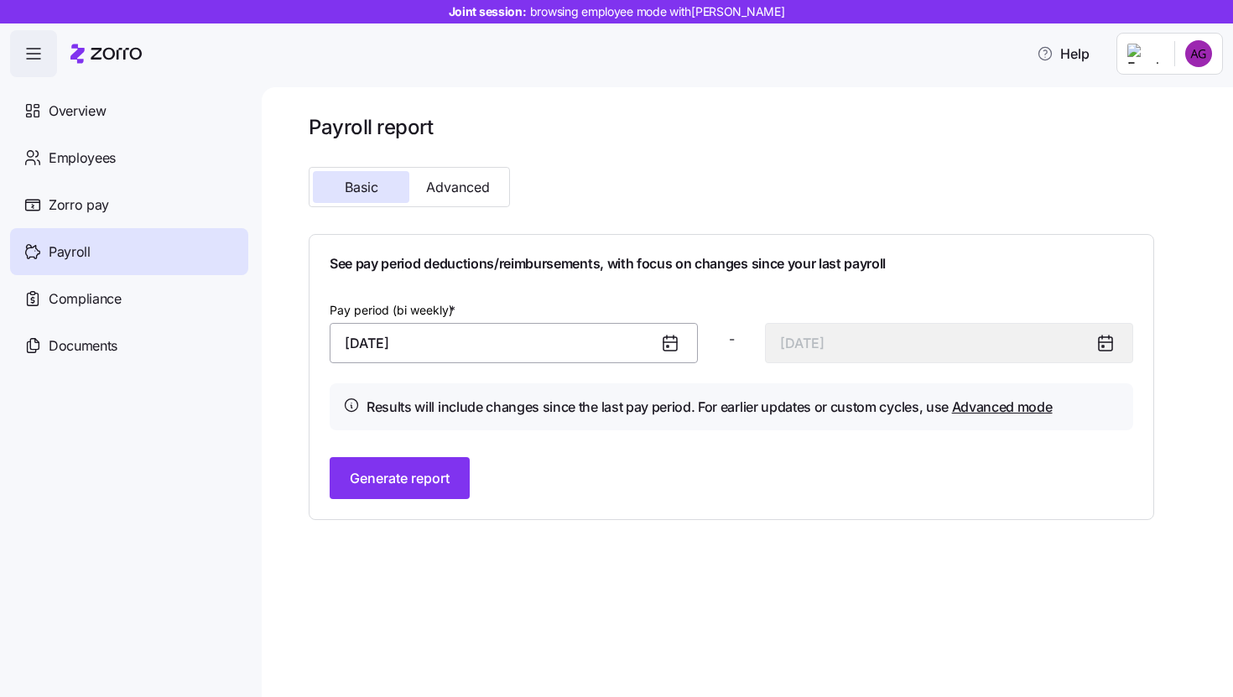
click at [640, 340] on input "September 15, 2025" at bounding box center [514, 343] width 368 height 40
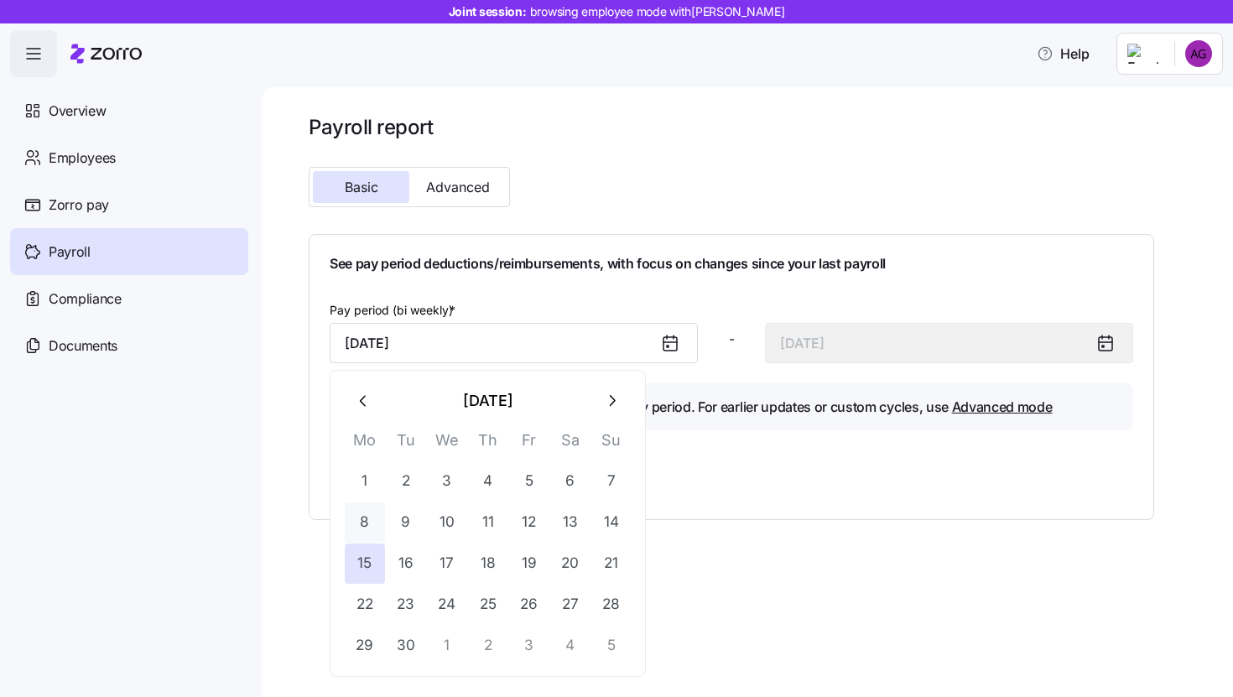
click at [366, 525] on button "8" at bounding box center [365, 522] width 40 height 40
type input "September 8, 2025"
type input "September 21, 2025"
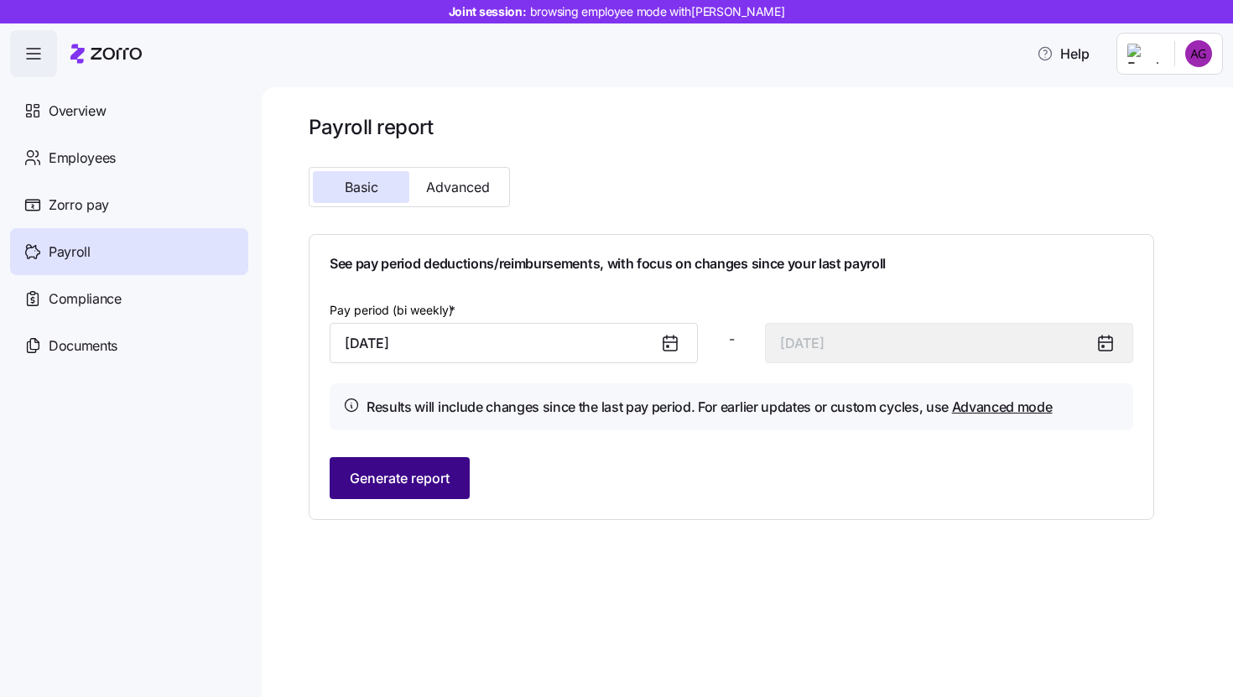
click at [432, 465] on button "Generate report" at bounding box center [400, 478] width 140 height 42
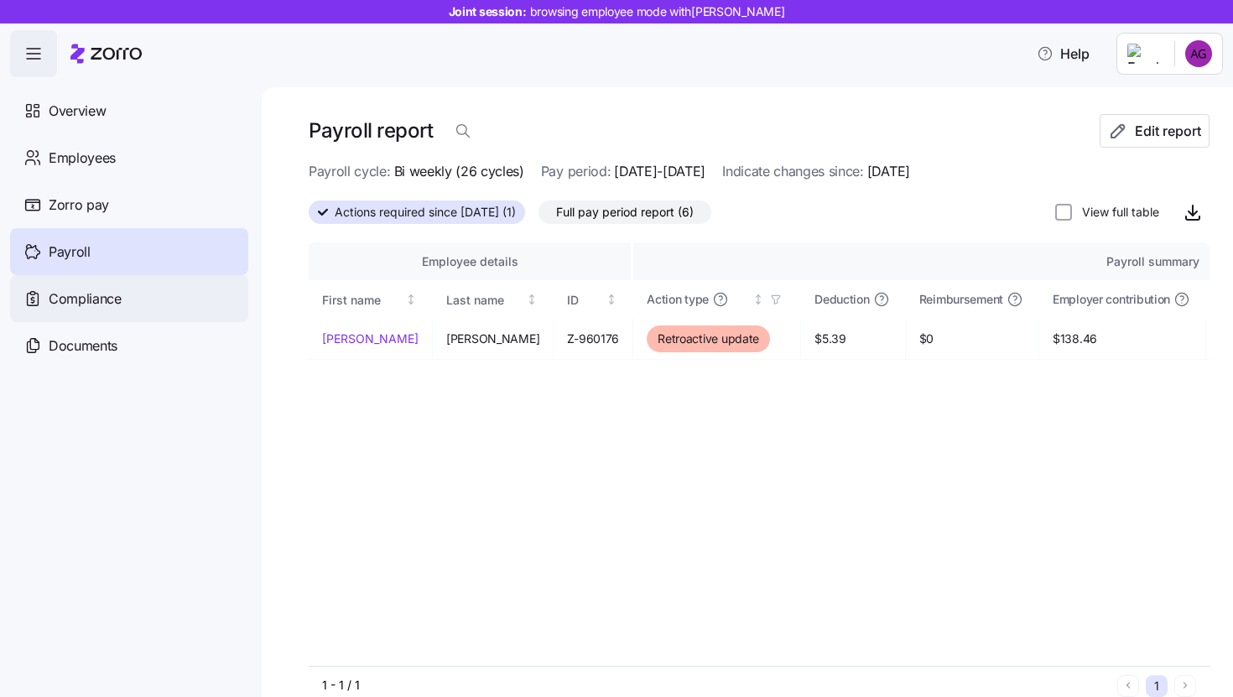
click at [178, 299] on div "Compliance" at bounding box center [129, 298] width 238 height 47
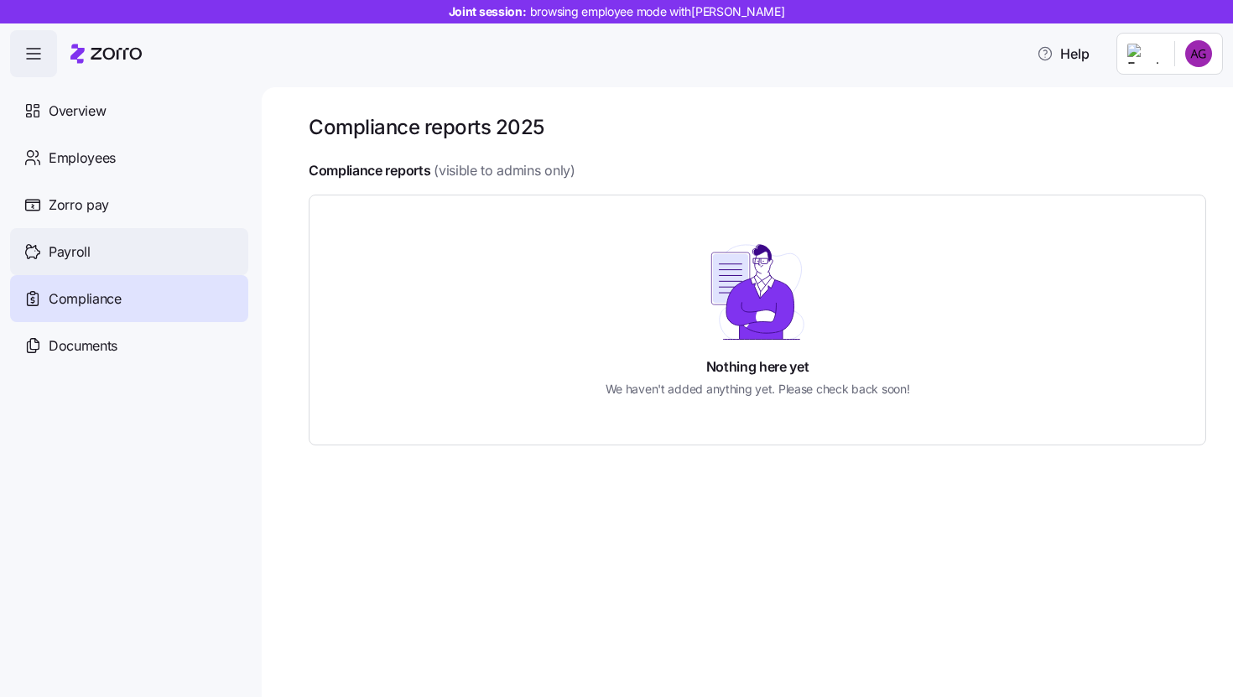
click at [140, 268] on div "Payroll" at bounding box center [129, 251] width 238 height 47
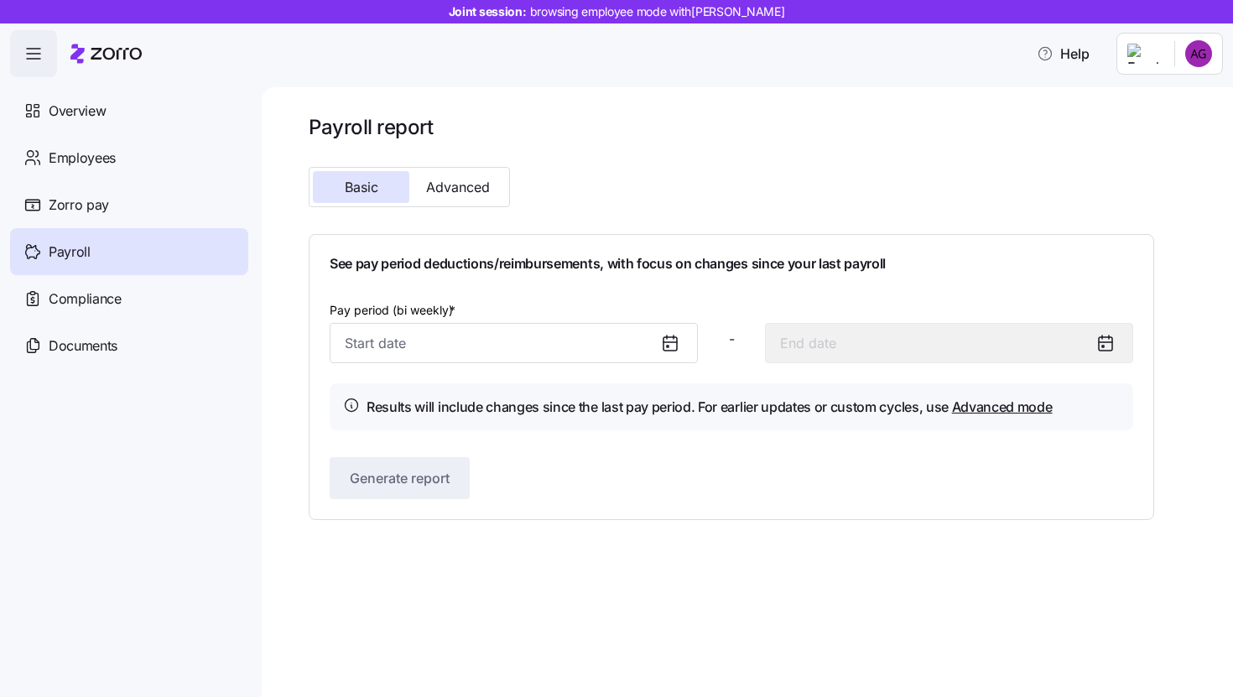
click at [455, 168] on div "Basic Advanced" at bounding box center [409, 187] width 201 height 40
click at [455, 182] on span "Advanced" at bounding box center [458, 186] width 64 height 13
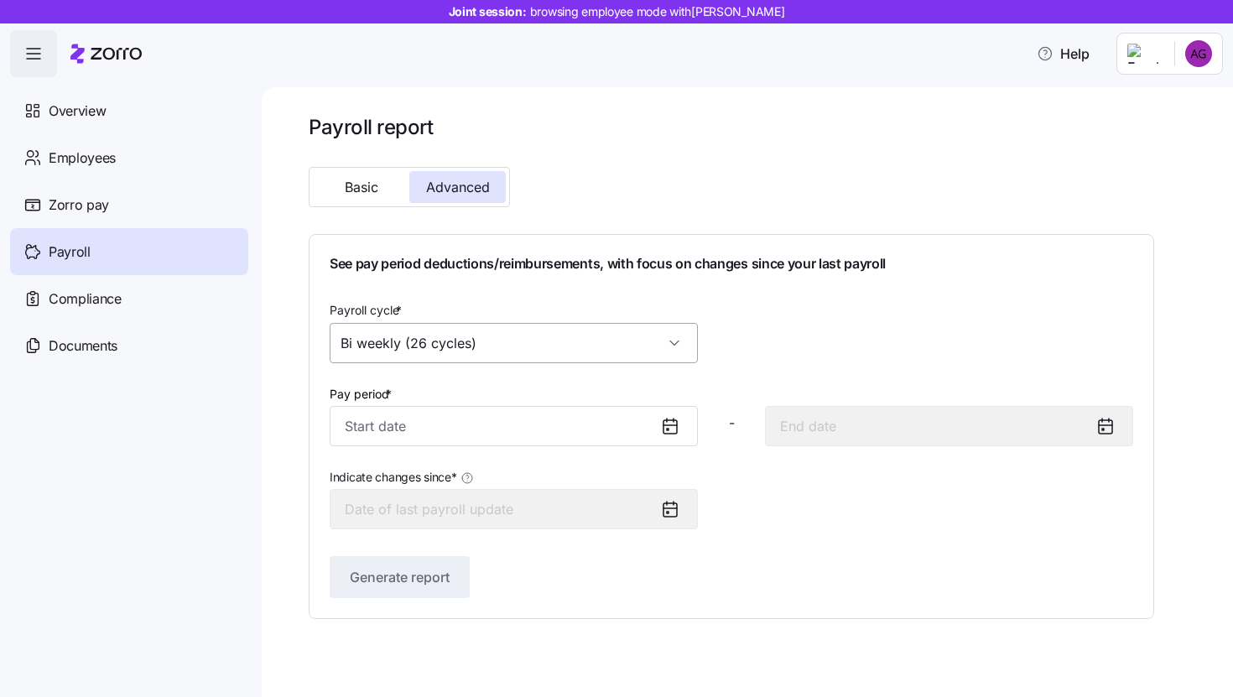
click at [456, 347] on input "Bi weekly (26 cycles)" at bounding box center [514, 343] width 368 height 40
click at [827, 319] on div "Payroll cycle * Bi weekly (26 cycles)" at bounding box center [731, 331] width 817 height 77
click at [538, 332] on input "Bi weekly (26 cycles)" at bounding box center [514, 343] width 368 height 40
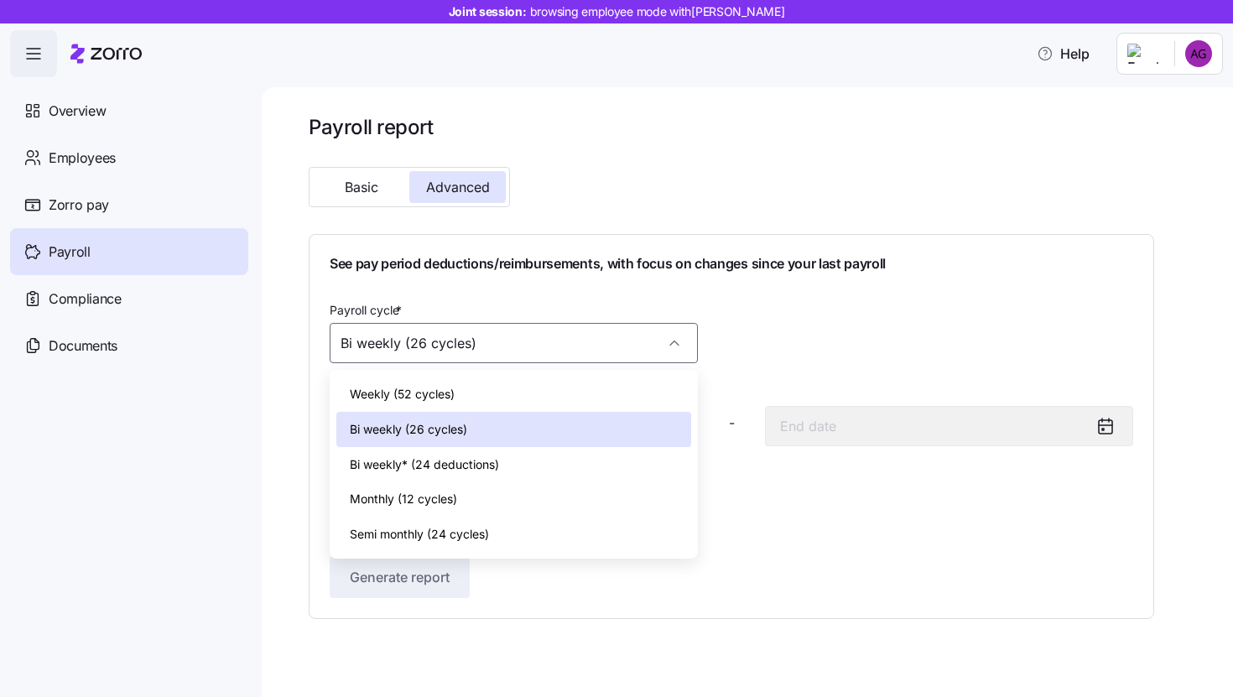
click at [456, 457] on span "Bi weekly* (24 deductions)" at bounding box center [424, 464] width 149 height 18
type input "Bi weekly* (24 deductions)"
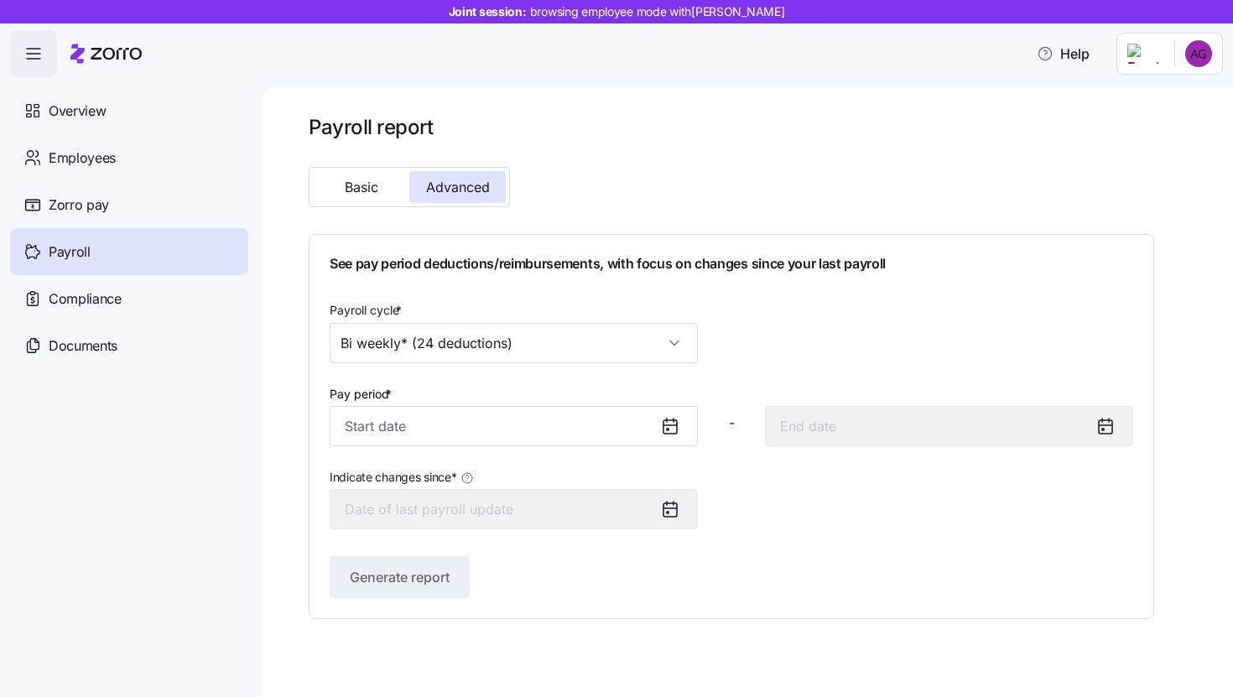
click at [578, 448] on div "Payroll cycle * Bi weekly* (24 deductions) Pay period * - Indicate changes sinc…" at bounding box center [731, 414] width 803 height 230
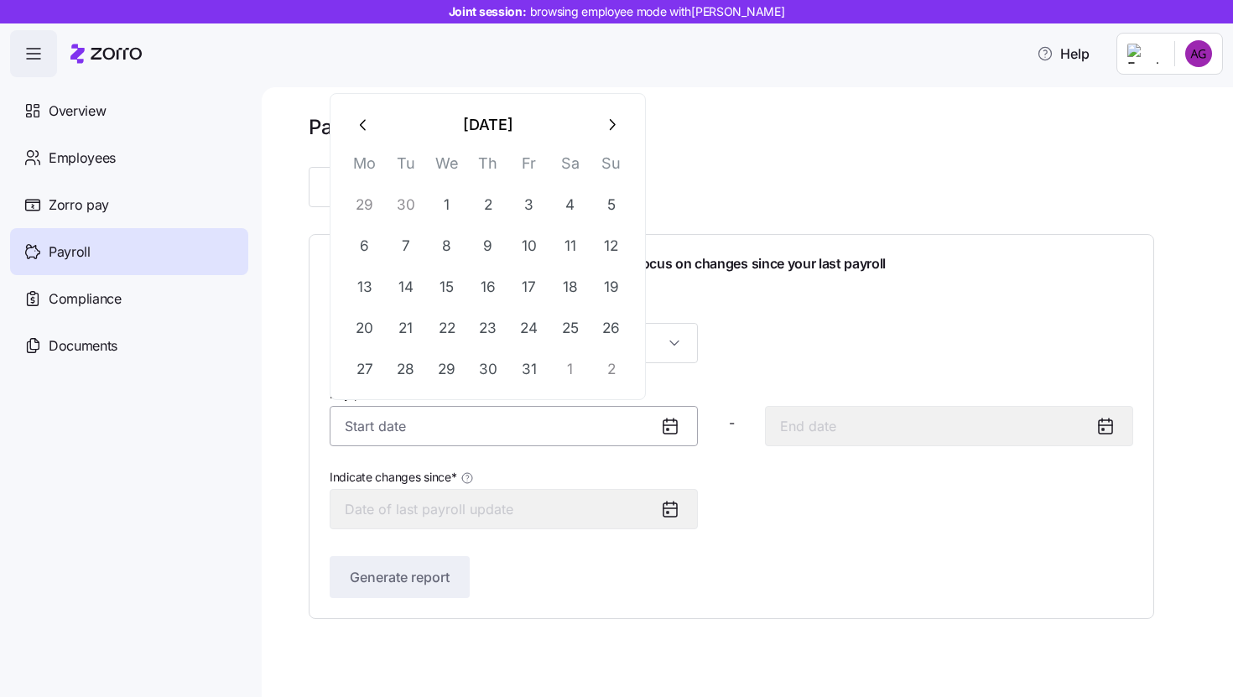
click at [548, 426] on input "Pay period *" at bounding box center [514, 426] width 368 height 40
click at [441, 366] on button "29" at bounding box center [447, 369] width 40 height 40
type input "October 29, 2025"
type input "November 11, 2025"
type input "October 29, 2025"
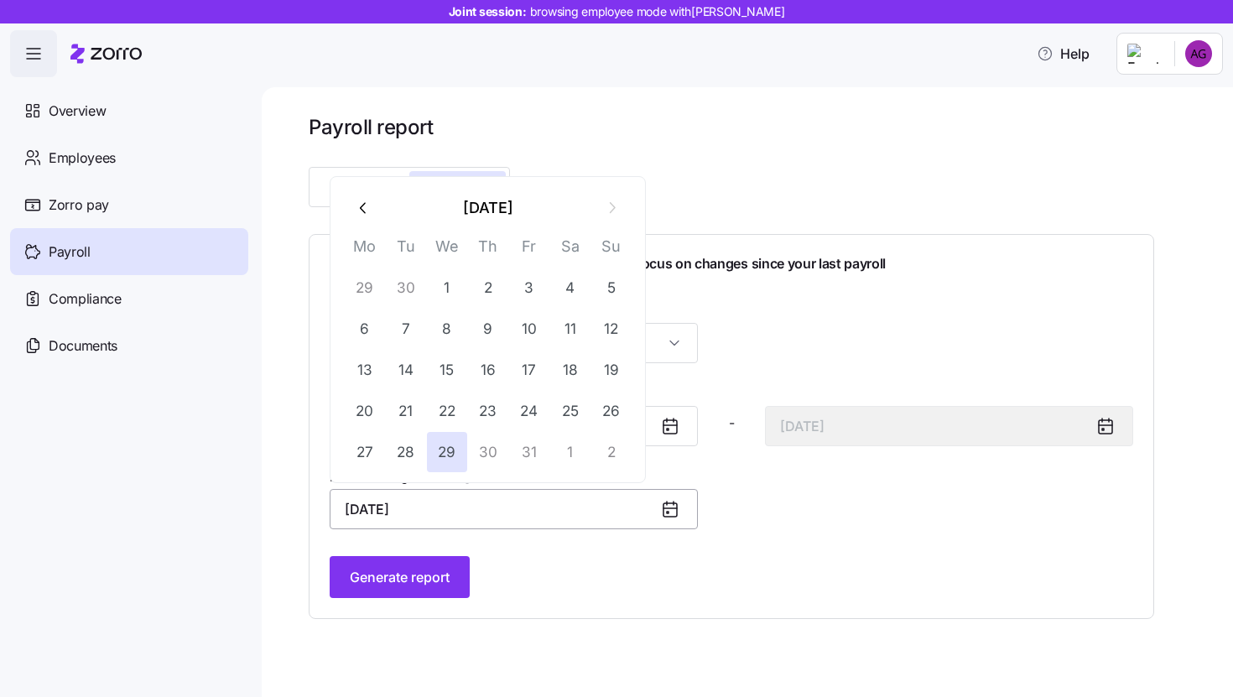
click at [458, 516] on input "October 29, 2025" at bounding box center [514, 509] width 368 height 40
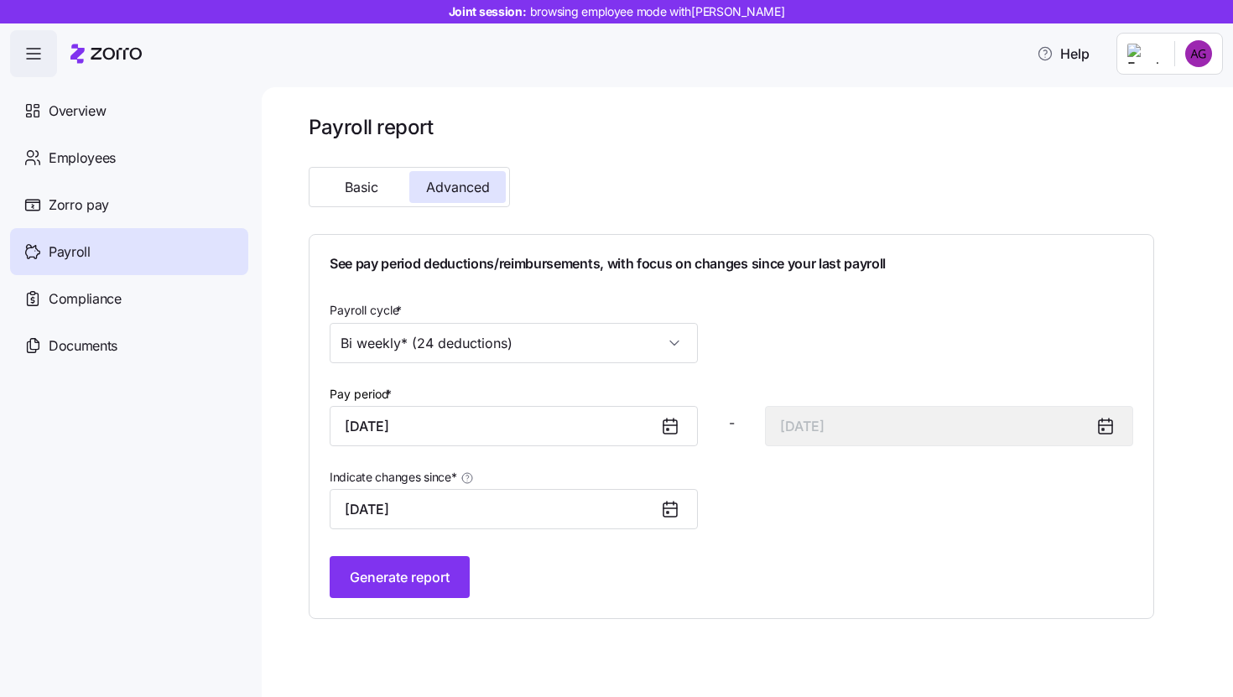
click at [611, 578] on div "Generate report" at bounding box center [731, 577] width 803 height 42
click at [393, 179] on button "Basic" at bounding box center [361, 187] width 96 height 32
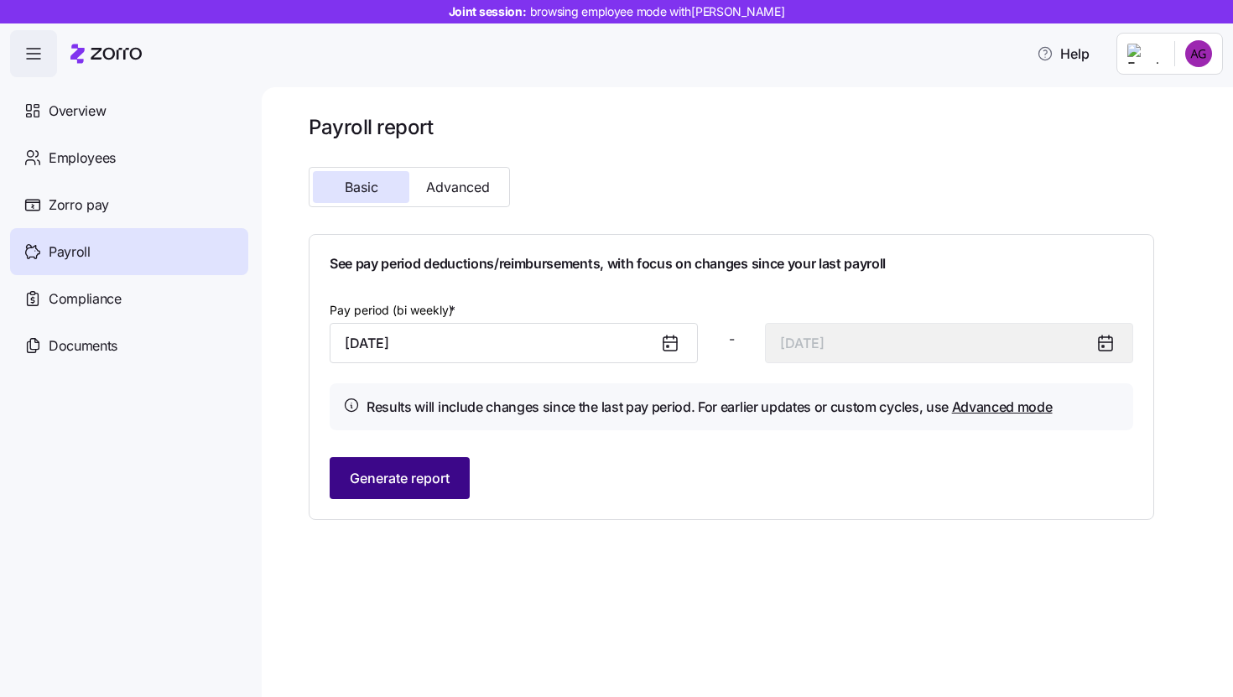
click at [418, 480] on span "Generate report" at bounding box center [400, 478] width 100 height 20
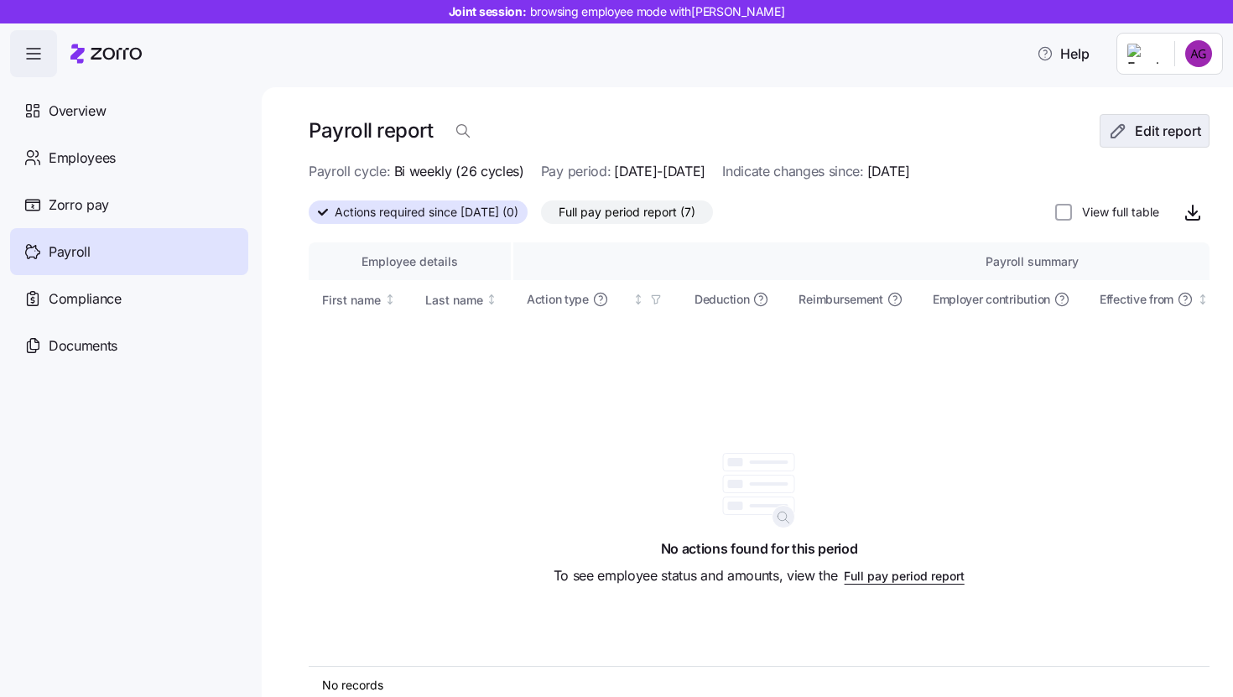
click at [1156, 137] on span "Edit report" at bounding box center [1168, 131] width 66 height 20
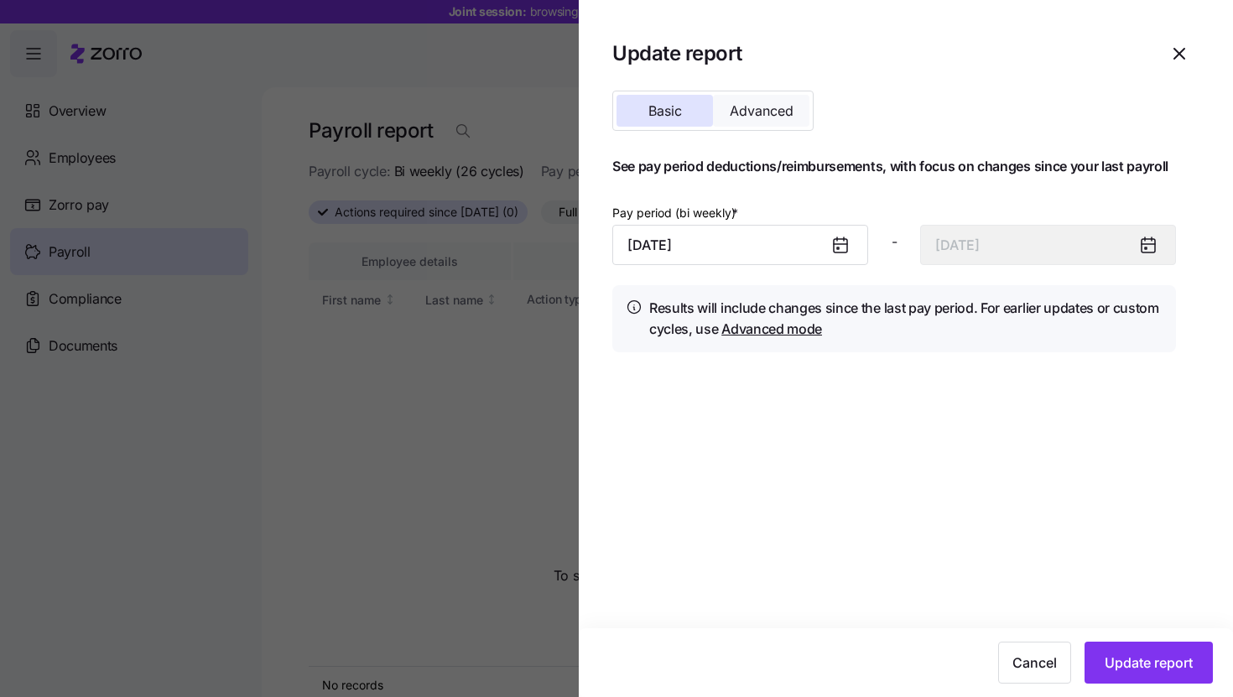
click at [803, 117] on button "Advanced" at bounding box center [761, 111] width 96 height 32
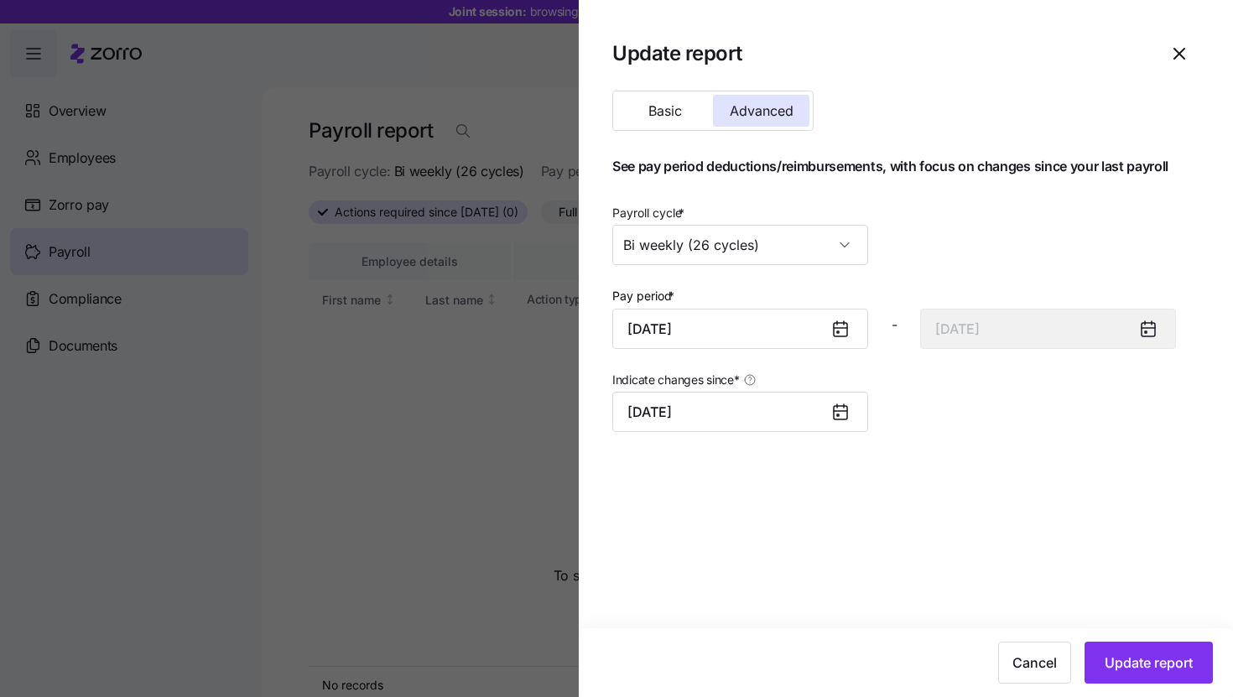
click at [434, 538] on div at bounding box center [616, 348] width 1233 height 697
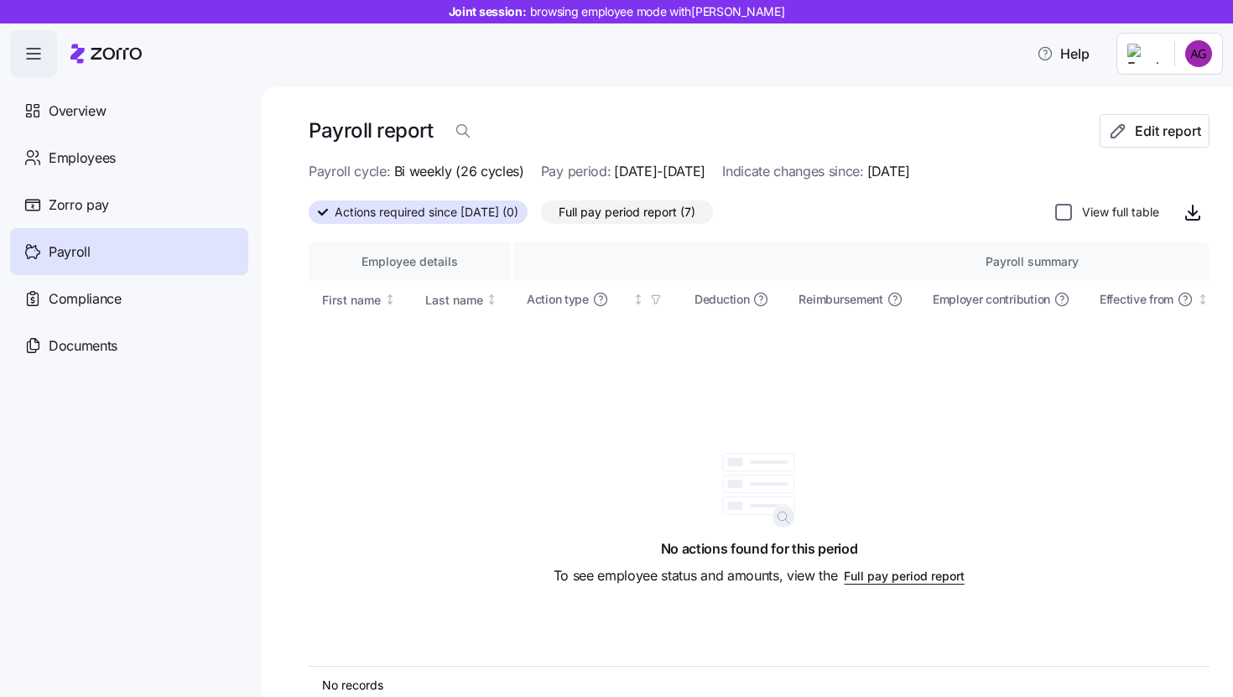
click at [1063, 210] on input "View full table" at bounding box center [1063, 212] width 17 height 17
checkbox input "false"
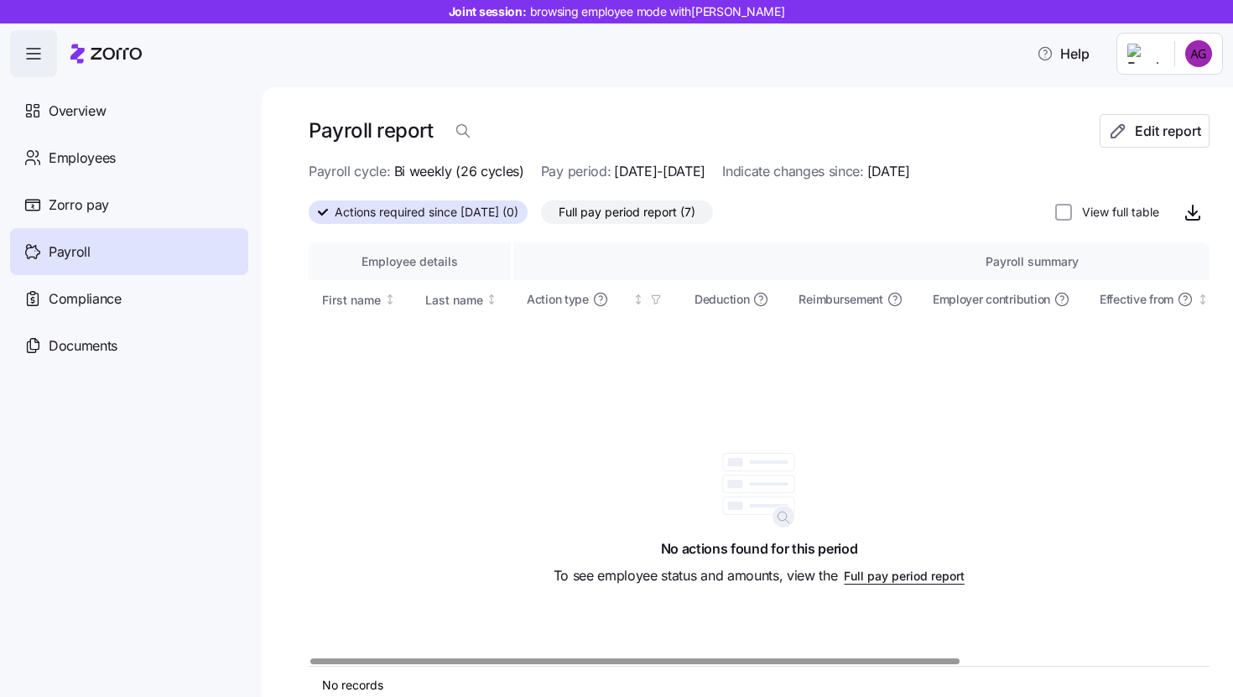
click at [867, 574] on span "Full pay period report" at bounding box center [904, 576] width 121 height 17
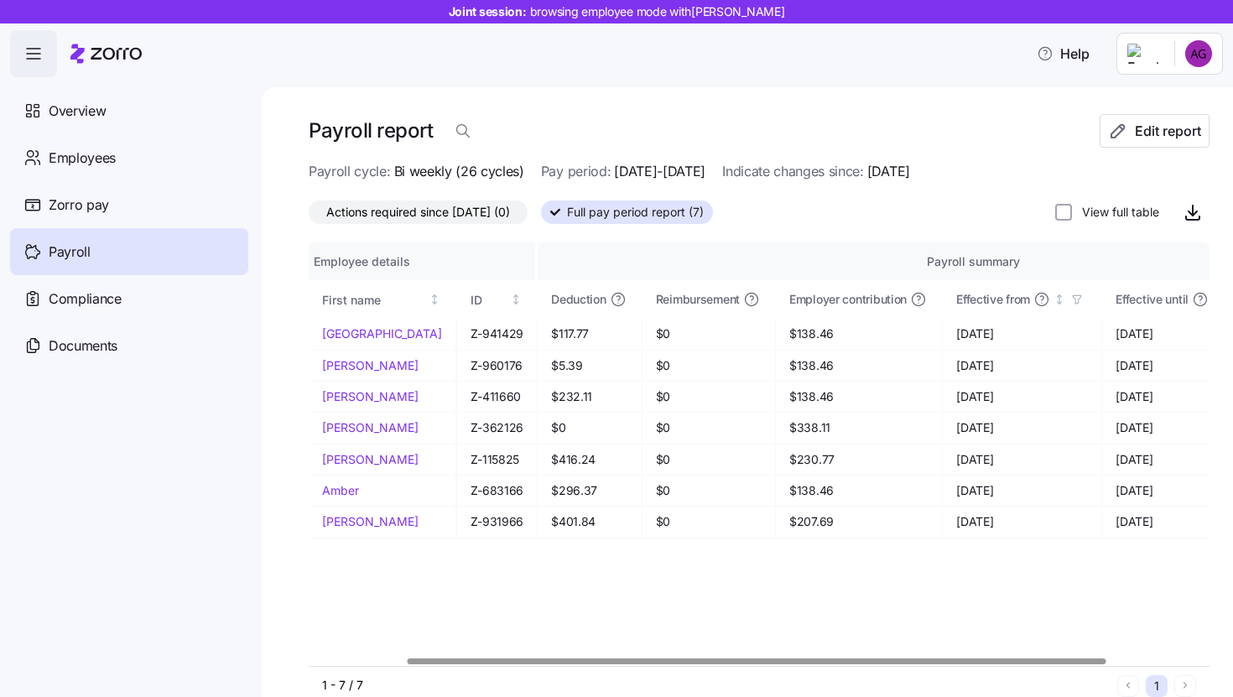
scroll to position [0, 110]
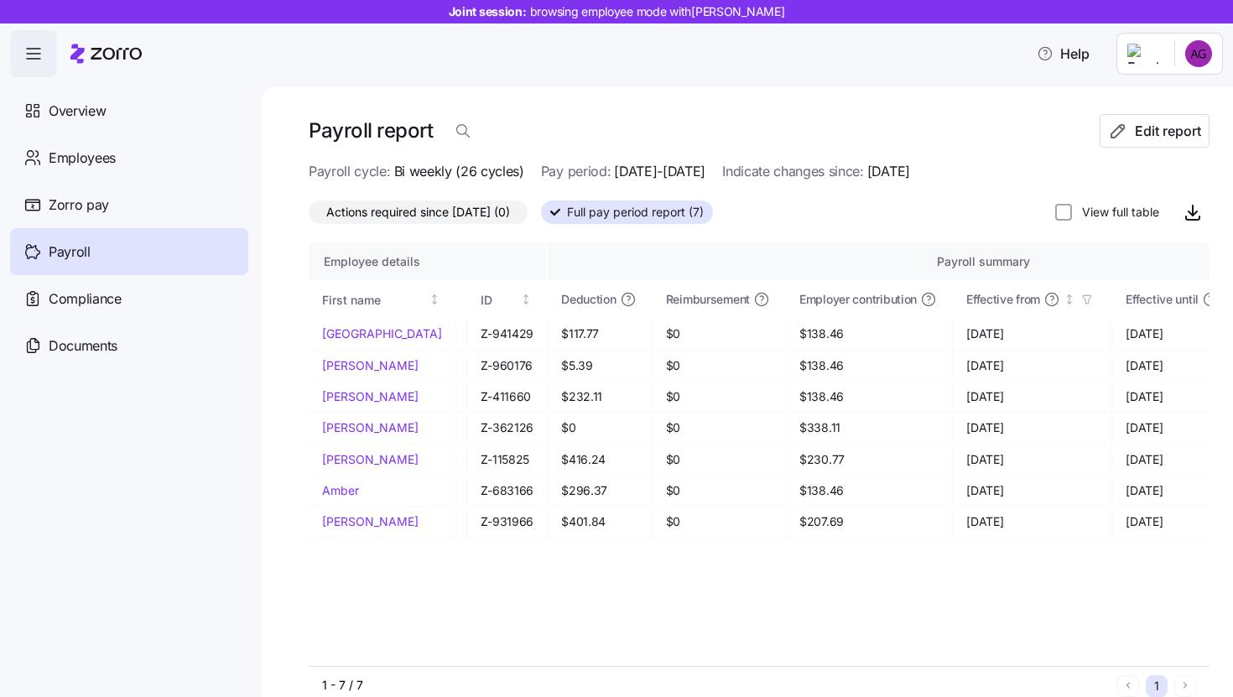
click at [640, 213] on span "Full pay period report (7)" at bounding box center [635, 212] width 137 height 22
click at [541, 217] on input "Full pay period report (7)" at bounding box center [541, 217] width 0 height 0
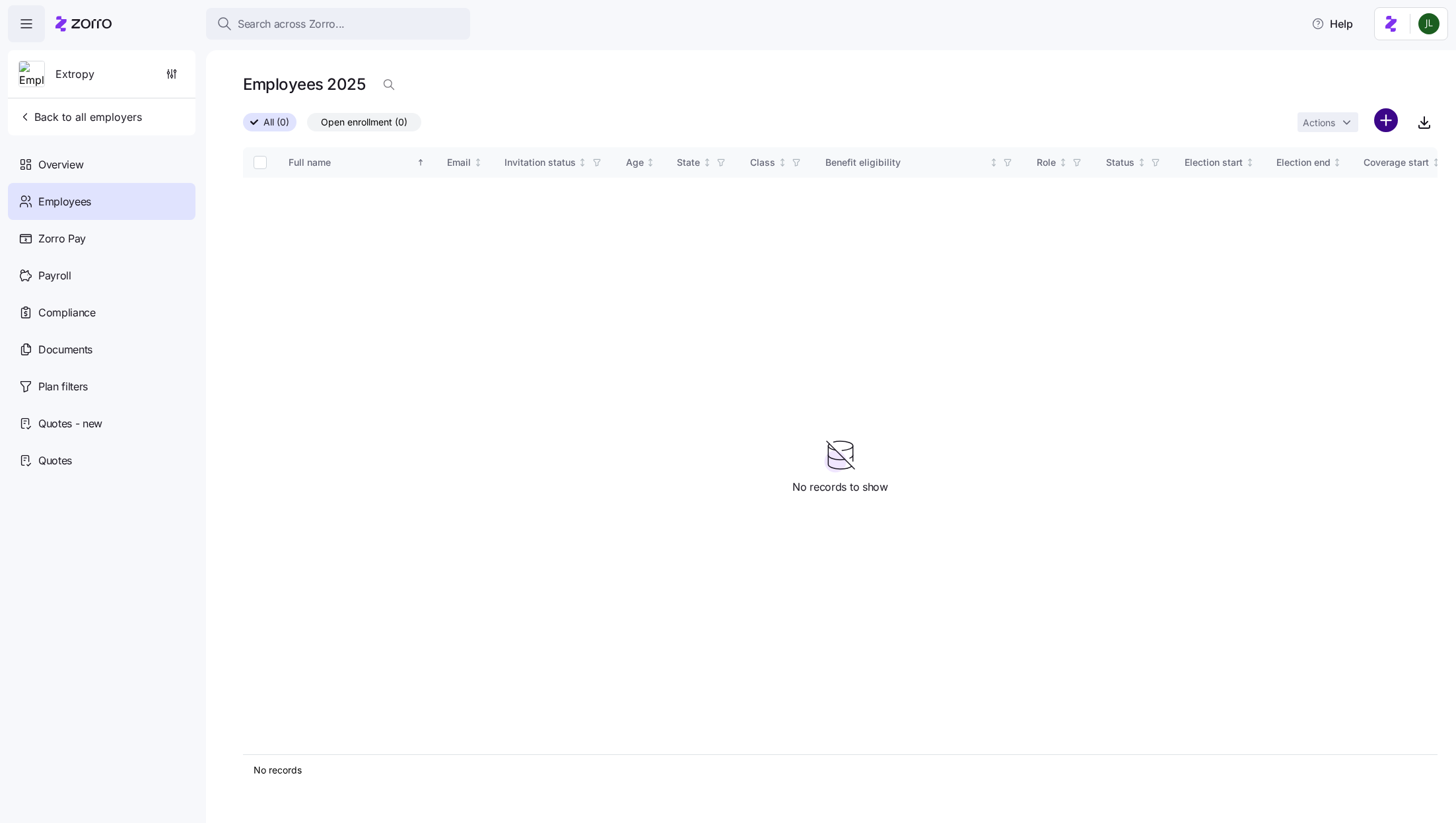
click at [1389, 121] on html "Search across Zorro... Help Extropy Back to all employers Overview Employees Zo…" at bounding box center [728, 407] width 1456 height 815
click at [1362, 149] on div "Upload roster" at bounding box center [1330, 155] width 125 height 21
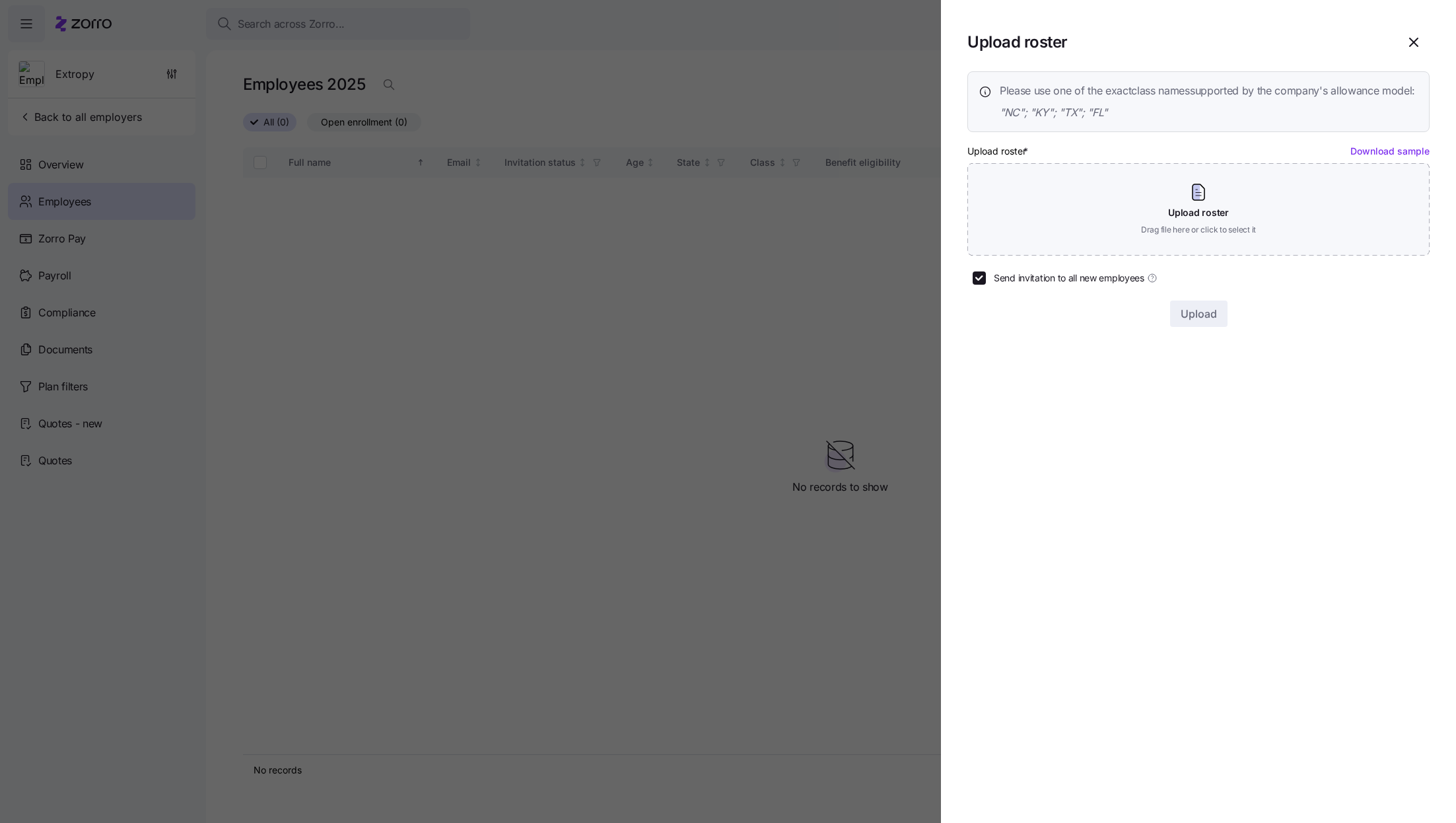
click at [495, 239] on div at bounding box center [728, 411] width 1456 height 823
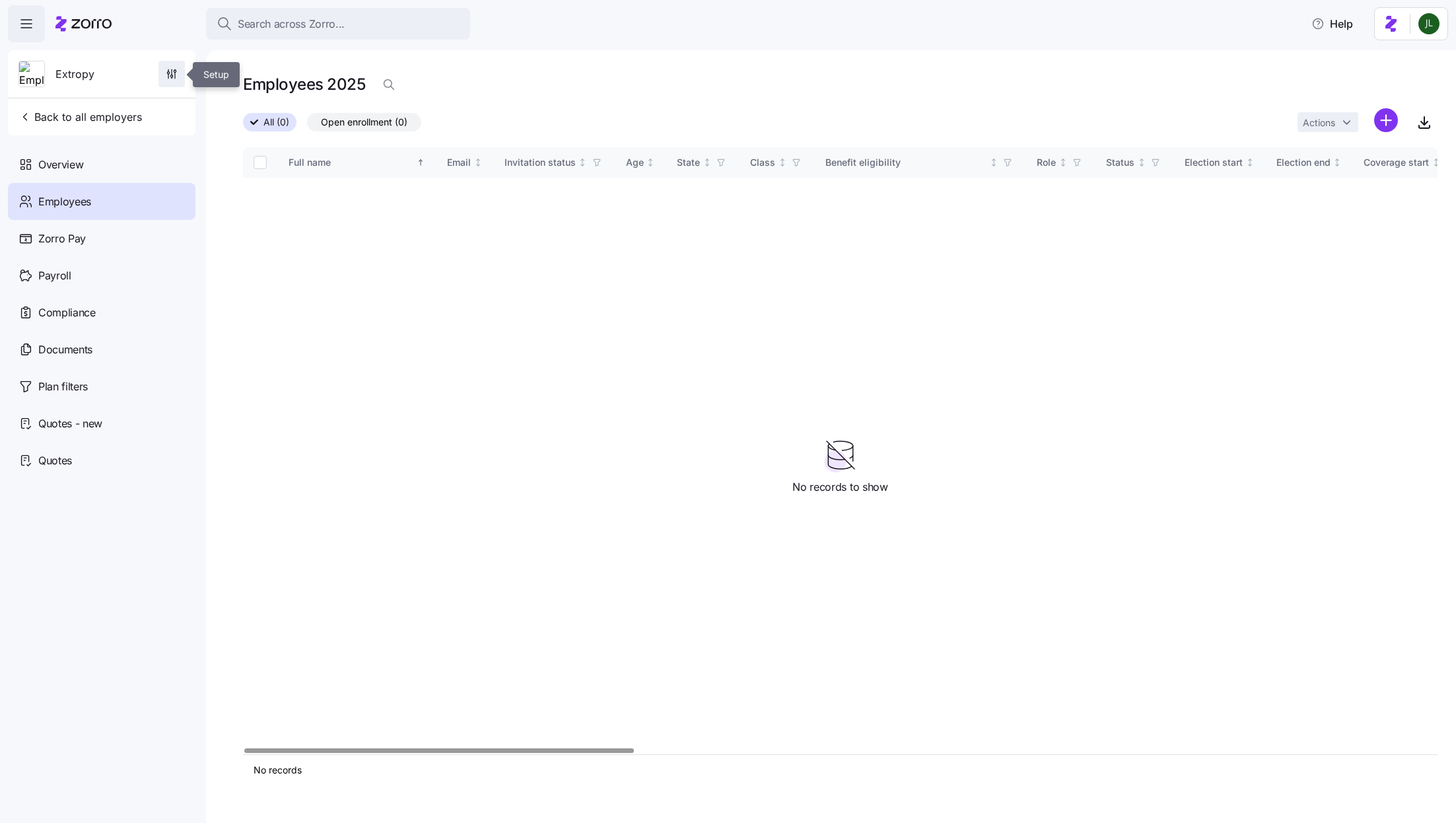
click at [175, 72] on icon "button" at bounding box center [172, 74] width 13 height 13
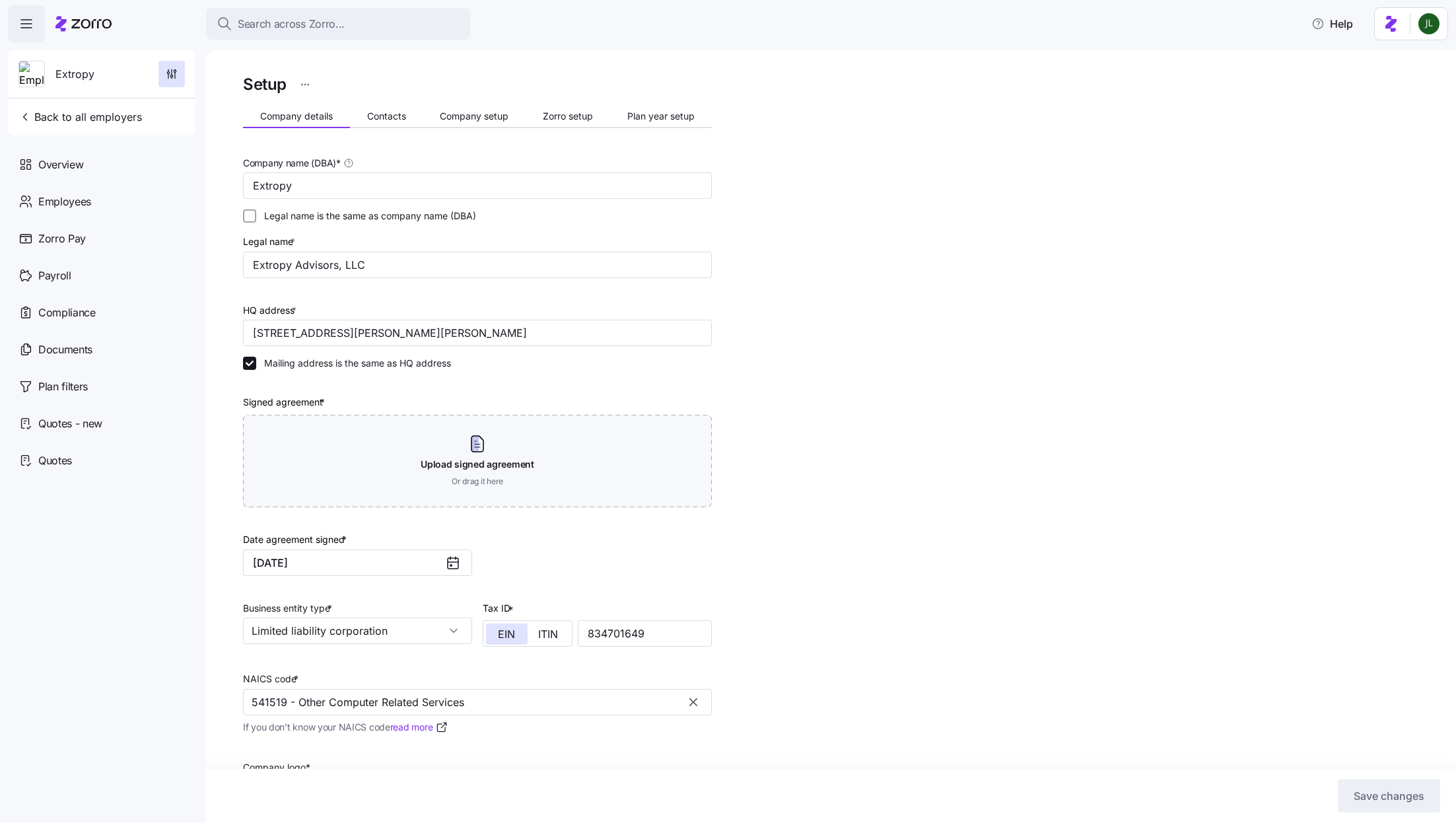
click at [81, 26] on icon at bounding box center [91, 24] width 40 height 9
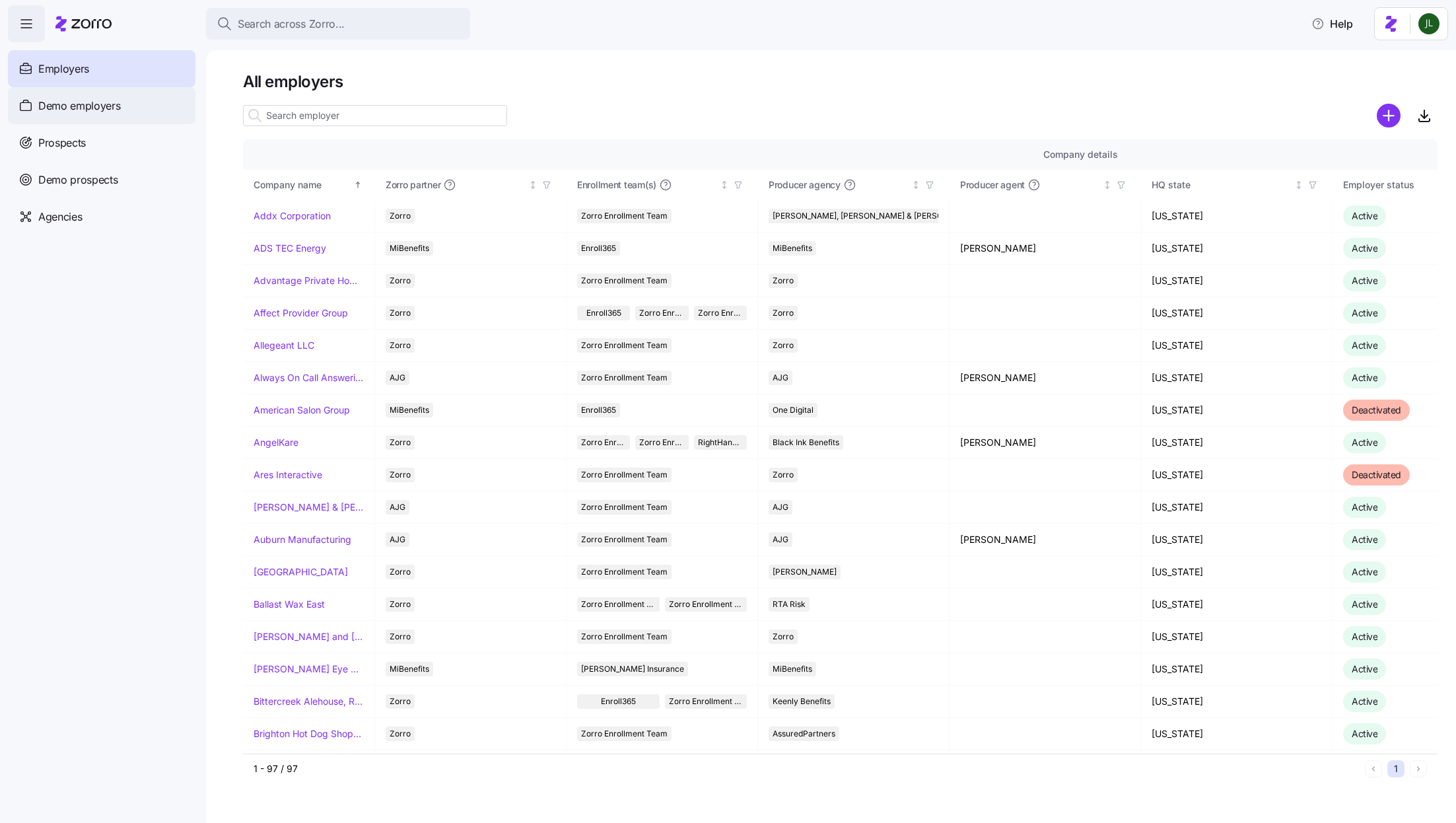
click at [135, 105] on div "Demo employers" at bounding box center [102, 106] width 187 height 37
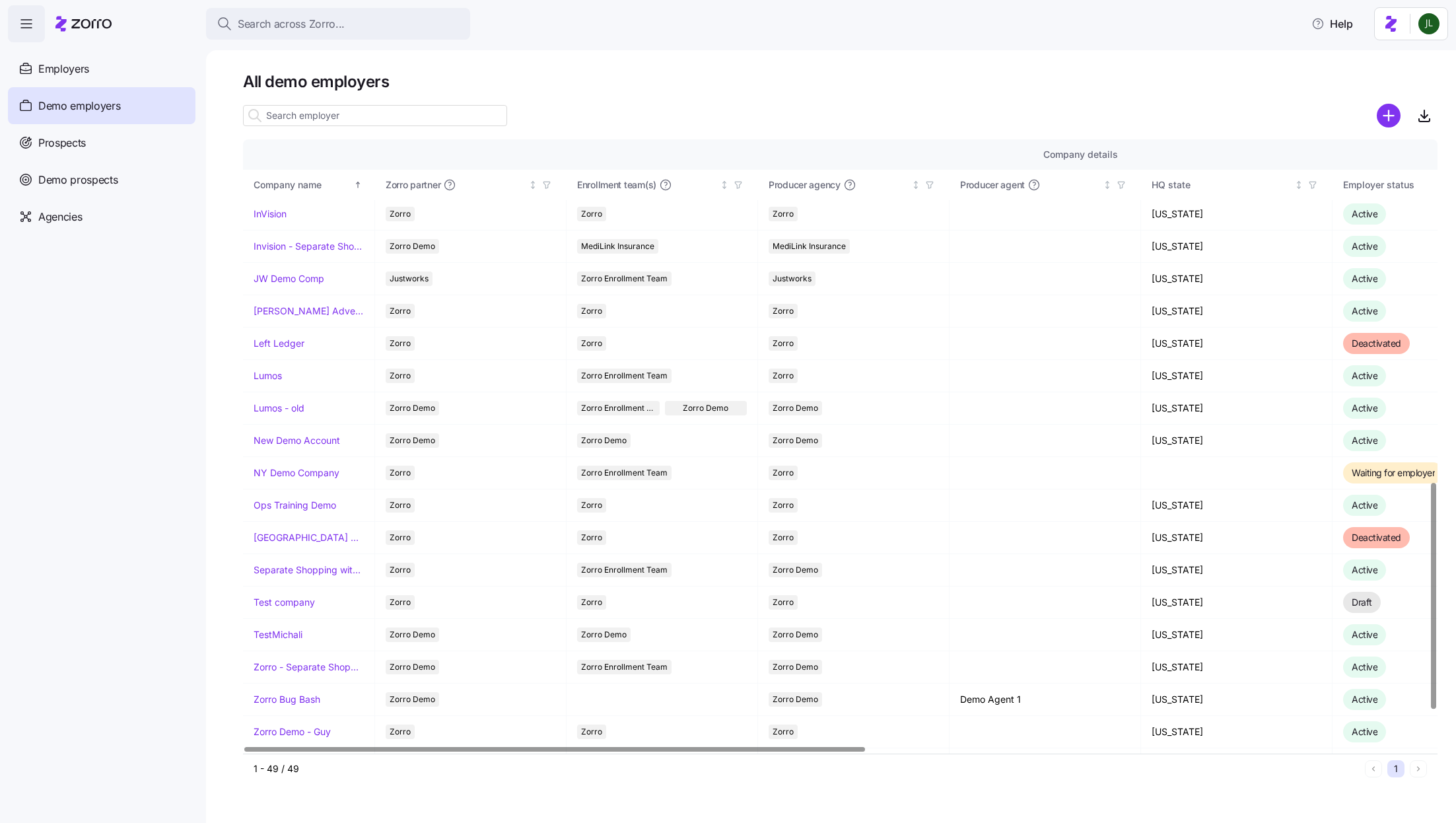
scroll to position [927, 0]
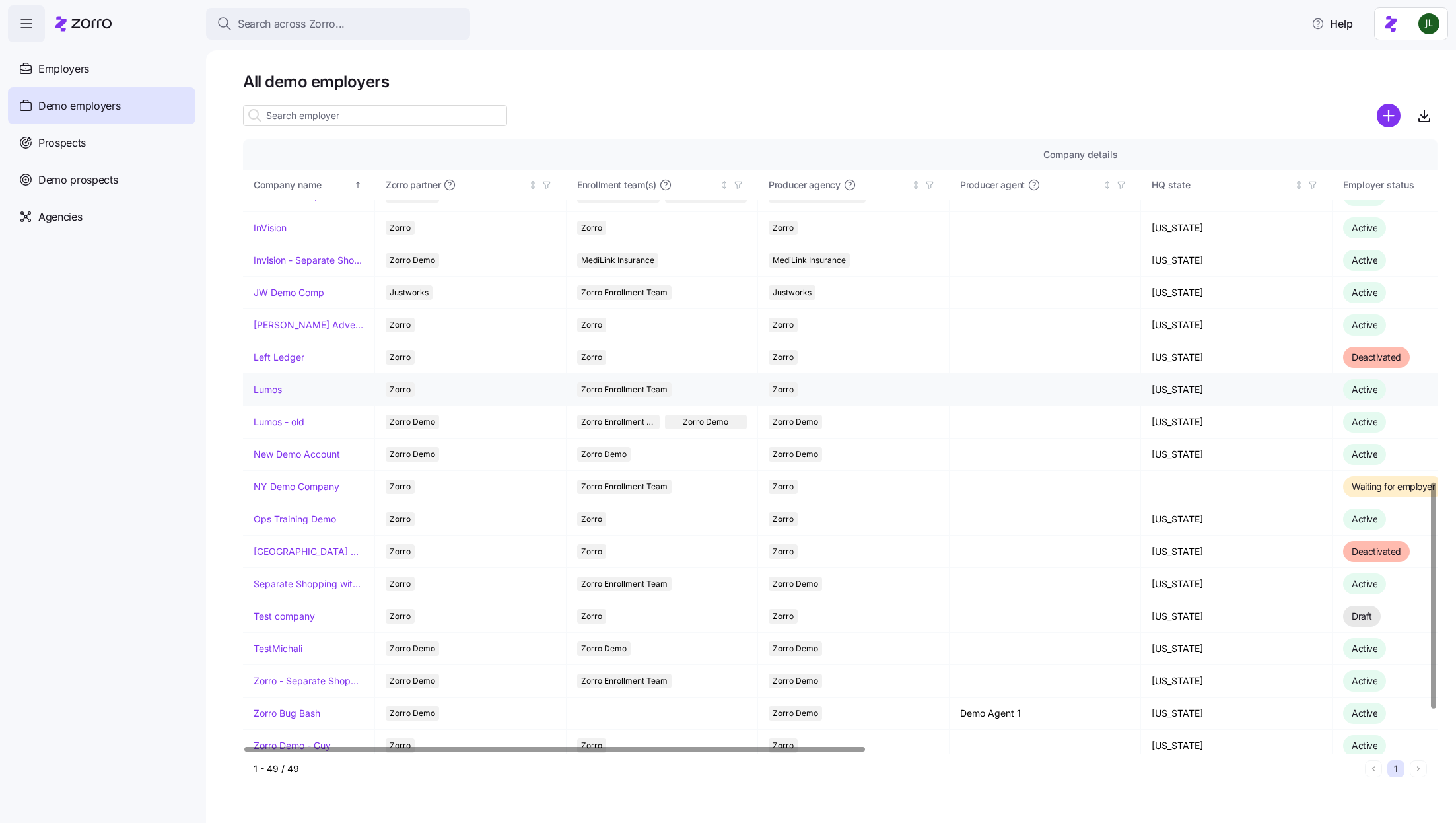
click at [261, 383] on link "Lumos" at bounding box center [268, 389] width 28 height 13
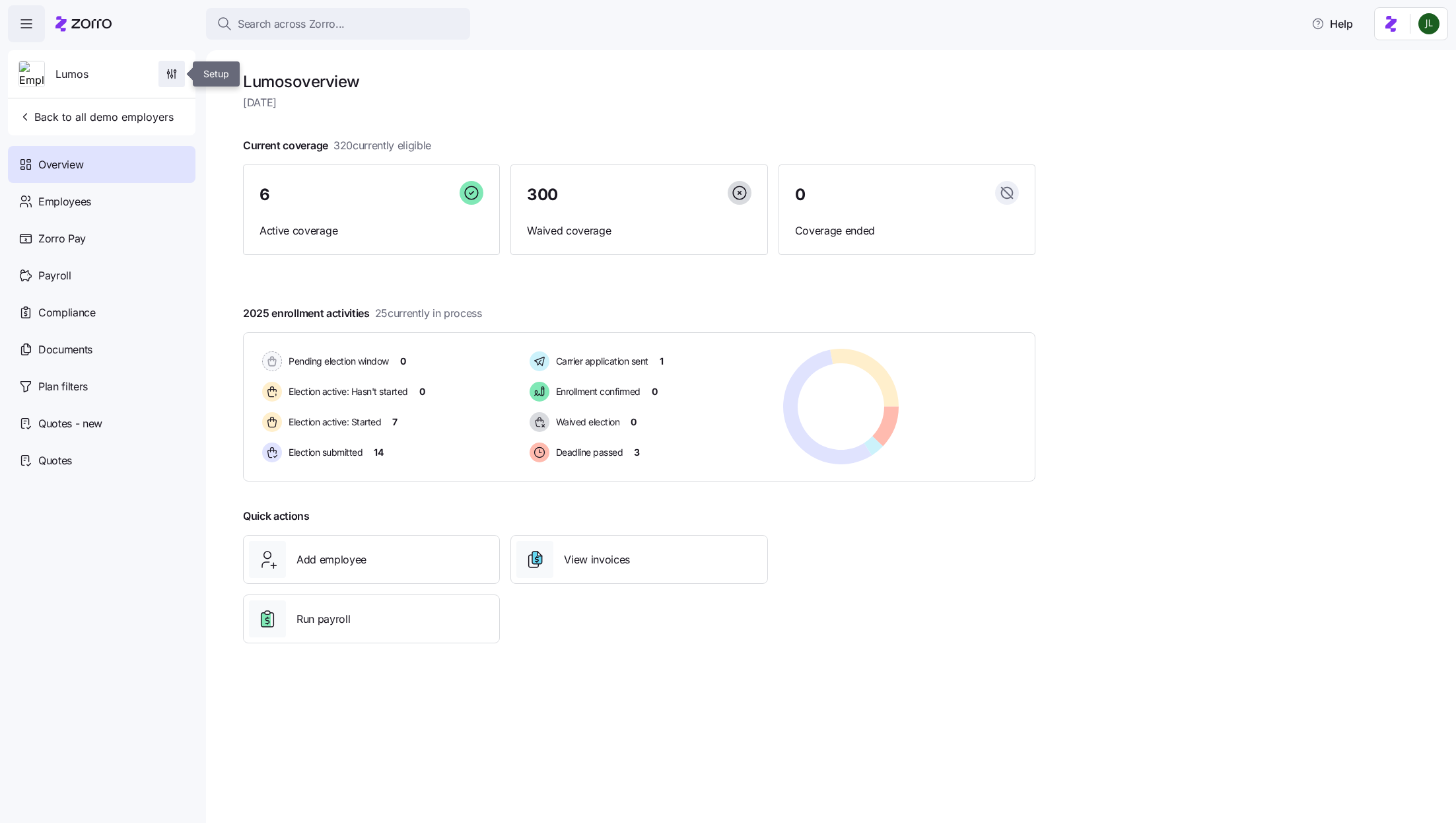
click at [166, 78] on icon "button" at bounding box center [172, 74] width 13 height 13
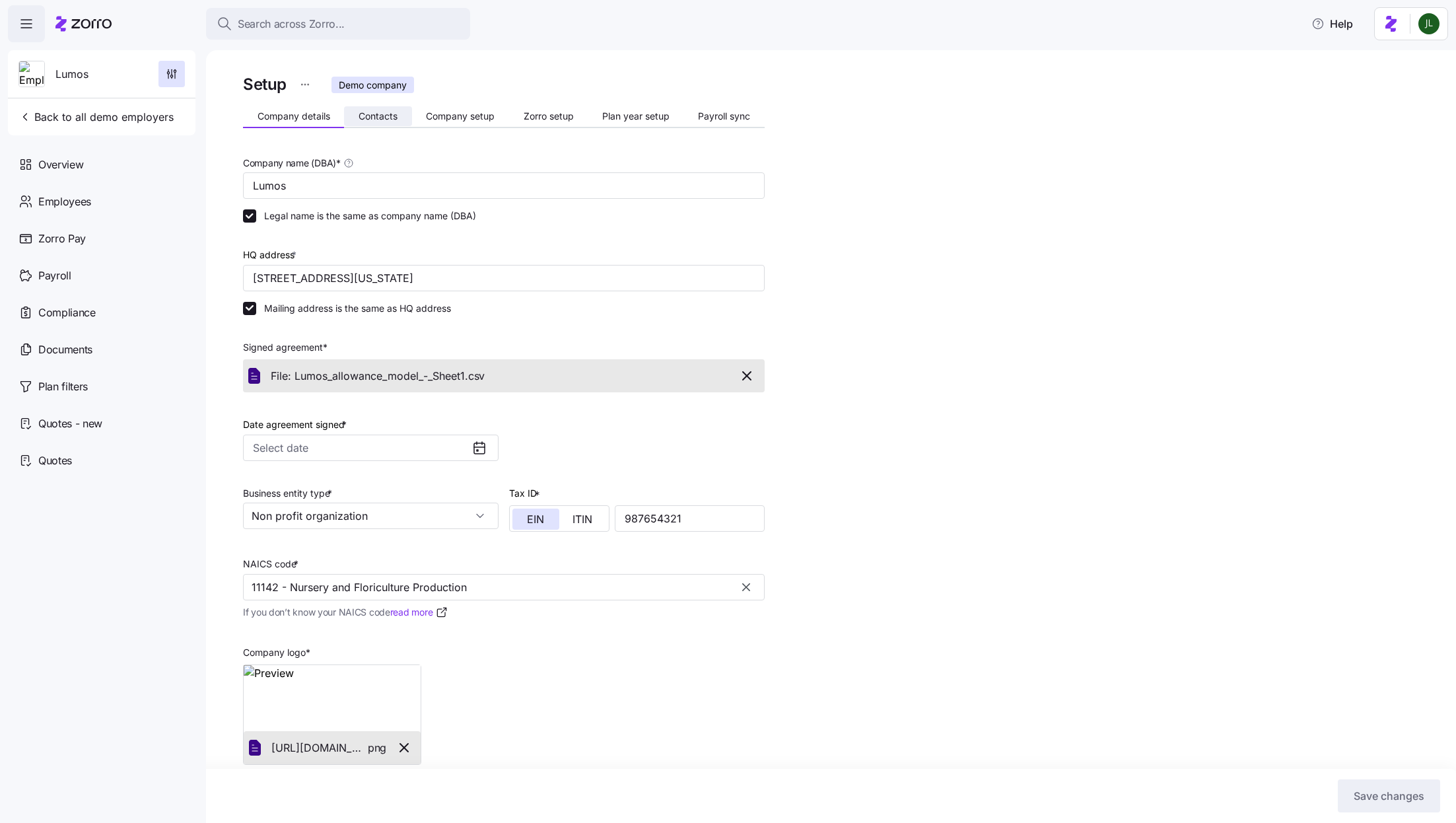
click at [387, 113] on span "Contacts" at bounding box center [377, 117] width 39 height 9
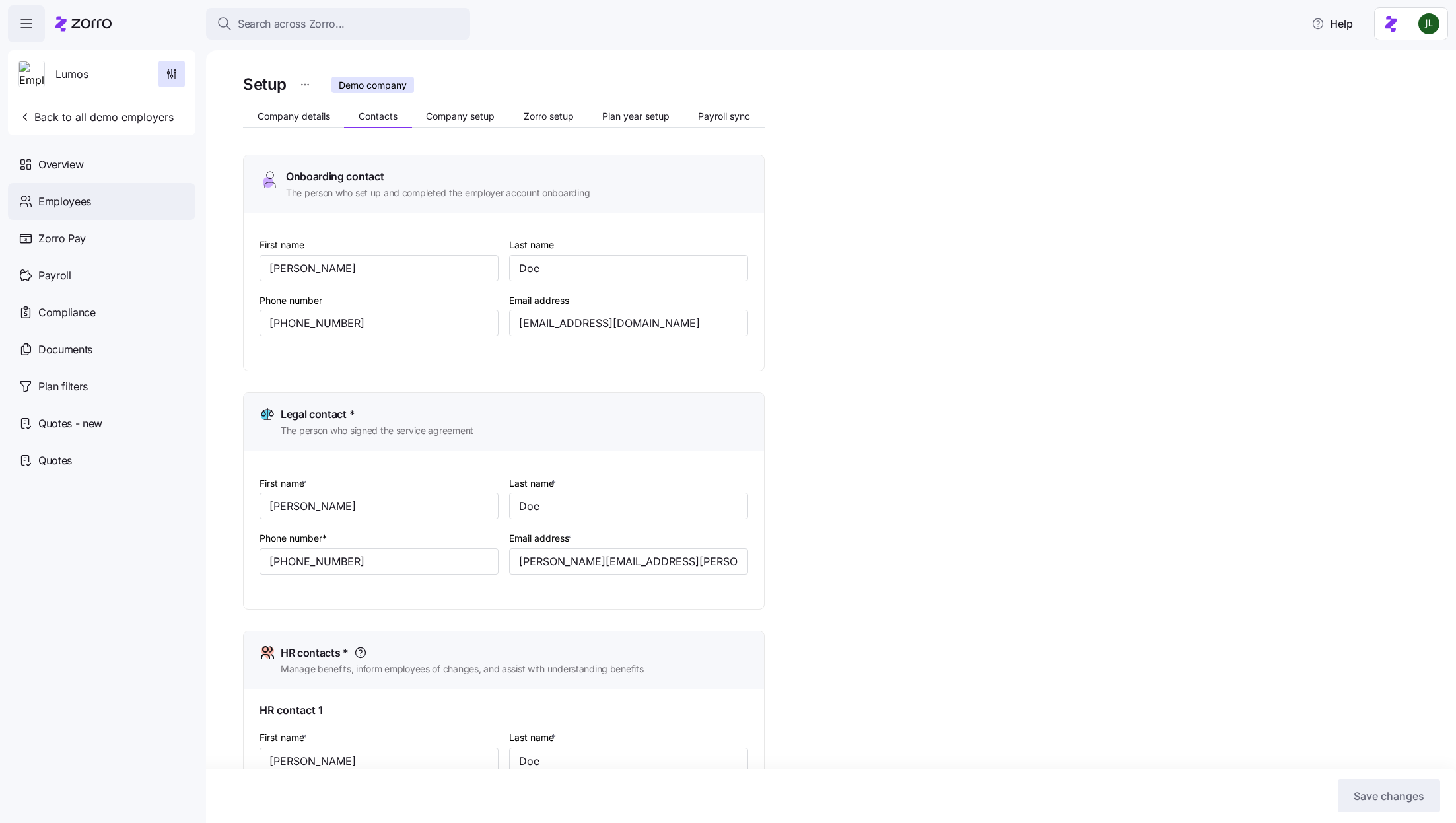
click at [126, 202] on div "Employees" at bounding box center [102, 201] width 187 height 37
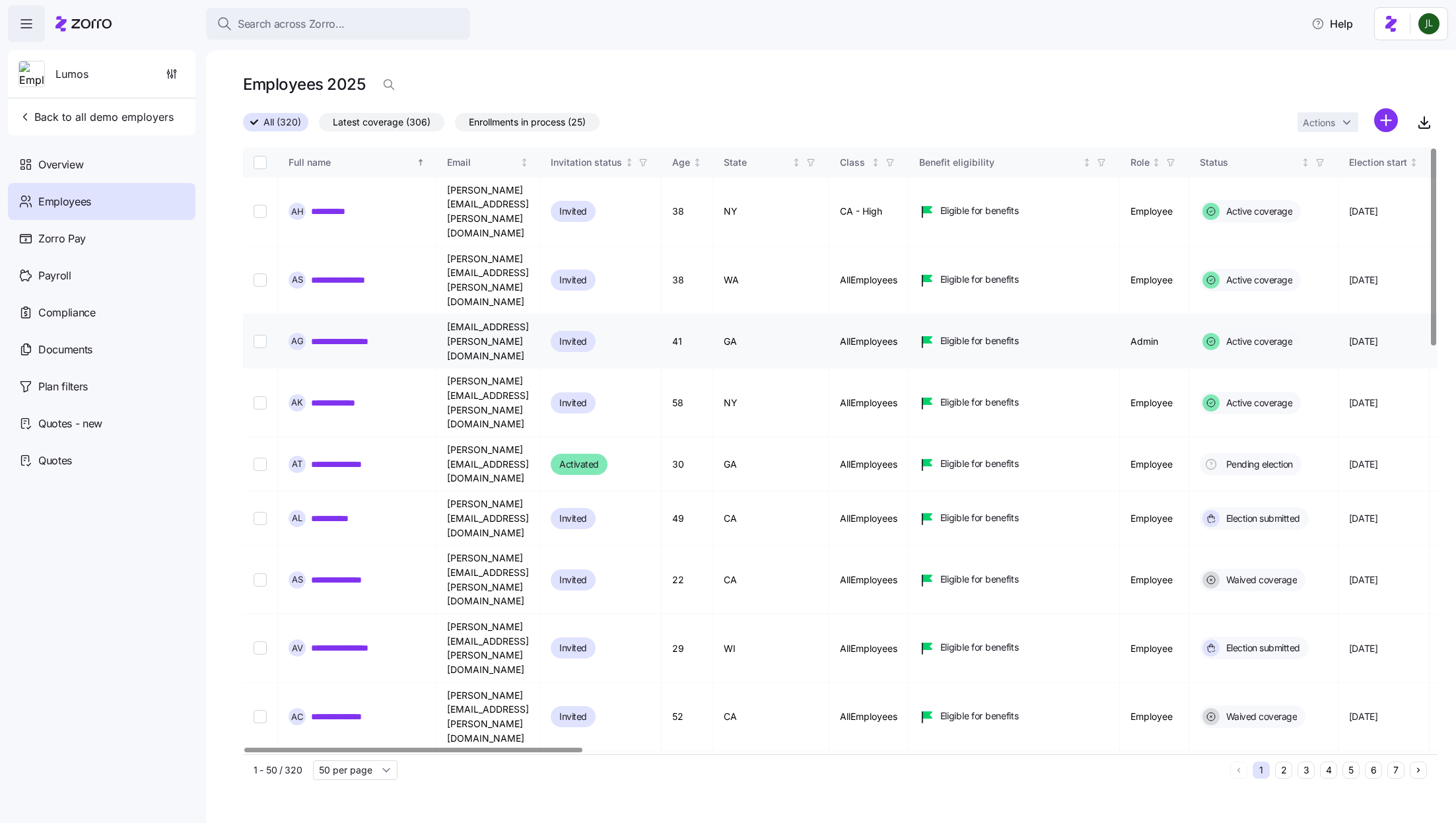
click at [386, 335] on link "**********" at bounding box center [351, 341] width 81 height 13
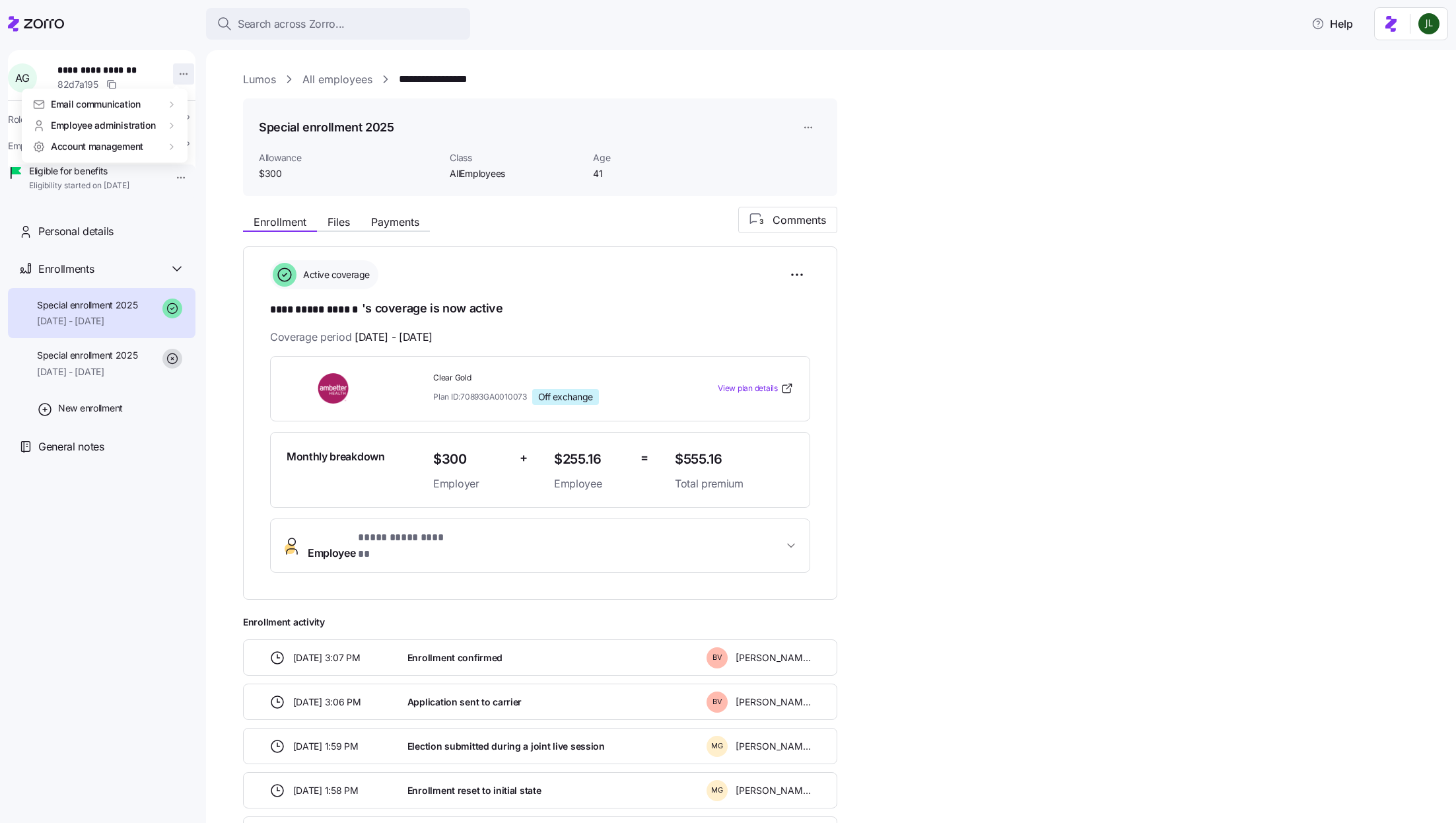
click at [182, 76] on html "**********" at bounding box center [728, 407] width 1456 height 815
click at [209, 171] on div "Log in as" at bounding box center [211, 169] width 39 height 14
click at [268, 16] on span "Search across Zorro..." at bounding box center [291, 24] width 107 height 17
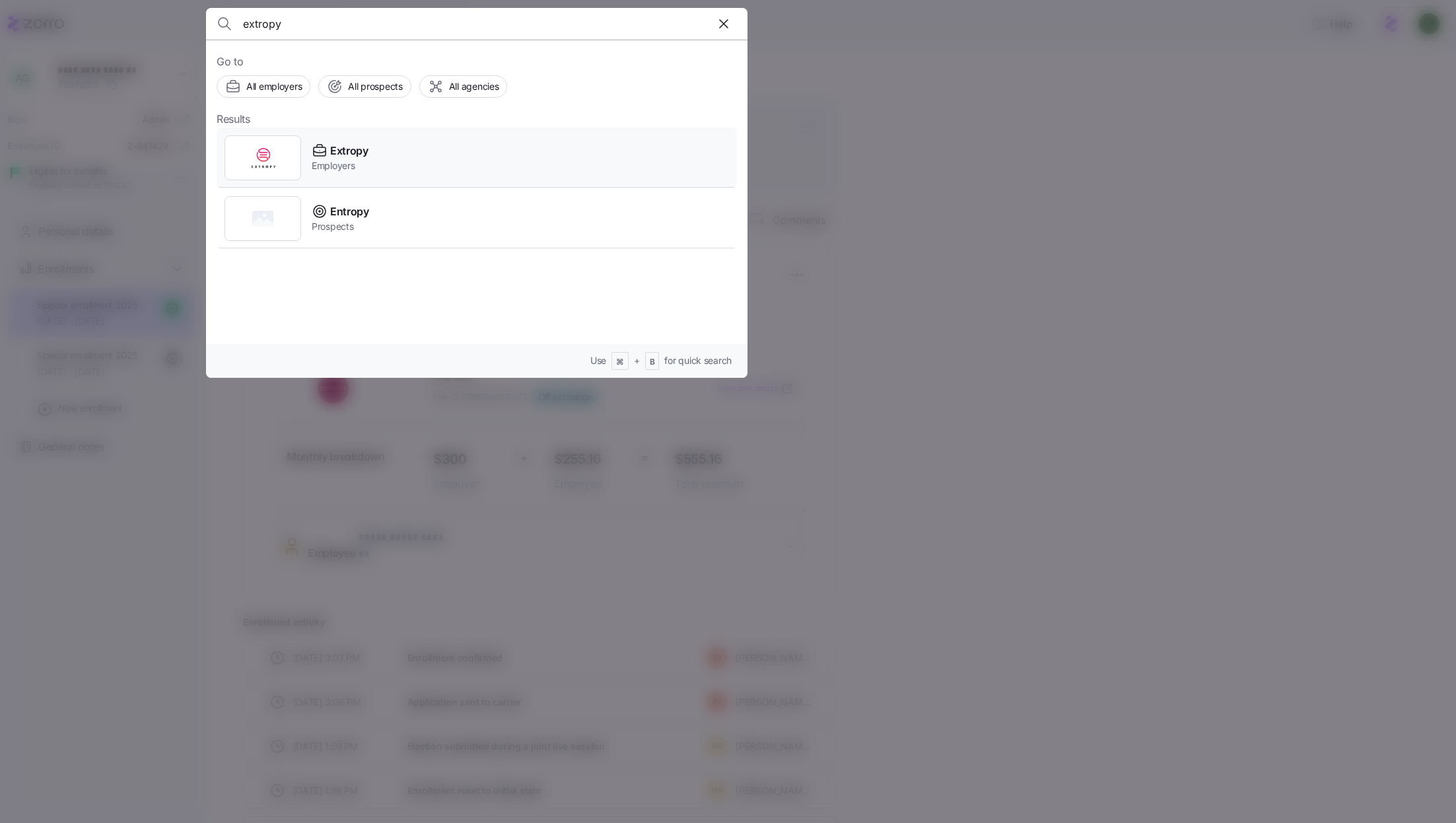
type input "extropy"
click at [383, 169] on div "Extropy Employers" at bounding box center [476, 158] width 521 height 61
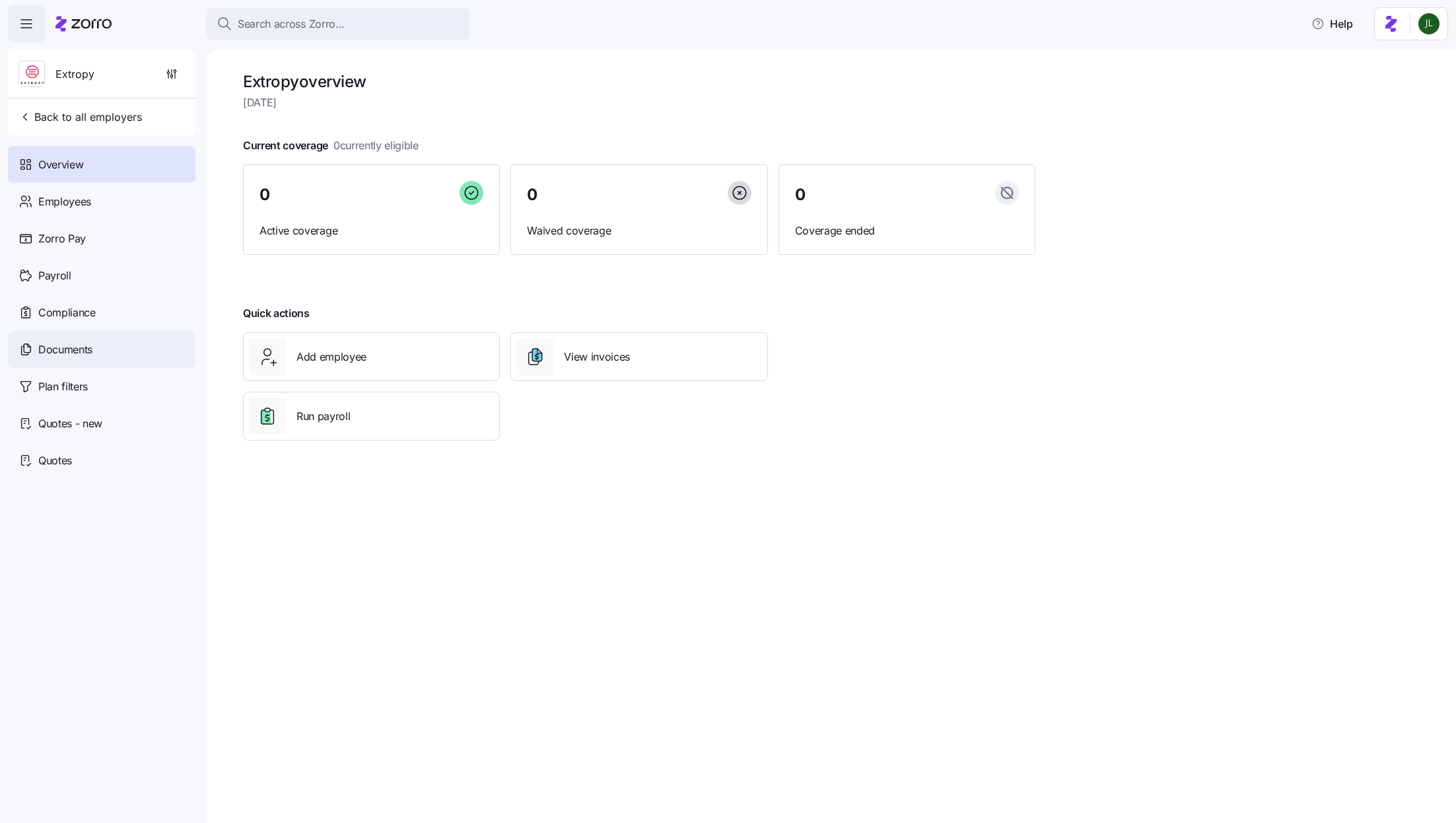
click at [129, 348] on div "Documents" at bounding box center [102, 349] width 187 height 37
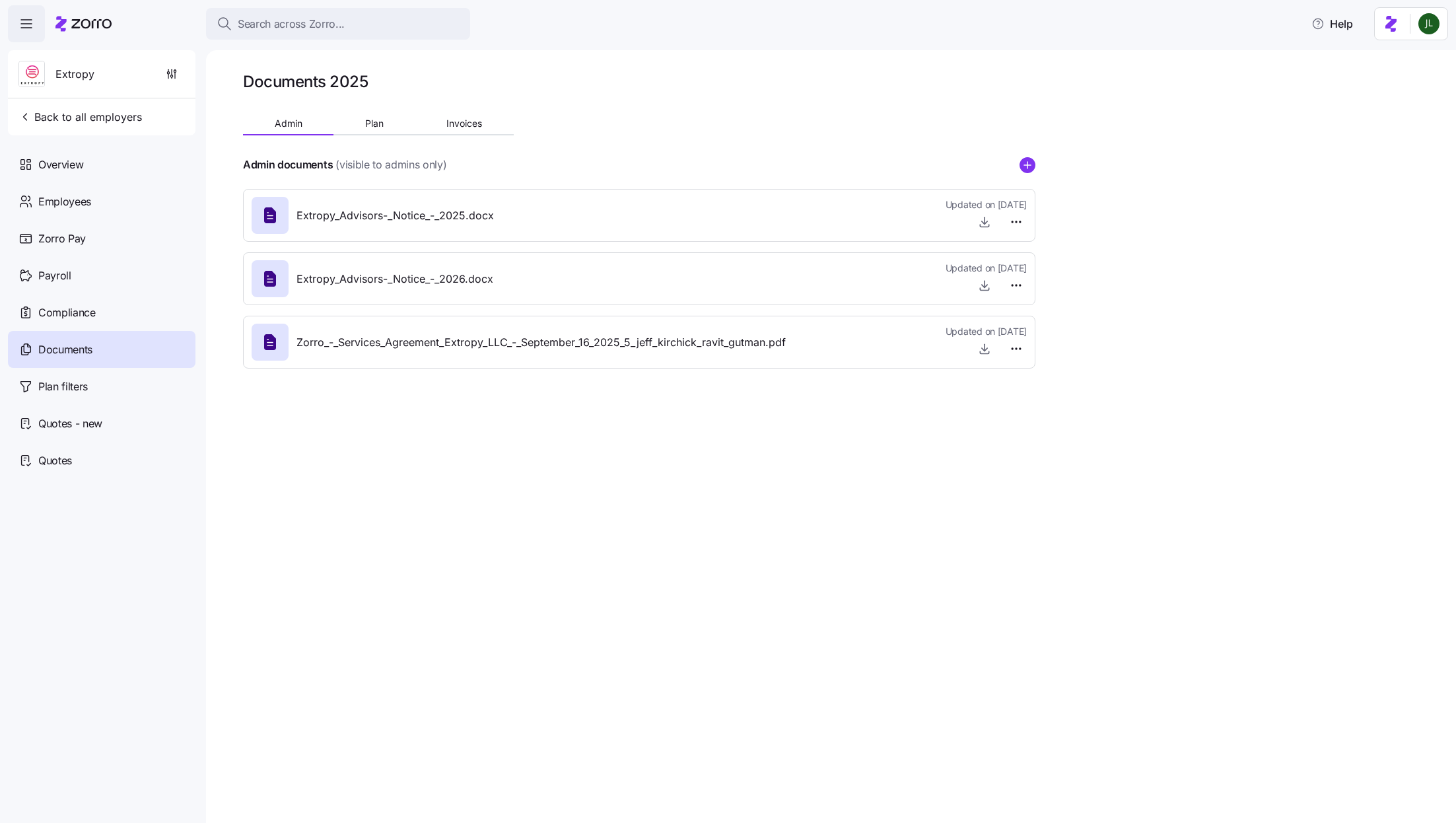
click at [383, 137] on div at bounding box center [639, 146] width 792 height 21
click at [369, 120] on span "Plan" at bounding box center [374, 124] width 18 height 9
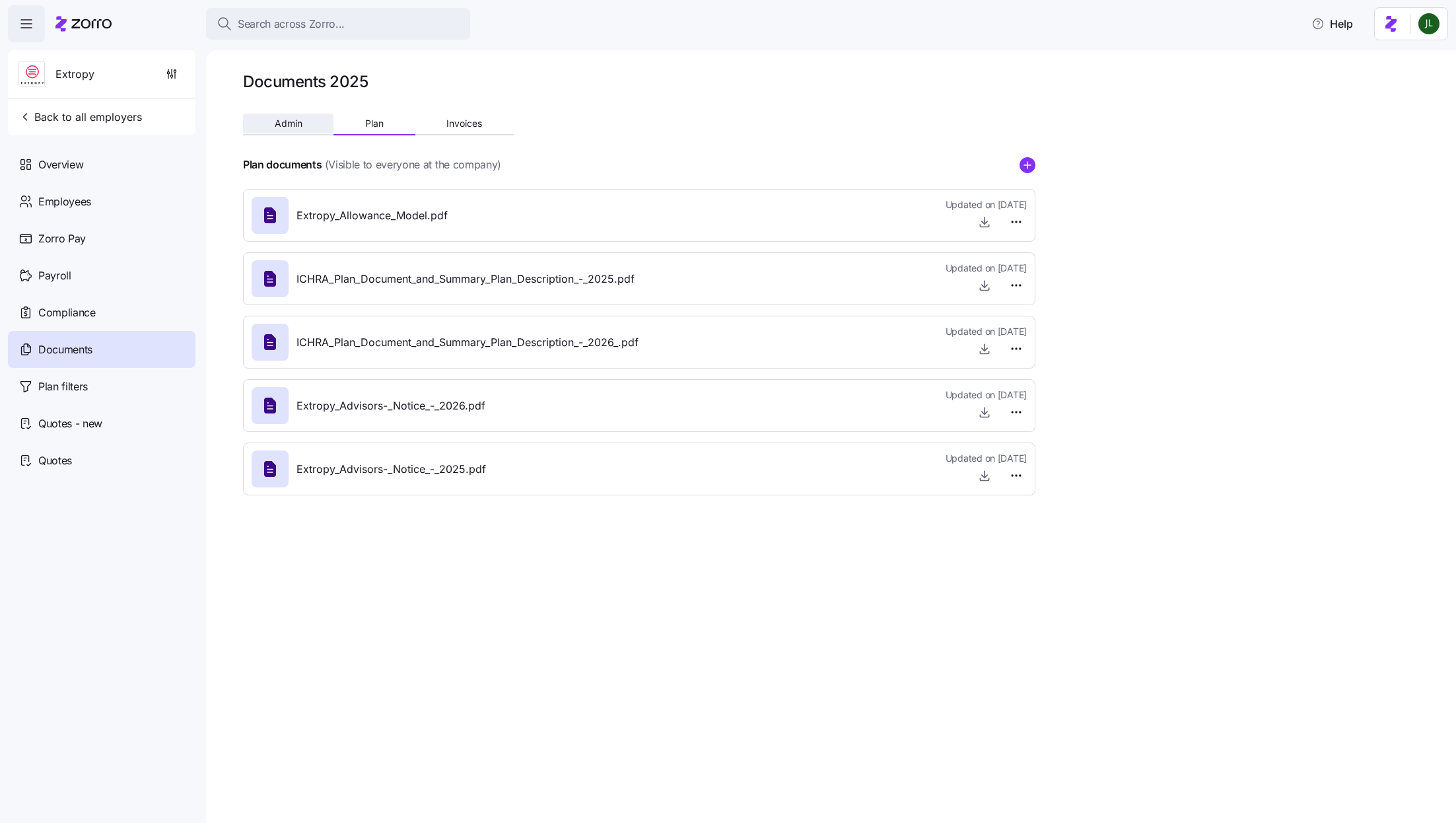
click at [291, 122] on span "Admin" at bounding box center [288, 124] width 28 height 9
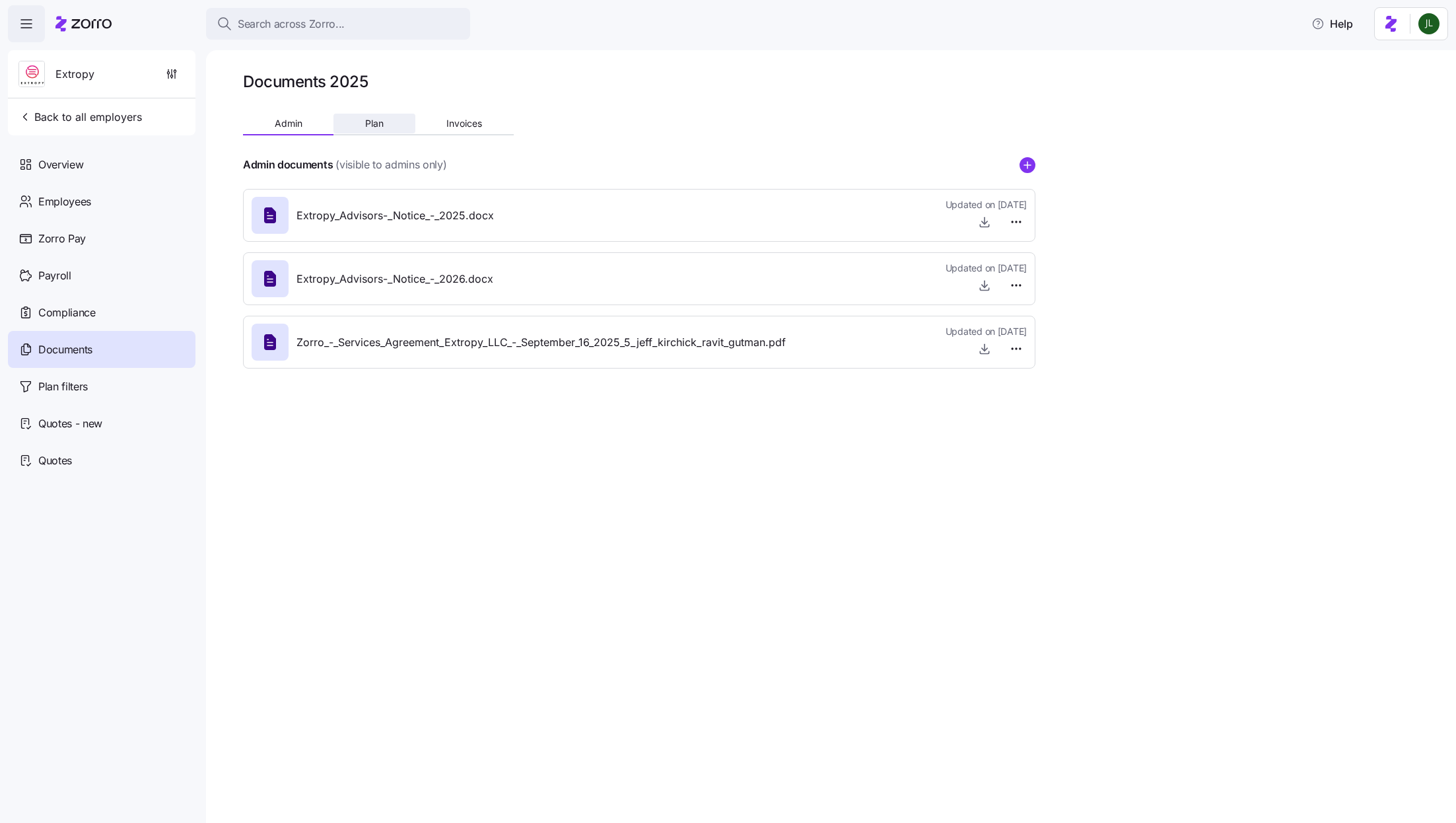
click at [362, 125] on button "Plan" at bounding box center [373, 123] width 81 height 20
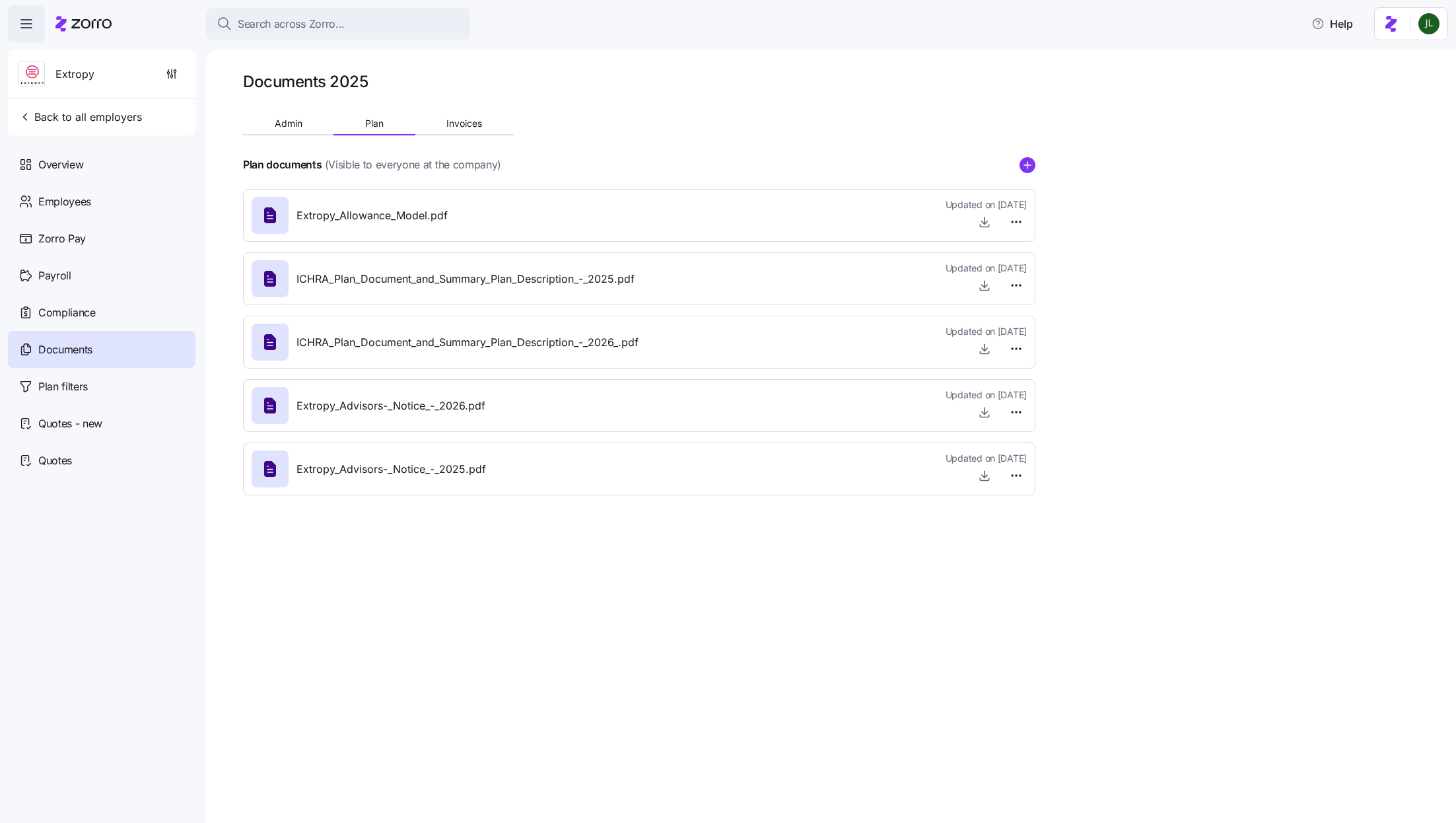
click at [113, 349] on div "Documents" at bounding box center [102, 349] width 187 height 37
click at [97, 195] on div "Employees" at bounding box center [102, 201] width 187 height 37
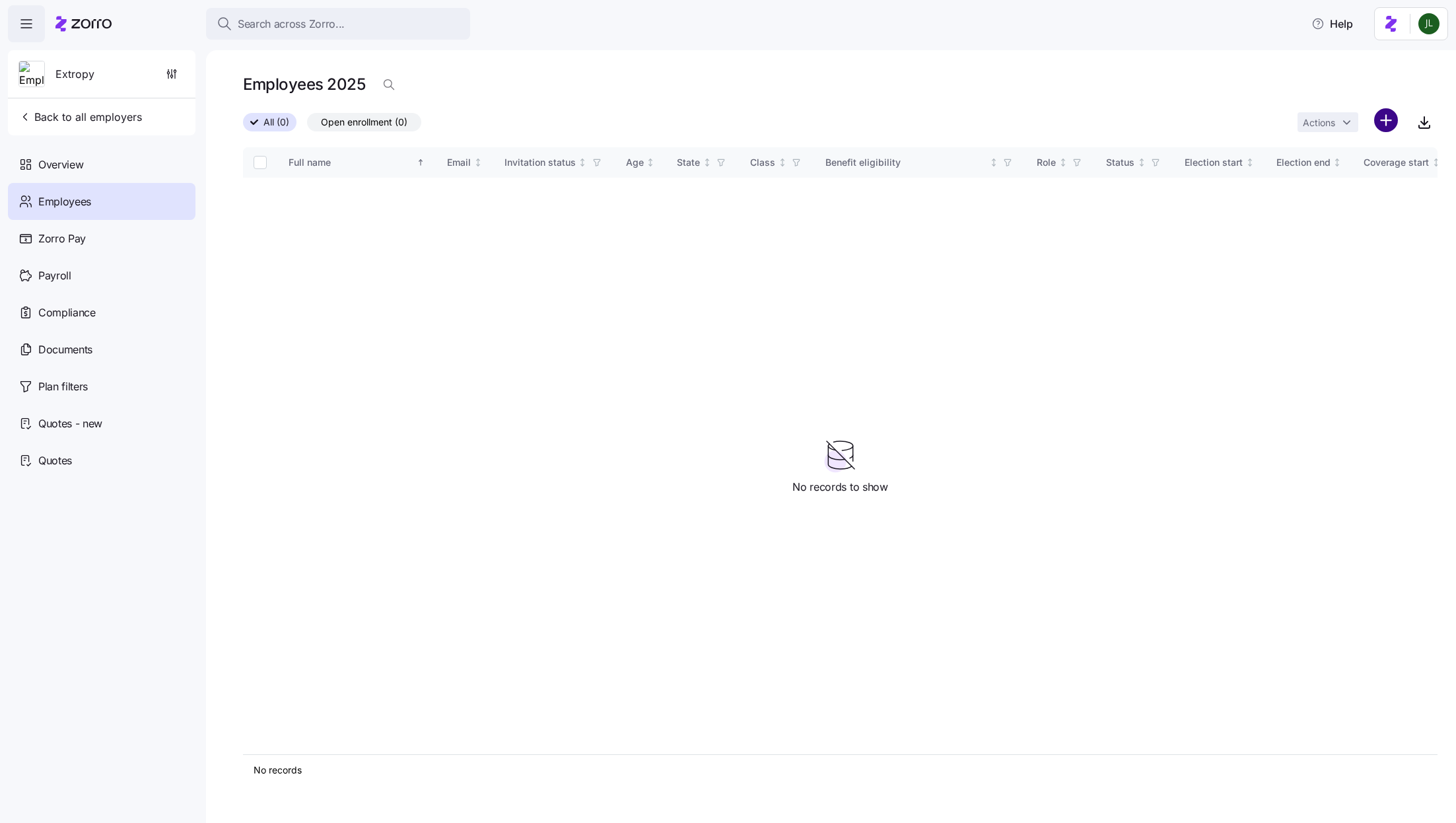
click at [1381, 117] on html "Search across Zorro... Help Extropy Back to all employers Overview Employees Zo…" at bounding box center [728, 407] width 1456 height 815
click at [1356, 150] on span "Upload roster" at bounding box center [1327, 155] width 56 height 13
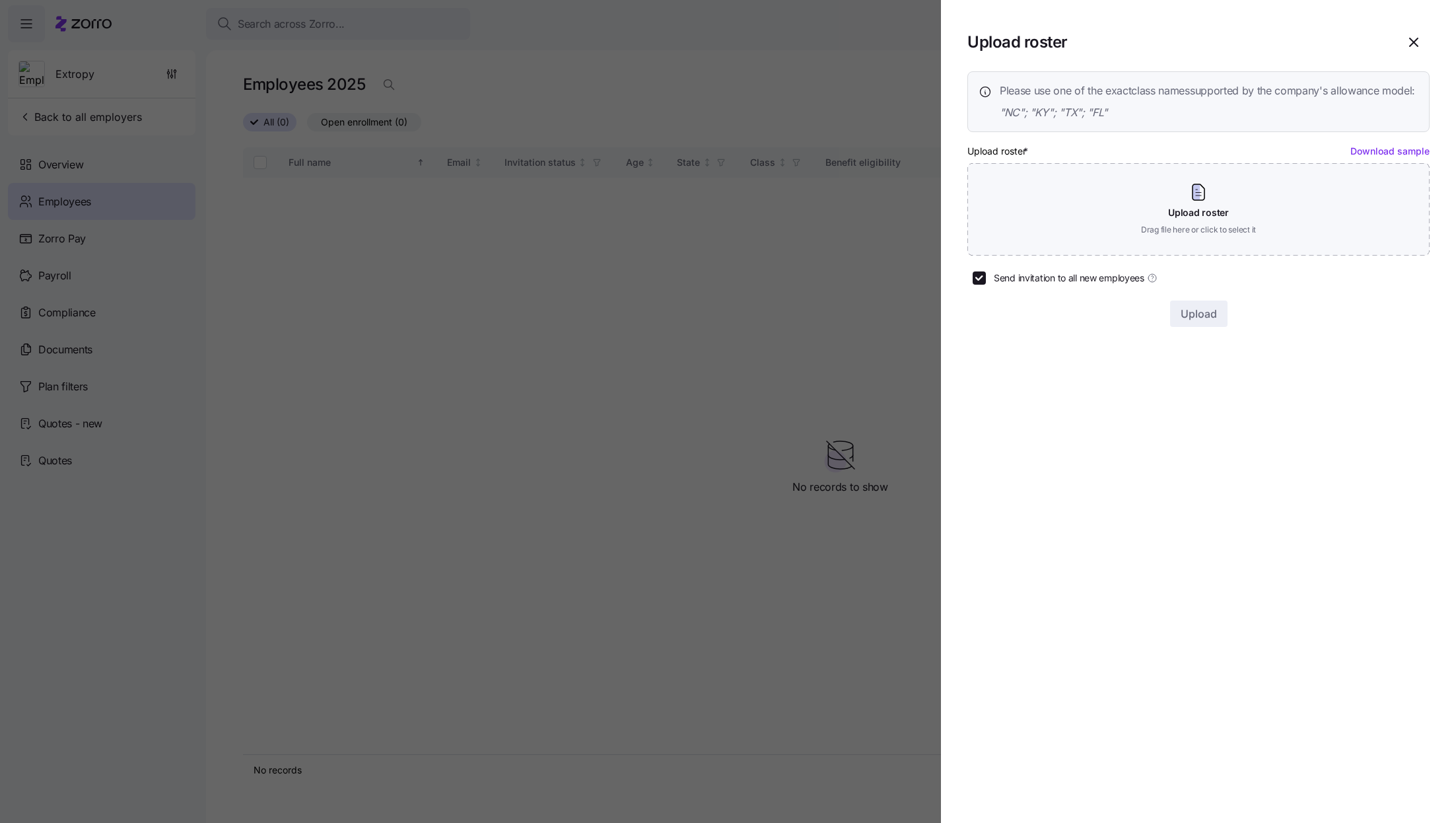
click at [132, 328] on div at bounding box center [728, 411] width 1456 height 823
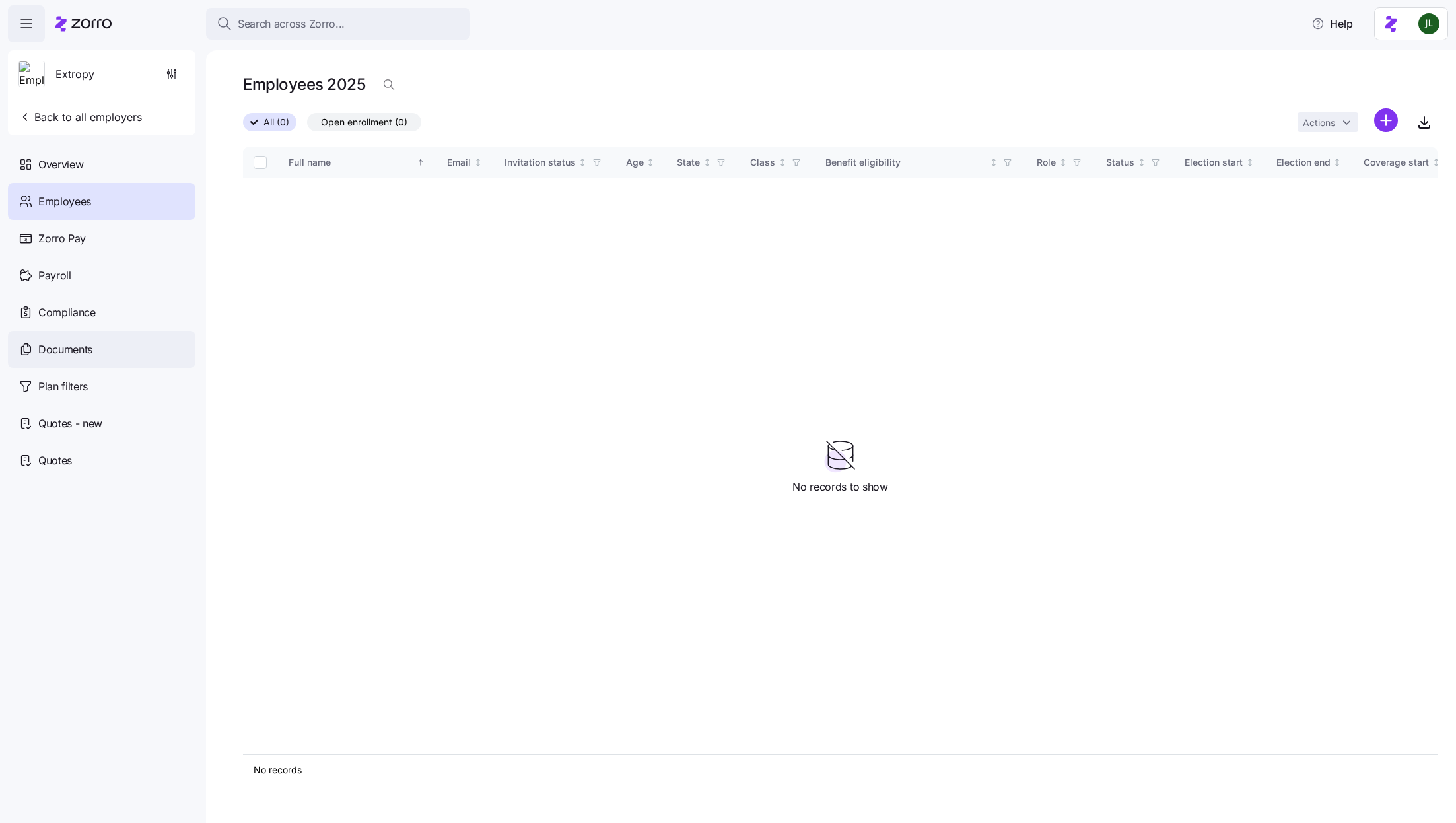
click at [107, 359] on div "Documents" at bounding box center [102, 349] width 187 height 37
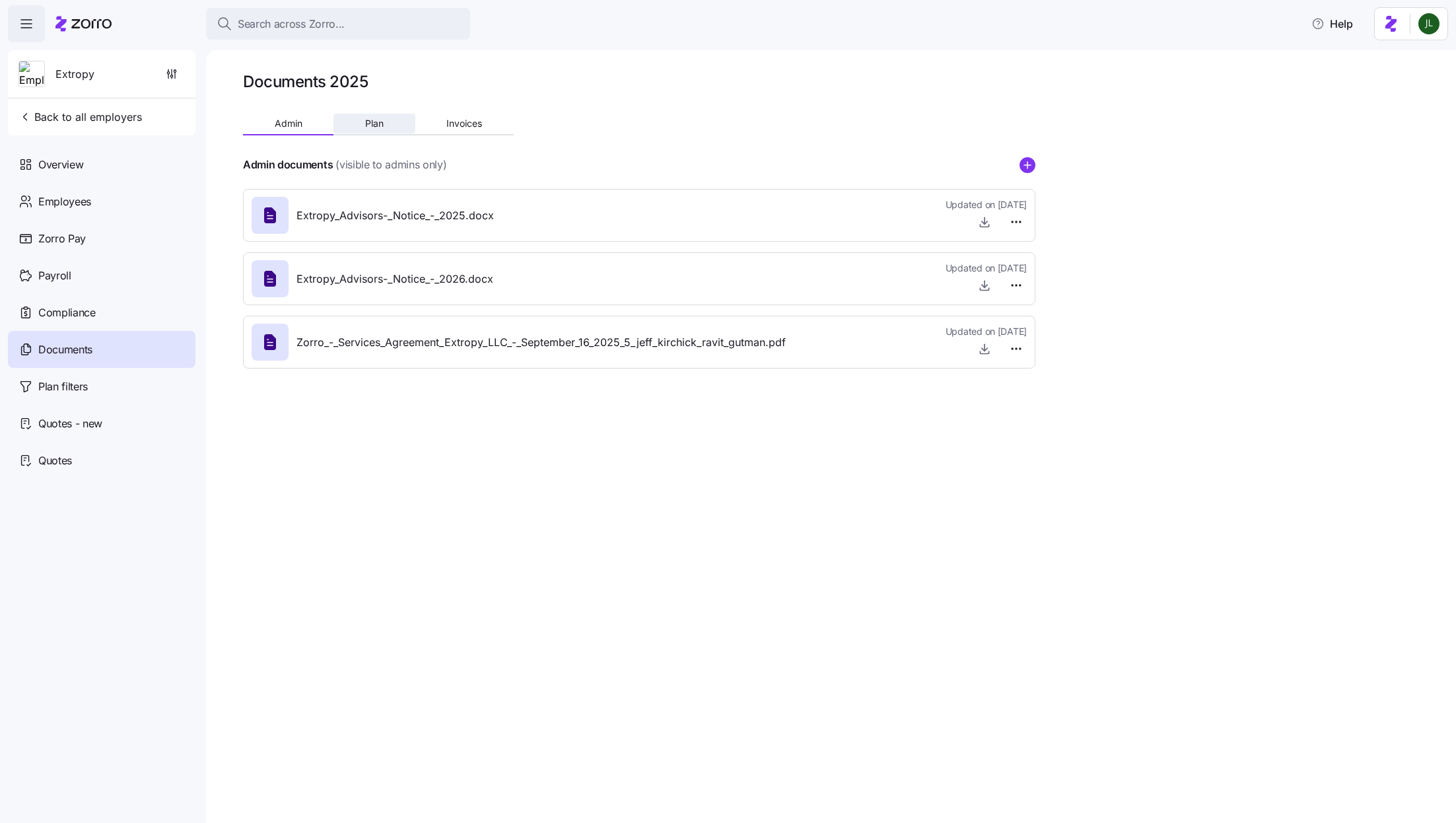
click at [388, 125] on button "Plan" at bounding box center [373, 123] width 81 height 20
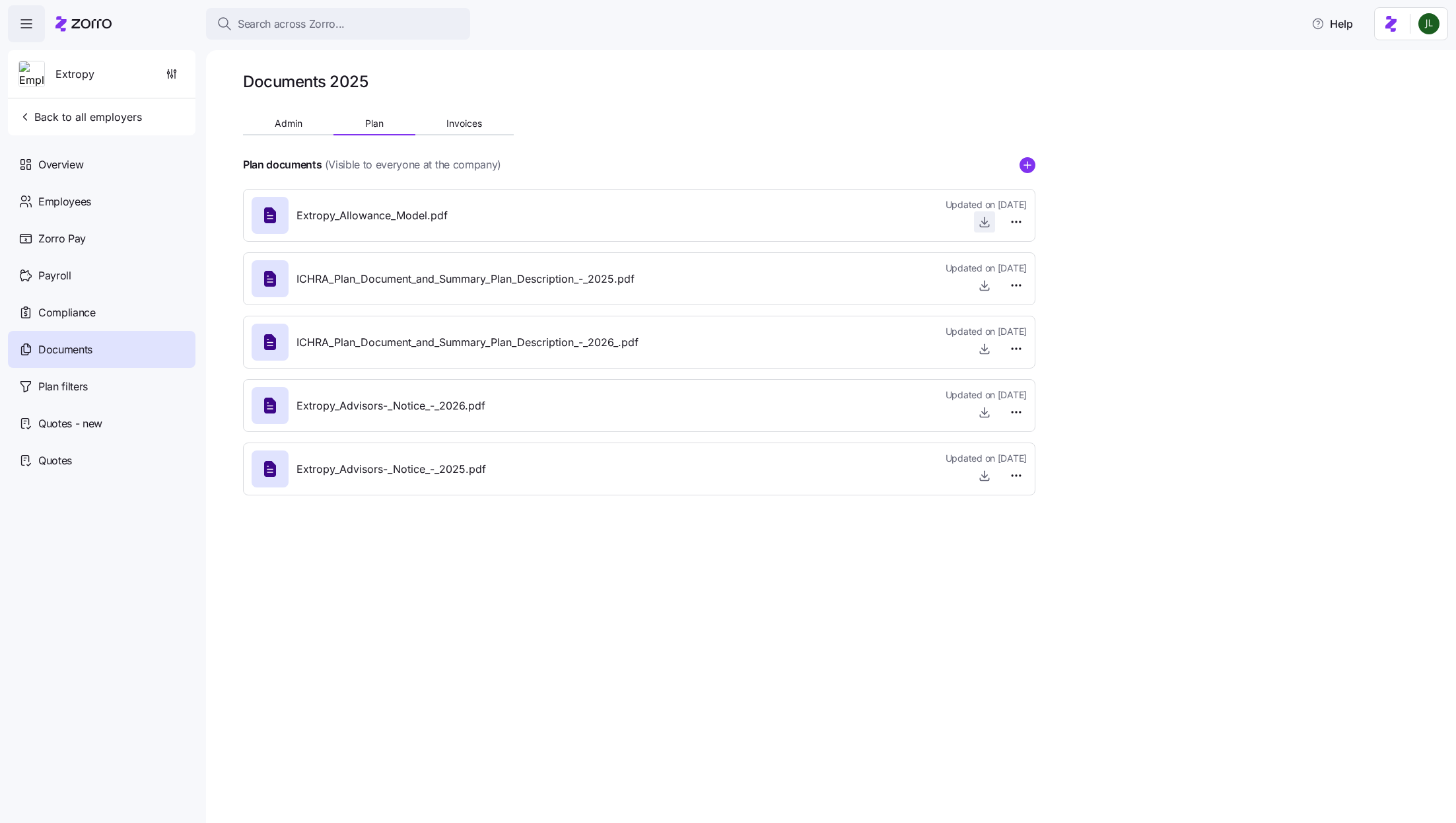
click at [984, 220] on icon "button" at bounding box center [984, 221] width 0 height 6
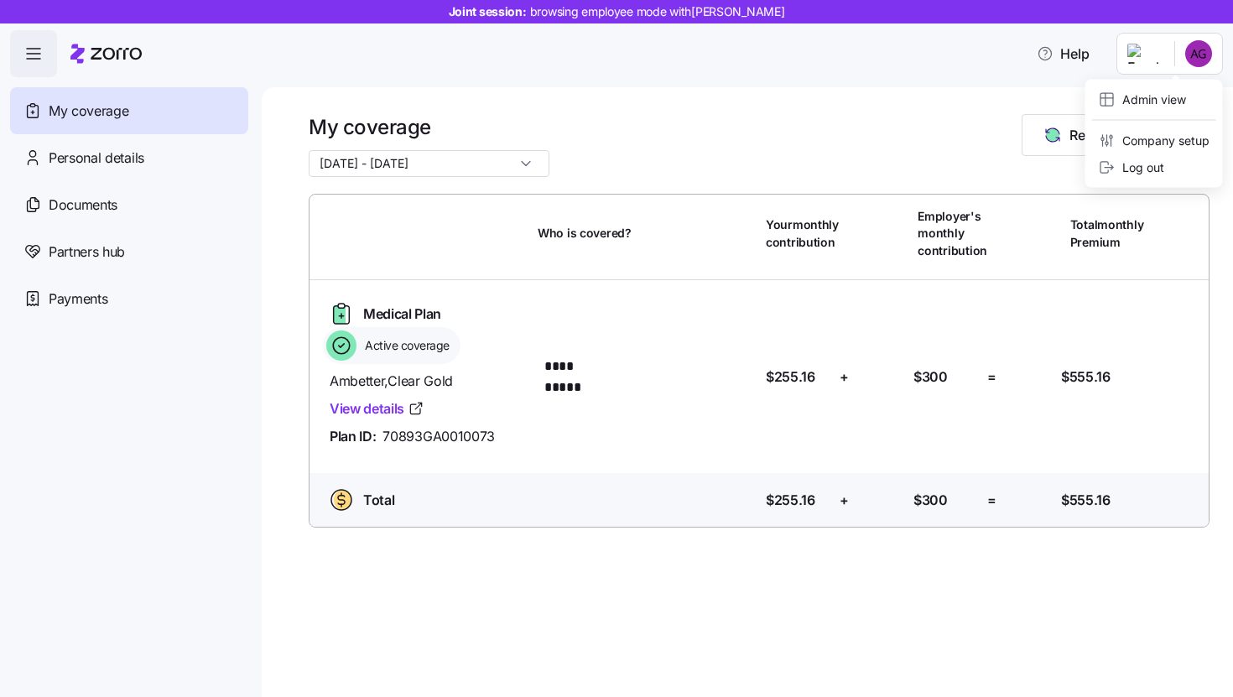
click at [1195, 61] on html "**********" at bounding box center [616, 343] width 1233 height 687
click at [1132, 108] on div "Admin view" at bounding box center [1154, 99] width 124 height 27
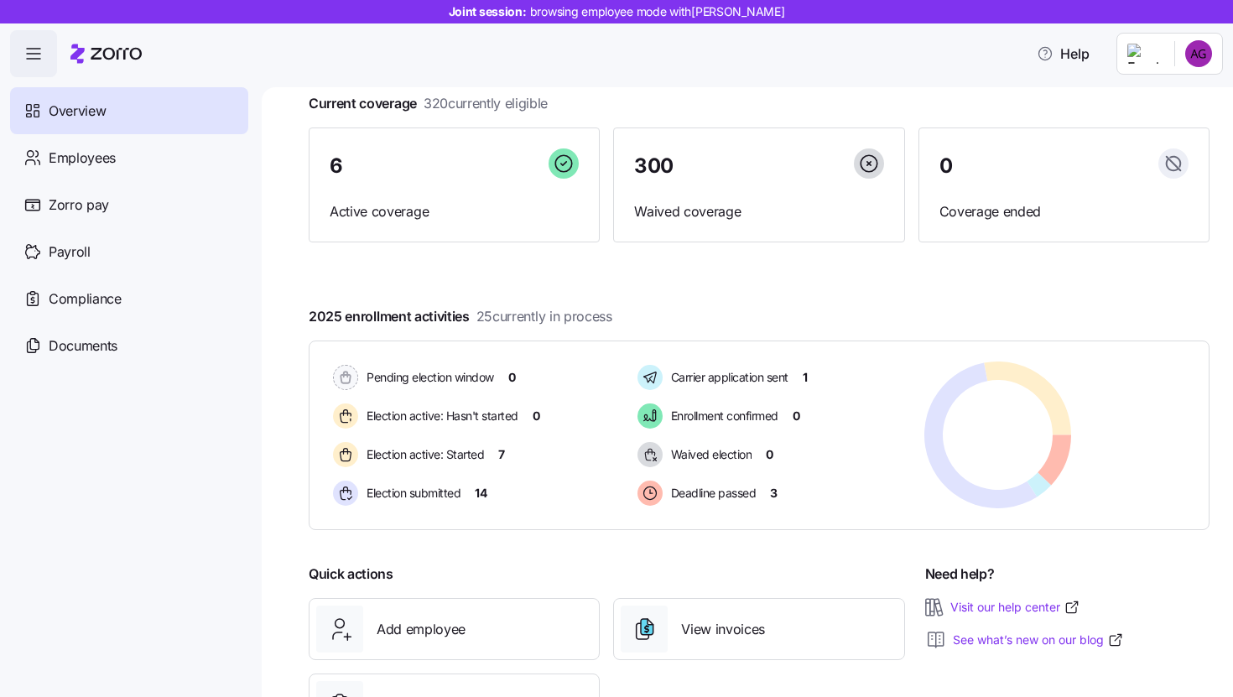
scroll to position [94, 0]
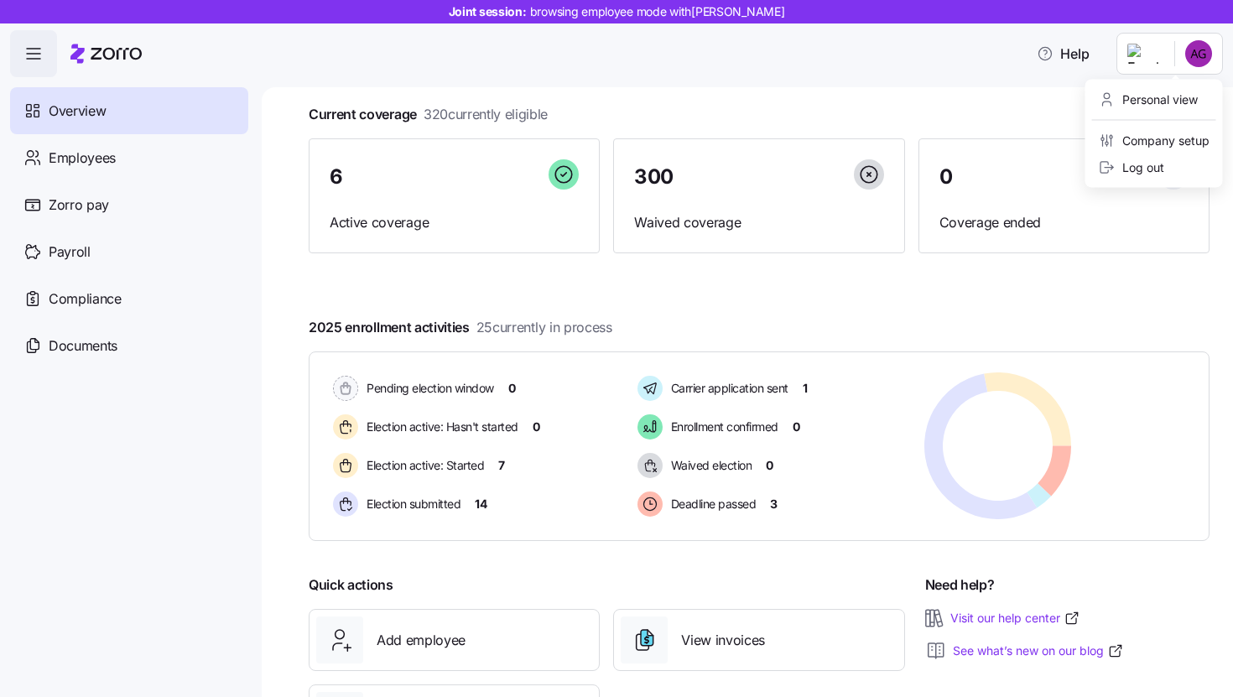
click at [1202, 64] on html "Joint session: browsing employee mode with Alexandria Gordon Help Overview Empl…" at bounding box center [616, 343] width 1233 height 687
click at [1184, 101] on div "Personal view" at bounding box center [1148, 100] width 99 height 18
click at [1203, 59] on html "Joint session: browsing employee mode with Alexandria Gordon Help Overview Empl…" at bounding box center [616, 343] width 1233 height 687
click at [1175, 93] on div "Personal view" at bounding box center [1148, 100] width 99 height 18
click at [1198, 59] on html "Joint session: browsing employee mode with Alexandria Gordon Help Overview Empl…" at bounding box center [616, 343] width 1233 height 687
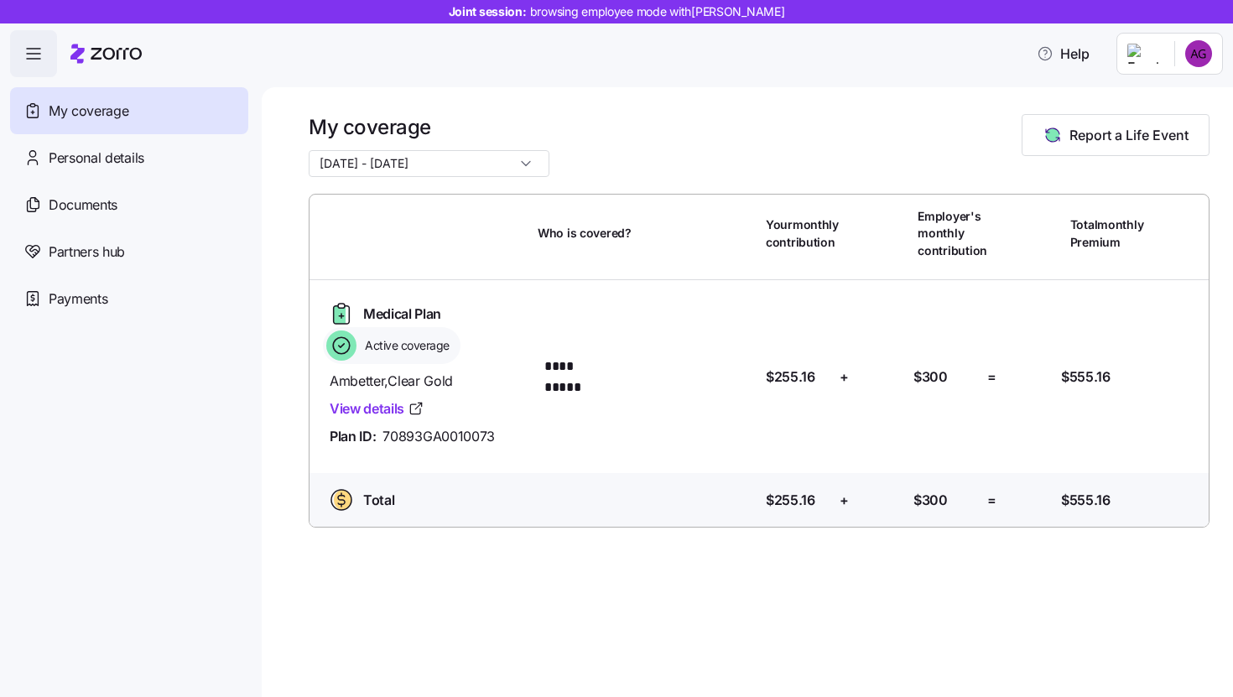
click at [1204, 48] on html "**********" at bounding box center [616, 343] width 1233 height 687
click at [1168, 94] on div "Admin view" at bounding box center [1142, 100] width 87 height 18
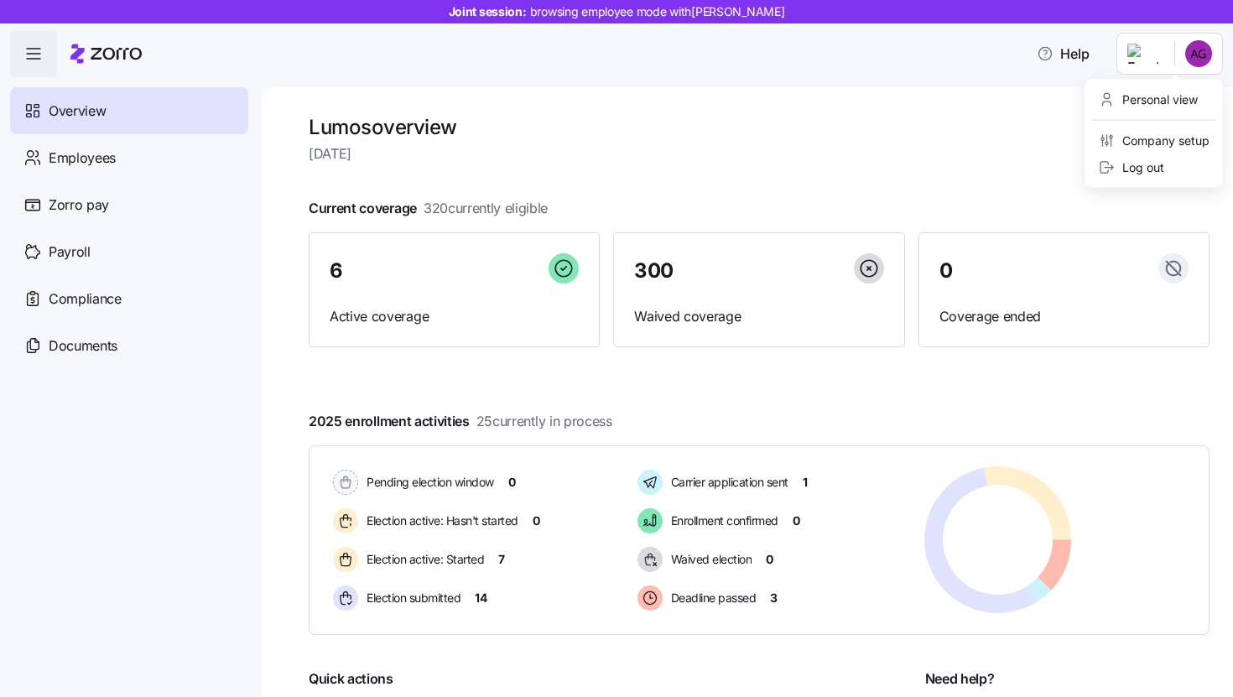
click at [1198, 59] on html "Joint session: browsing employee mode with Alexandria Gordon Help Overview Empl…" at bounding box center [616, 343] width 1233 height 687
click at [1170, 96] on div "Personal view" at bounding box center [1148, 100] width 99 height 18
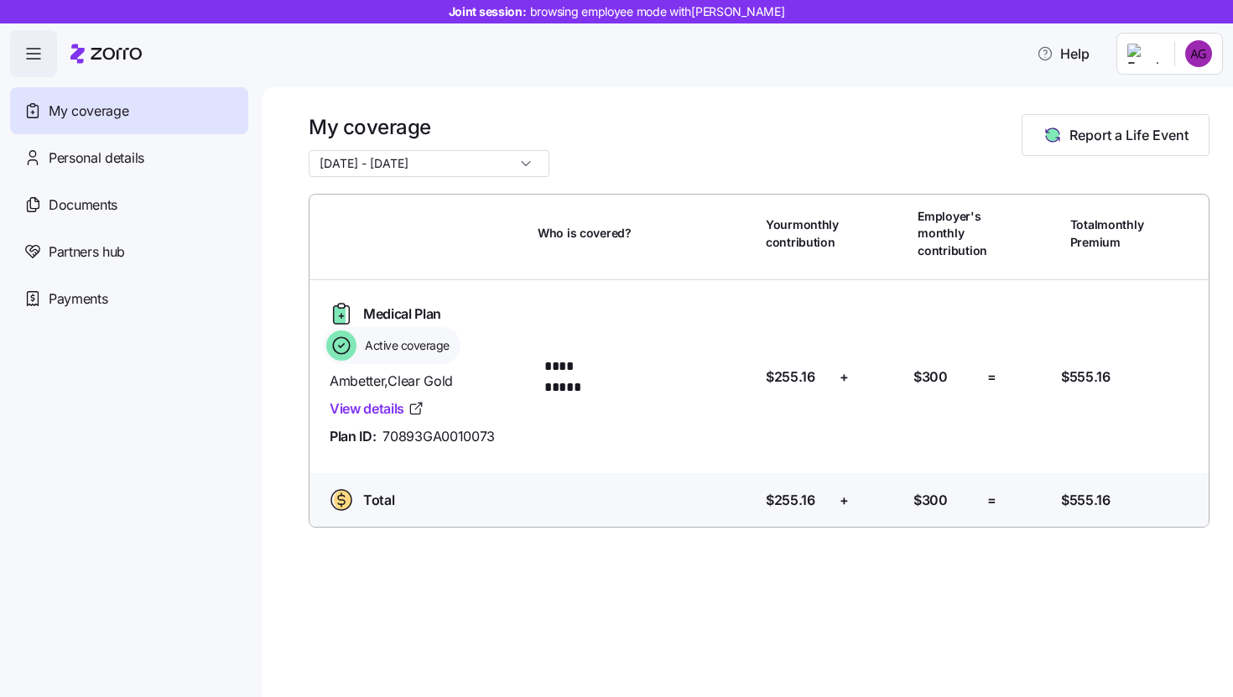
click at [1203, 54] on html "**********" at bounding box center [616, 343] width 1233 height 687
click at [1173, 88] on div "Admin view" at bounding box center [1154, 99] width 124 height 27
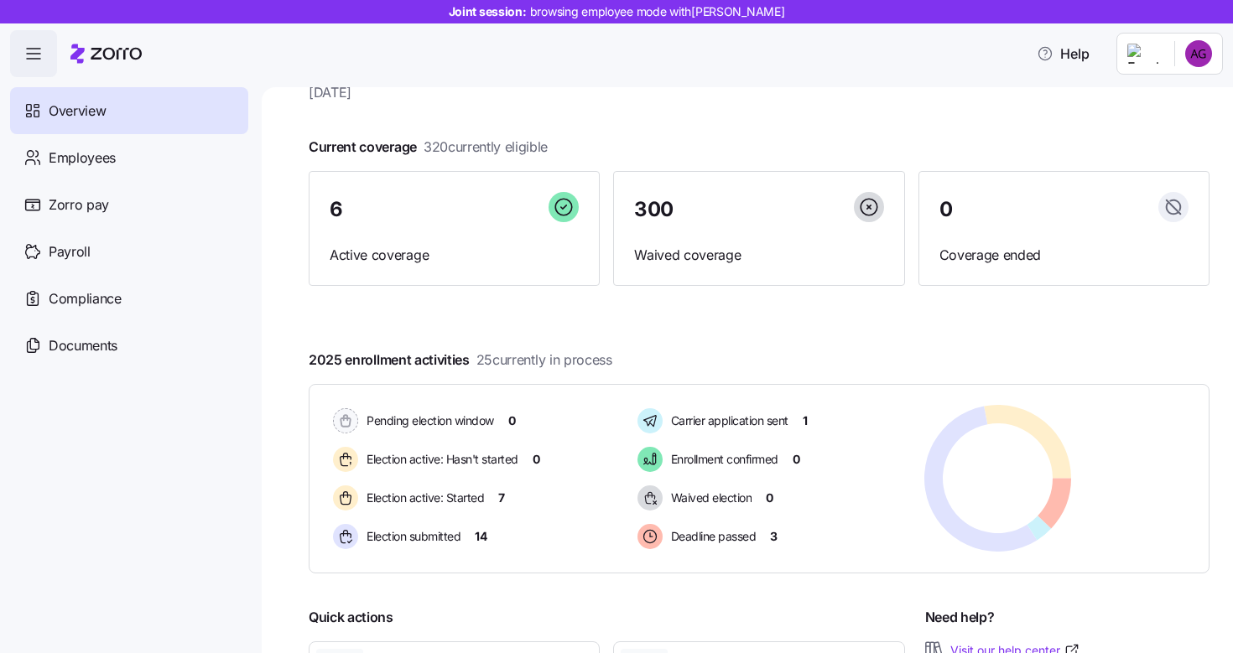
scroll to position [64, 0]
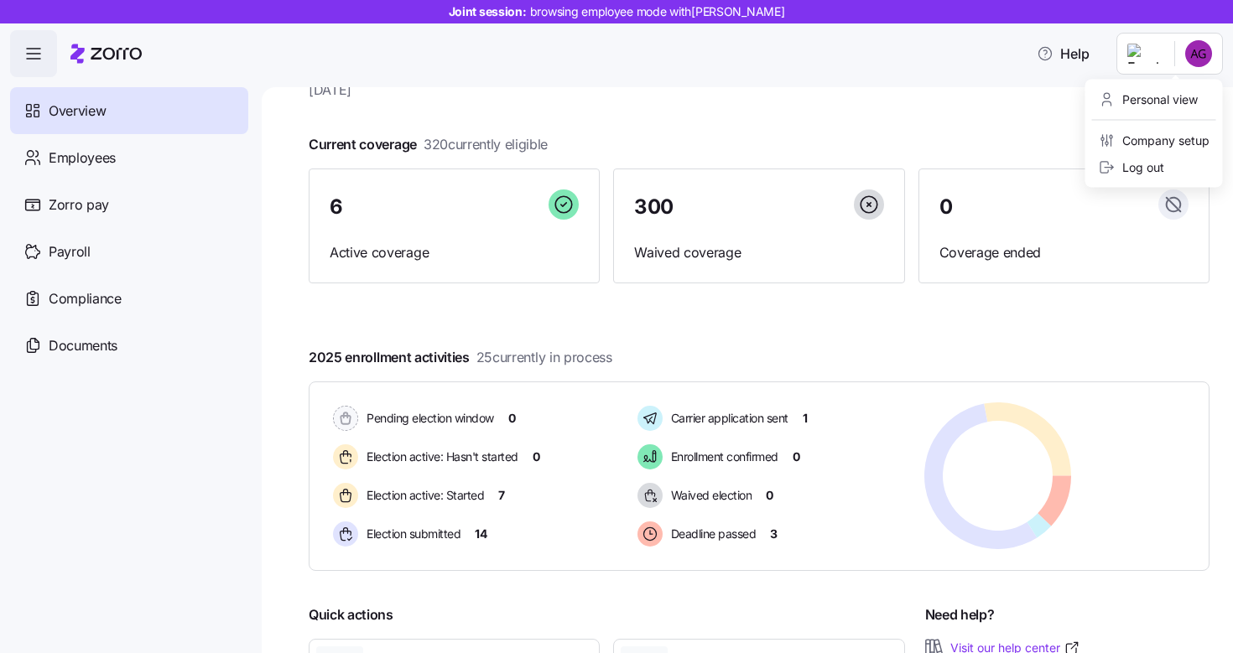
click at [1203, 64] on html "Joint session: browsing employee mode with Alexandria Gordon Help Overview Empl…" at bounding box center [616, 321] width 1233 height 643
click at [1189, 102] on div "Personal view" at bounding box center [1148, 100] width 99 height 18
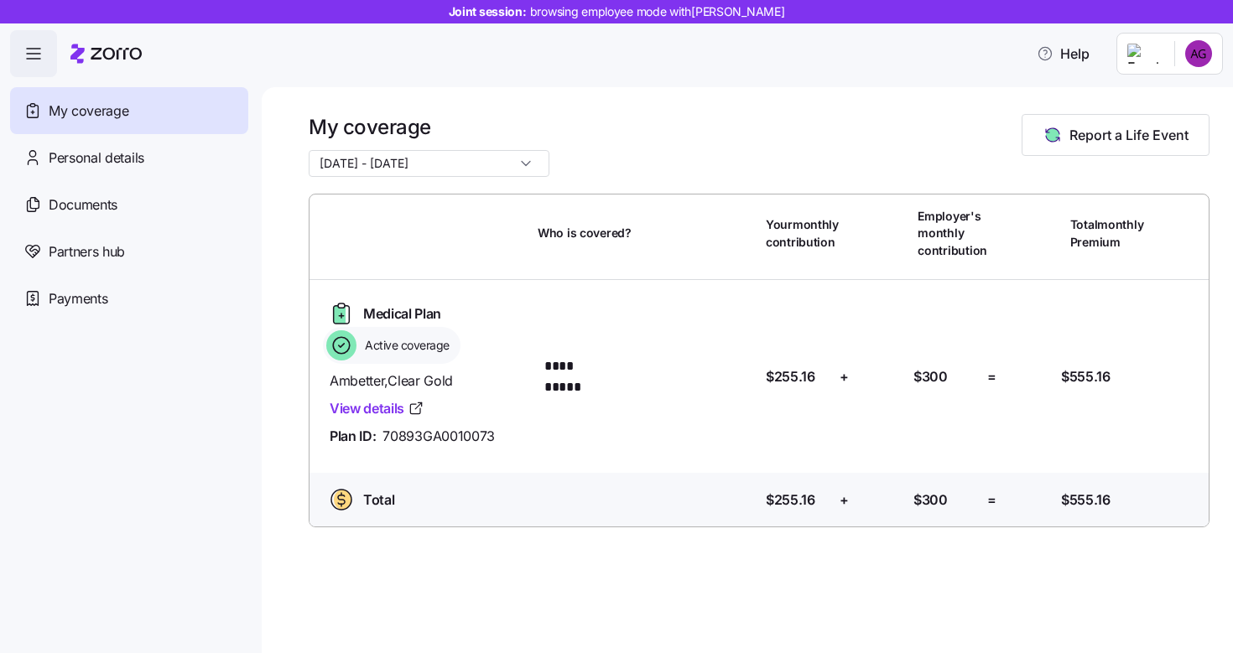
click at [1206, 53] on html "**********" at bounding box center [616, 321] width 1233 height 643
click at [1176, 95] on div "Admin view" at bounding box center [1142, 100] width 87 height 18
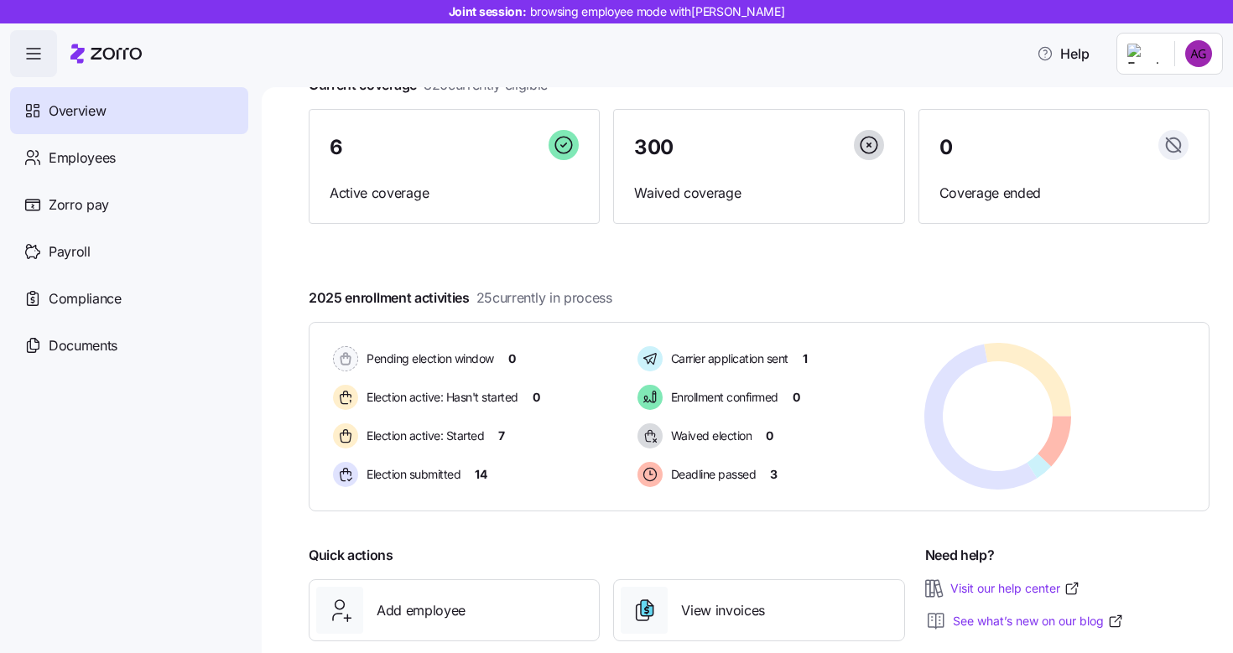
scroll to position [125, 0]
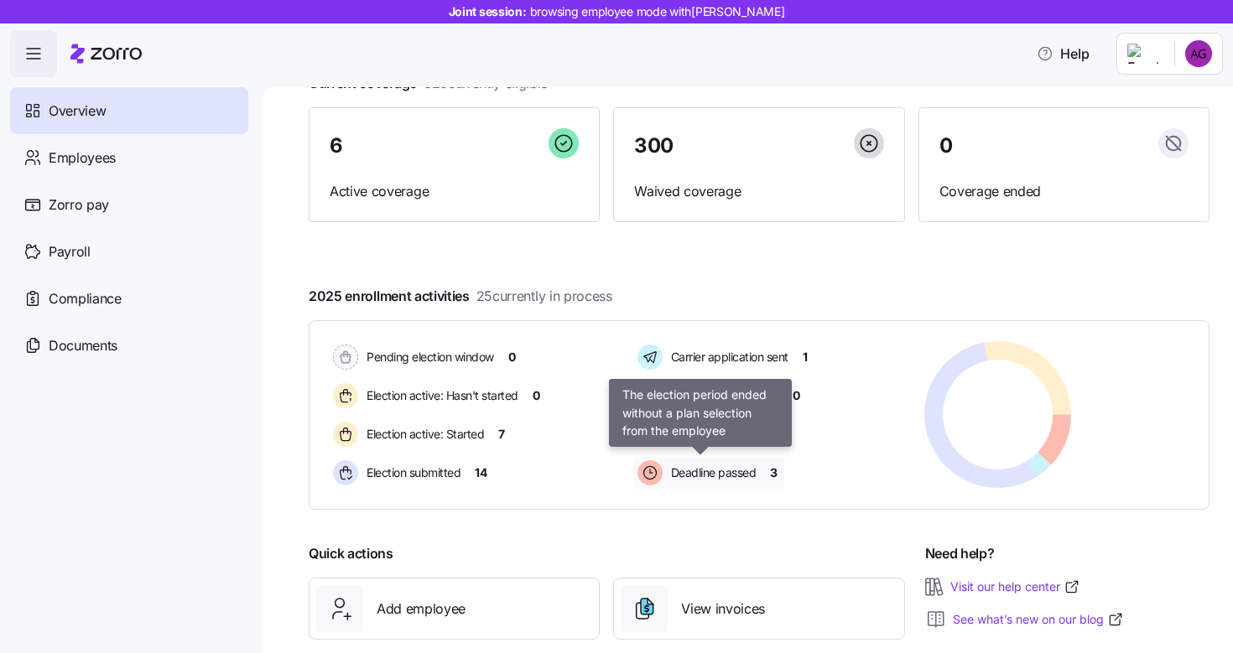
click at [714, 473] on span "Deadline passed" at bounding box center [711, 473] width 91 height 17
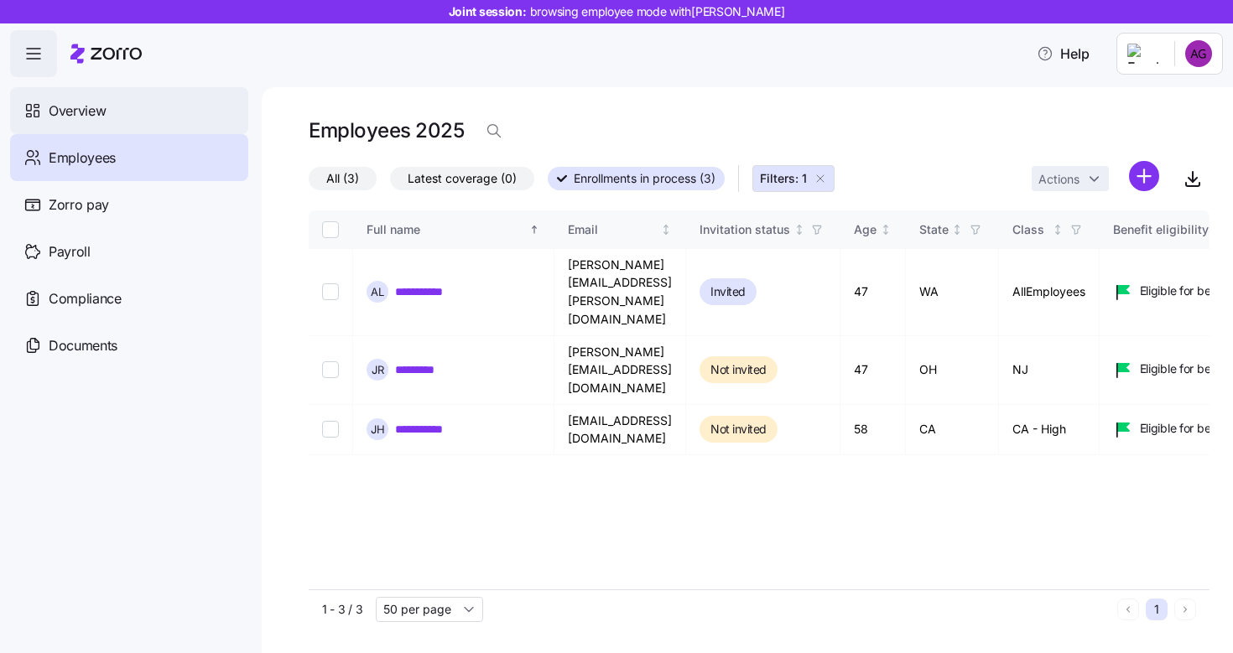
click at [83, 107] on span "Overview" at bounding box center [77, 111] width 57 height 21
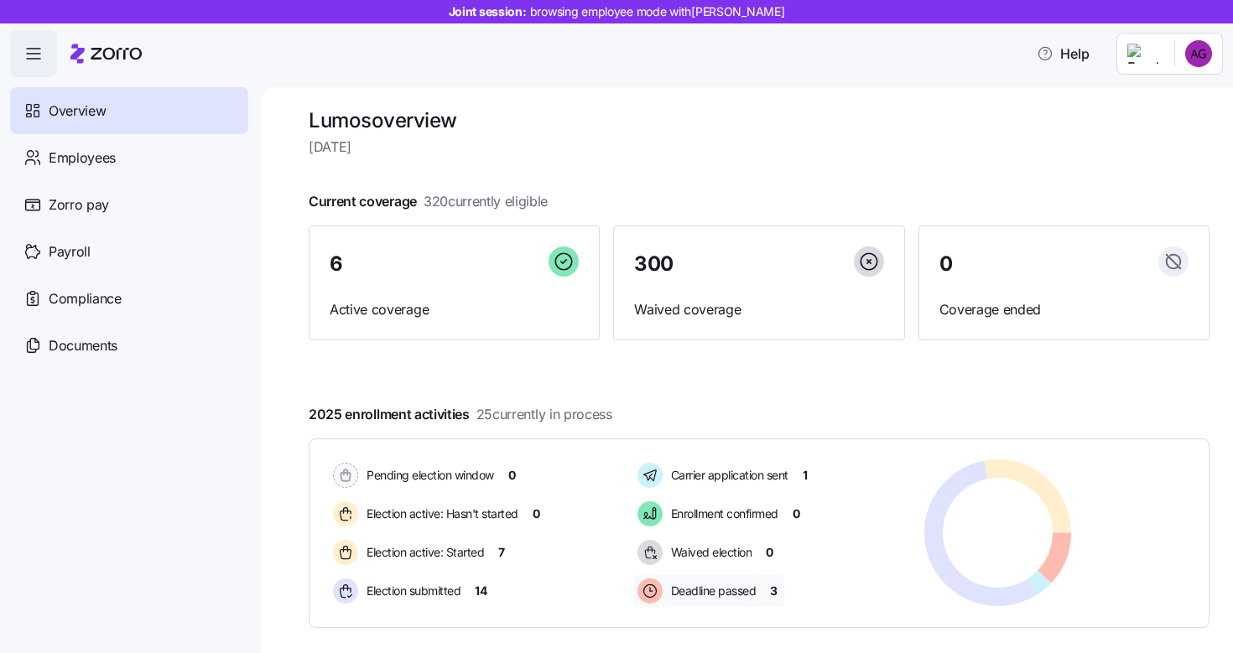
scroll to position [8, 0]
click at [108, 151] on span "Employees" at bounding box center [82, 158] width 67 height 21
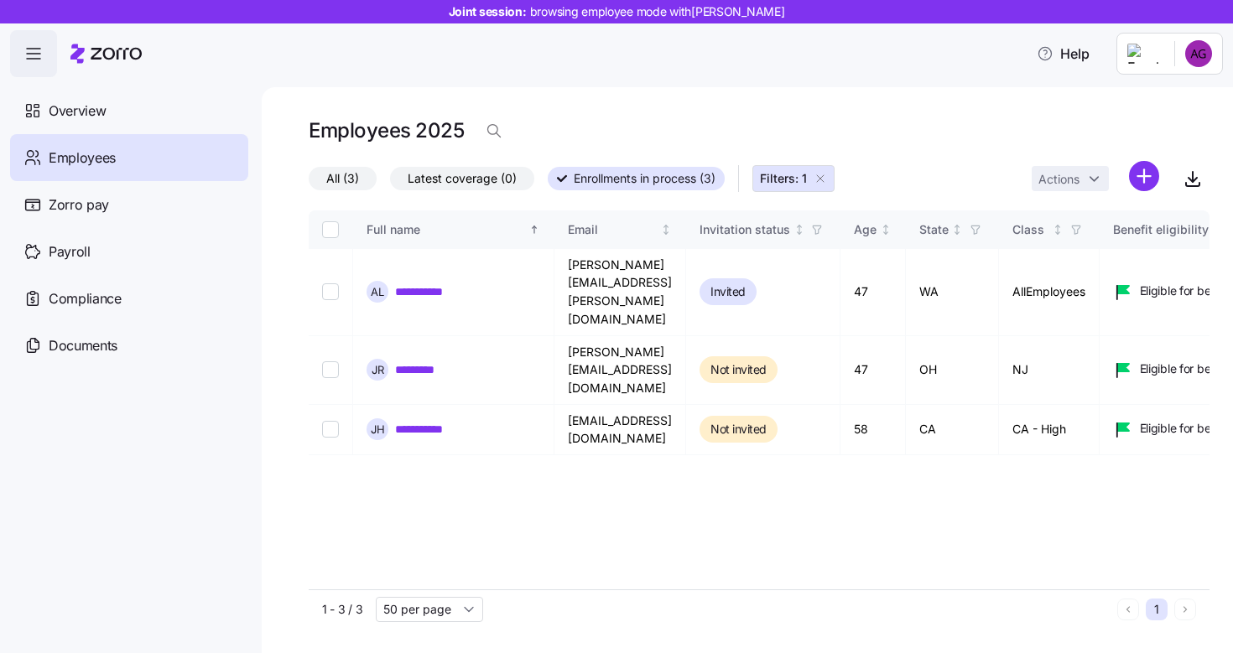
click at [822, 179] on icon "button" at bounding box center [820, 178] width 7 height 7
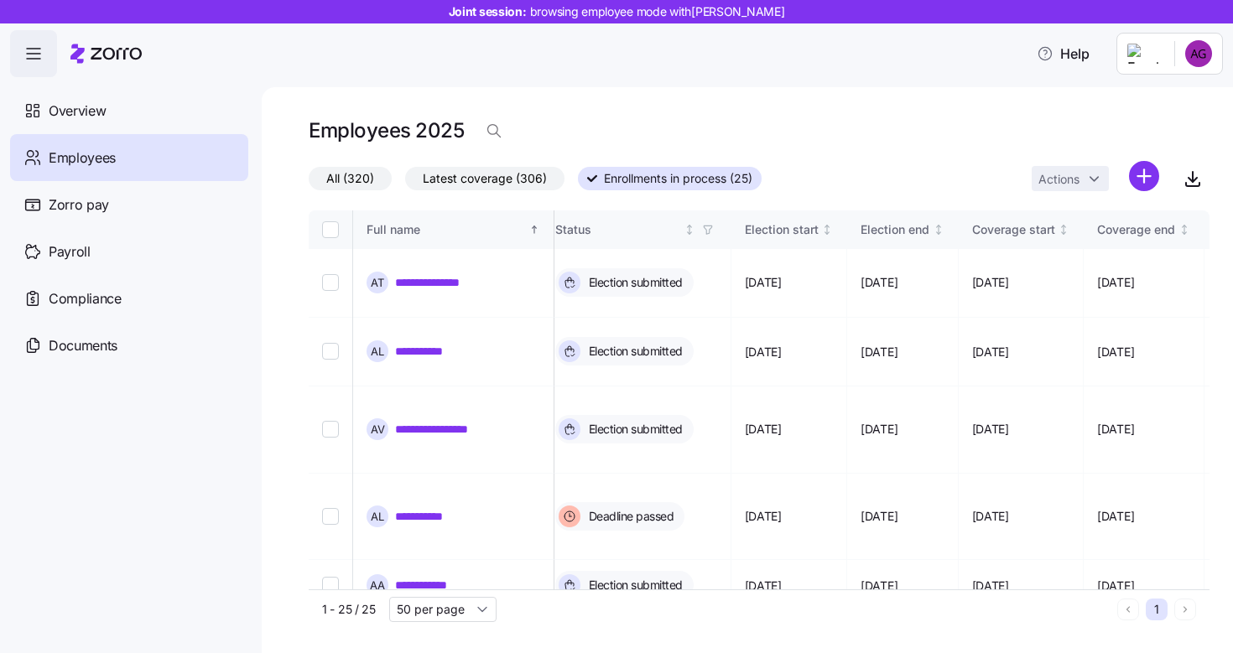
scroll to position [0, 915]
click at [713, 229] on icon "button" at bounding box center [707, 230] width 12 height 12
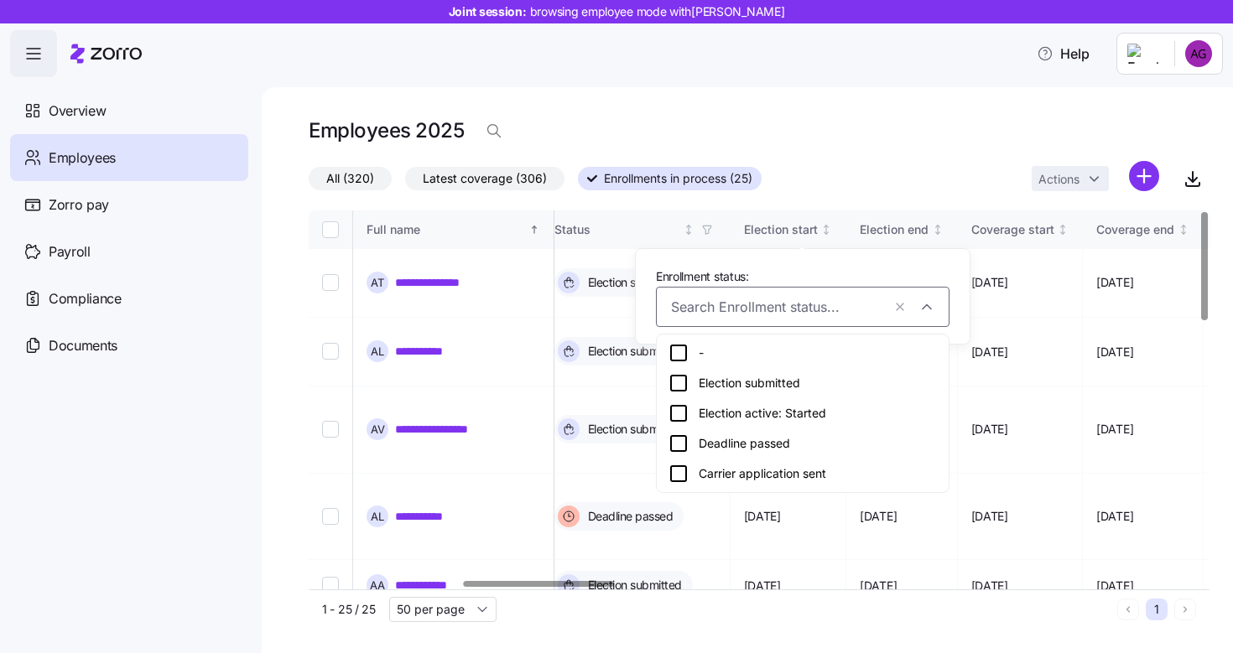
click at [912, 163] on div "All (320) Latest coverage (306) Enrollments in process (25) Actions" at bounding box center [759, 179] width 901 height 36
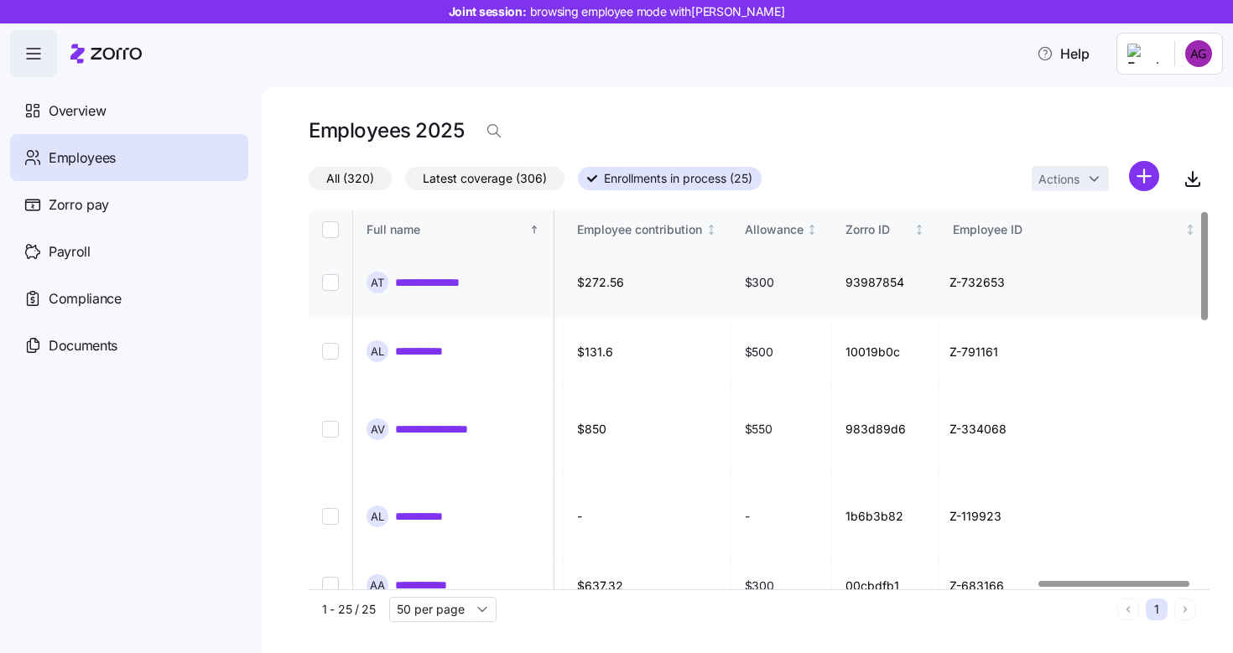
scroll to position [0, 4376]
click at [1146, 179] on html "**********" at bounding box center [616, 321] width 1233 height 643
click at [1077, 231] on div "Upload roster" at bounding box center [1052, 221] width 105 height 20
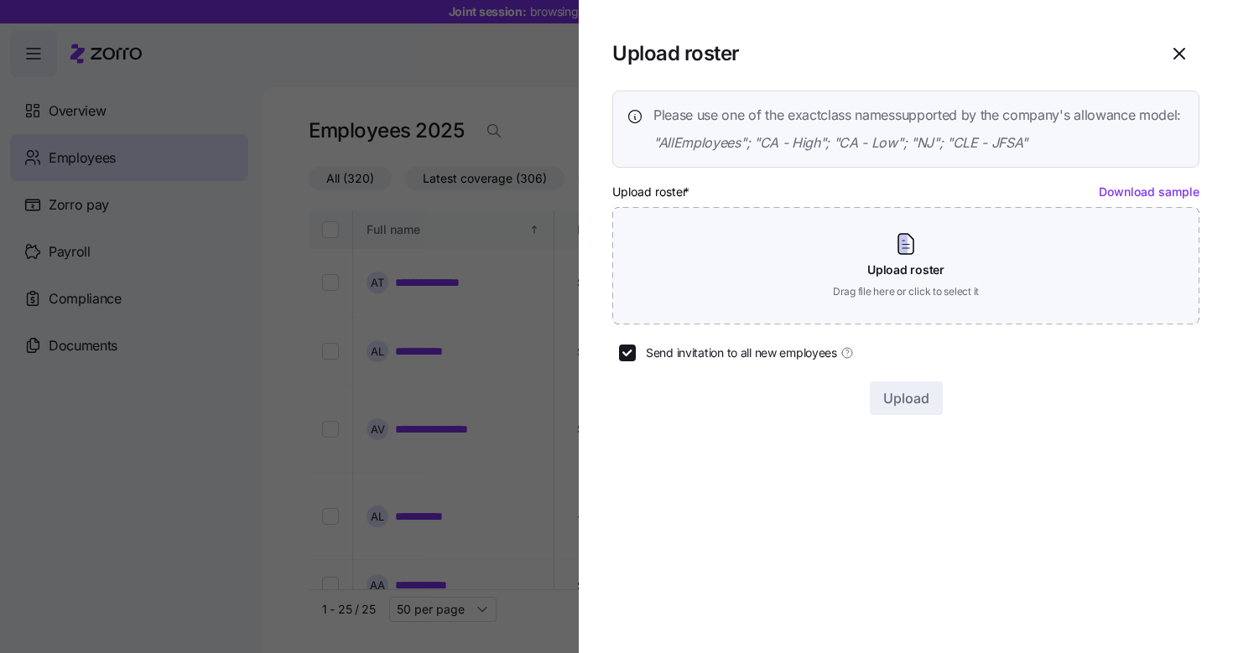
click at [545, 100] on div at bounding box center [616, 326] width 1233 height 653
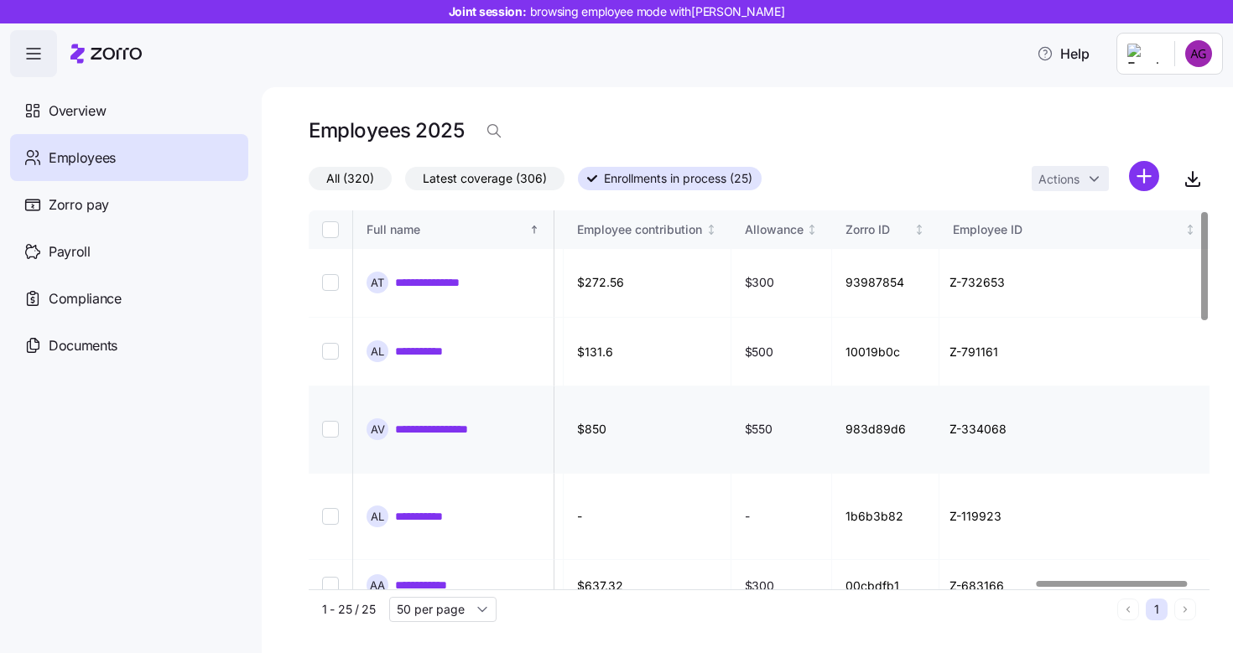
scroll to position [0, 4341]
click at [1146, 179] on html "**********" at bounding box center [616, 321] width 1233 height 643
click at [1109, 216] on div "Upload roster" at bounding box center [1073, 221] width 159 height 27
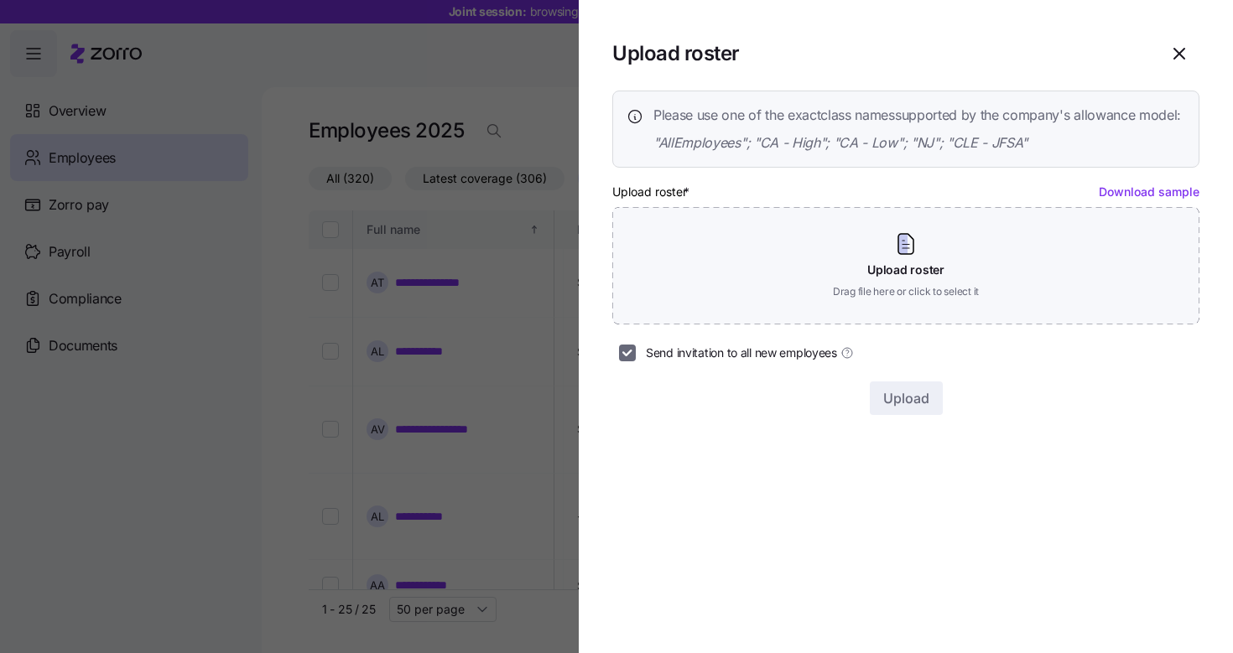
click at [628, 361] on input "Send invitation to all new employees" at bounding box center [627, 353] width 17 height 17
click at [629, 361] on input "Send invitation to all new employees" at bounding box center [627, 353] width 17 height 17
checkbox input "true"
click at [523, 88] on div at bounding box center [616, 326] width 1233 height 653
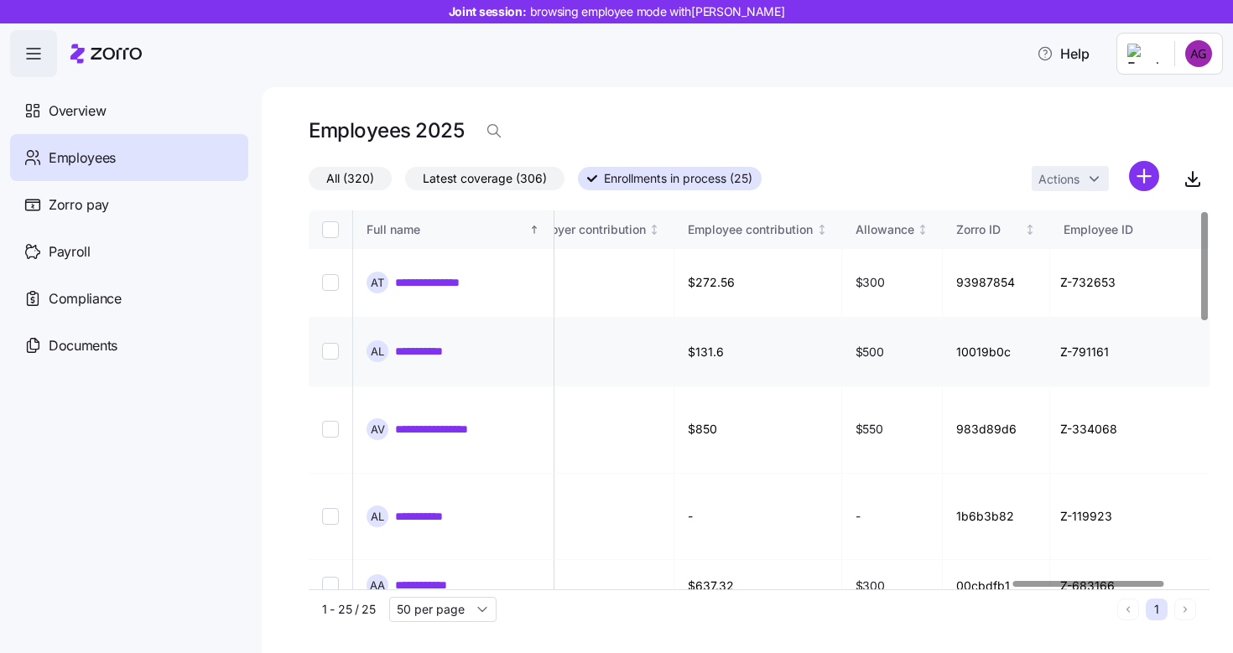
scroll to position [0, 4200]
click at [332, 278] on input "Select record 1" at bounding box center [330, 282] width 17 height 17
checkbox input "true"
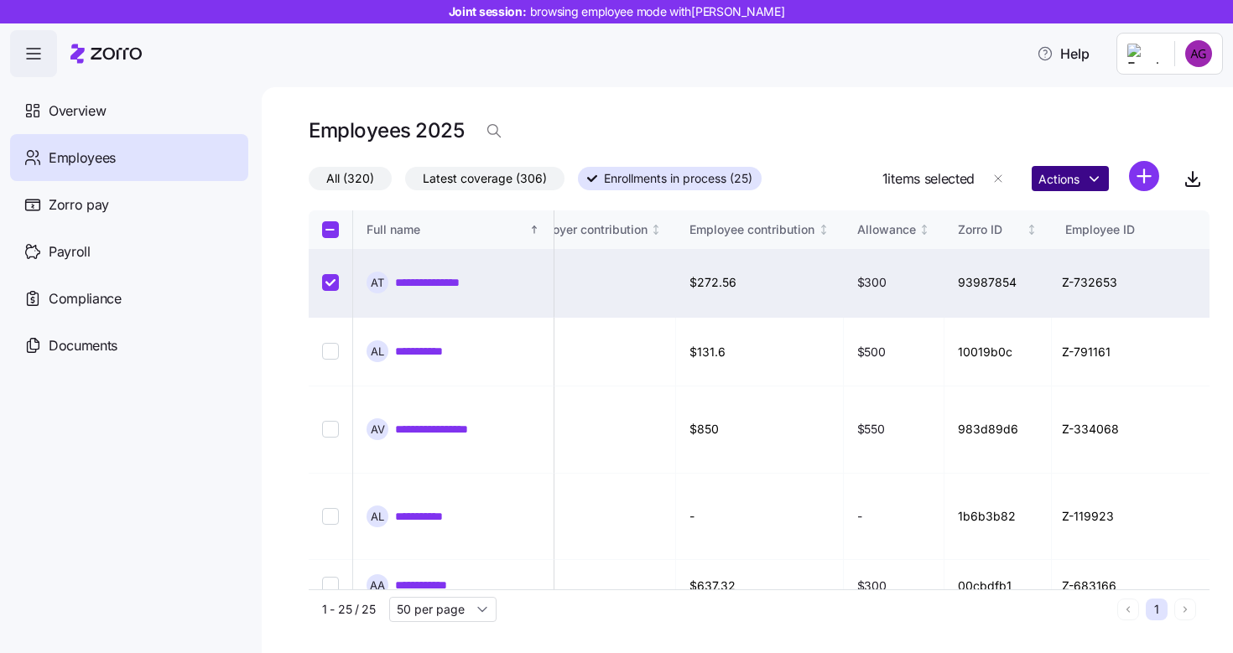
click at [1083, 189] on html "**********" at bounding box center [616, 321] width 1233 height 643
click at [891, 106] on html "**********" at bounding box center [616, 321] width 1233 height 643
click at [419, 343] on link "**********" at bounding box center [425, 351] width 61 height 17
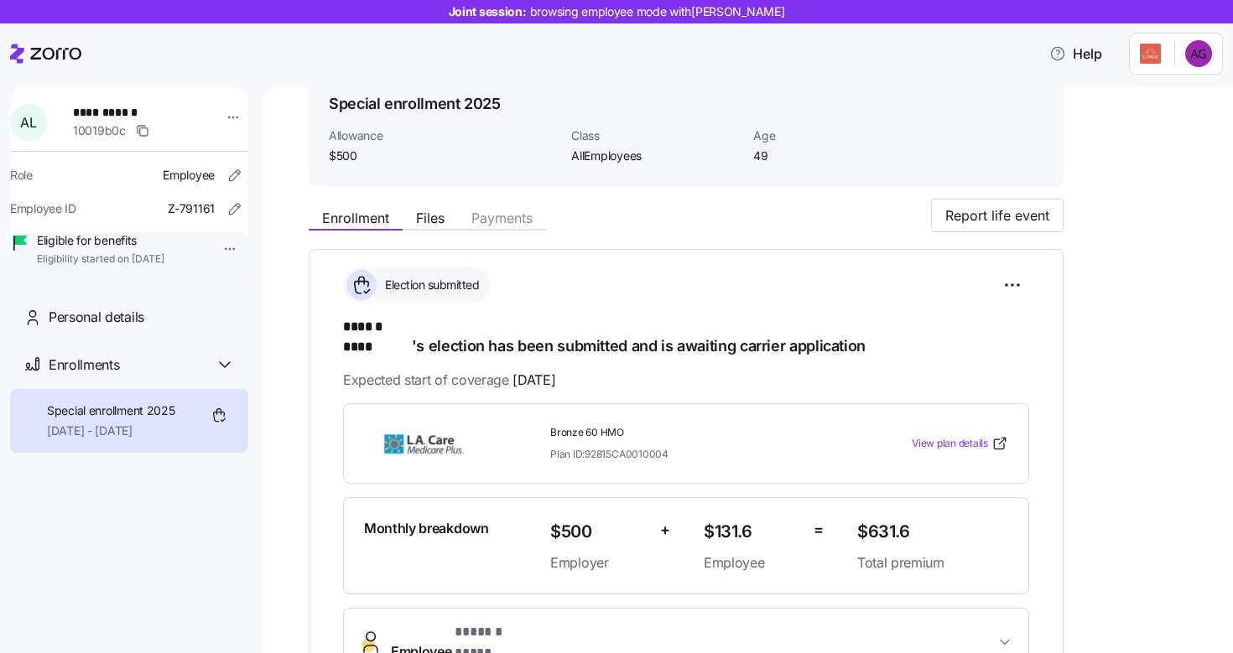
scroll to position [76, 0]
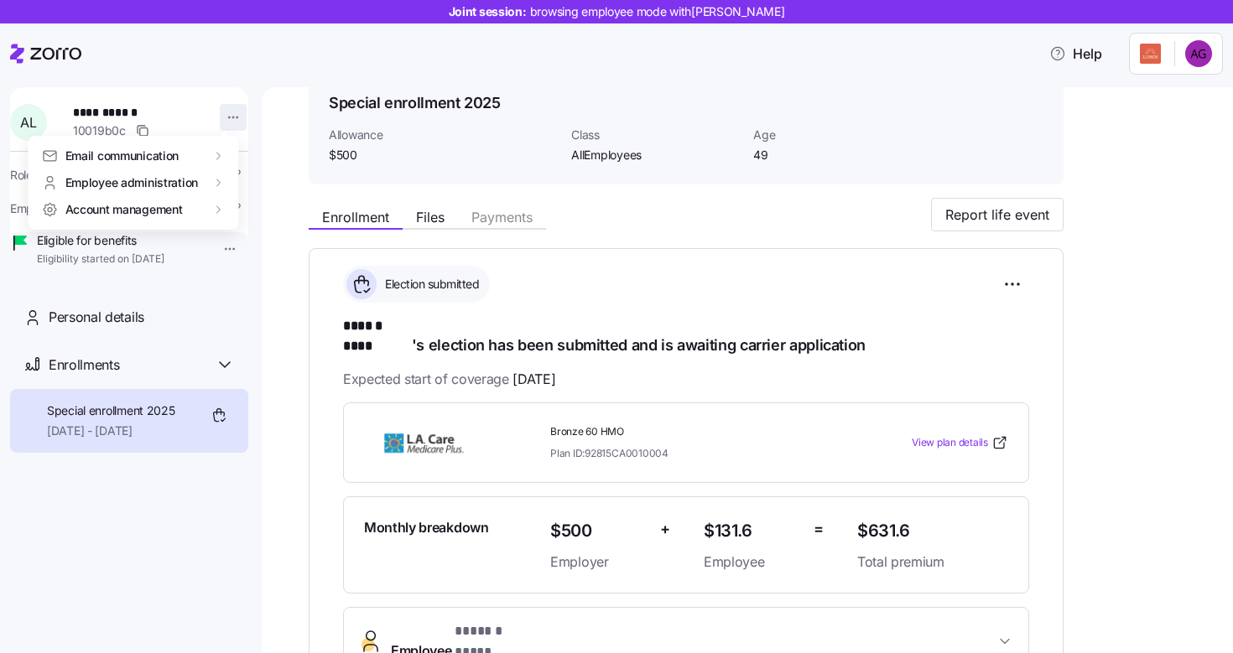
click at [221, 115] on html "**********" at bounding box center [616, 321] width 1233 height 643
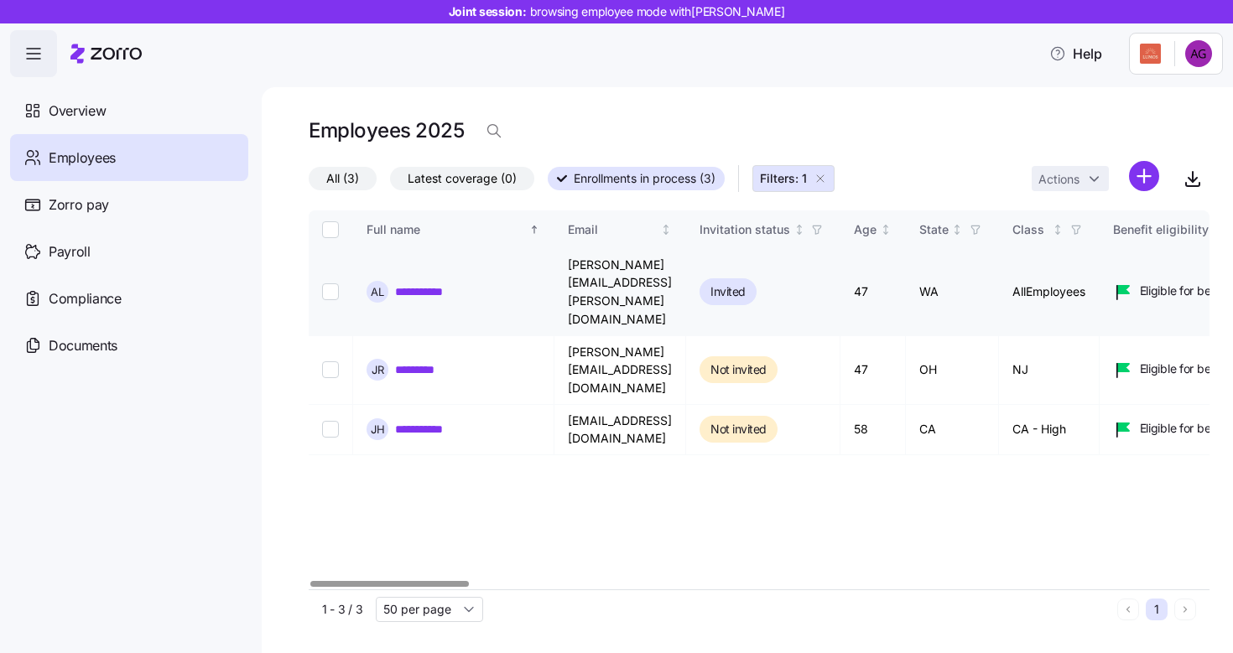
click at [422, 283] on link "**********" at bounding box center [431, 291] width 73 height 17
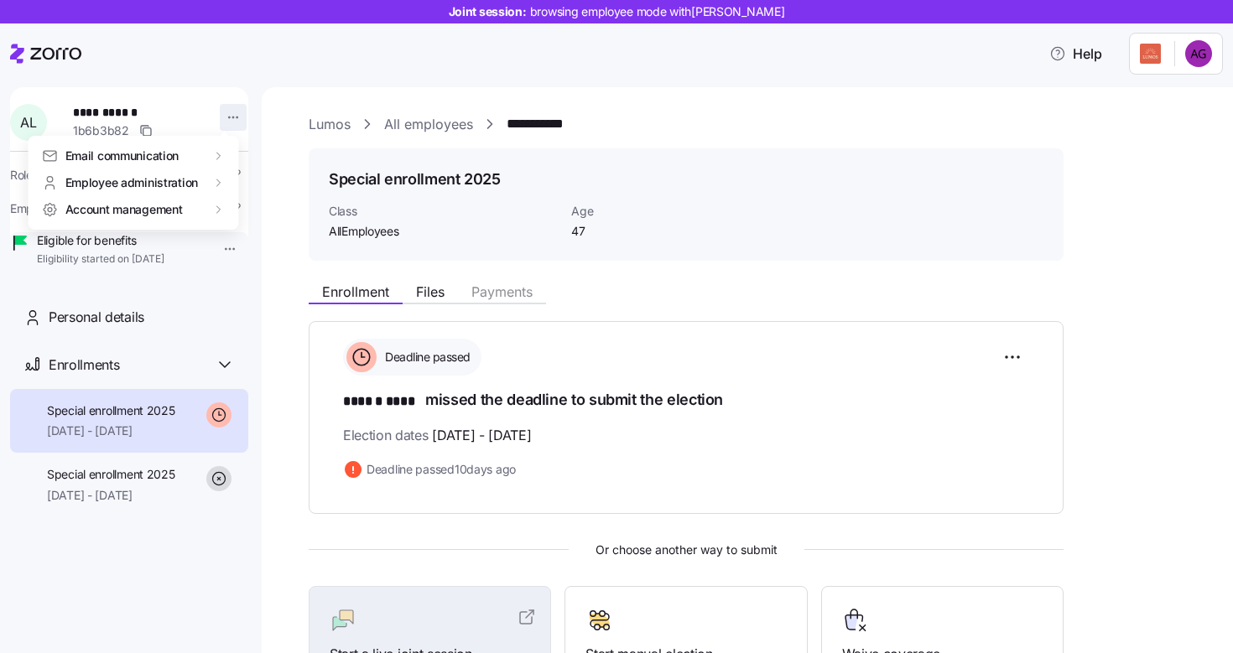
click at [221, 117] on html "**********" at bounding box center [616, 321] width 1233 height 643
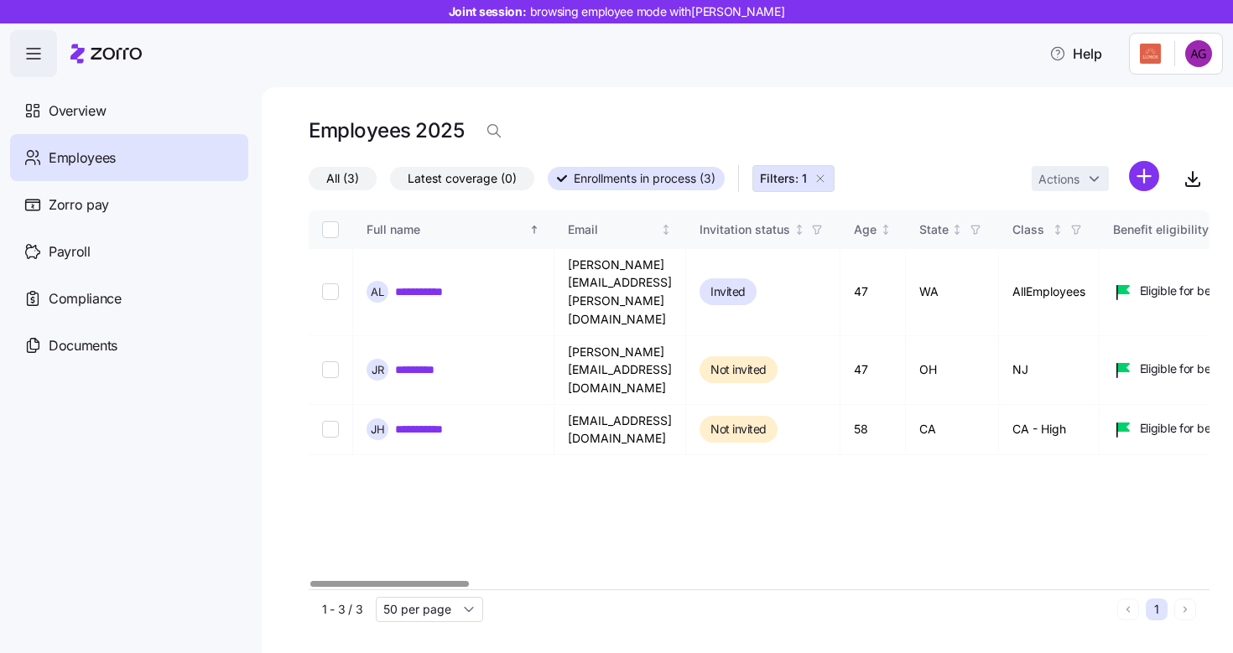
click at [787, 174] on span "Filters: 1" at bounding box center [783, 178] width 47 height 17
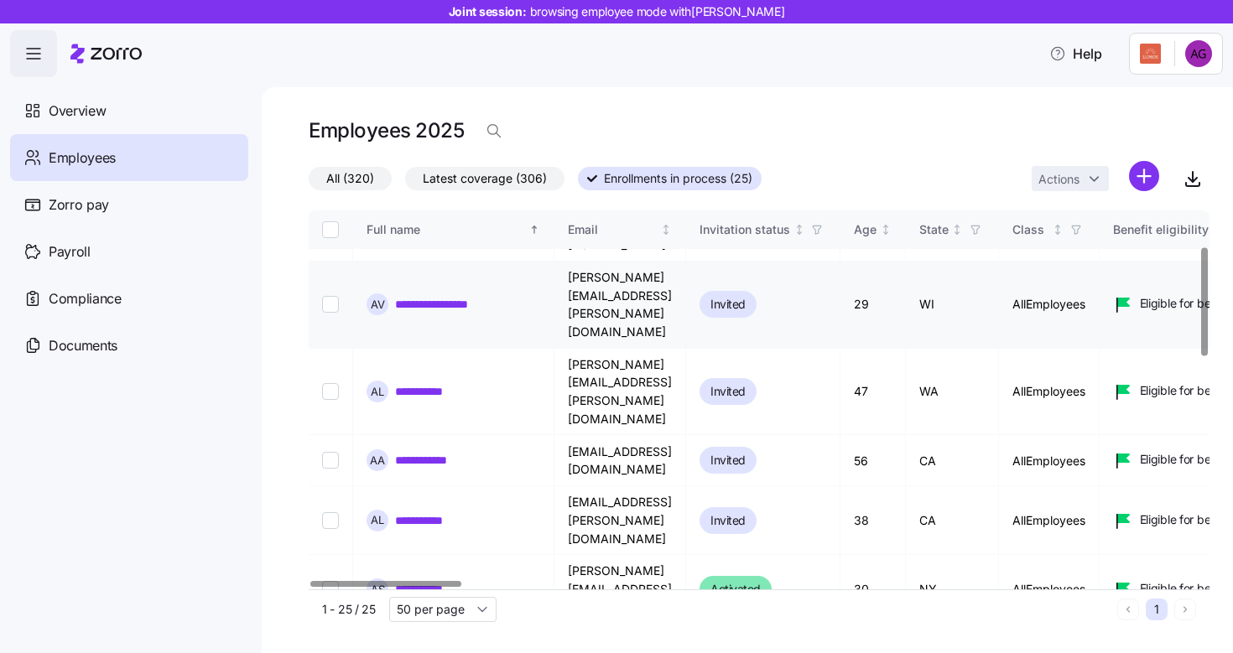
scroll to position [126, 0]
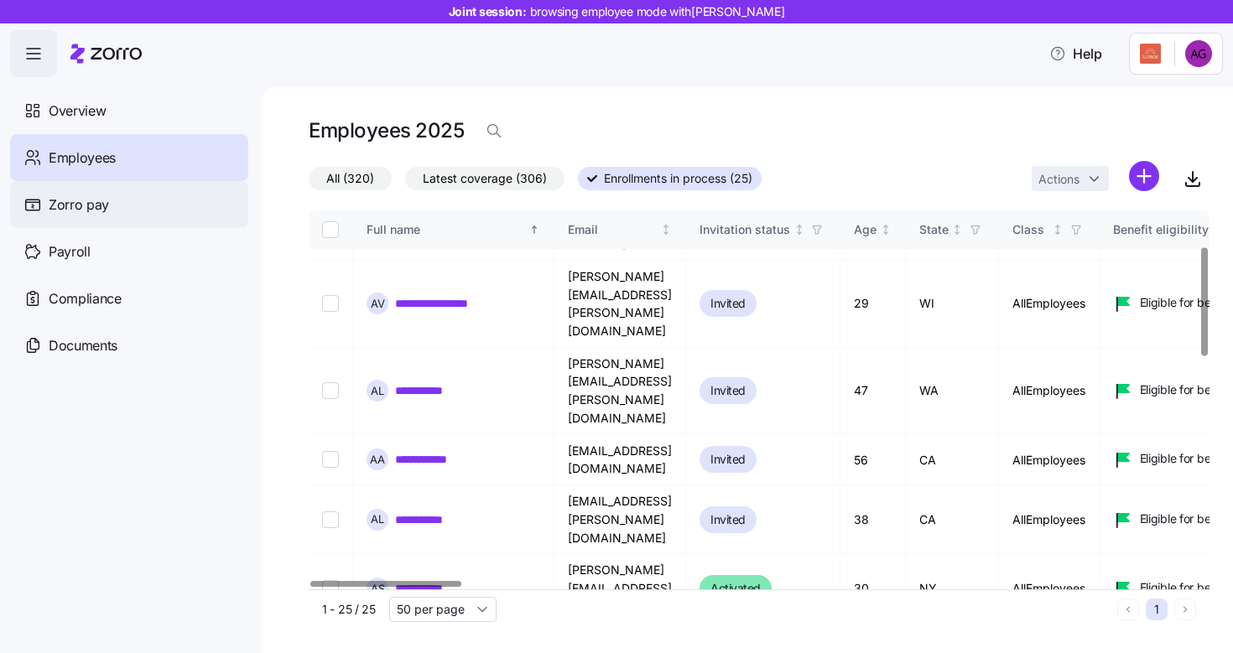
click at [84, 201] on span "Zorro pay" at bounding box center [79, 205] width 60 height 21
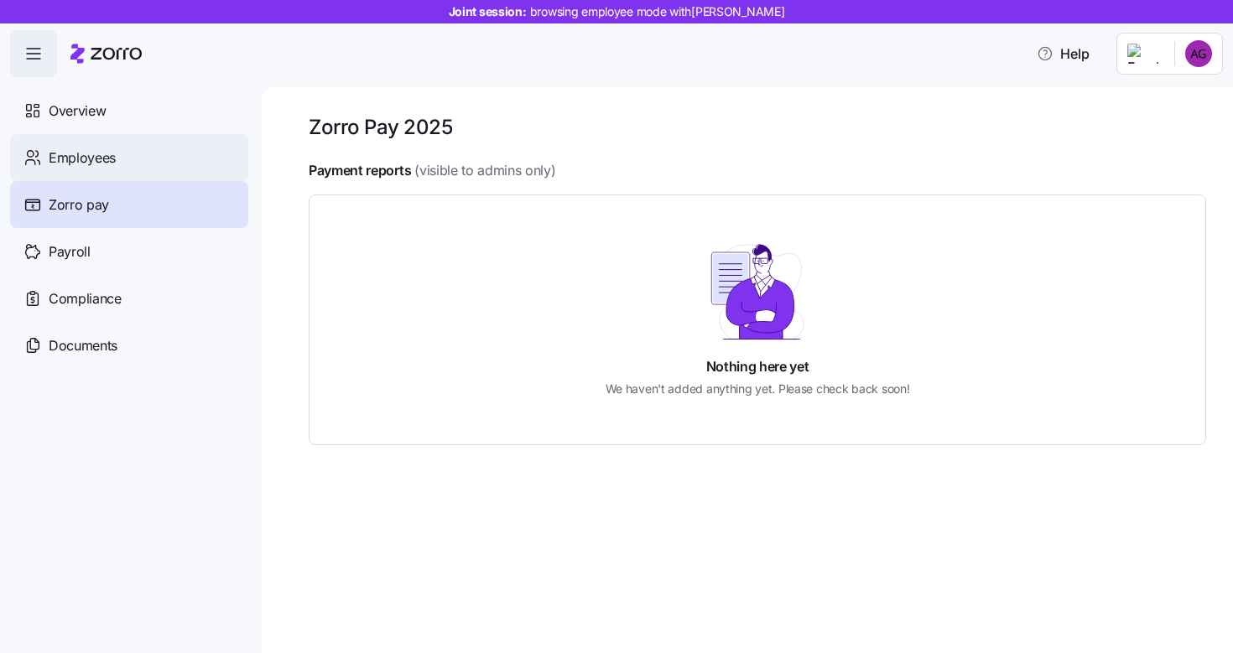
click at [101, 164] on span "Employees" at bounding box center [82, 158] width 67 height 21
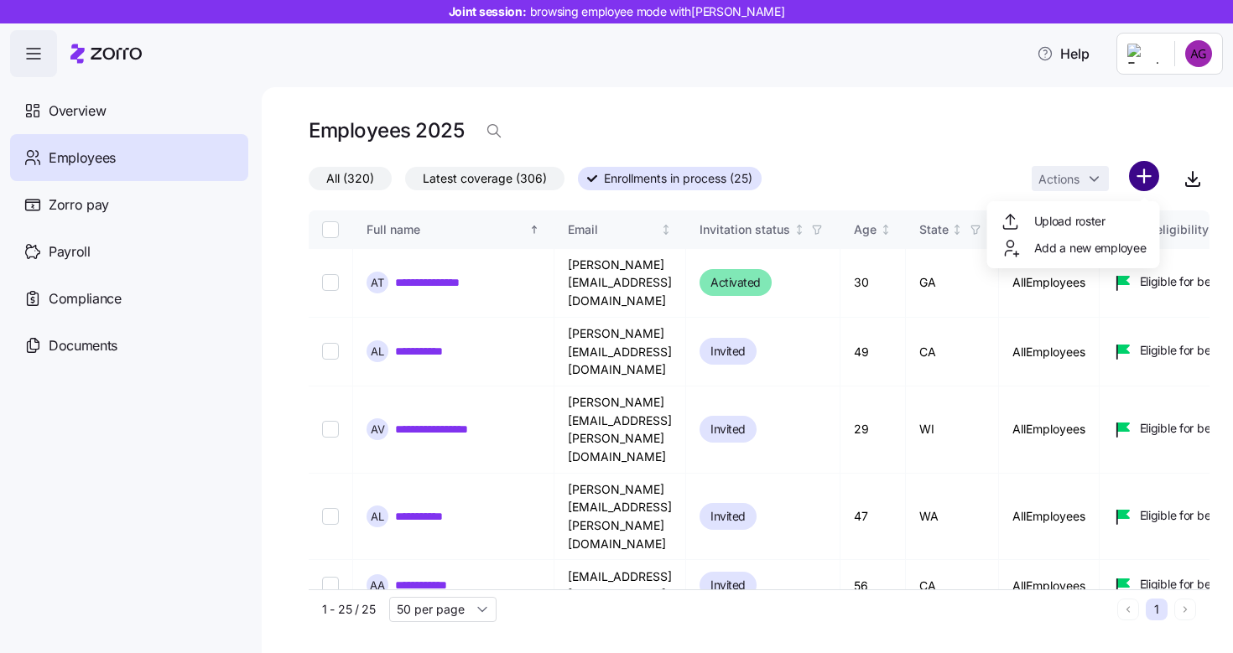
click at [1151, 178] on html "**********" at bounding box center [616, 321] width 1233 height 643
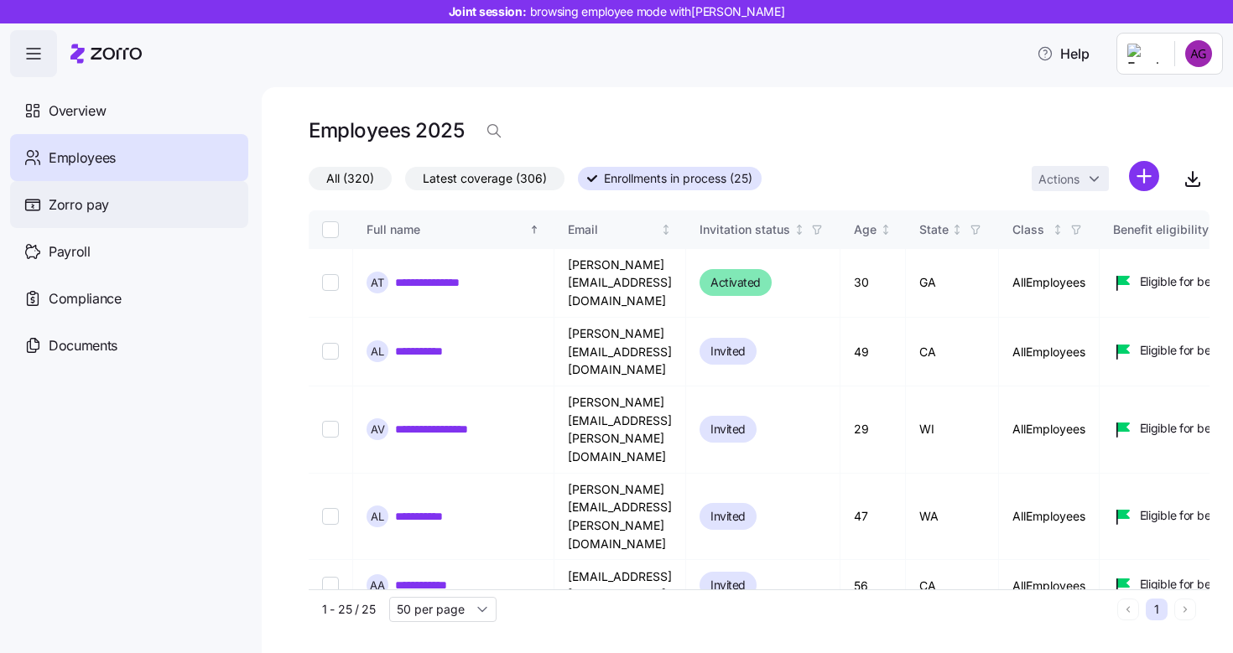
click at [138, 194] on html "**********" at bounding box center [616, 321] width 1233 height 643
click at [169, 196] on div "Zorro pay" at bounding box center [129, 204] width 238 height 47
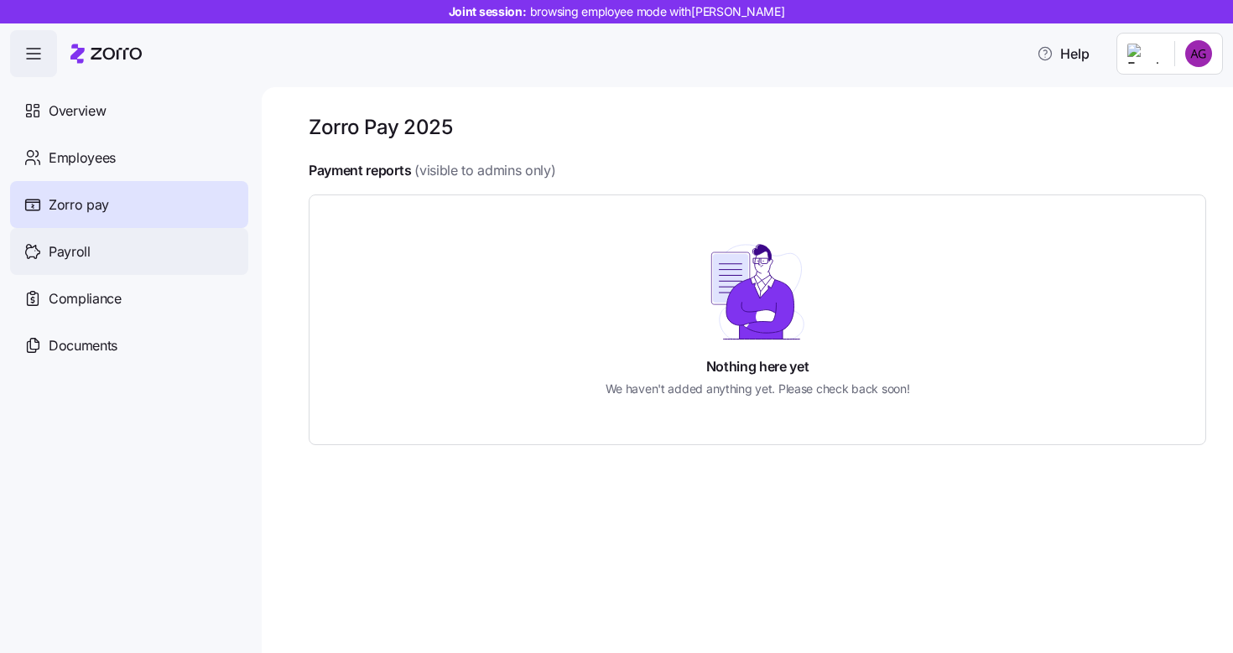
click at [141, 247] on div "Payroll" at bounding box center [129, 251] width 238 height 47
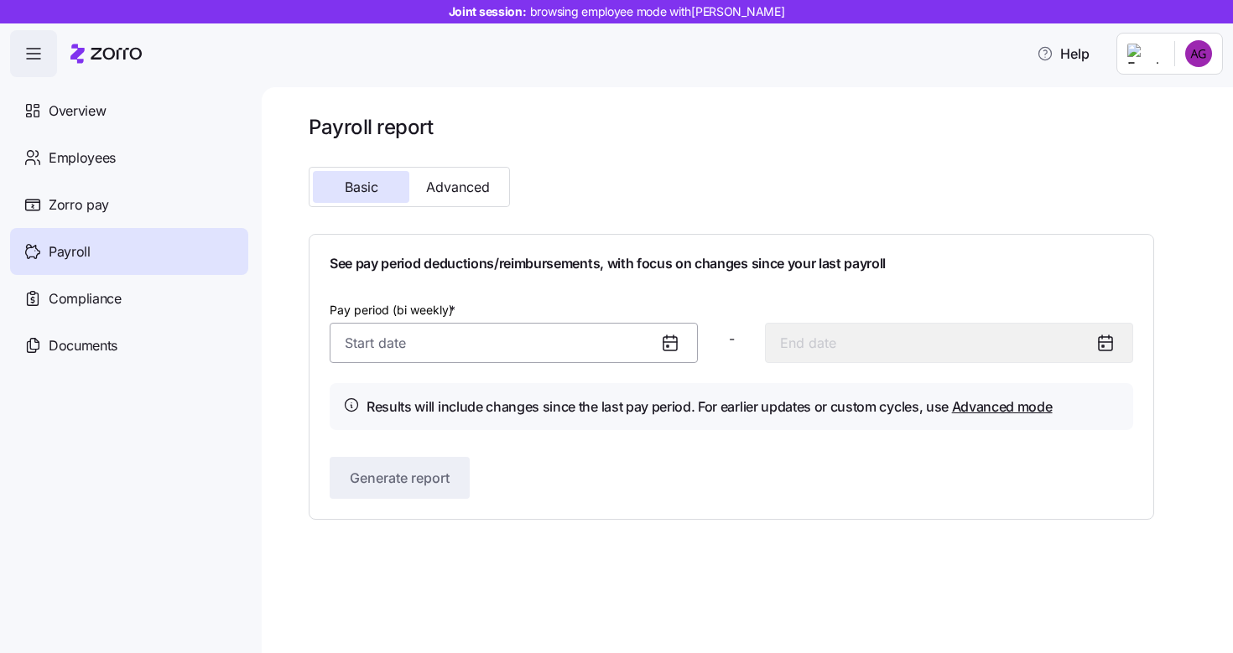
click at [463, 340] on input "Pay period (bi weekly) *" at bounding box center [514, 343] width 368 height 40
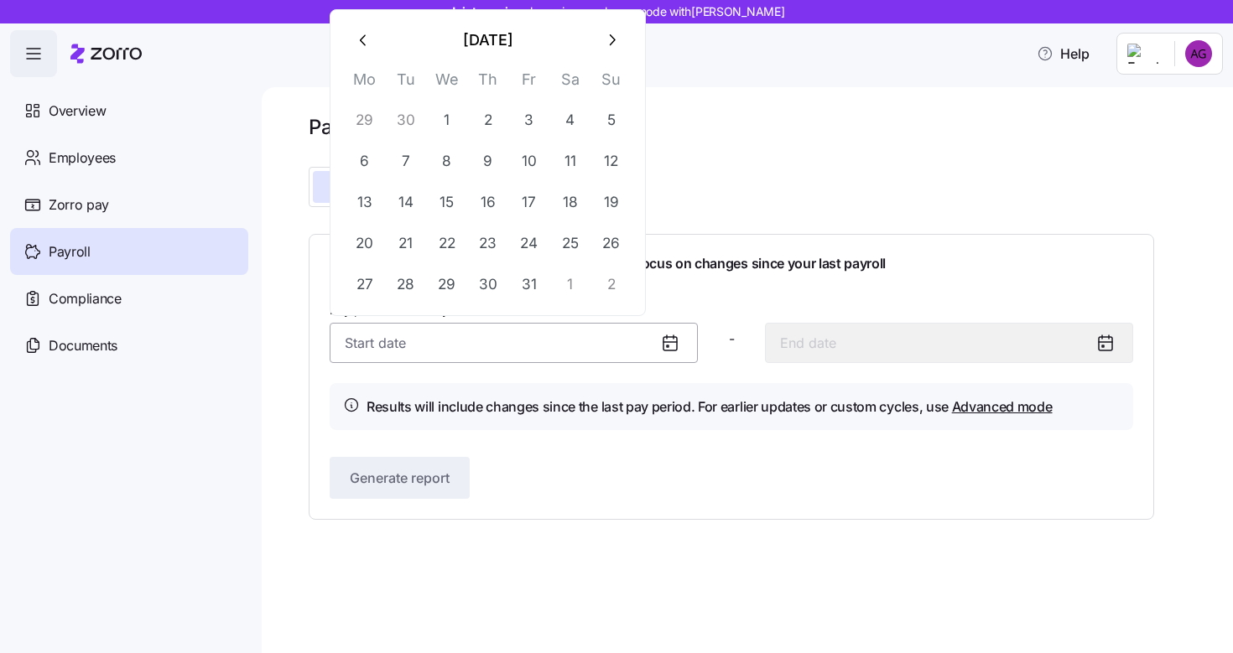
click at [463, 340] on input "Pay period (bi weekly) *" at bounding box center [514, 343] width 368 height 40
click at [434, 382] on div "Pay period (bi weekly) * - Results will include changes since the last pay peri…" at bounding box center [731, 364] width 803 height 131
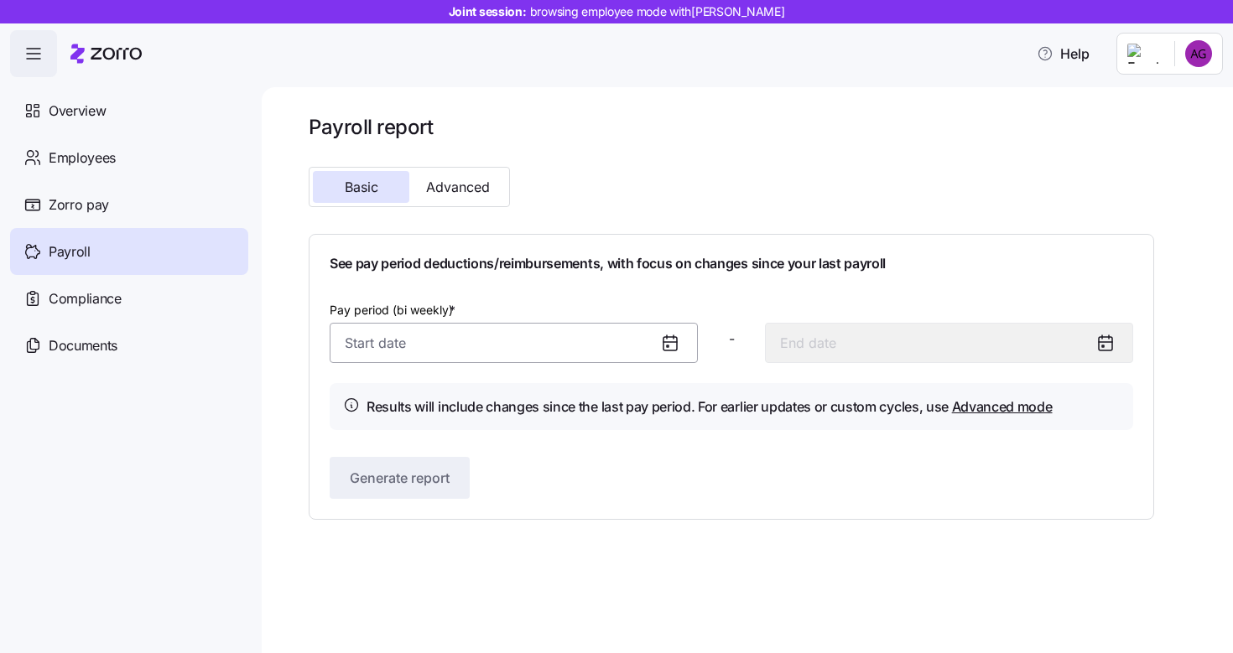
click at [416, 346] on input "Pay period (bi weekly) *" at bounding box center [514, 343] width 368 height 40
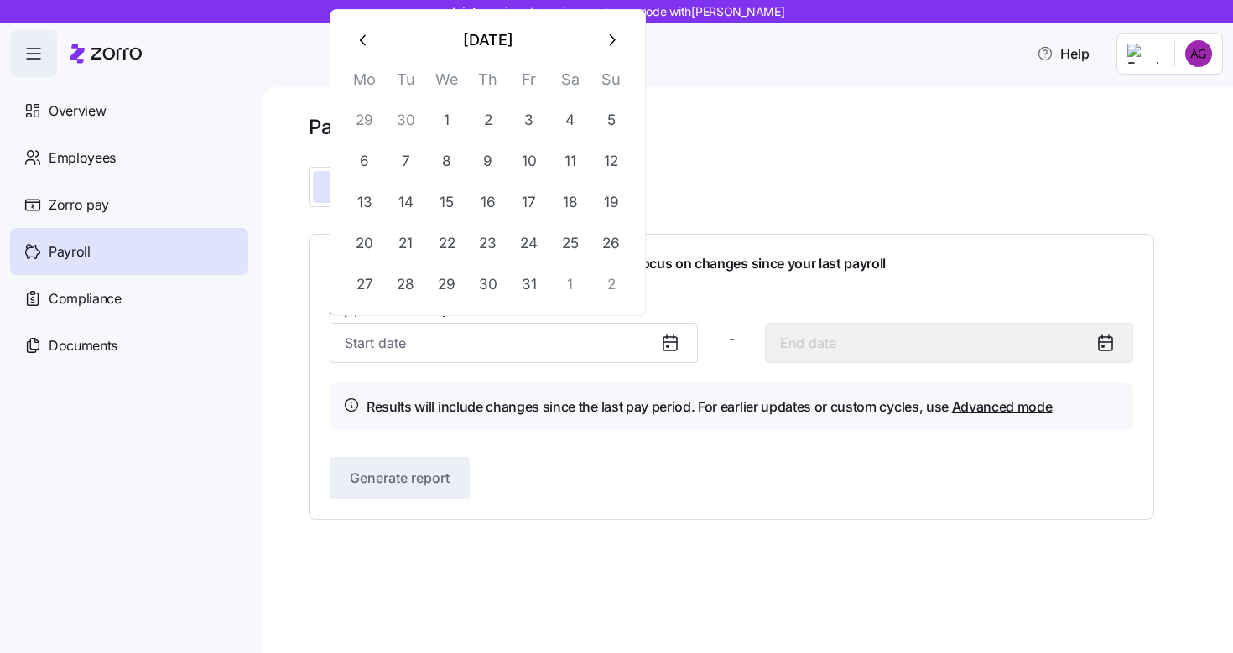
click at [366, 121] on button "29" at bounding box center [365, 121] width 40 height 40
type input "[DATE]"
type input "October 12, 2025"
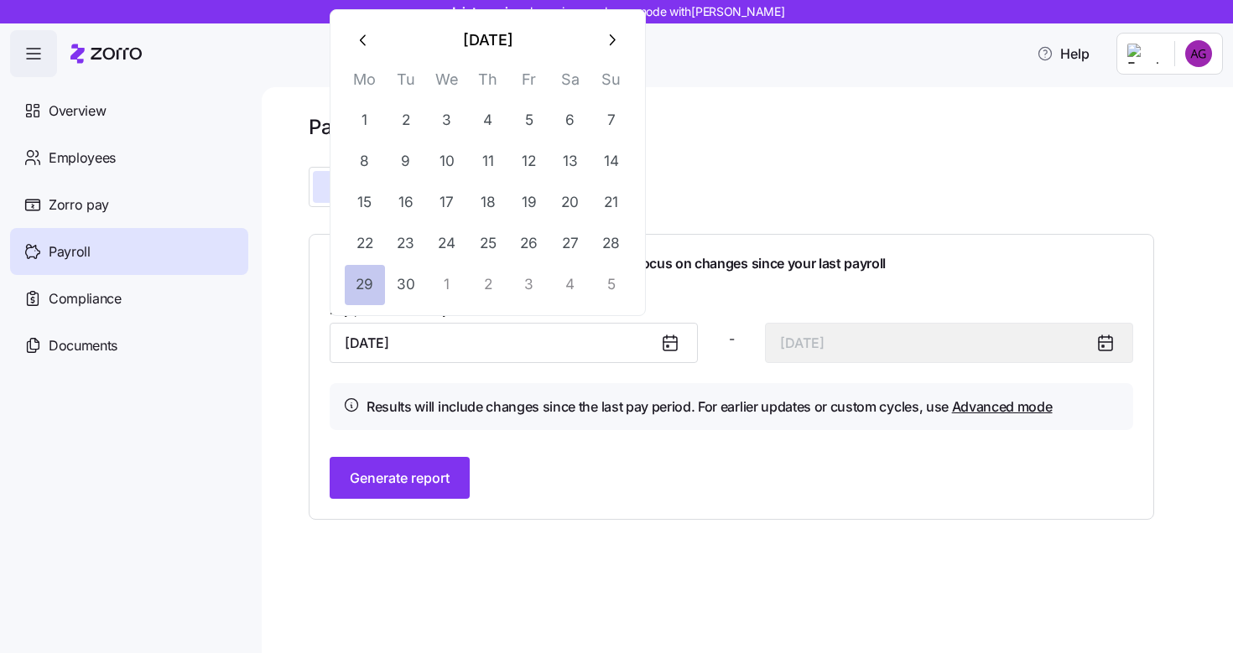
click at [362, 288] on button "29" at bounding box center [365, 285] width 40 height 40
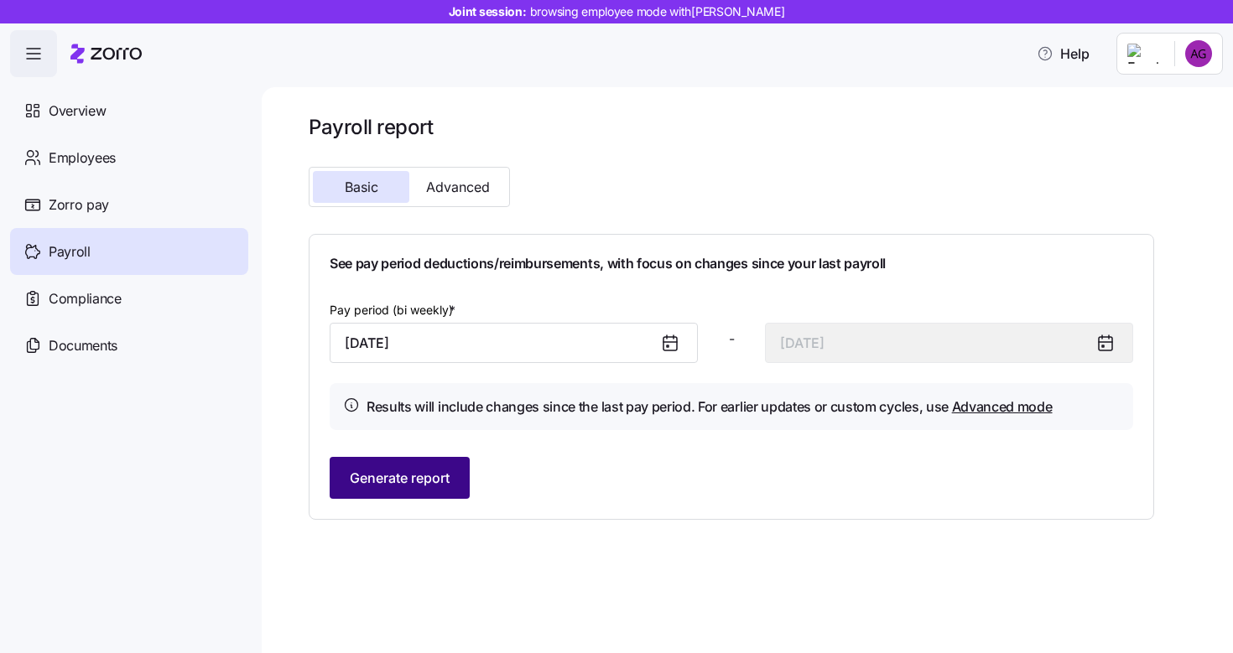
click at [438, 481] on span "Generate report" at bounding box center [400, 478] width 100 height 20
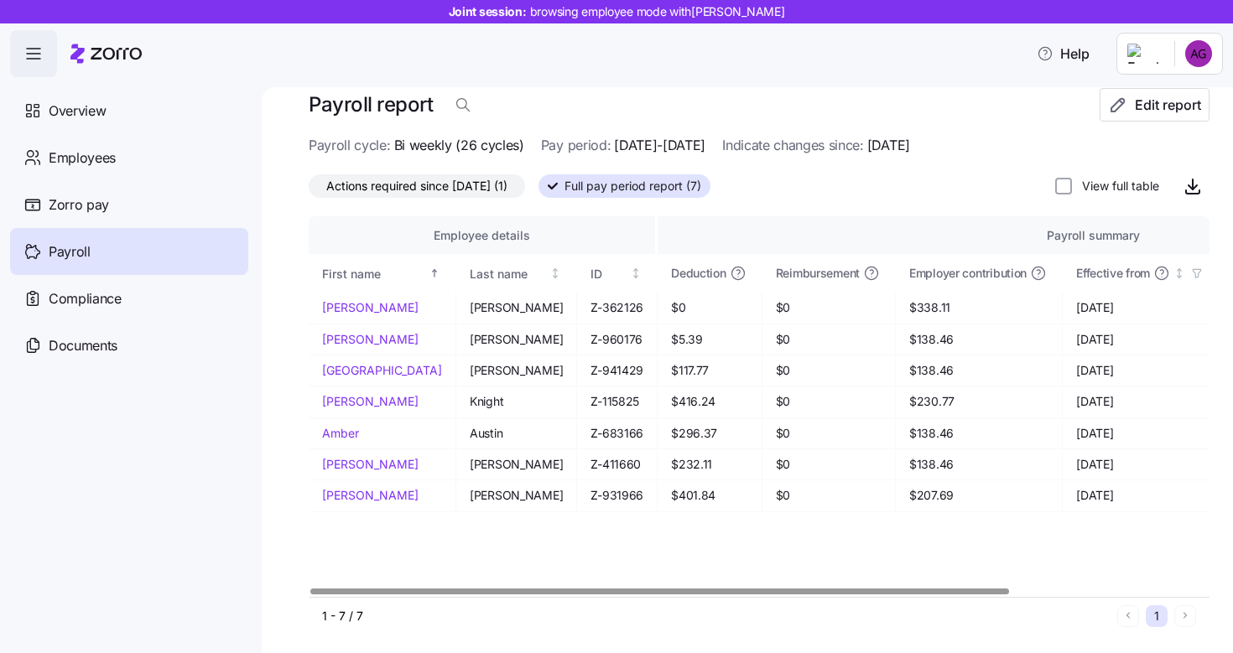
click at [425, 184] on span "Actions required since 09/29/2025 (1)" at bounding box center [416, 186] width 181 height 22
click at [309, 190] on input "Actions required since 09/29/2025 (1)" at bounding box center [309, 190] width 0 height 0
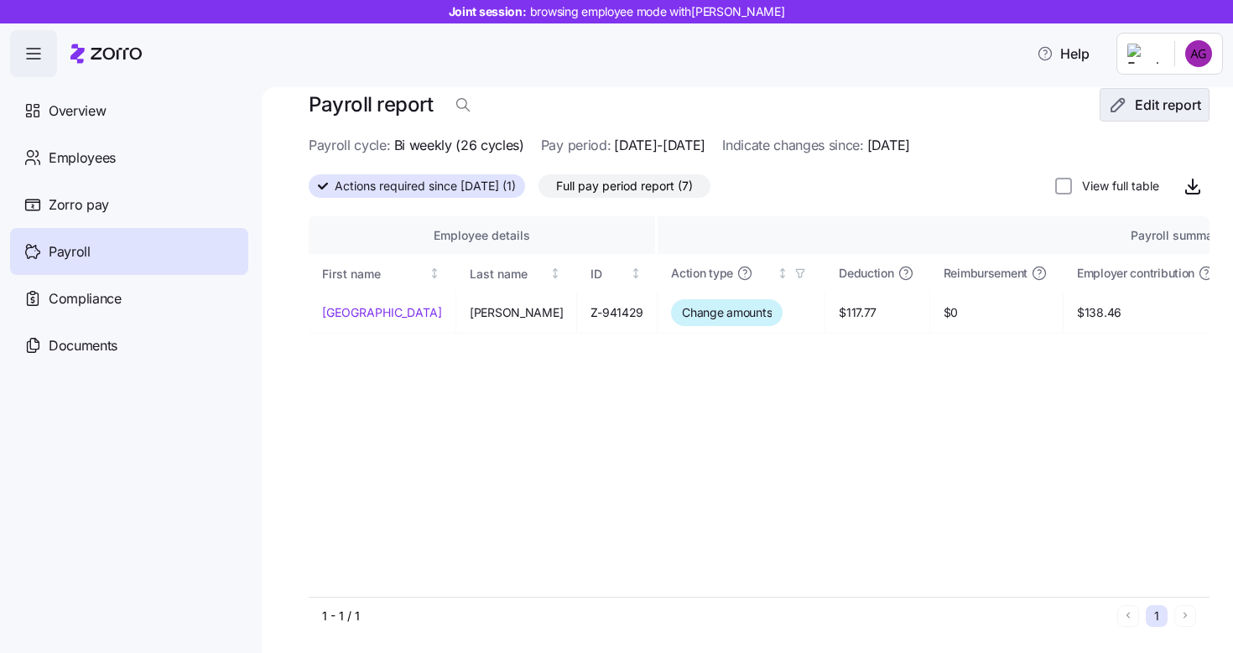
click at [1130, 113] on span "Edit report" at bounding box center [1154, 105] width 81 height 20
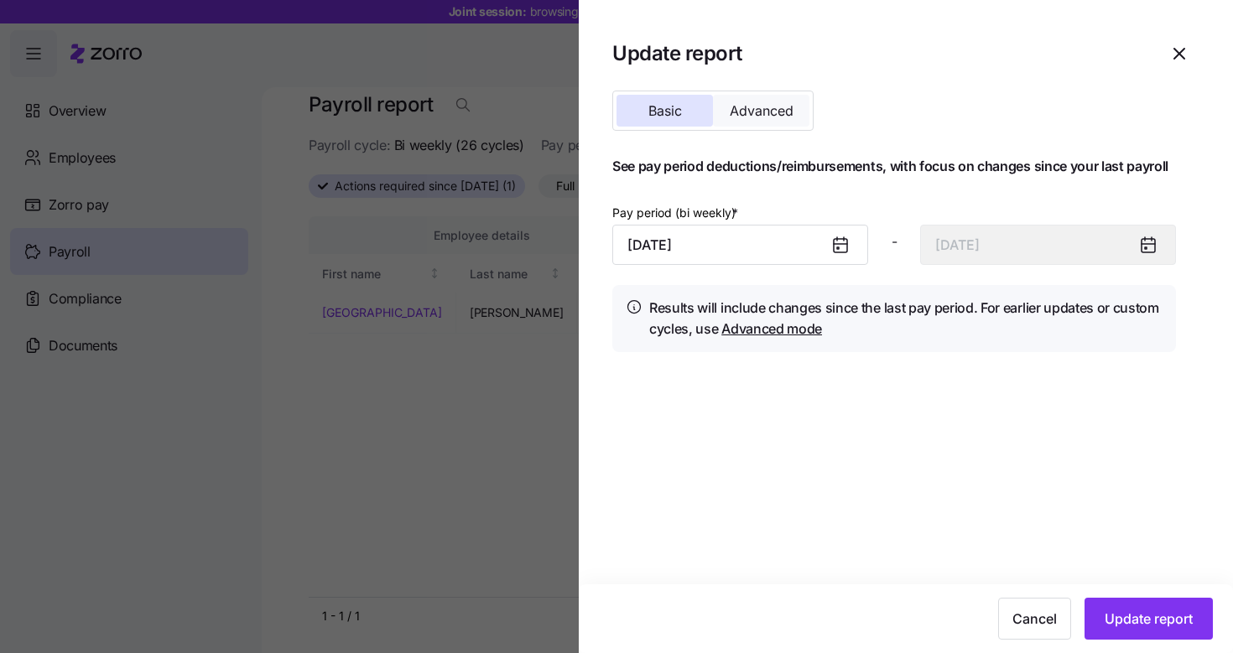
click at [755, 117] on span "Advanced" at bounding box center [762, 110] width 64 height 13
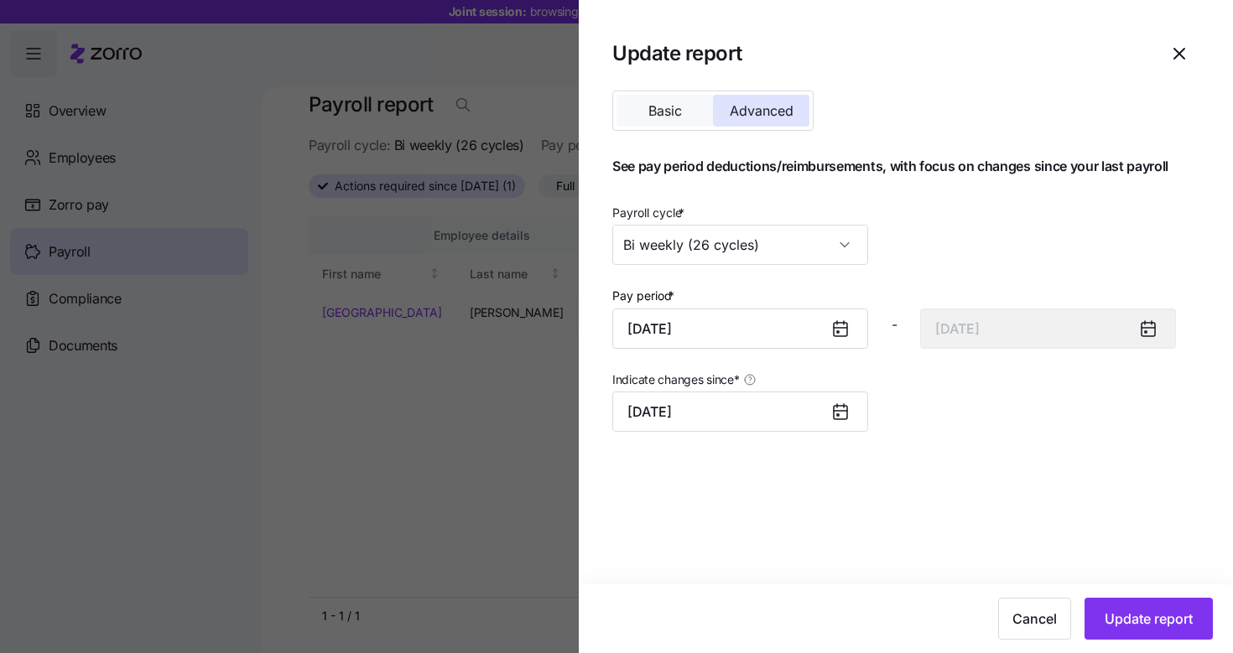
click at [680, 115] on span "Basic" at bounding box center [665, 110] width 34 height 13
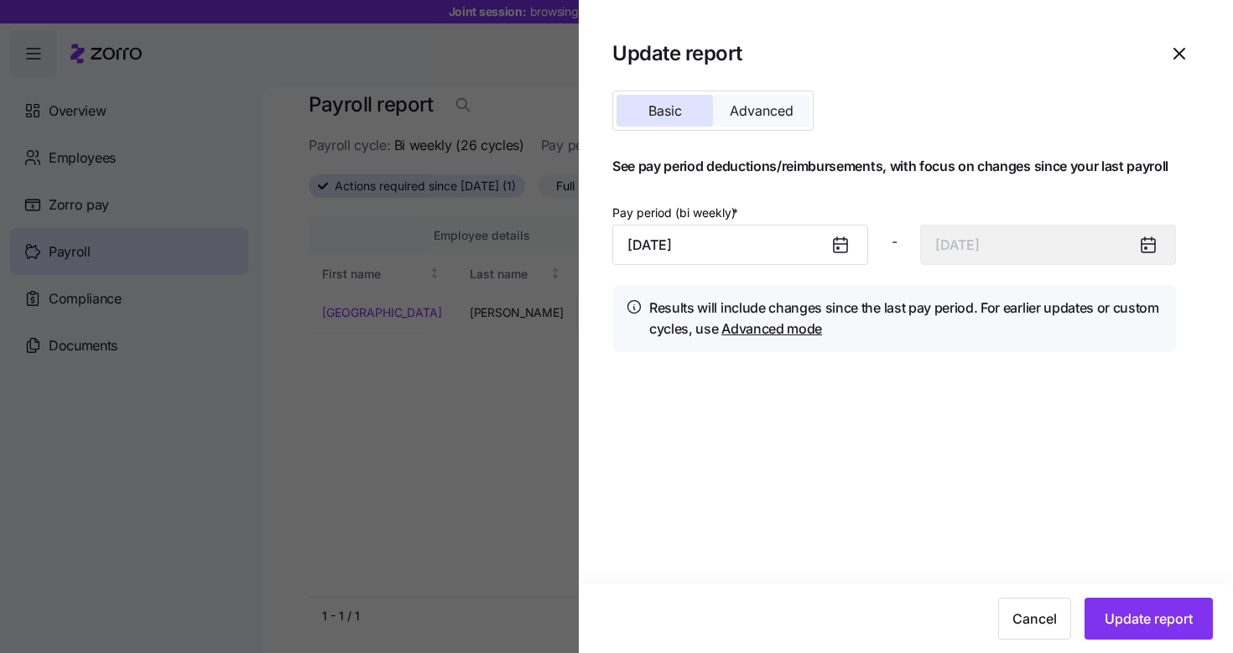
click at [761, 109] on span "Advanced" at bounding box center [762, 110] width 64 height 13
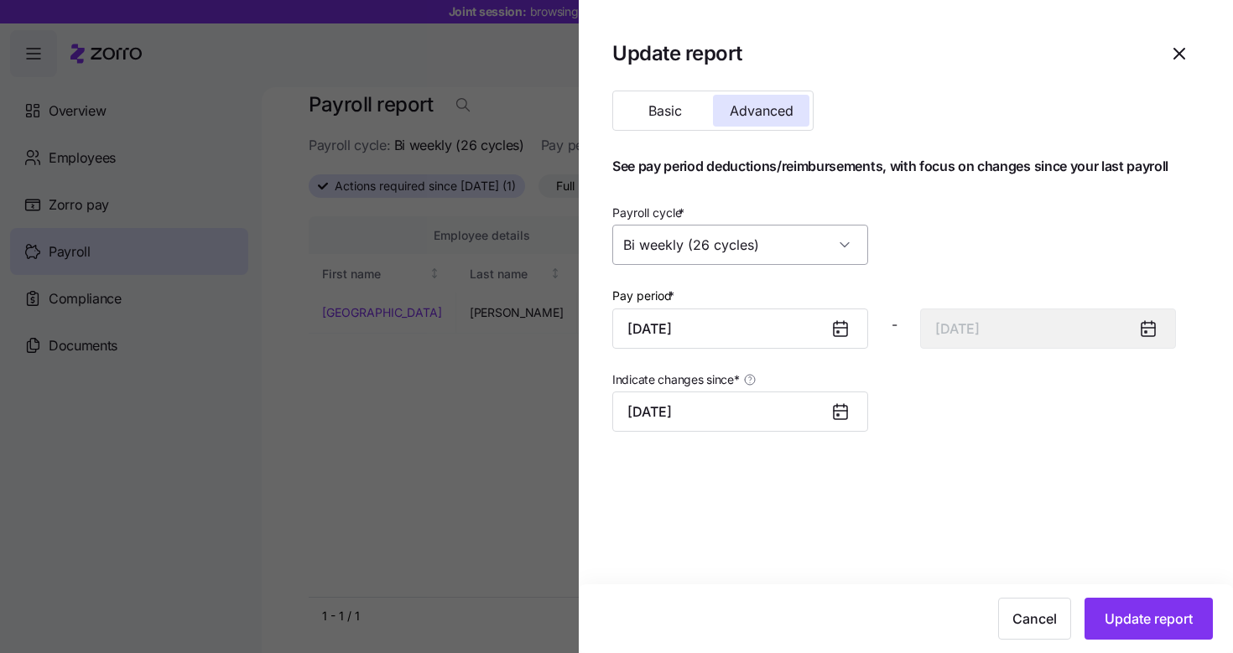
click at [811, 240] on input "Bi weekly (26 cycles)" at bounding box center [740, 245] width 256 height 40
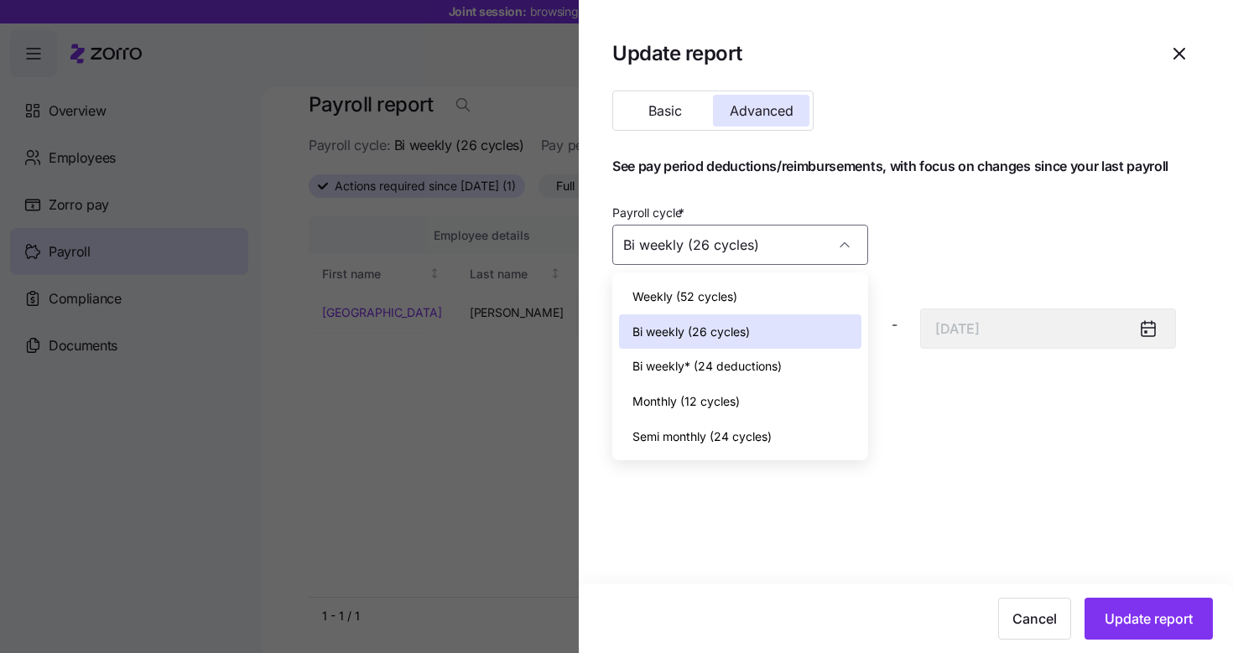
click at [802, 331] on div "Bi weekly (26 cycles)" at bounding box center [740, 331] width 242 height 35
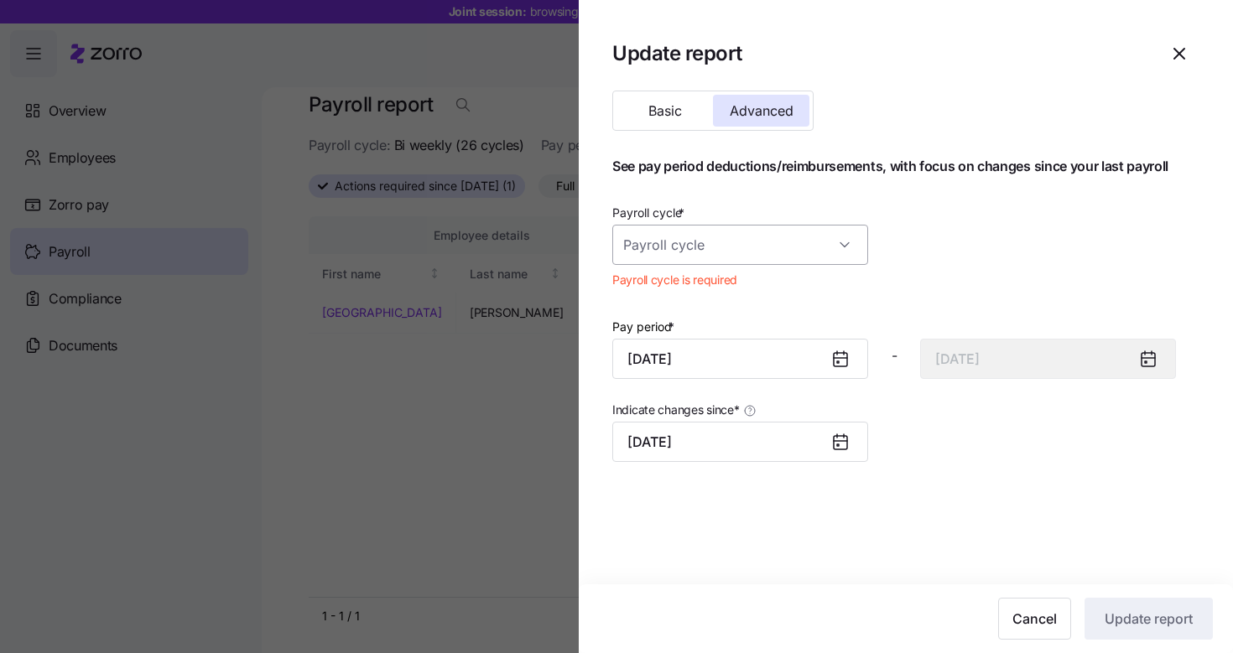
click at [805, 237] on input "Payroll cycle *" at bounding box center [740, 245] width 256 height 40
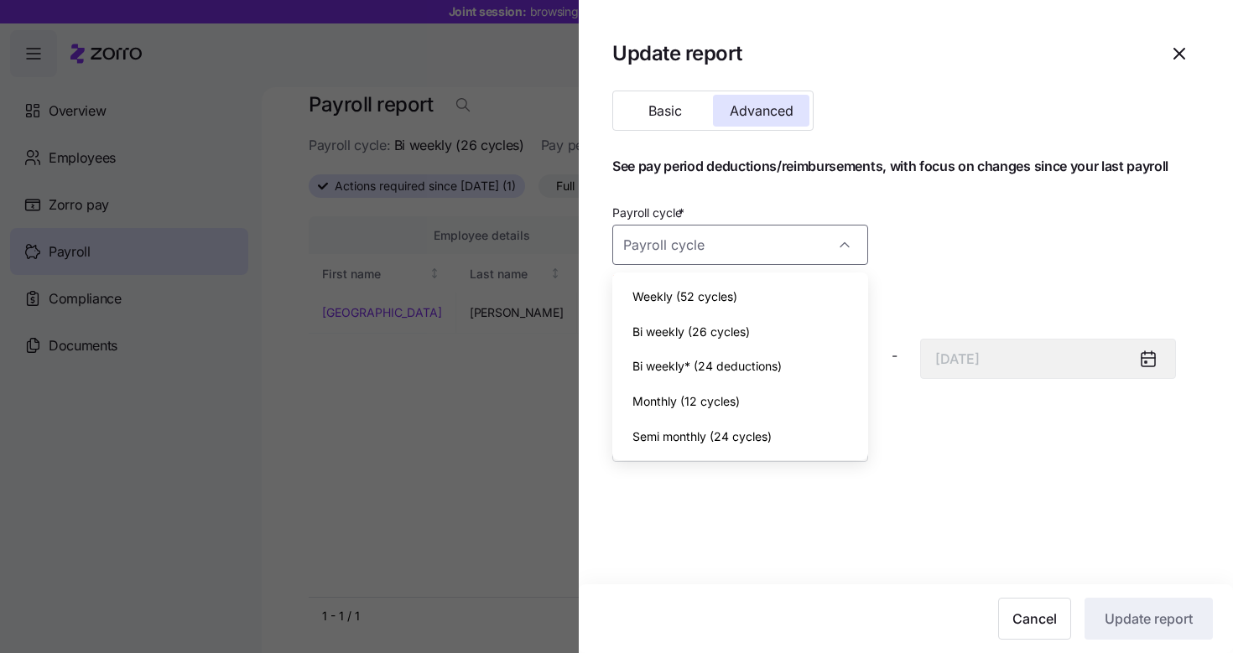
click at [715, 337] on span "Bi weekly (26 cycles)" at bounding box center [690, 332] width 117 height 18
type input "Bi weekly (26 cycles)"
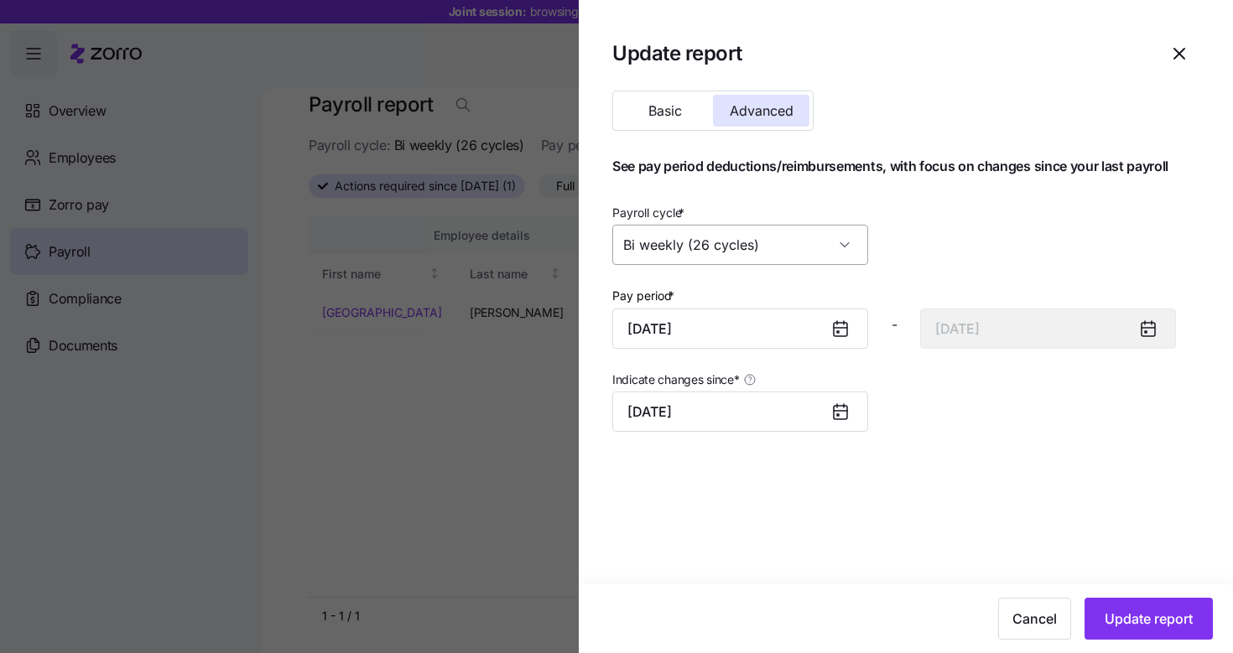
click at [737, 262] on input "Bi weekly (26 cycles)" at bounding box center [740, 245] width 256 height 40
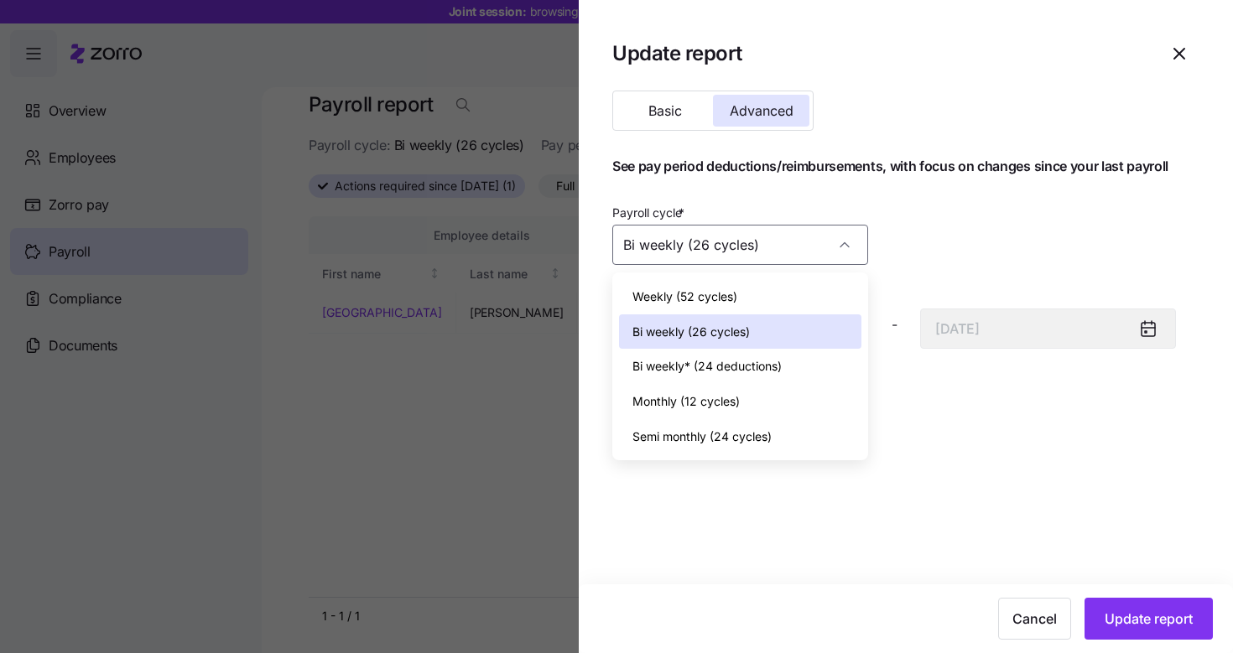
click at [956, 227] on div "Payroll cycle * Bi weekly (26 cycles)" at bounding box center [893, 233] width 577 height 77
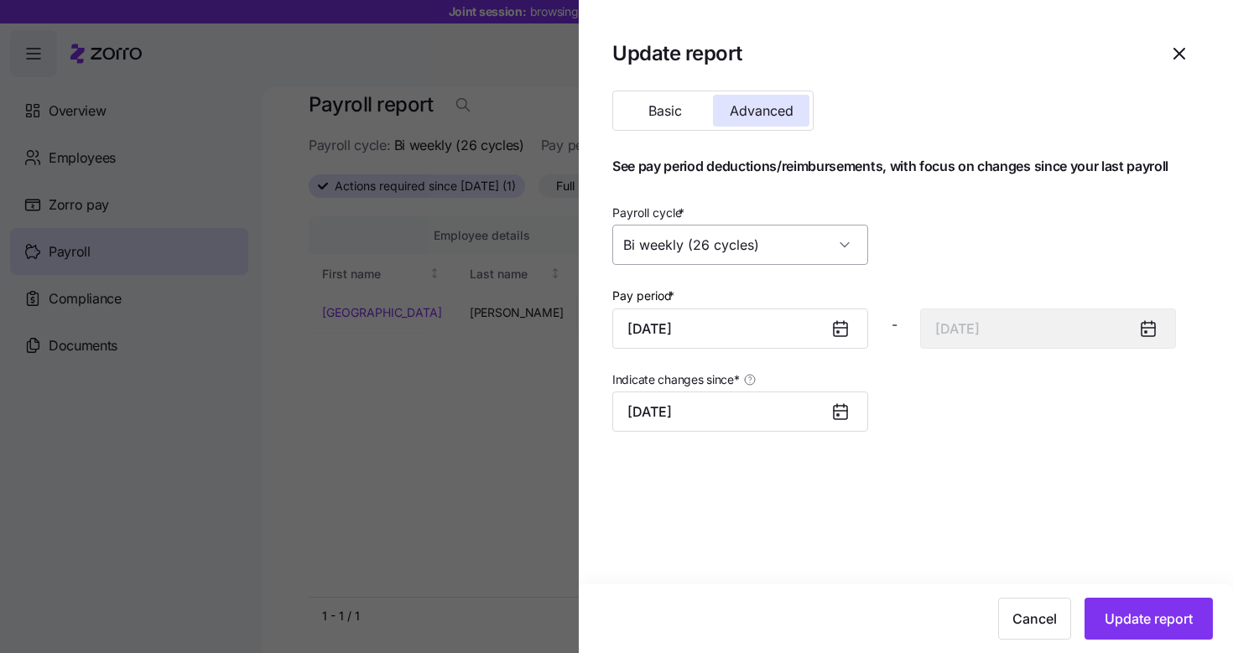
click at [840, 239] on input "Bi weekly (26 cycles)" at bounding box center [740, 245] width 256 height 40
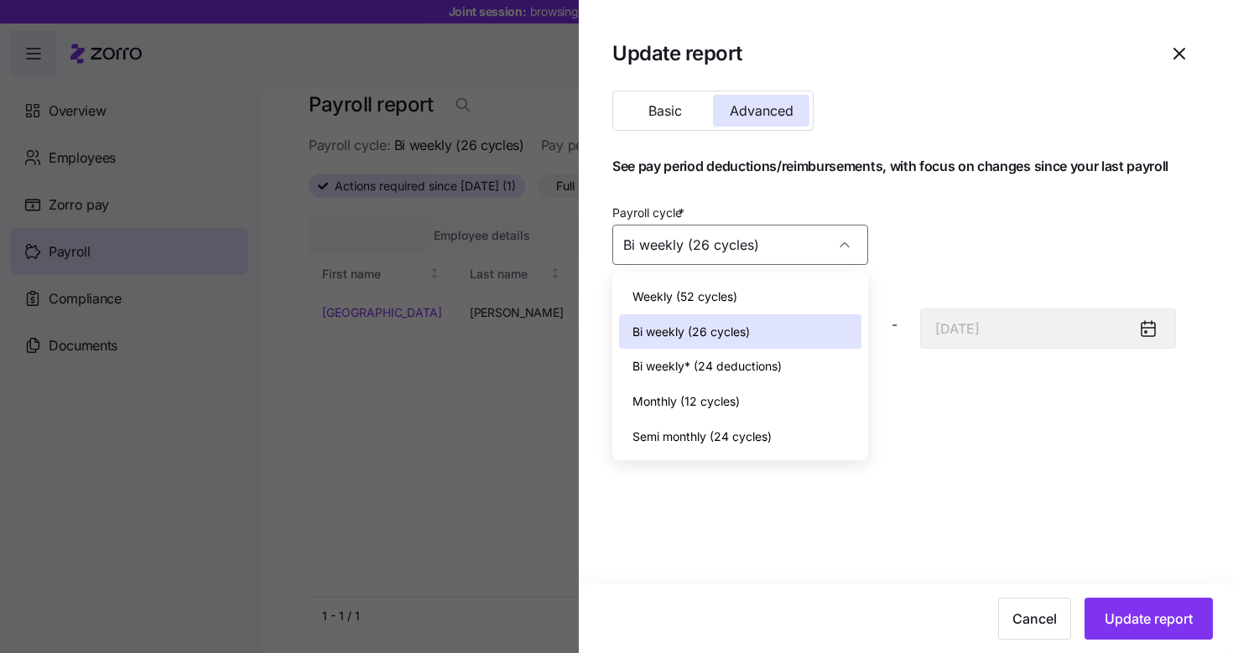
click at [661, 297] on span "Weekly (52 cycles)" at bounding box center [684, 297] width 105 height 18
type input "October 5, 2025"
type input "Weekly (52 cycles)"
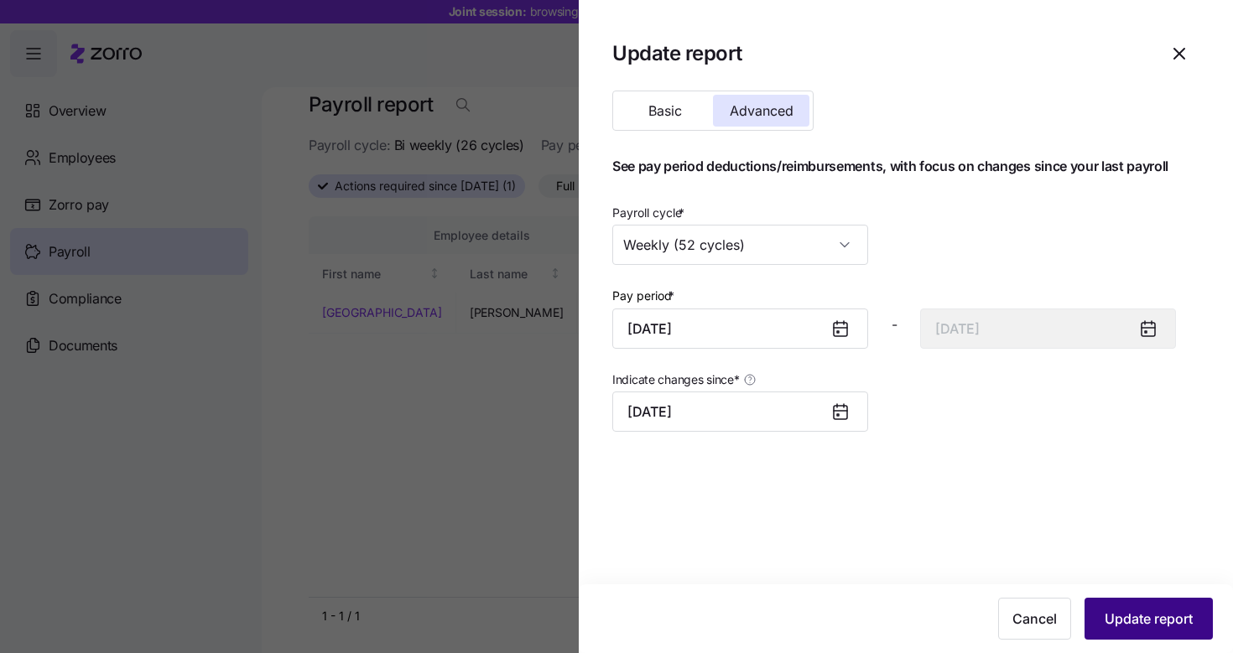
click at [1141, 619] on span "Update report" at bounding box center [1148, 619] width 88 height 20
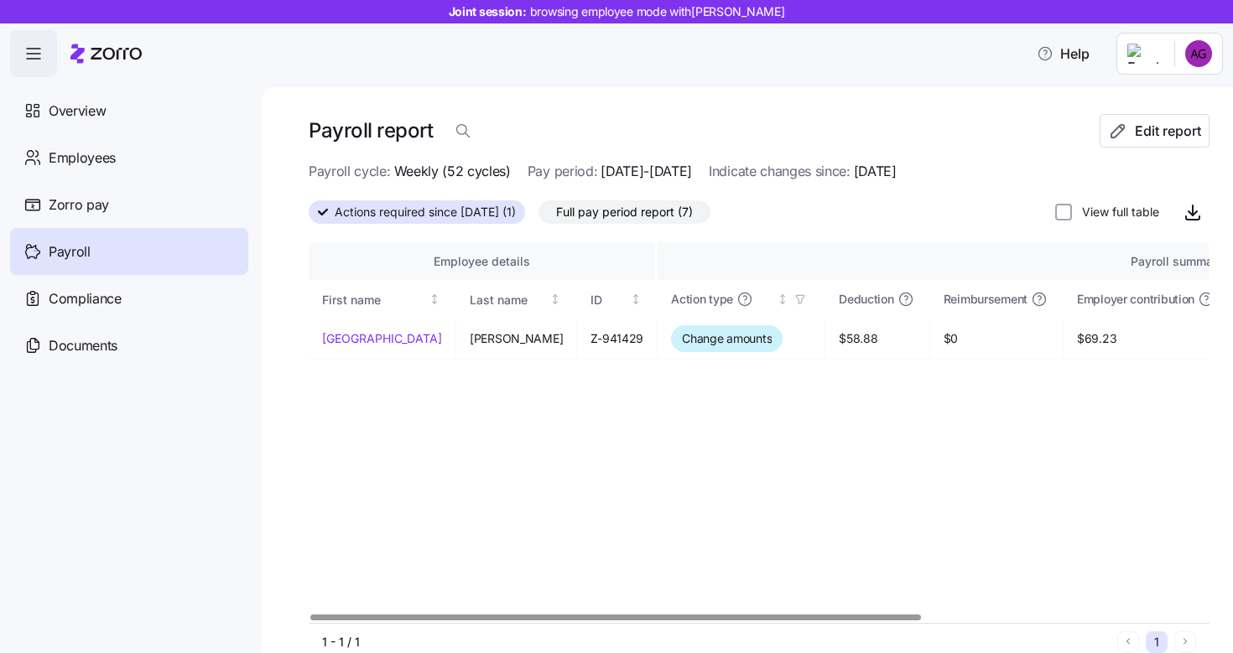
click at [491, 216] on span "Actions required since 09/29/2025 (1)" at bounding box center [425, 212] width 181 height 22
click at [309, 217] on input "Actions required since 09/29/2025 (1)" at bounding box center [309, 217] width 0 height 0
click at [1164, 138] on span "Edit report" at bounding box center [1168, 131] width 66 height 20
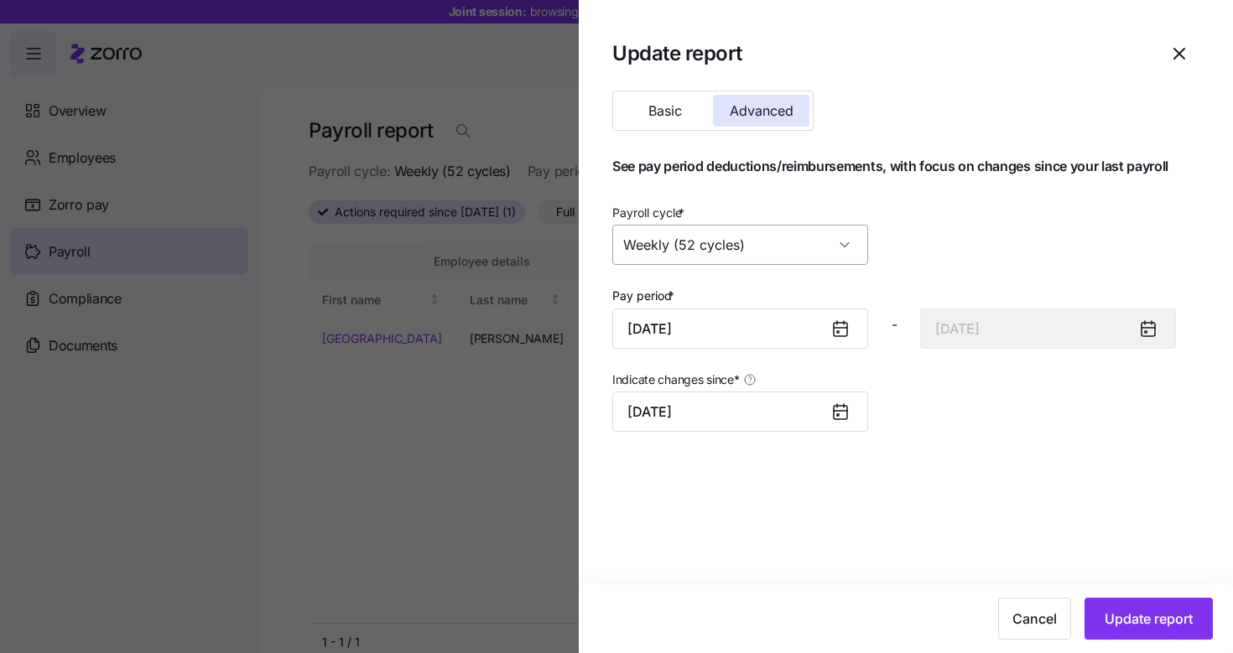
click at [762, 247] on input "Weekly (52 cycles)" at bounding box center [740, 245] width 256 height 40
click at [466, 500] on div at bounding box center [616, 326] width 1233 height 653
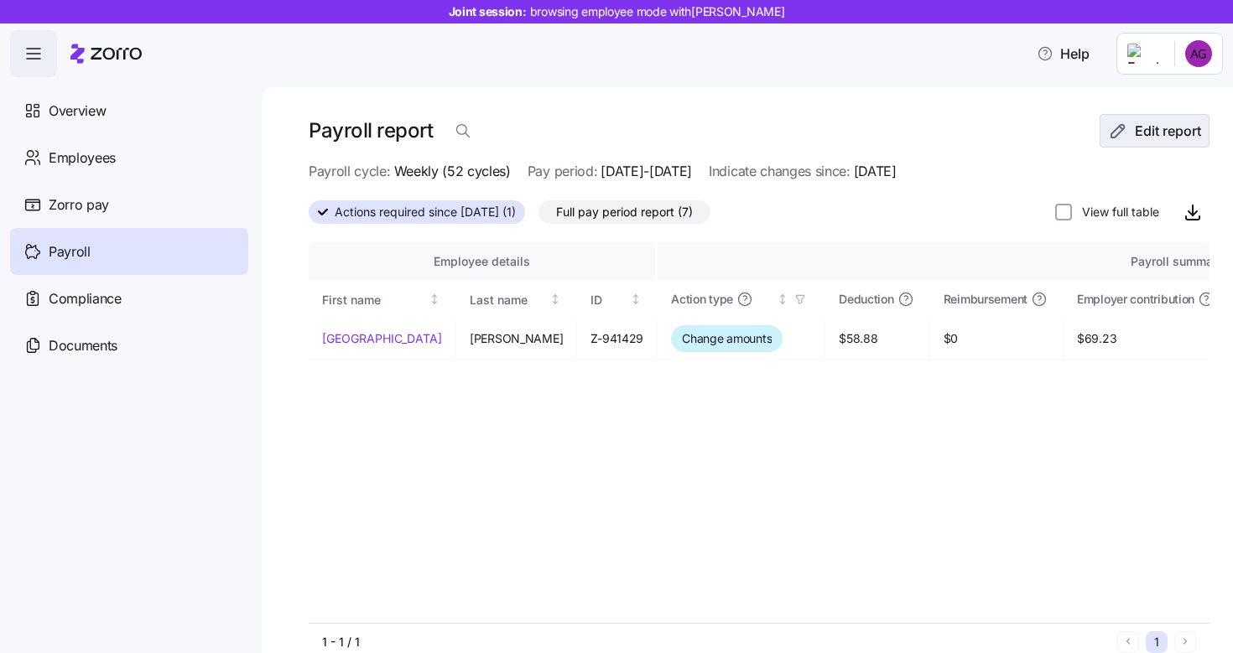
click at [1146, 138] on span "Edit report" at bounding box center [1168, 131] width 66 height 20
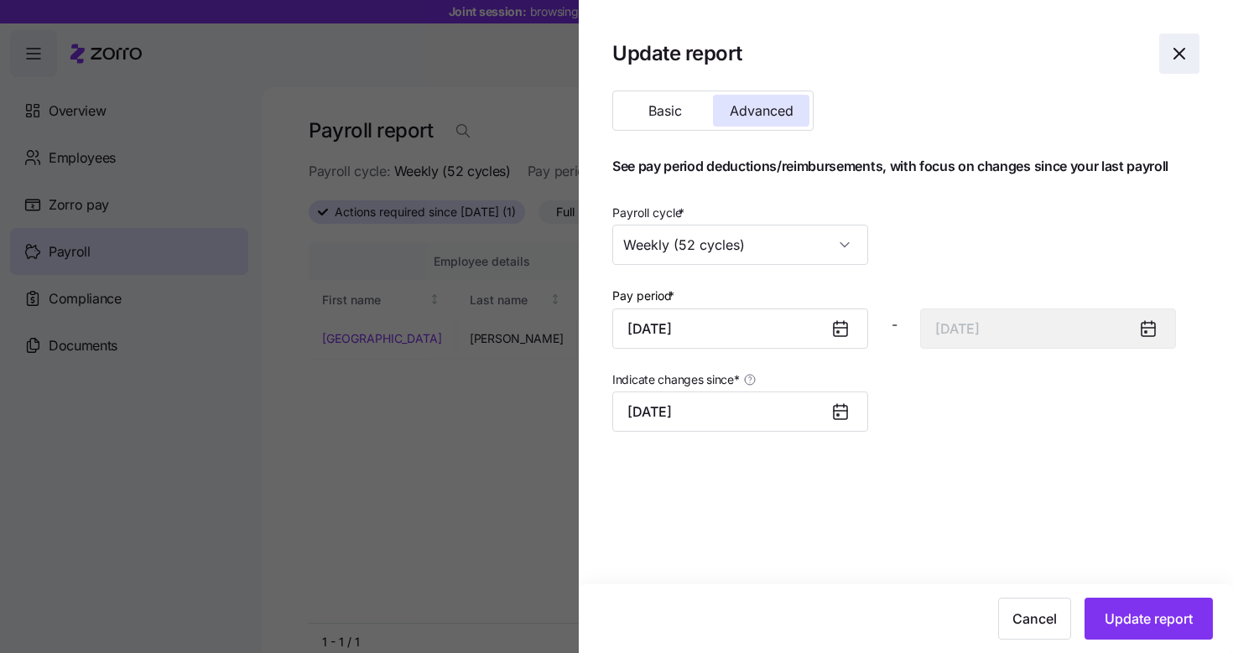
click at [1177, 62] on icon "button" at bounding box center [1179, 54] width 20 height 20
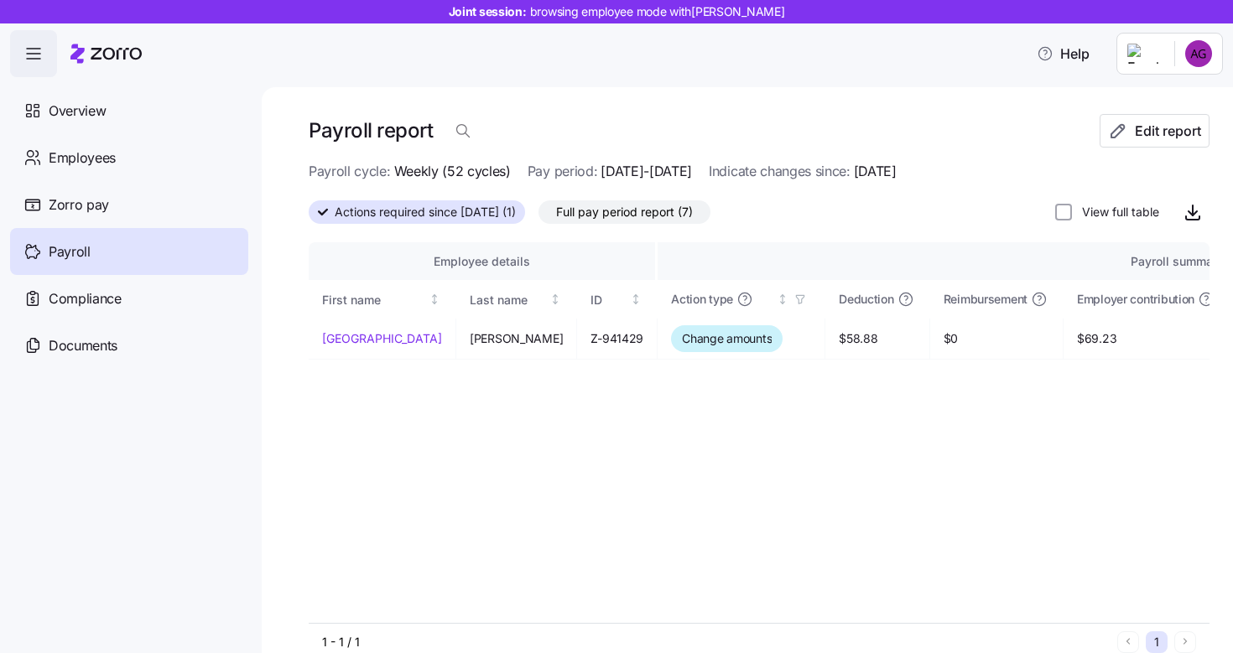
click at [1072, 207] on label "View full table" at bounding box center [1115, 212] width 87 height 17
click at [1071, 207] on input "View full table" at bounding box center [1063, 212] width 17 height 17
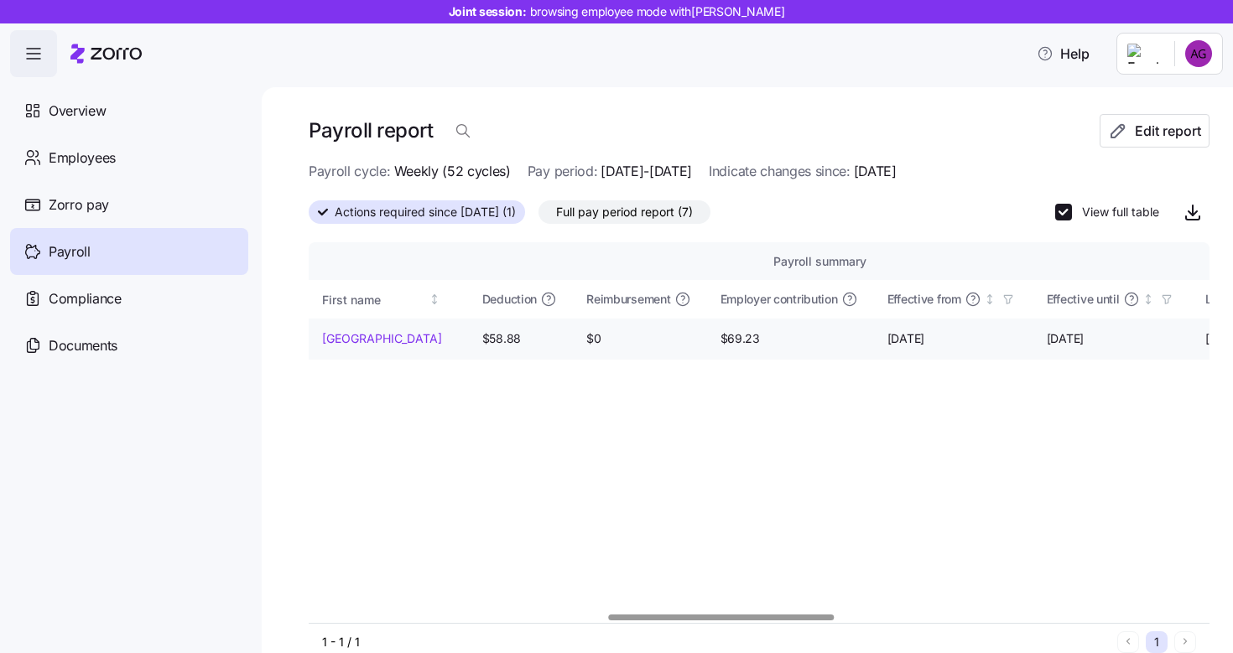
scroll to position [0, 1147]
click at [1062, 220] on input "View full table" at bounding box center [1063, 212] width 17 height 17
checkbox input "false"
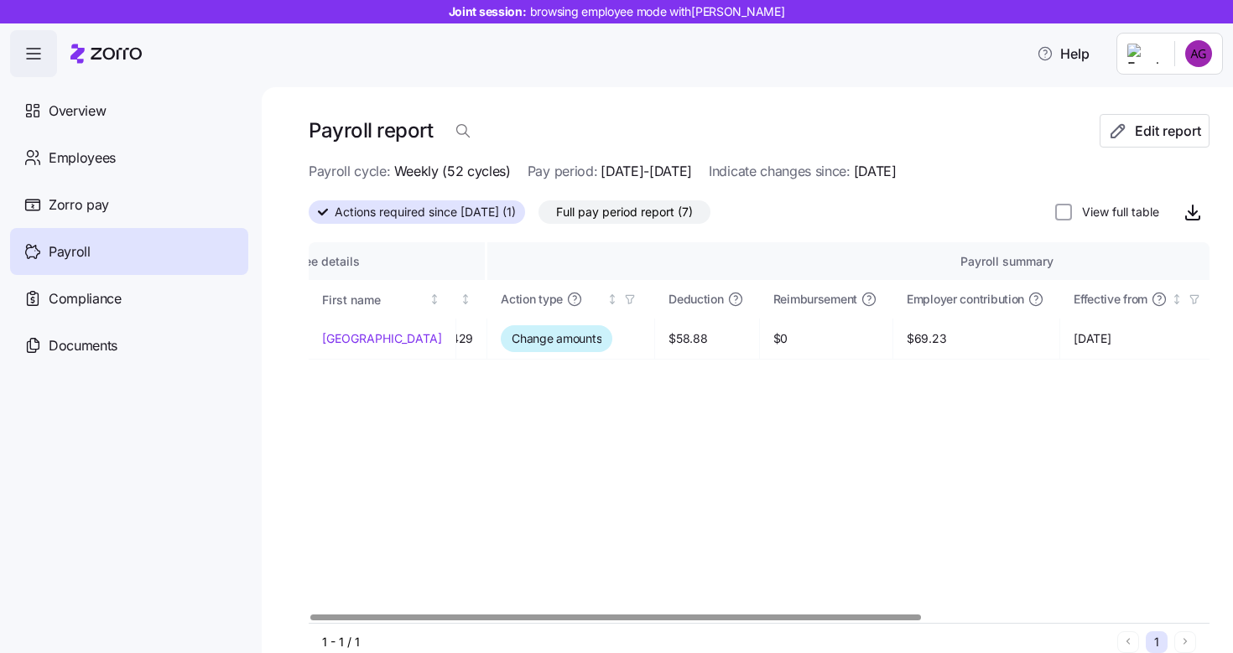
scroll to position [0, 0]
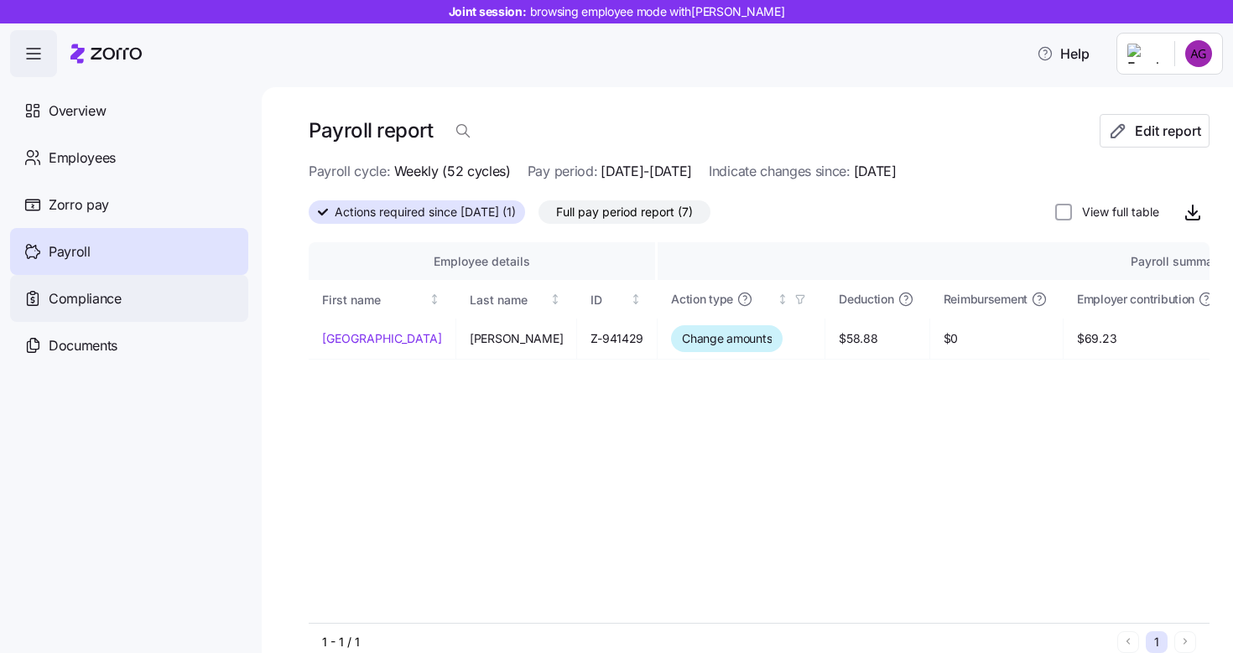
click at [125, 302] on div "Compliance" at bounding box center [129, 298] width 238 height 47
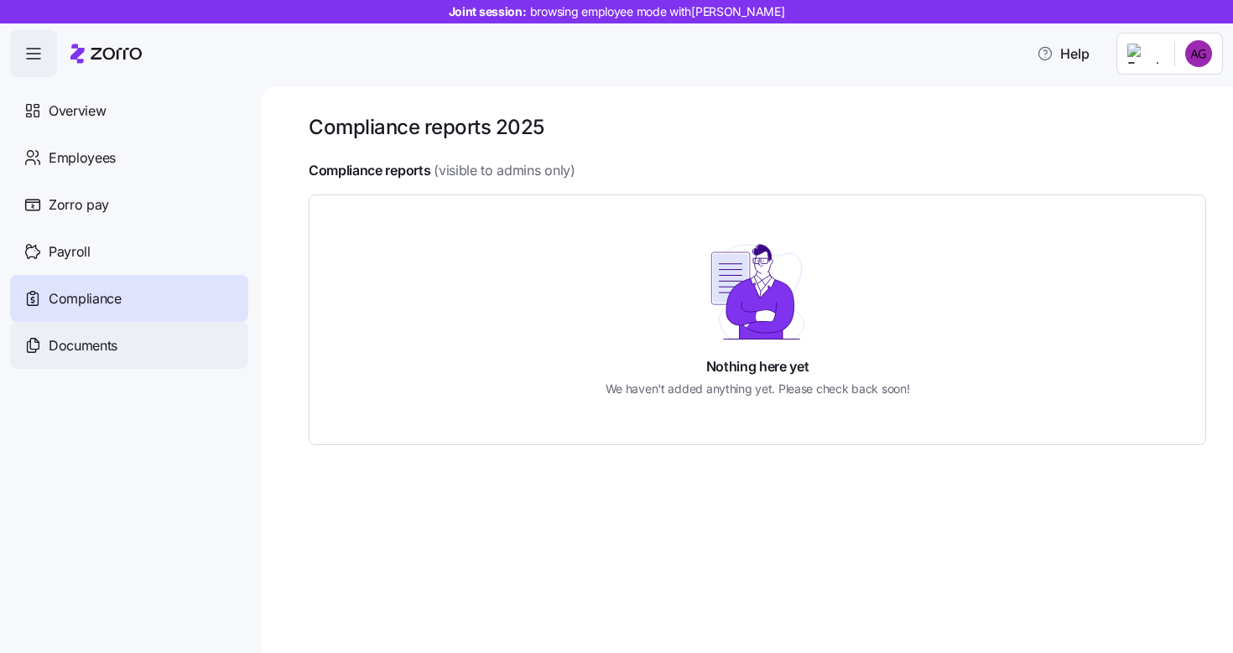
click at [117, 338] on span "Documents" at bounding box center [83, 345] width 69 height 21
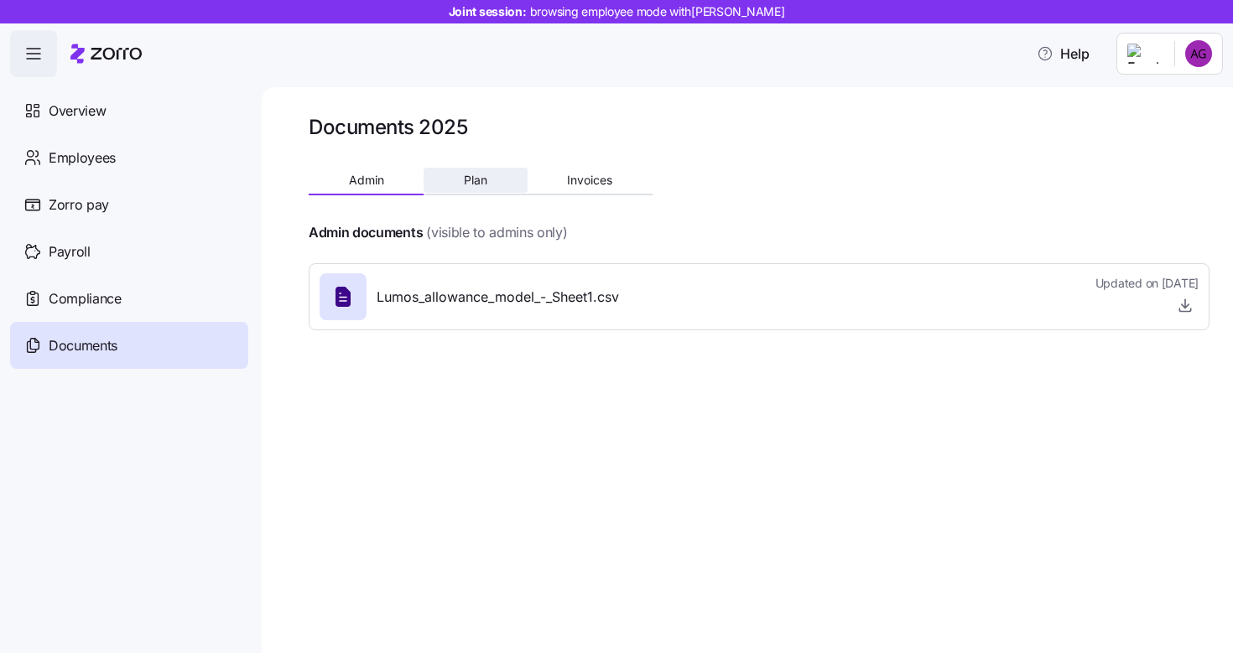
click at [477, 189] on button "Plan" at bounding box center [474, 180] width 103 height 25
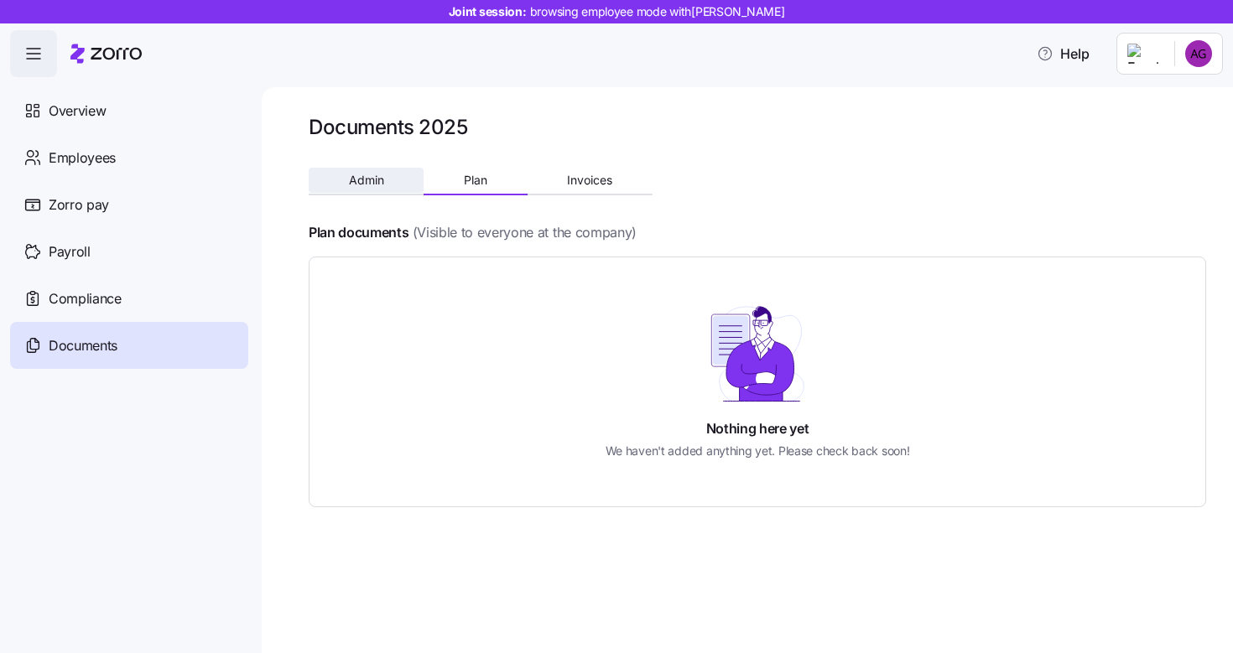
click at [363, 181] on span "Admin" at bounding box center [366, 180] width 35 height 12
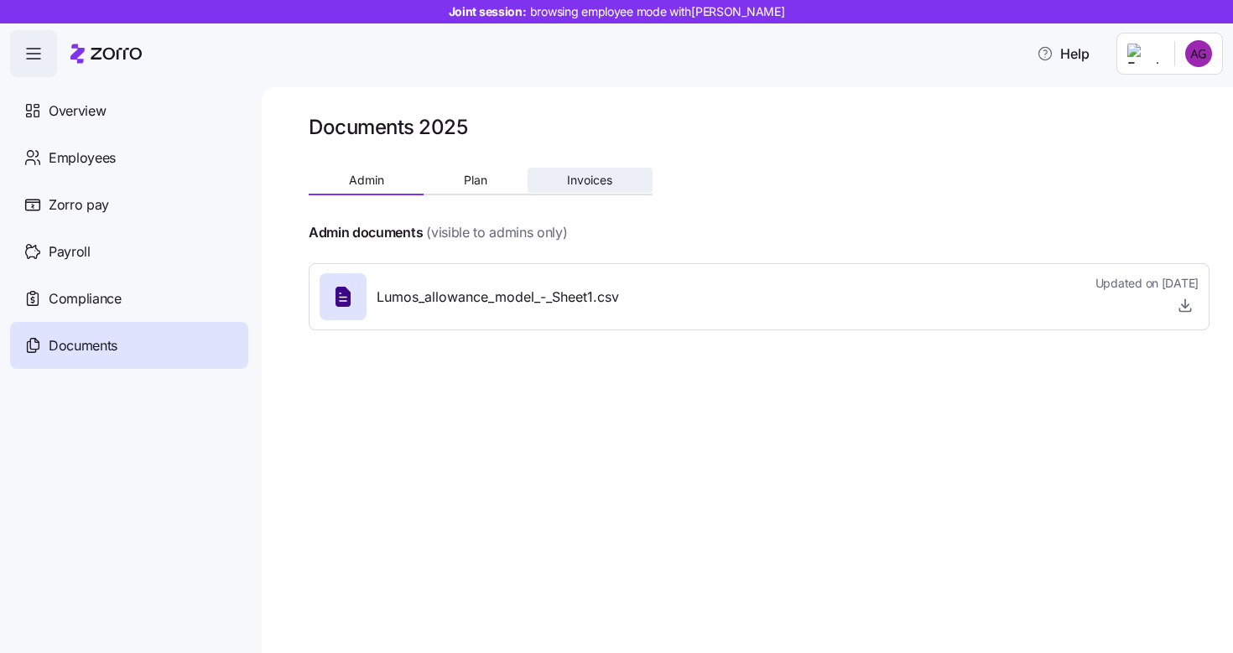
click at [589, 185] on span "Invoices" at bounding box center [589, 180] width 45 height 12
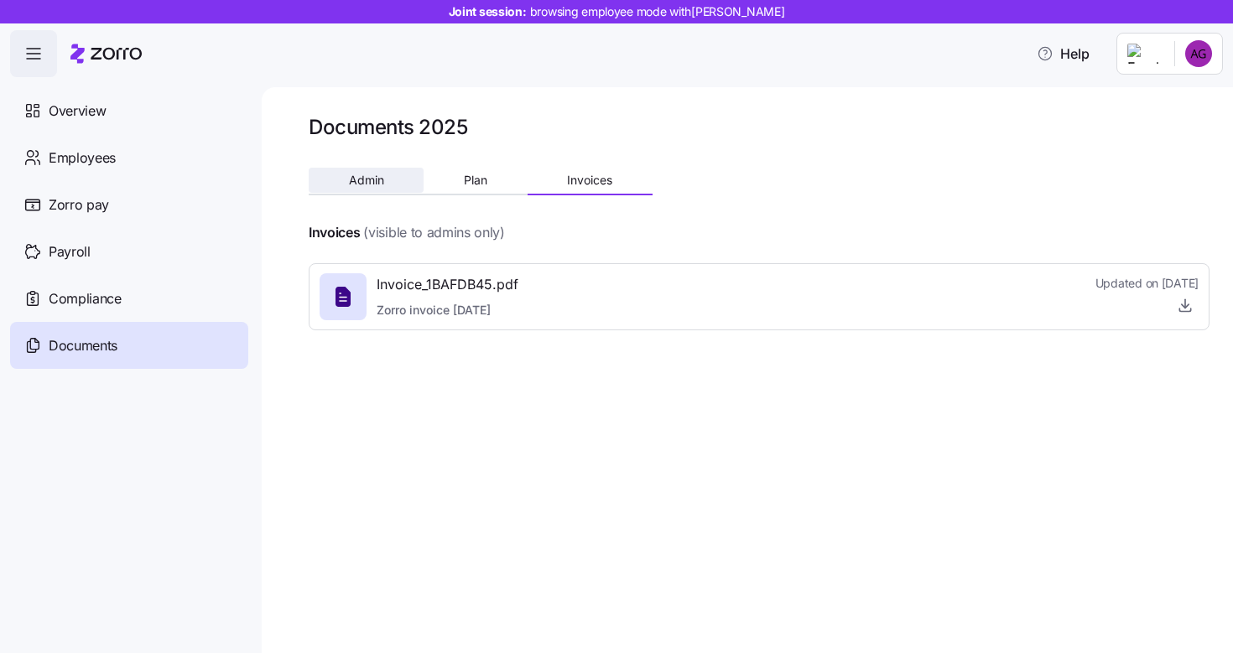
click at [378, 182] on span "Admin" at bounding box center [366, 180] width 35 height 12
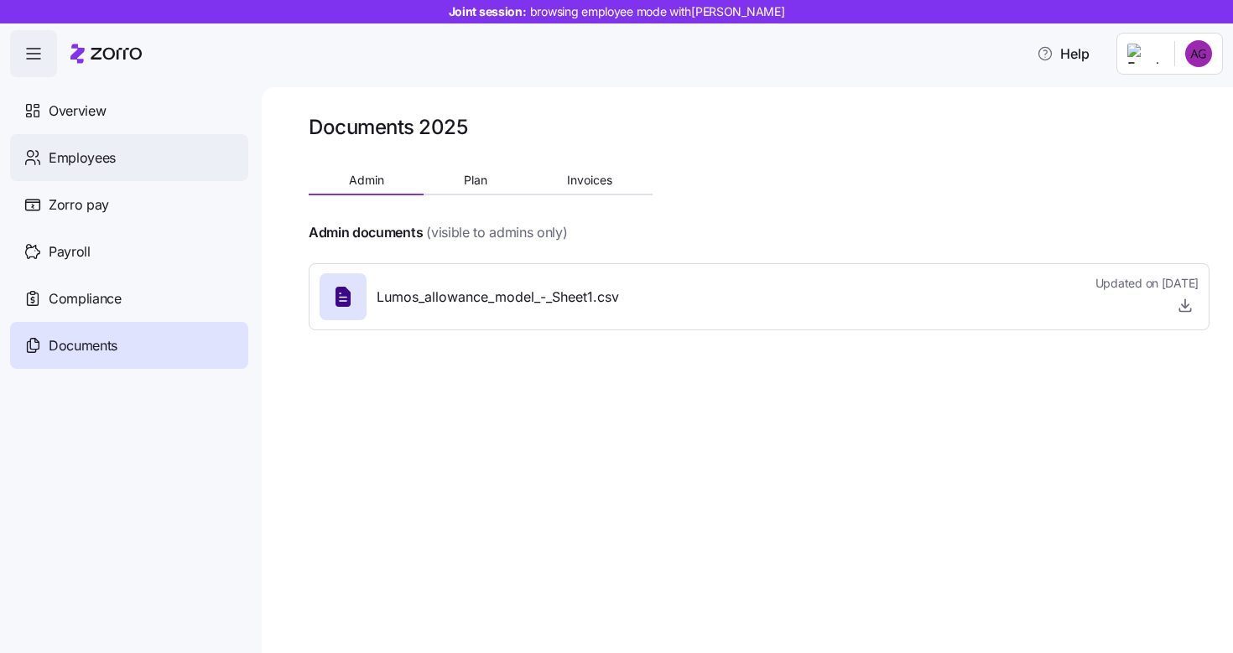
click at [126, 165] on div "Employees" at bounding box center [129, 157] width 238 height 47
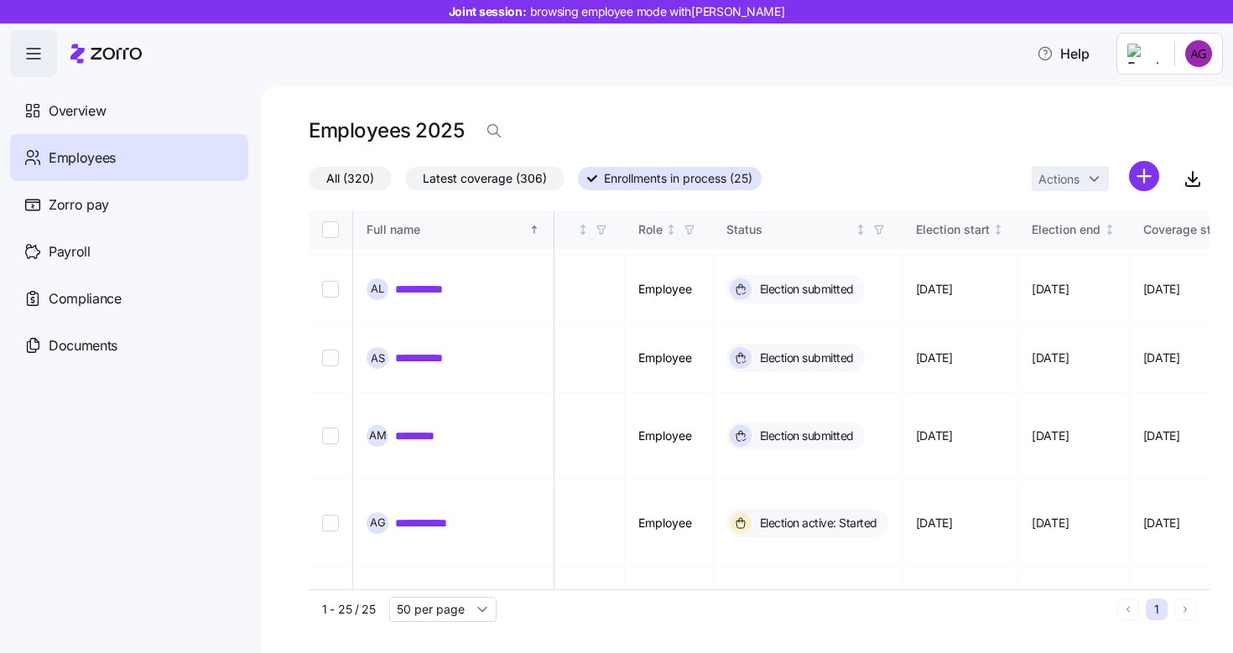
scroll to position [356, 701]
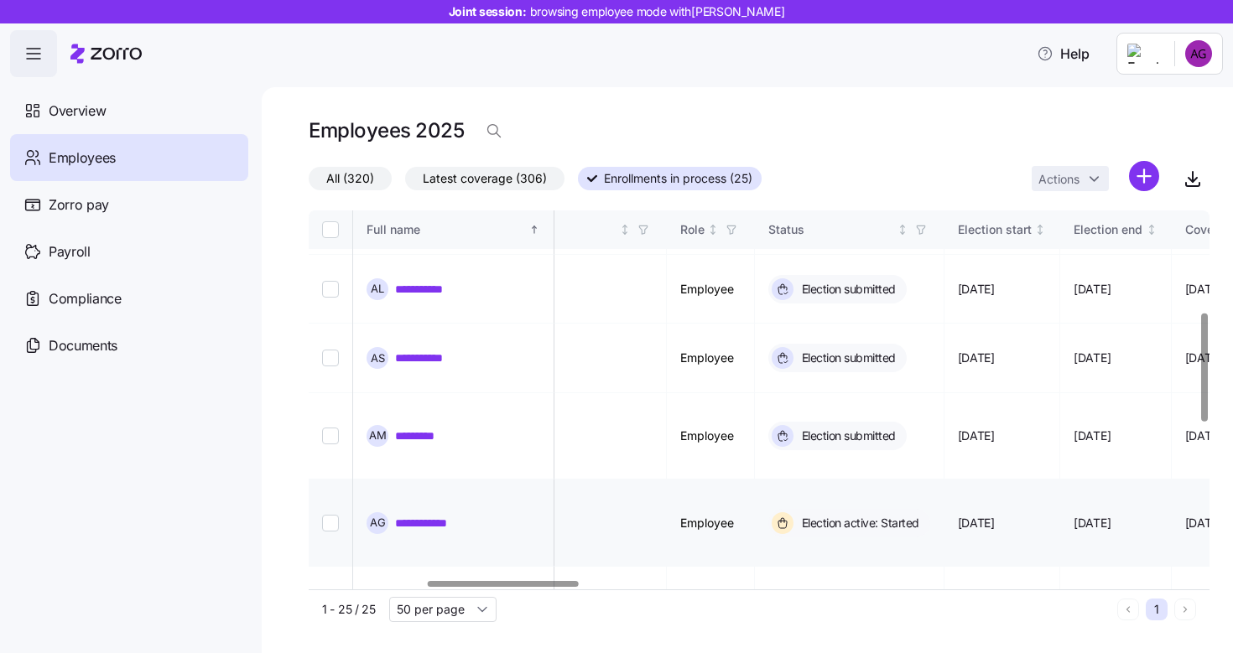
click at [455, 515] on link "**********" at bounding box center [433, 523] width 77 height 17
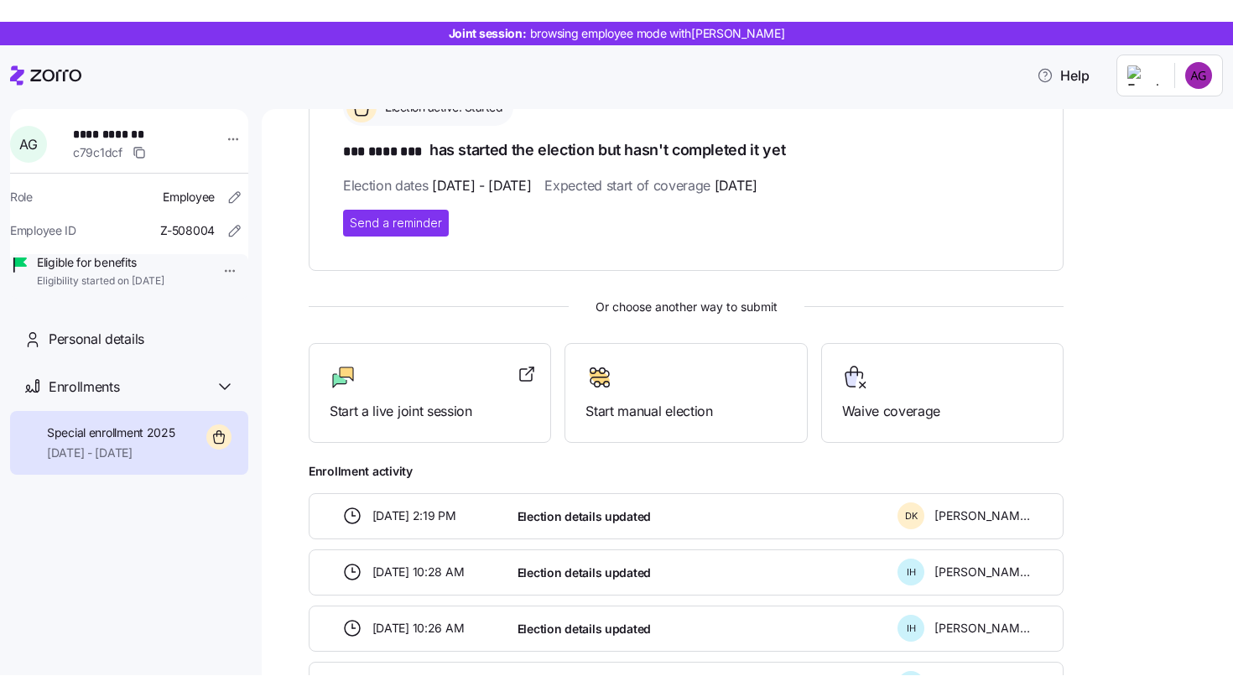
scroll to position [273, 0]
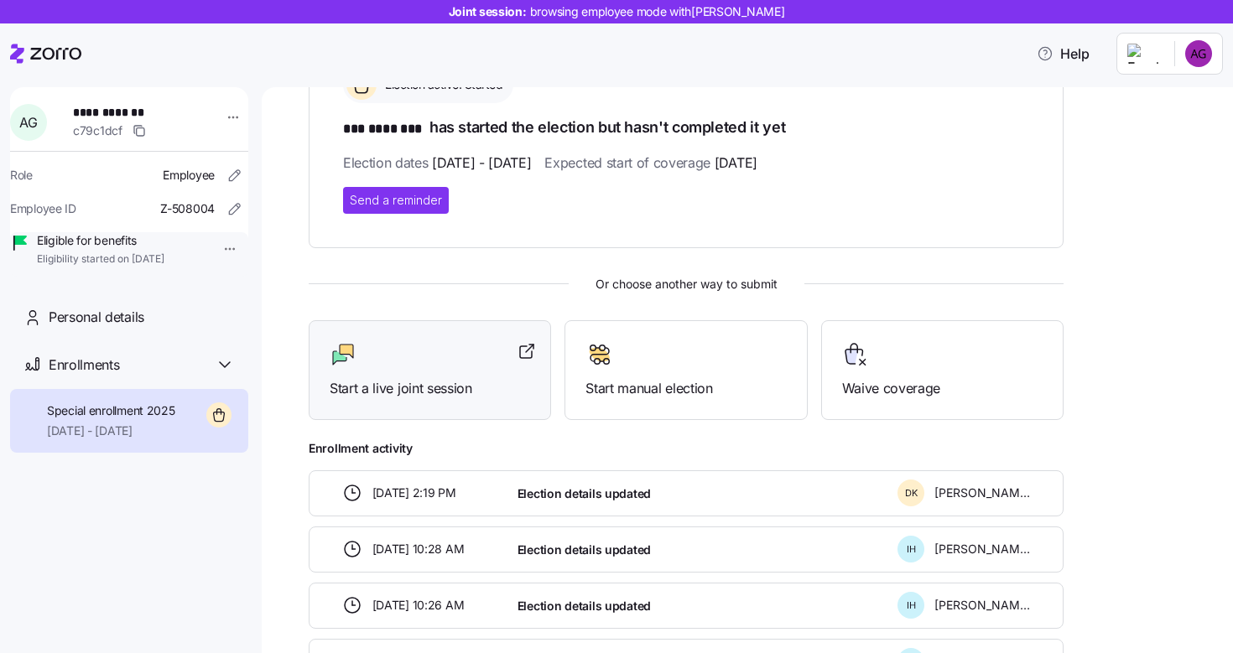
click at [431, 364] on div at bounding box center [430, 354] width 200 height 27
click at [74, 44] on icon at bounding box center [45, 54] width 71 height 20
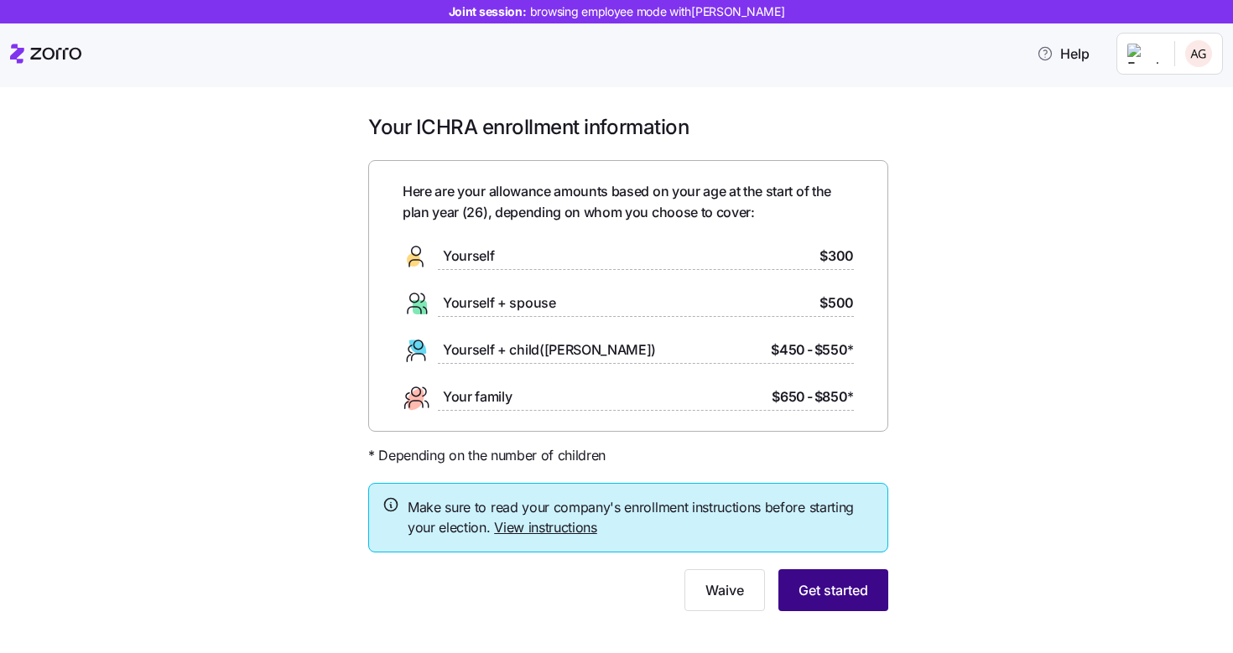
click at [861, 588] on span "Get started" at bounding box center [833, 590] width 70 height 20
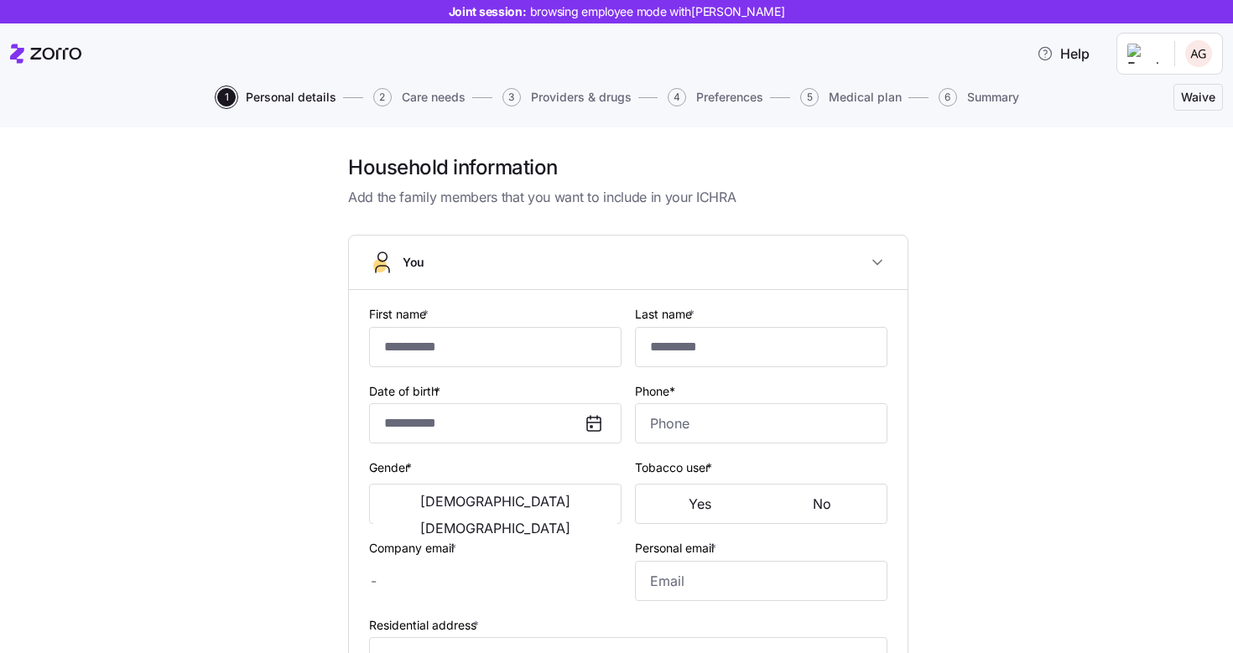
type input "***"
type input "********"
type input "[PERSON_NAME][EMAIL_ADDRESS][PERSON_NAME][DOMAIN_NAME]"
type input "[EMAIL_ADDRESS][DOMAIN_NAME]"
type input "**********"
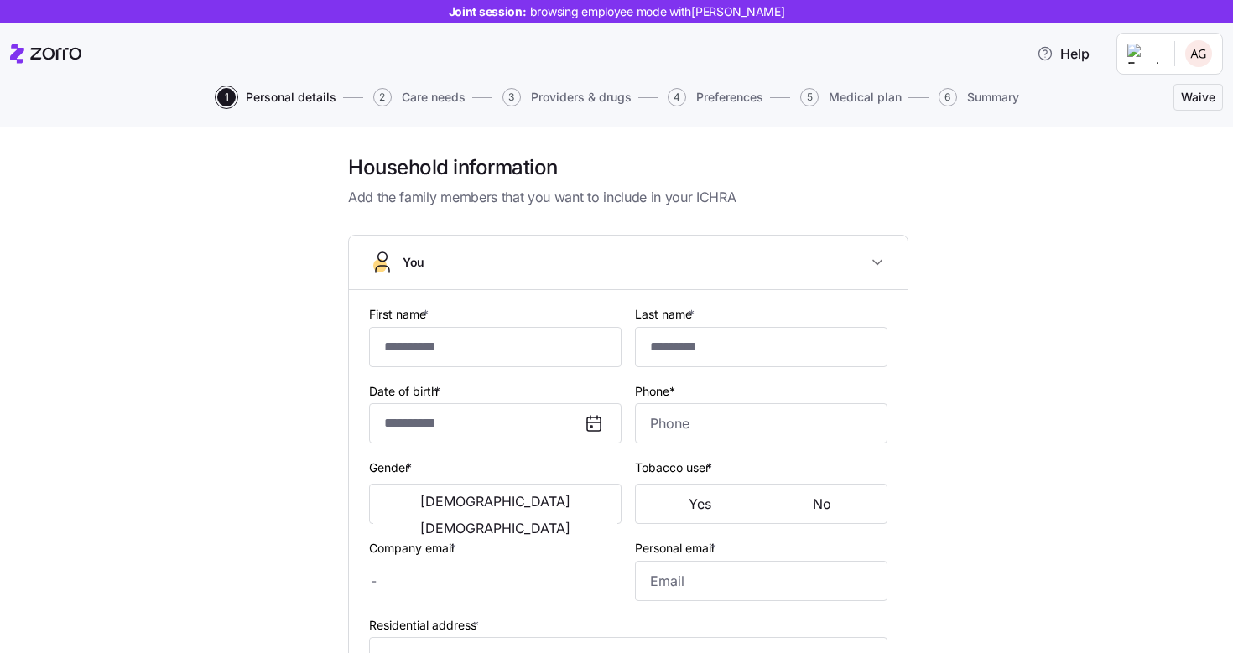
checkbox input "true"
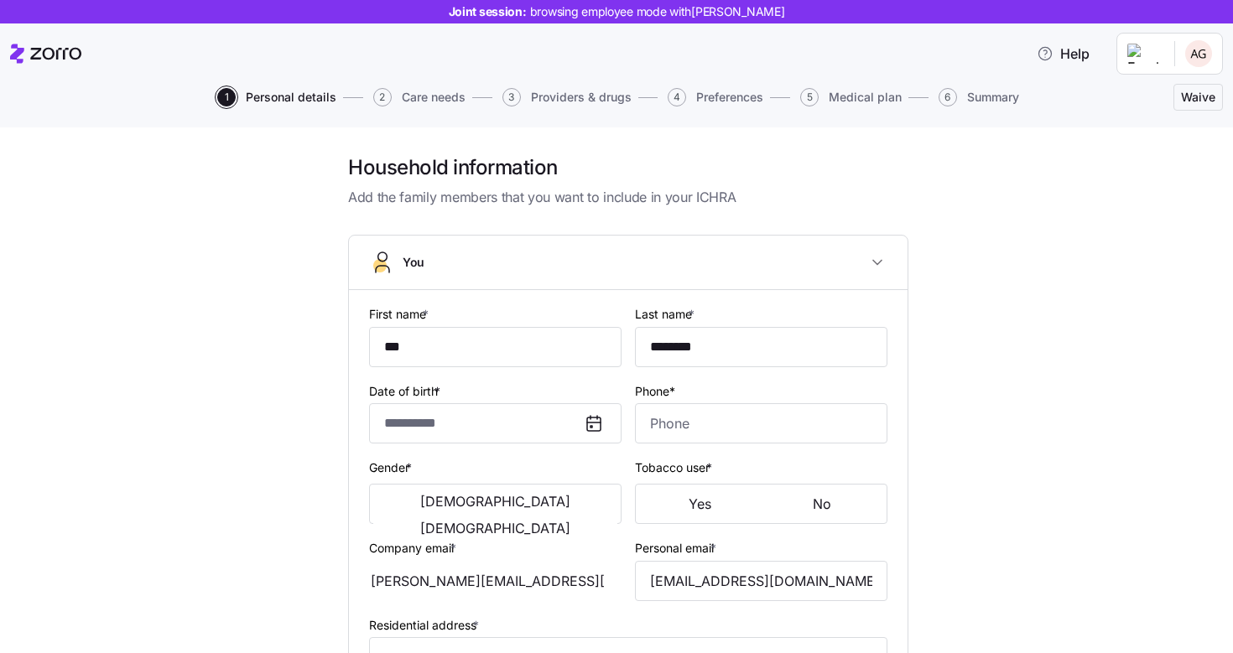
type input "**********"
type input "[PHONE_NUMBER]"
type input "[DEMOGRAPHIC_DATA] citizen"
type input "Single"
